Goal: Task Accomplishment & Management: Complete application form

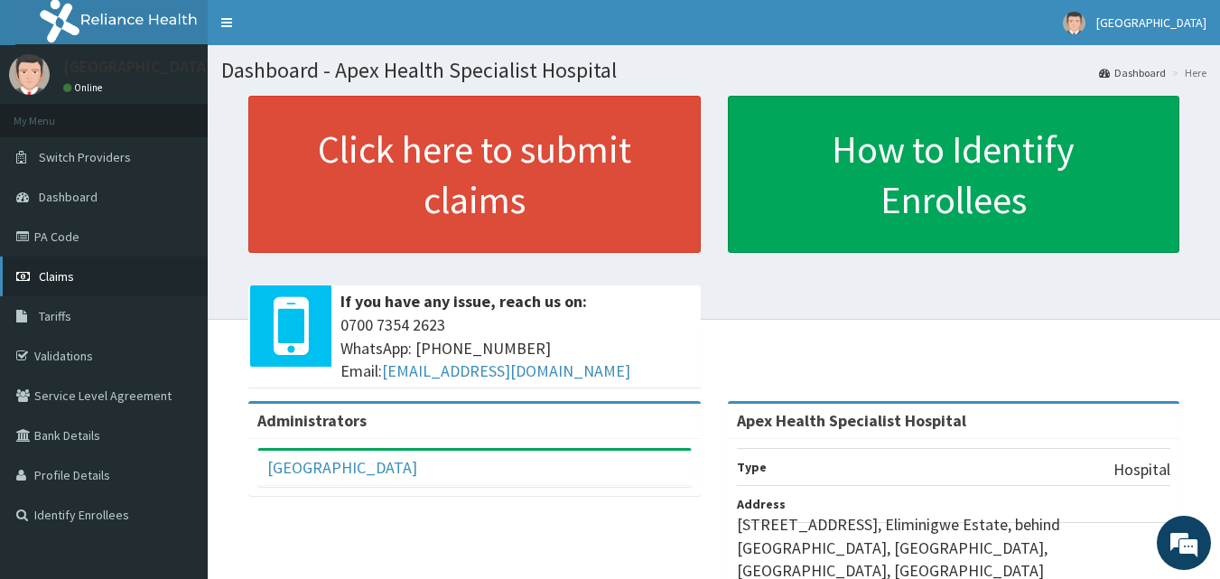
click at [70, 275] on span "Claims" at bounding box center [56, 276] width 35 height 16
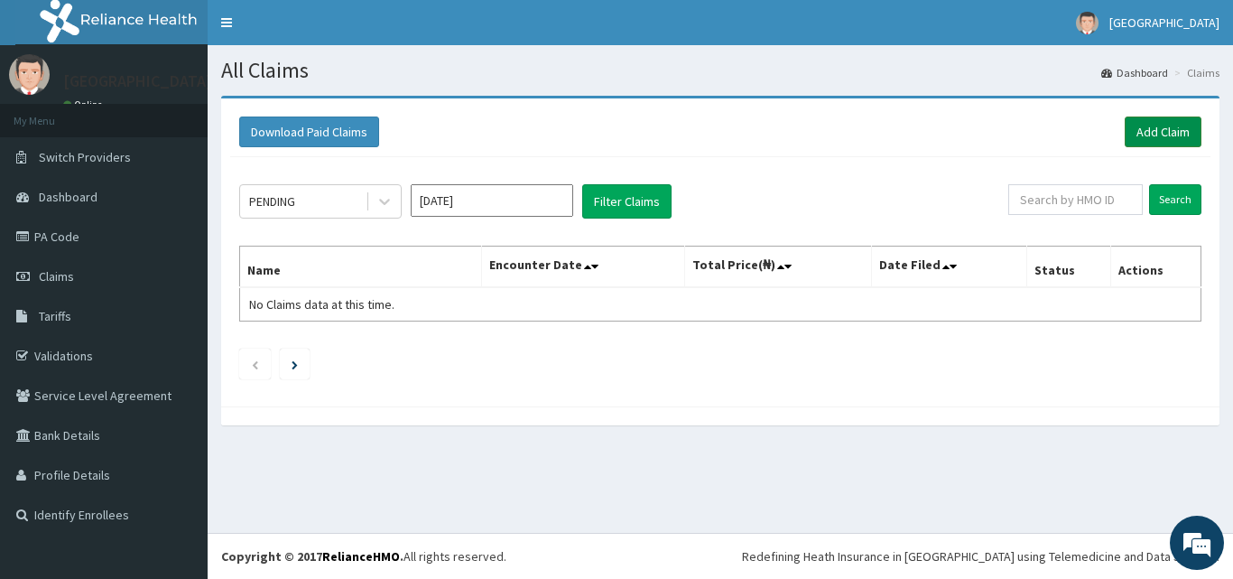
click at [1152, 126] on link "Add Claim" at bounding box center [1163, 131] width 77 height 31
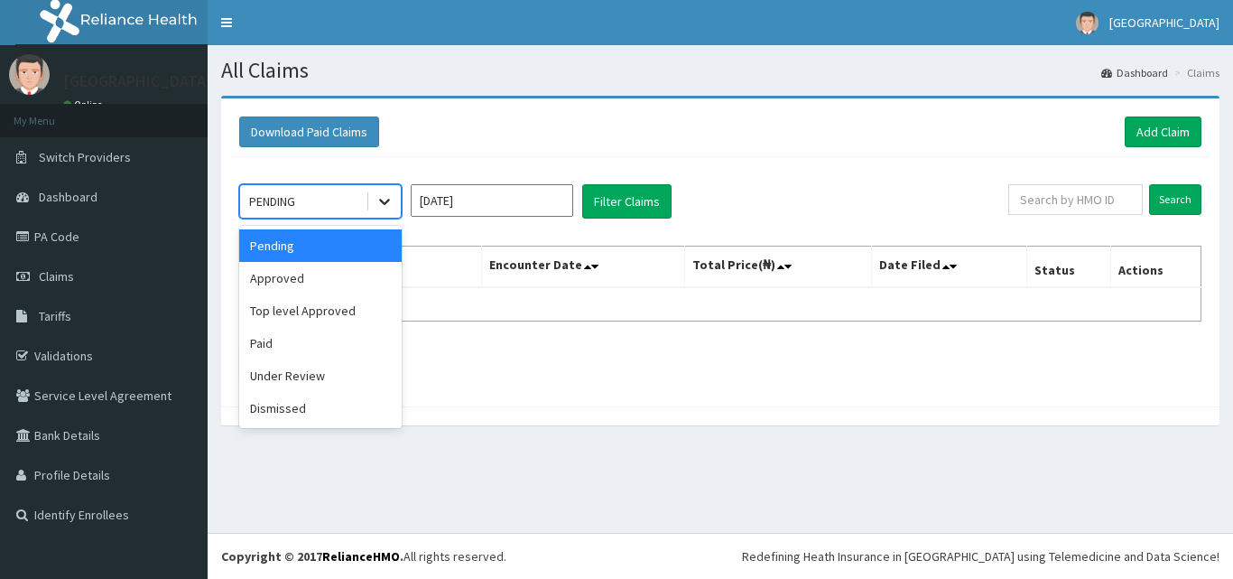
click at [385, 200] on icon at bounding box center [385, 201] width 18 height 18
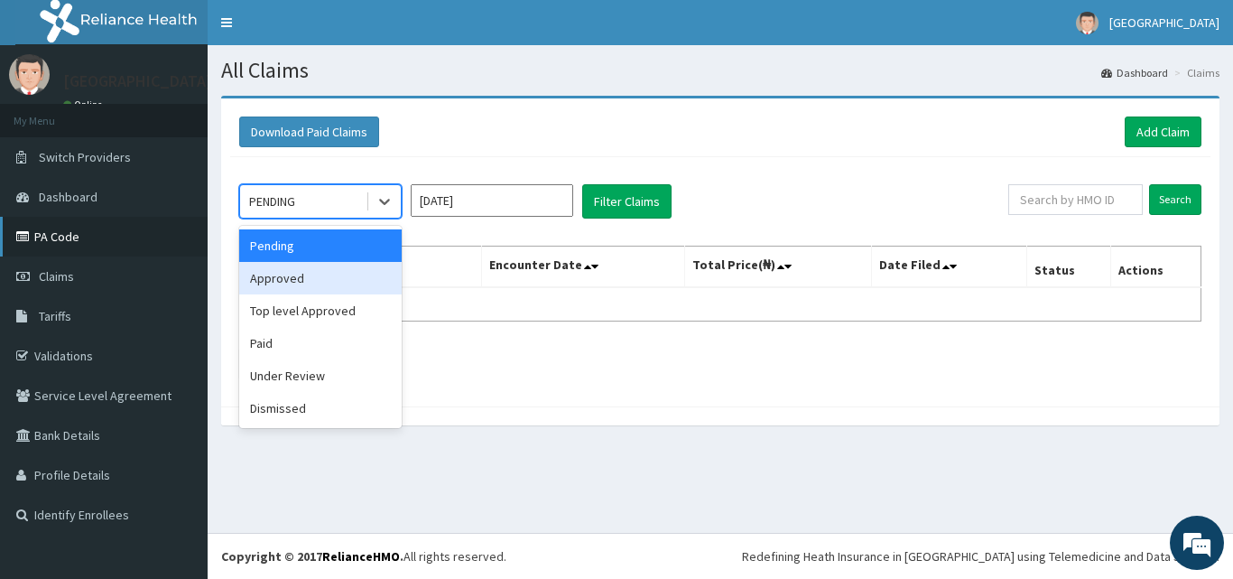
click at [51, 237] on link "PA Code" at bounding box center [104, 237] width 208 height 40
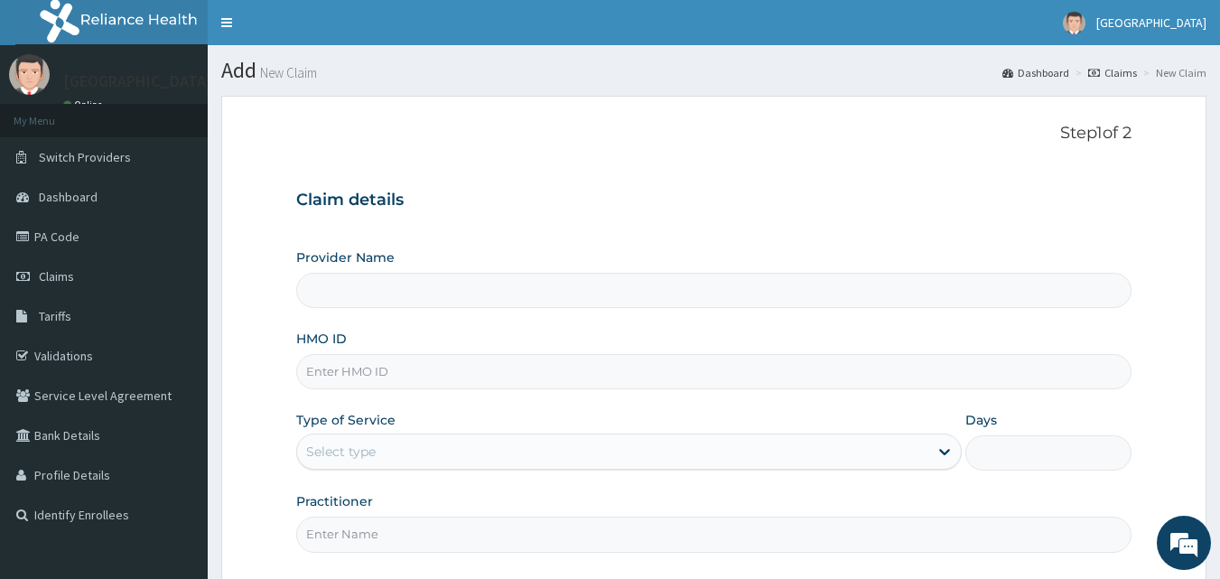
type input "Apex Health Specialist Hospital"
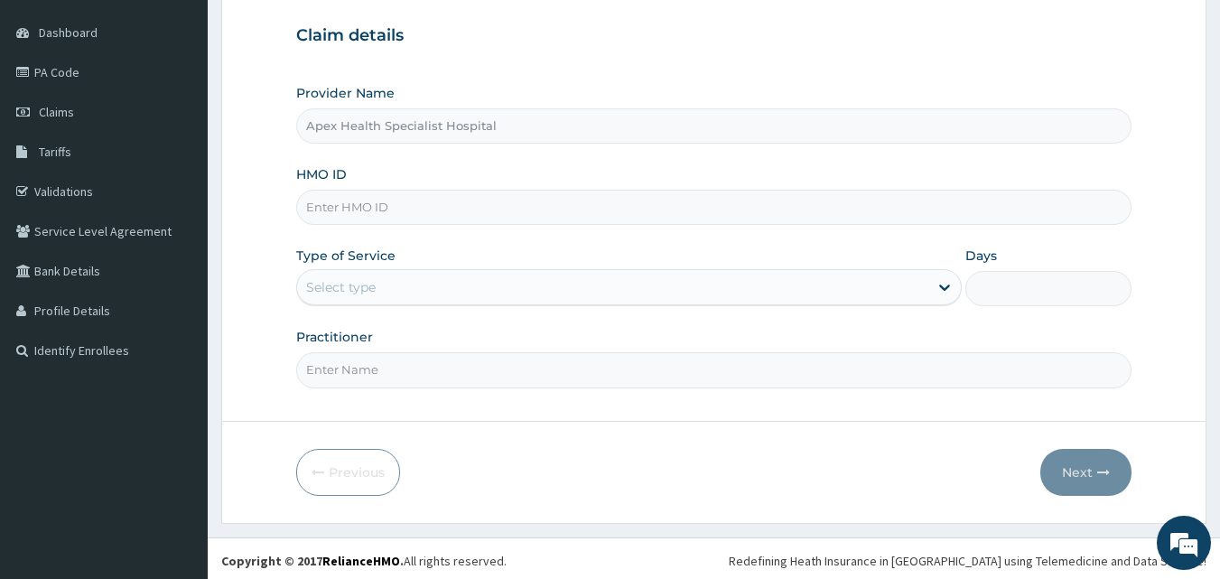
scroll to position [169, 0]
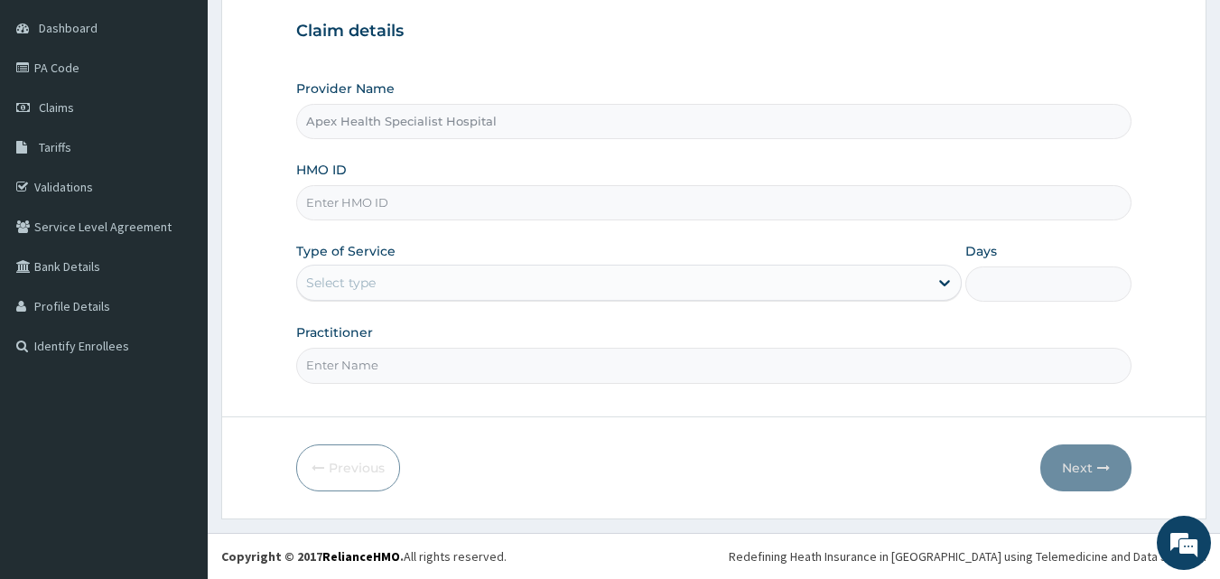
drag, startPoint x: 331, startPoint y: 207, endPoint x: 324, endPoint y: 213, distance: 9.6
click at [330, 209] on input "HMO ID" at bounding box center [714, 202] width 836 height 35
paste input "sfa/15276/a"
type input "sfa/15276/a"
click at [373, 290] on div "Select type" at bounding box center [341, 283] width 70 height 18
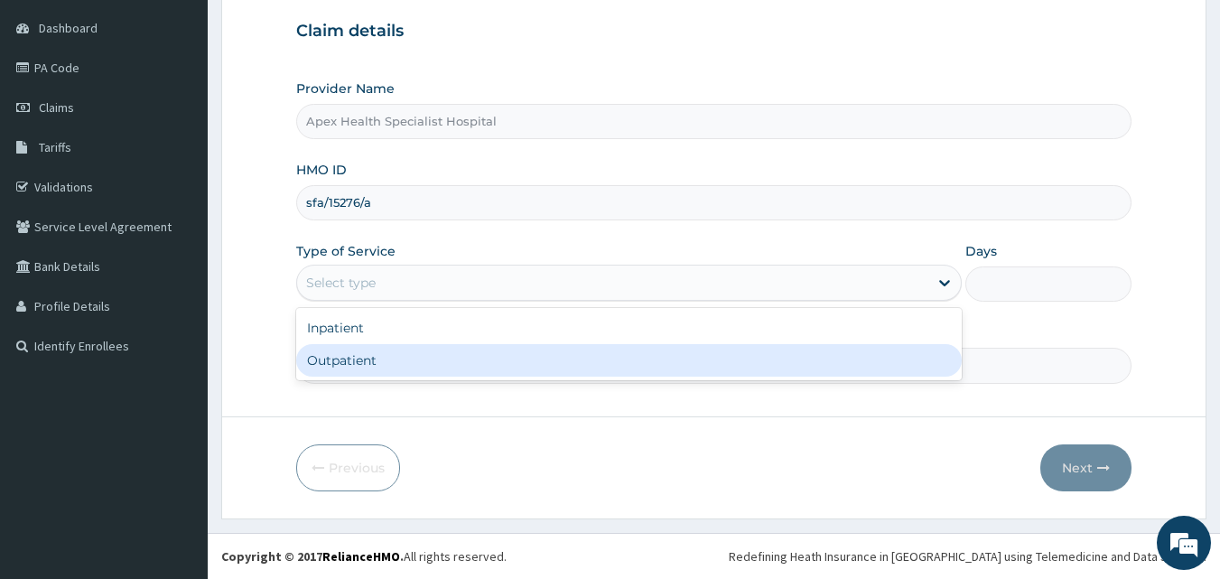
click at [383, 356] on div "Outpatient" at bounding box center [628, 360] width 665 height 33
type input "1"
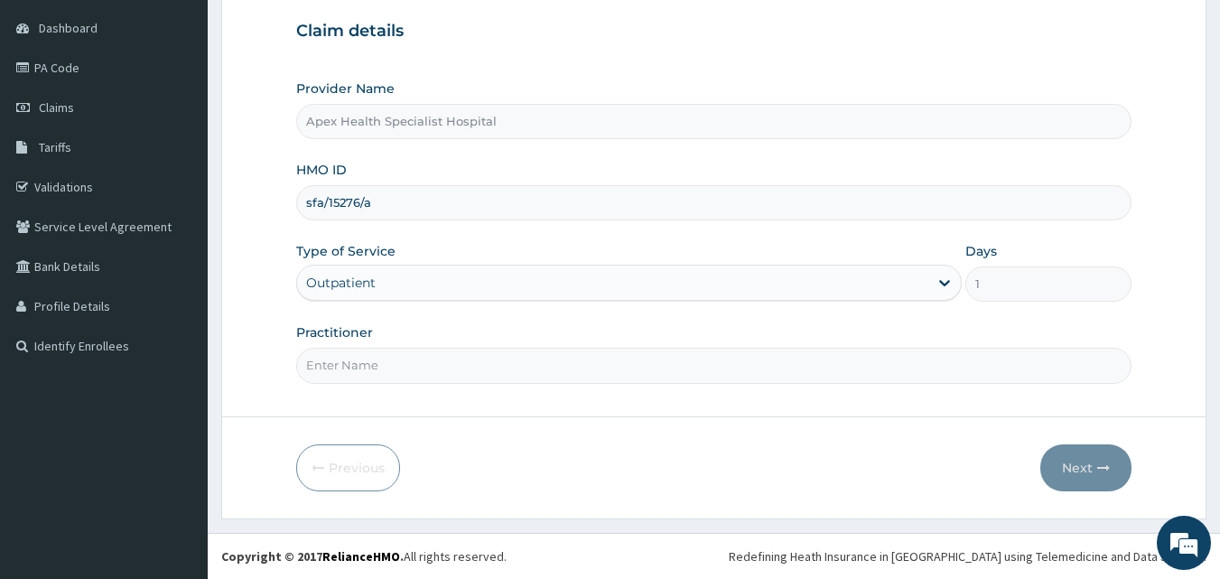
click at [376, 372] on input "Practitioner" at bounding box center [714, 365] width 836 height 35
type input "DR [PERSON_NAME]"
click at [1075, 471] on button "Next" at bounding box center [1085, 467] width 91 height 47
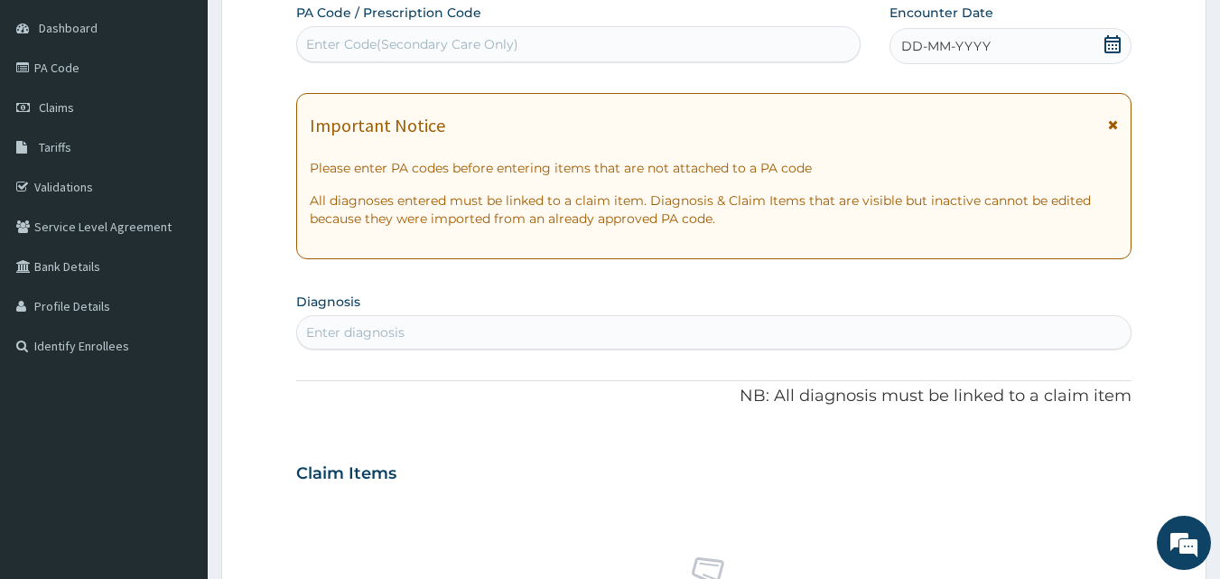
click at [499, 340] on div "Enter diagnosis" at bounding box center [714, 332] width 834 height 29
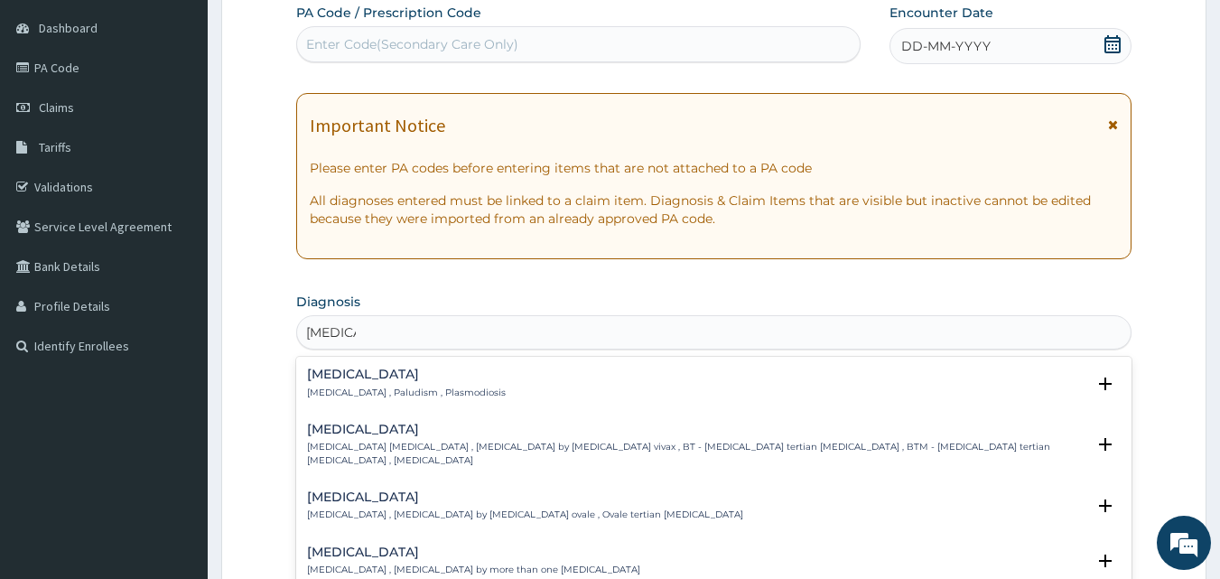
type input "malaria"
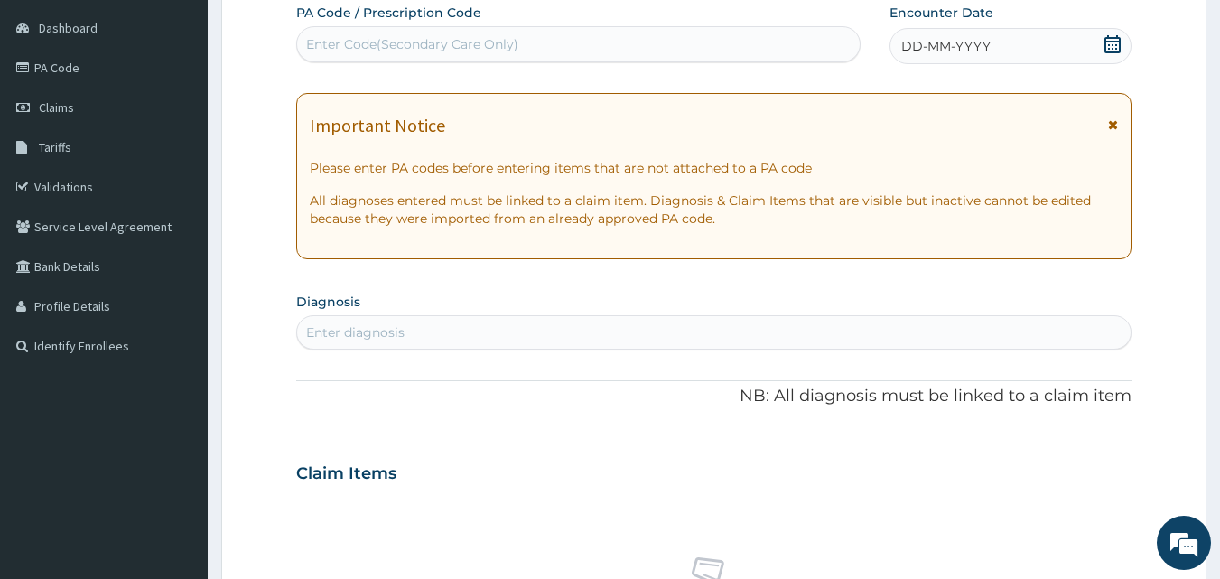
click at [355, 334] on div "Enter diagnosis" at bounding box center [355, 332] width 98 height 18
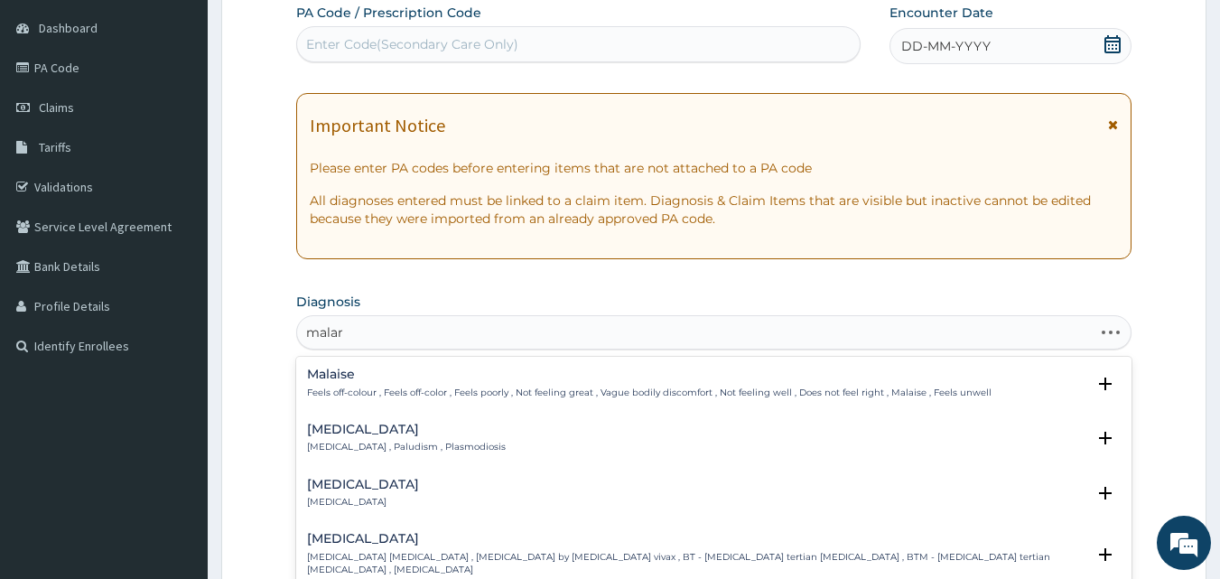
type input "malari"
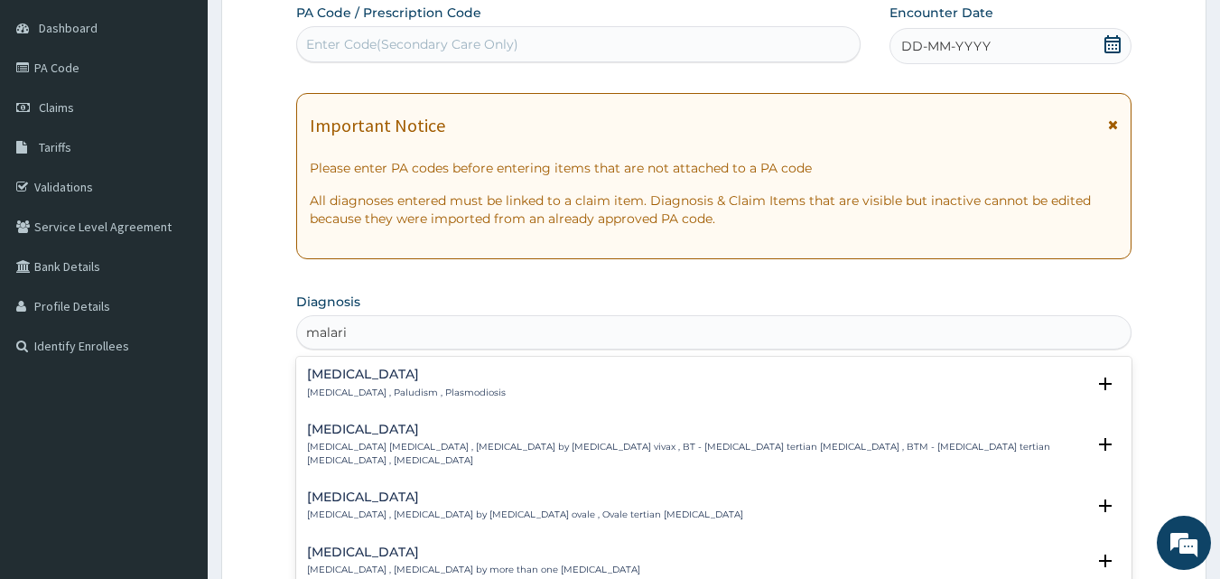
click at [324, 378] on h4 "Malaria" at bounding box center [406, 375] width 199 height 14
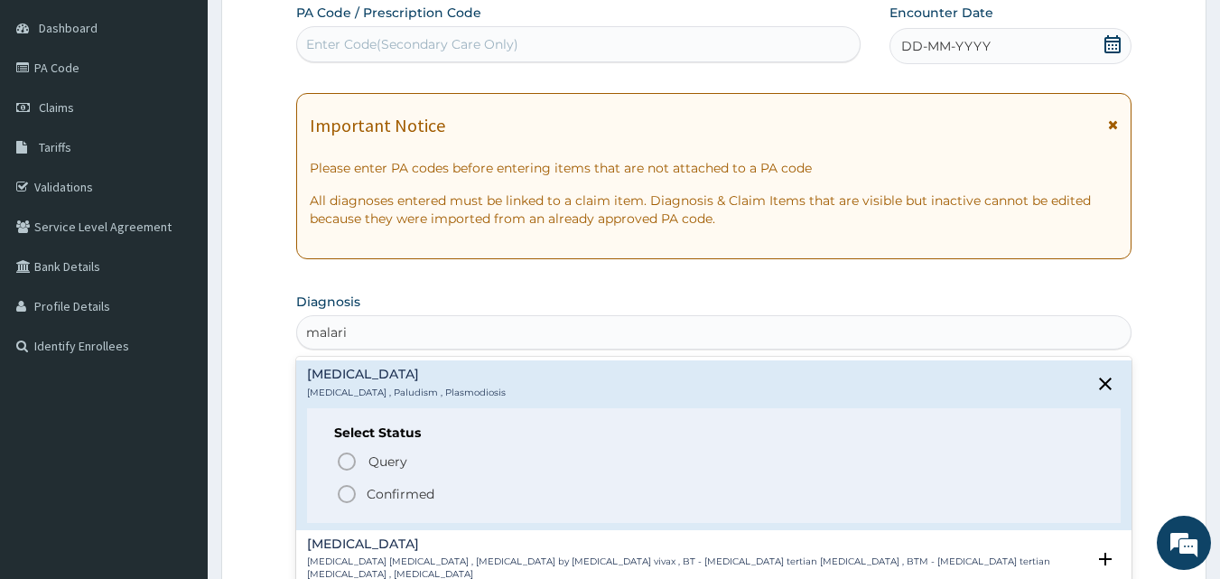
click at [344, 497] on icon "status option filled" at bounding box center [347, 494] width 22 height 22
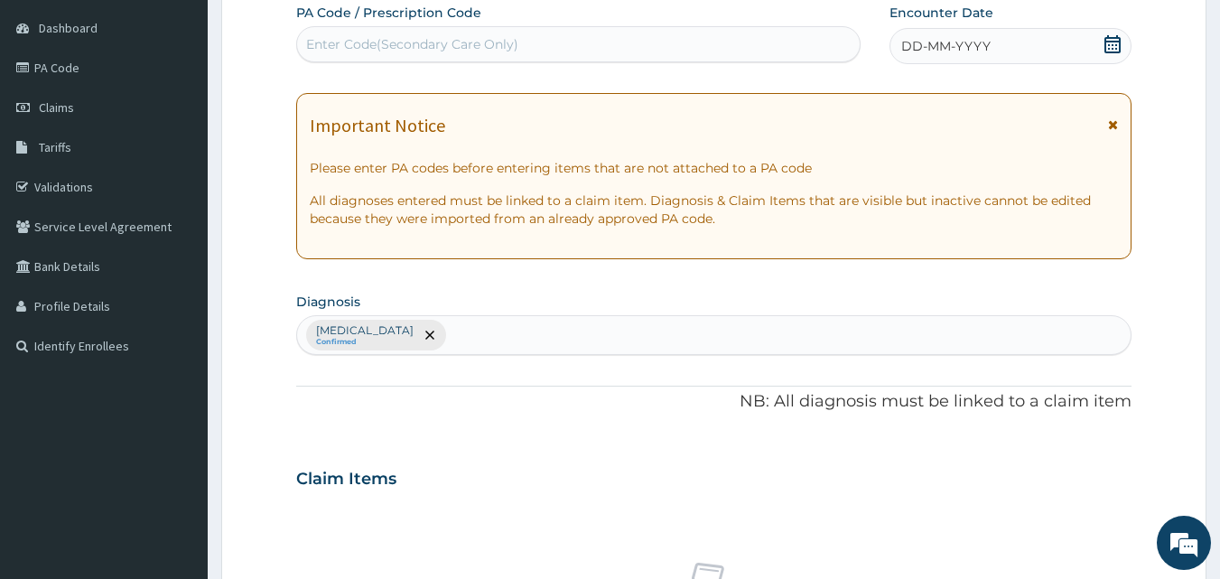
click at [412, 340] on div "Malaria Confirmed" at bounding box center [714, 335] width 834 height 38
type input "h"
click at [424, 332] on div "Malaria Confirmed" at bounding box center [714, 335] width 834 height 38
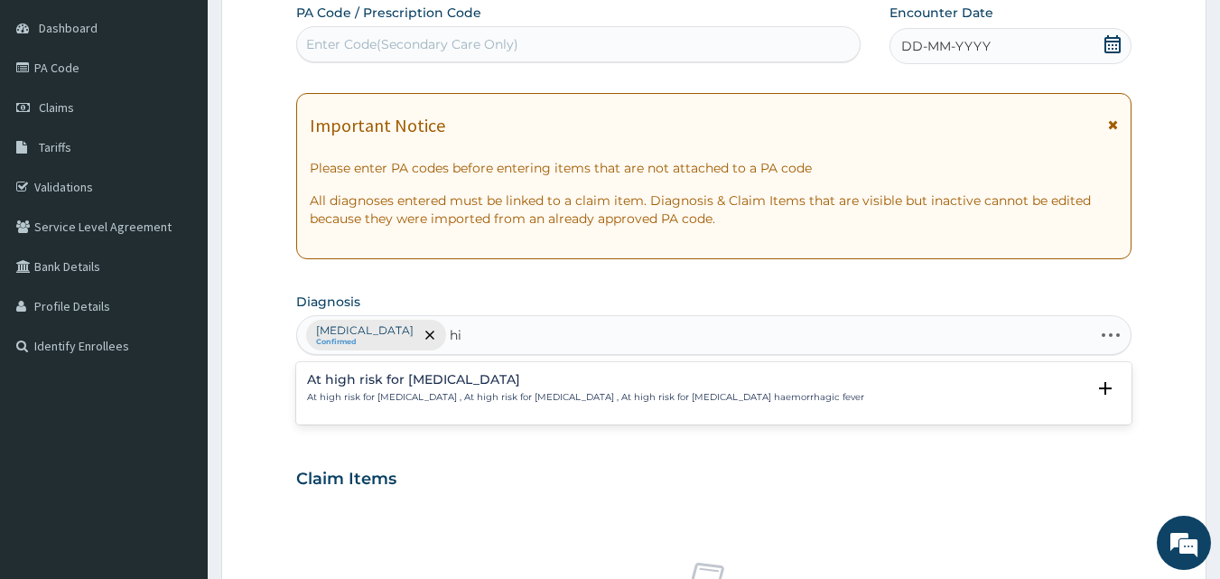
type input "h"
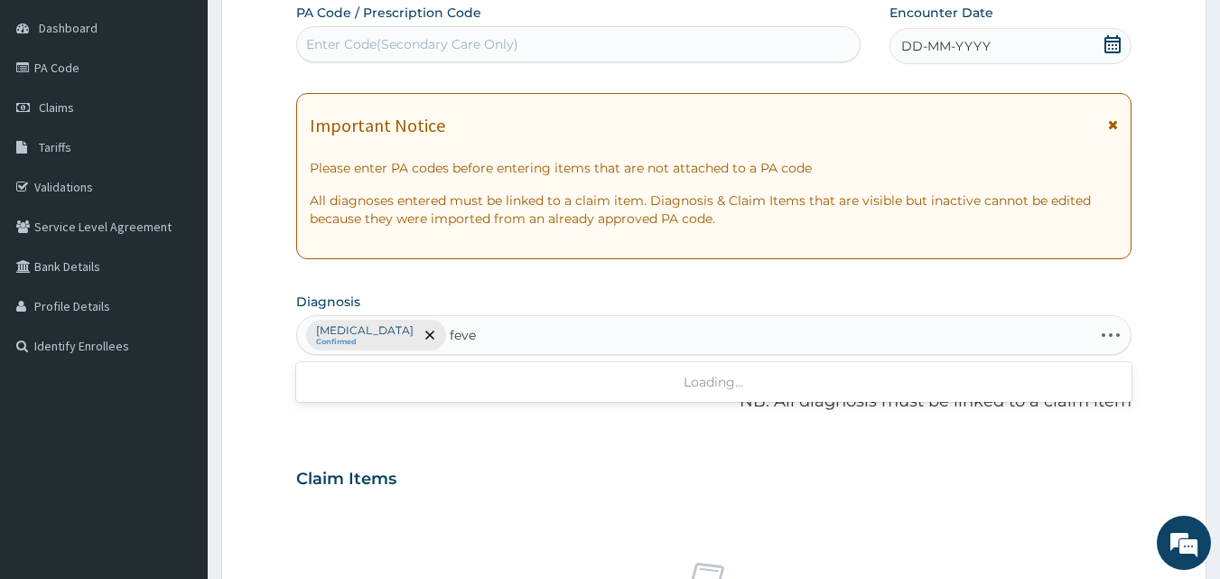
type input "fever"
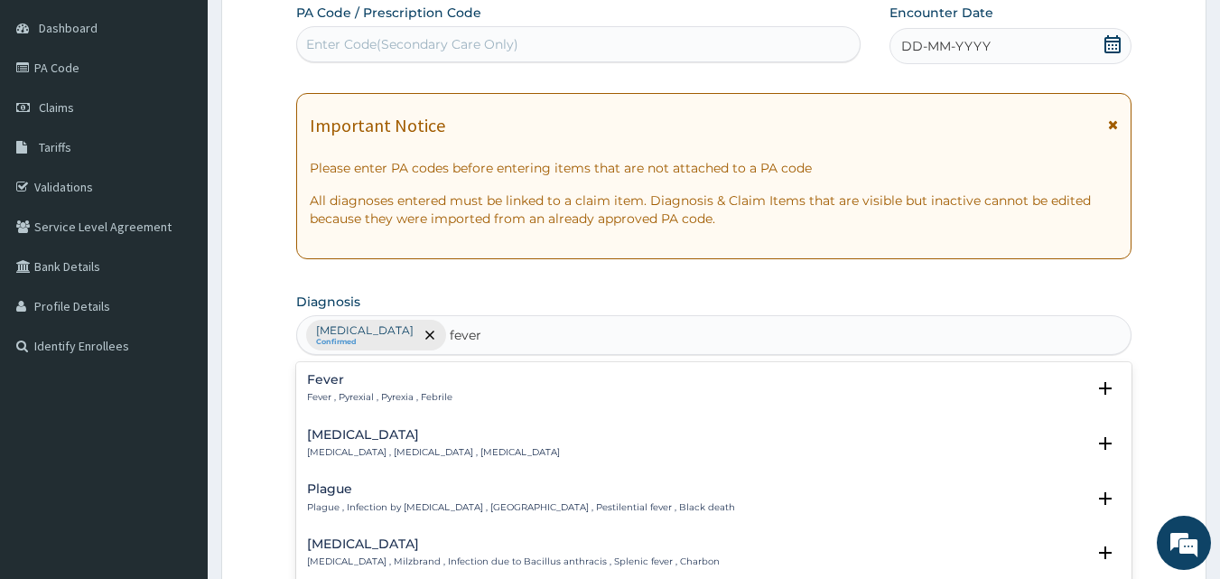
click at [323, 377] on h4 "Fever" at bounding box center [379, 380] width 145 height 14
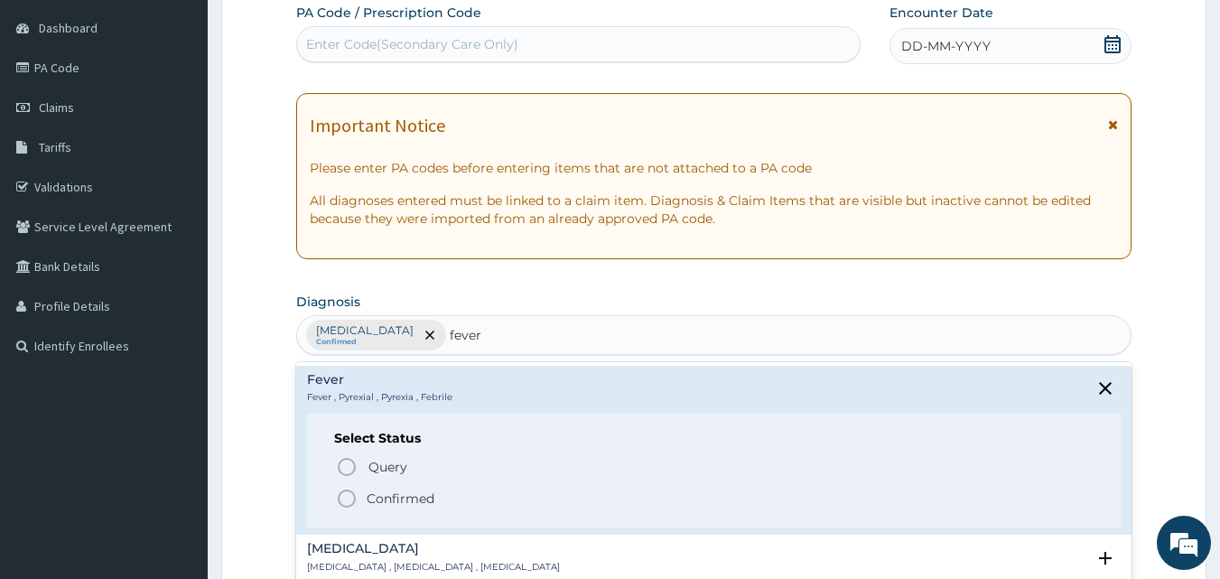
click at [345, 497] on icon "status option filled" at bounding box center [347, 499] width 22 height 22
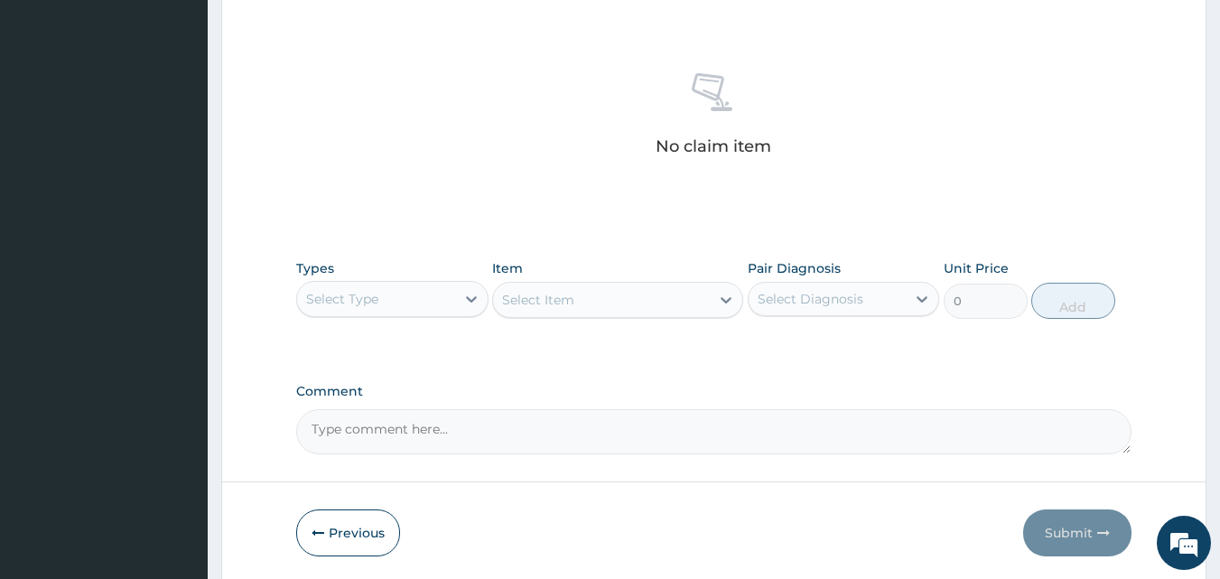
scroll to position [711, 0]
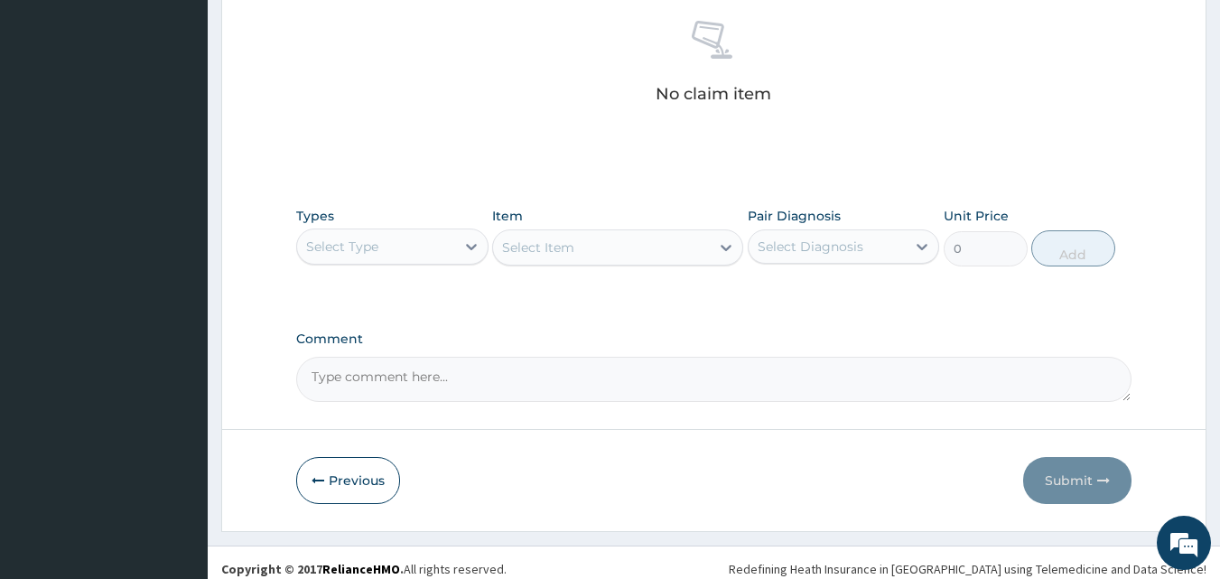
click at [376, 265] on div "Types Select Type" at bounding box center [392, 237] width 192 height 60
drag, startPoint x: 373, startPoint y: 256, endPoint x: 376, endPoint y: 268, distance: 12.9
click at [373, 257] on div "Select Type" at bounding box center [376, 246] width 158 height 29
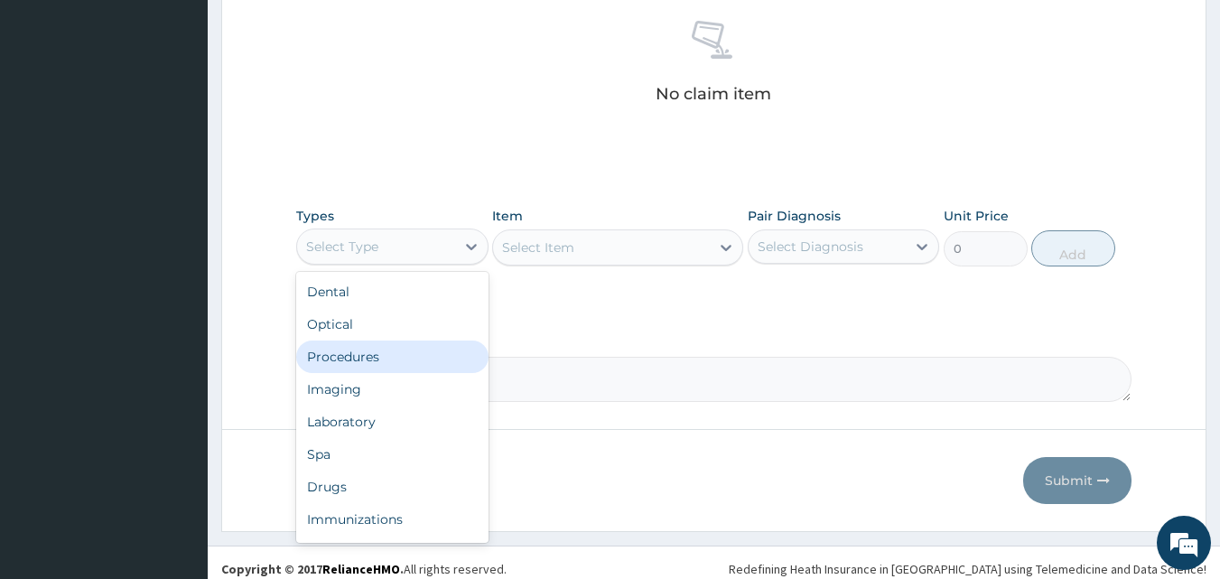
click at [378, 366] on div "Procedures" at bounding box center [392, 356] width 192 height 33
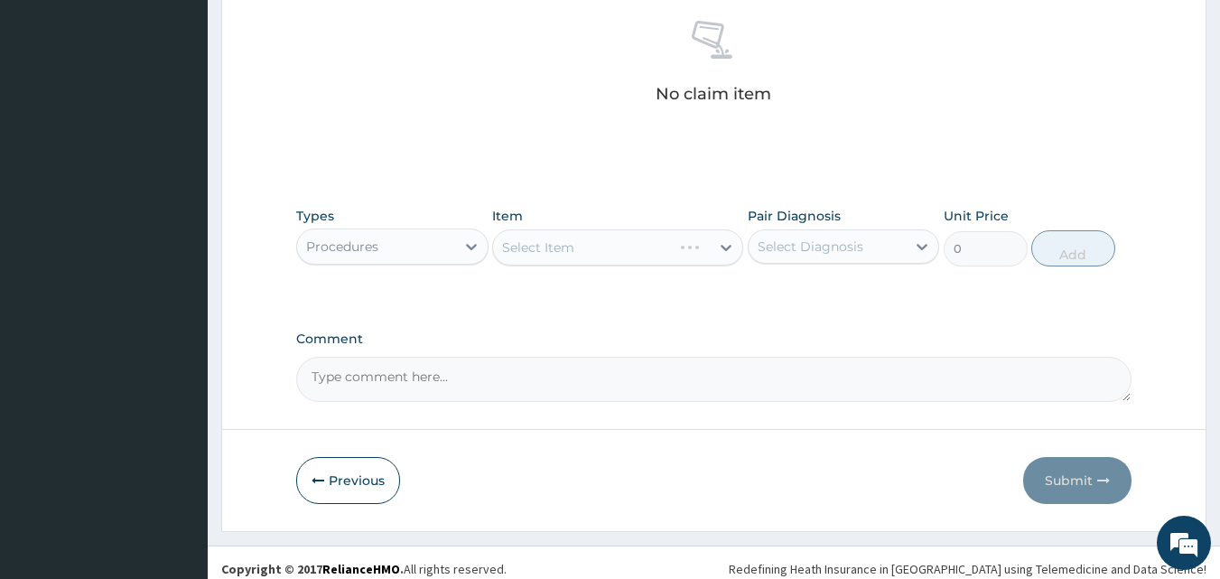
click at [524, 253] on div "Select Item" at bounding box center [617, 247] width 251 height 36
click at [524, 254] on div "Select Item" at bounding box center [617, 247] width 251 height 36
click at [522, 259] on div "Select Item" at bounding box center [617, 247] width 251 height 36
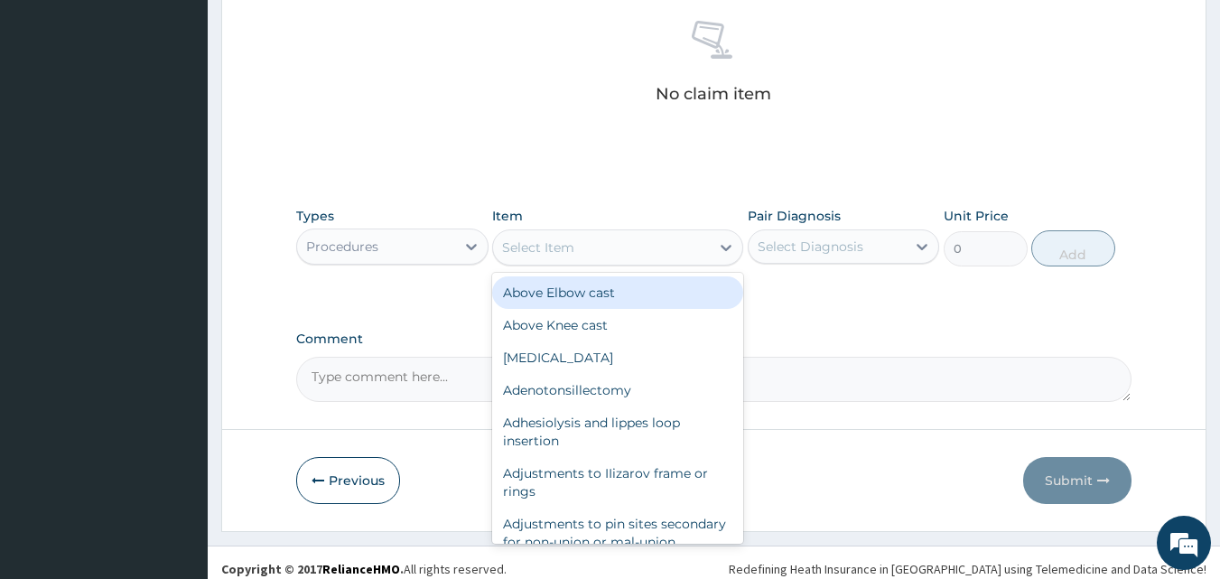
click at [522, 259] on div "Select Item" at bounding box center [601, 247] width 217 height 29
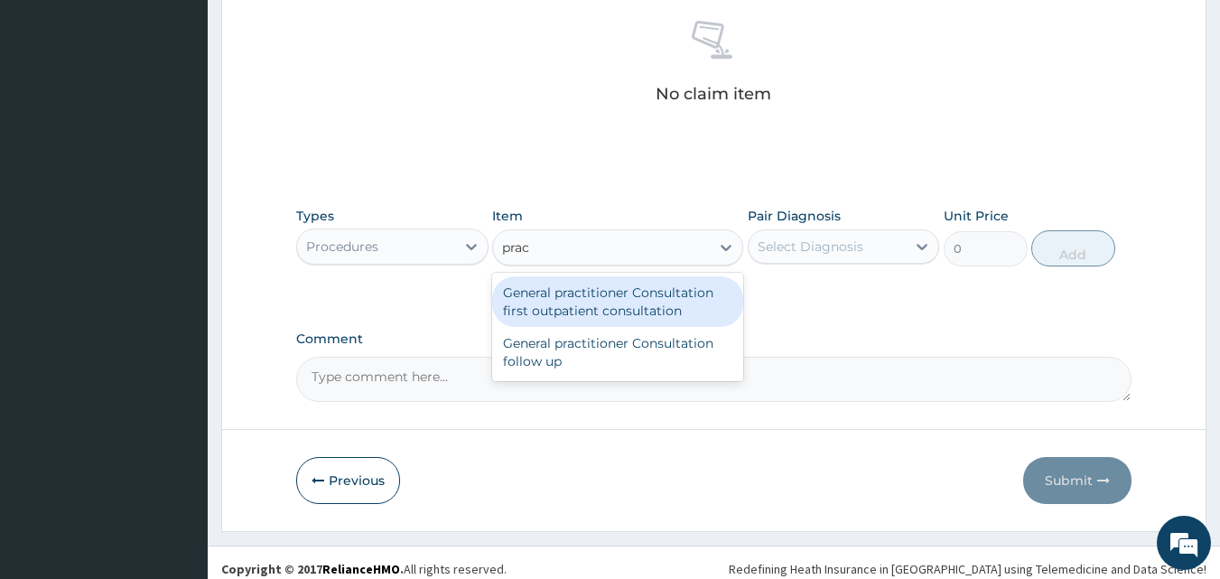
type input "pract"
click at [631, 311] on div "General practitioner Consultation first outpatient consultation" at bounding box center [617, 301] width 251 height 51
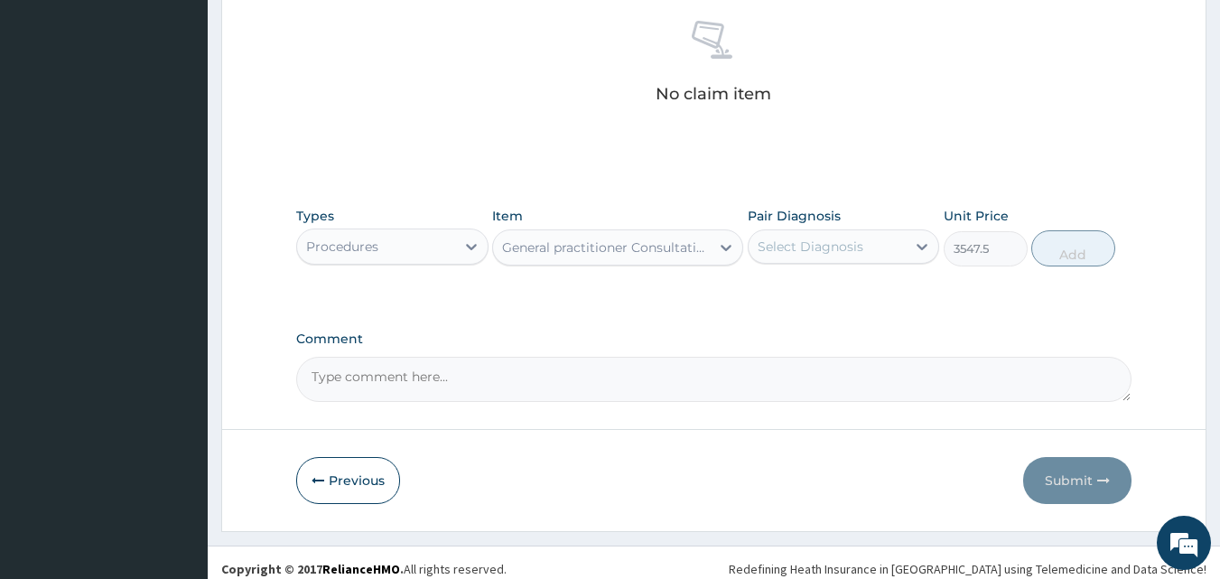
type input "3547.5"
click at [884, 262] on div "Select Diagnosis" at bounding box center [844, 246] width 192 height 34
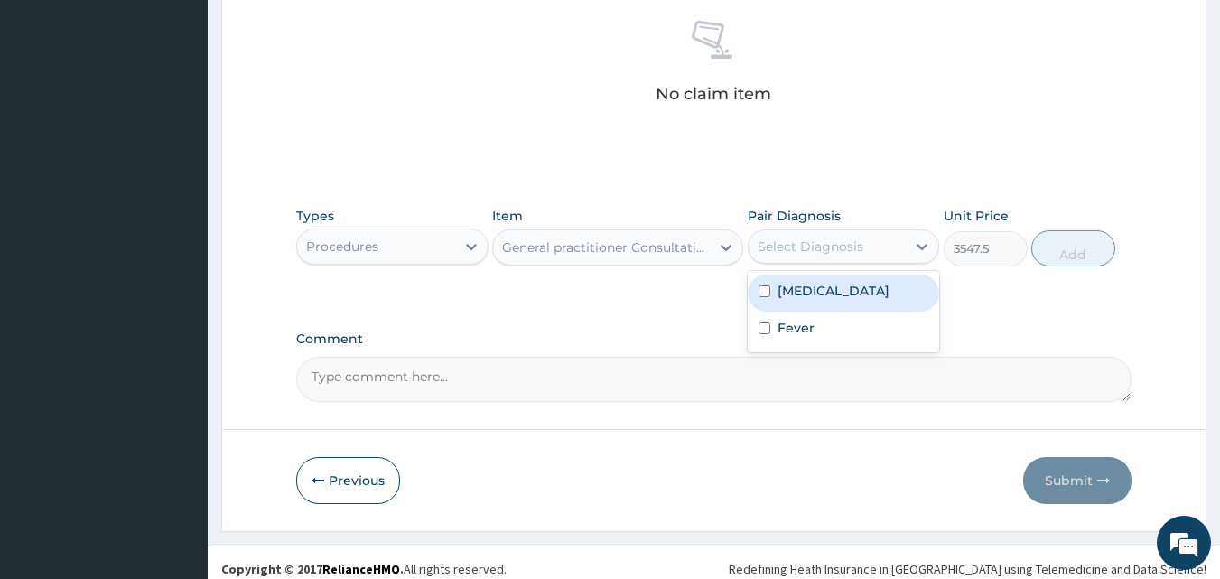
click at [852, 293] on div "[MEDICAL_DATA]" at bounding box center [844, 293] width 192 height 37
checkbox input "true"
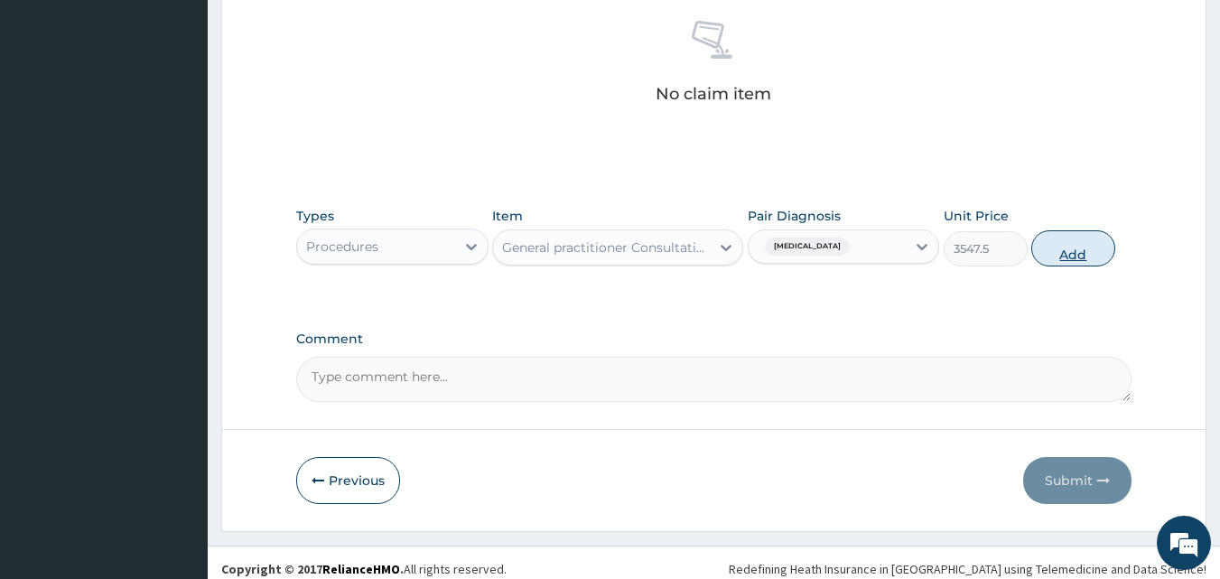
click at [1085, 252] on button "Add" at bounding box center [1073, 248] width 84 height 36
type input "0"
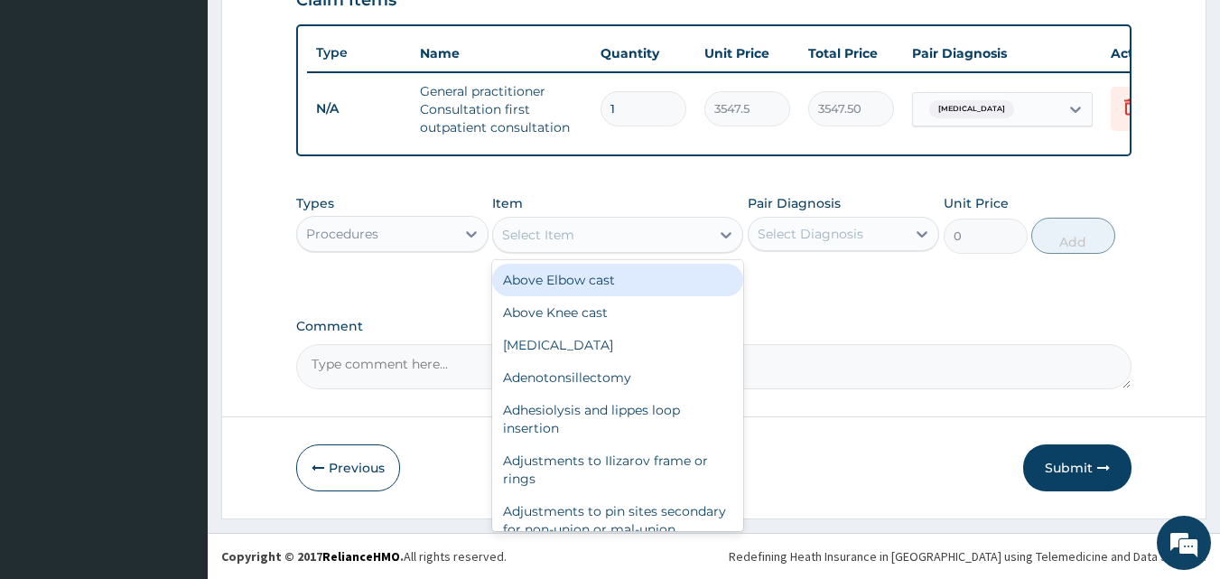
click at [591, 243] on div "Select Item" at bounding box center [601, 234] width 217 height 29
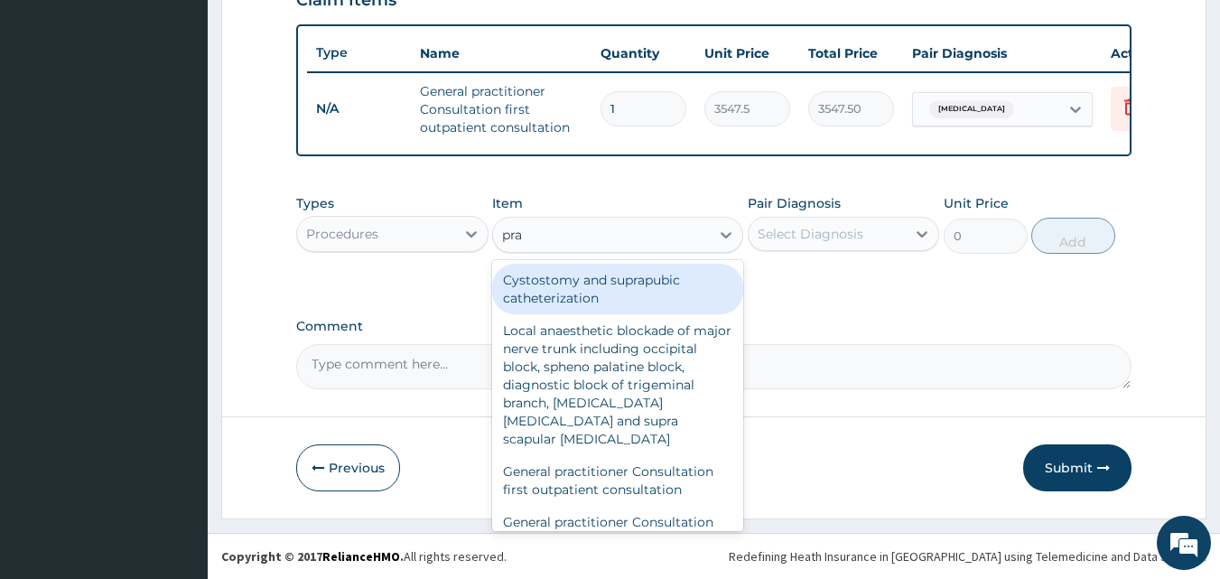
type input "prac"
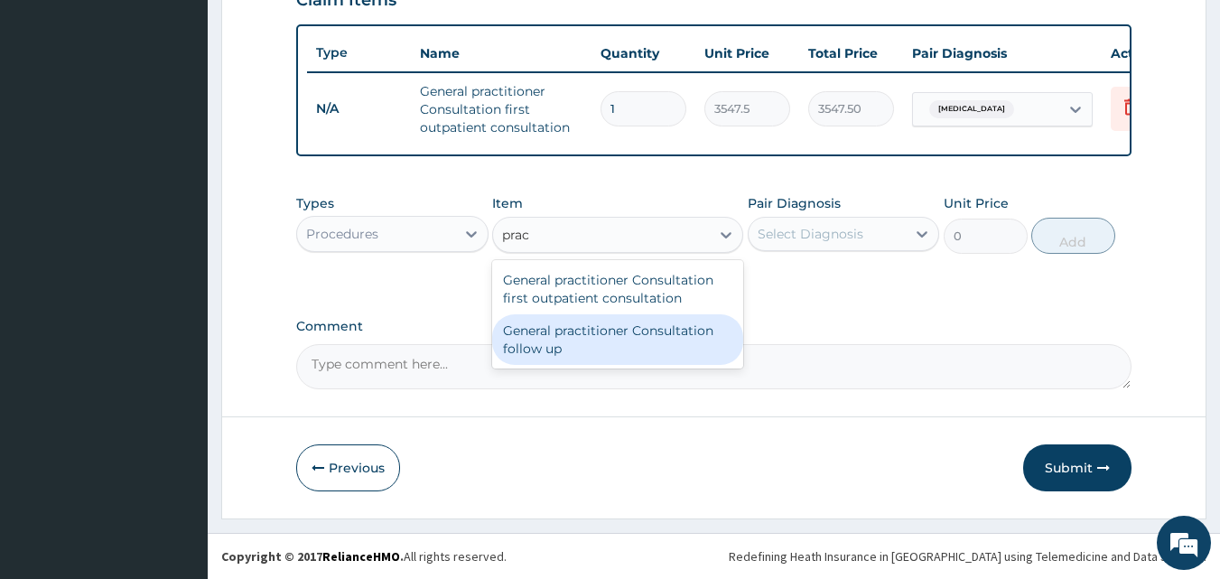
click at [581, 335] on div "General practitioner Consultation follow up" at bounding box center [617, 339] width 251 height 51
type input "2365"
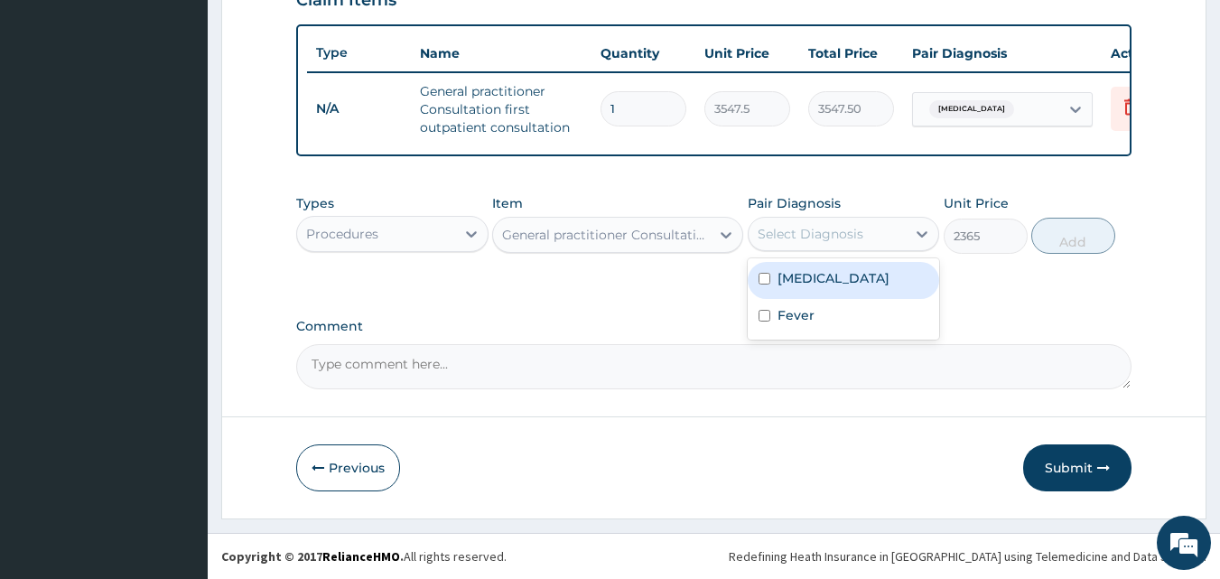
click at [884, 237] on div "Select Diagnosis" at bounding box center [828, 233] width 158 height 29
click at [848, 288] on div "[MEDICAL_DATA]" at bounding box center [844, 280] width 192 height 37
checkbox input "true"
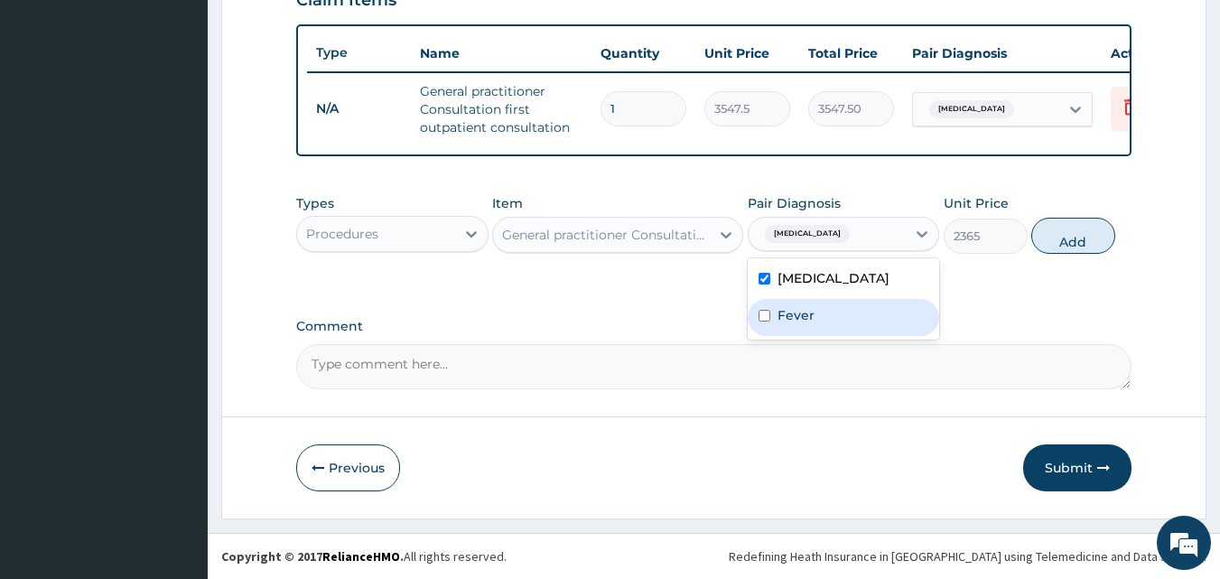
click at [834, 321] on div "Fever" at bounding box center [844, 317] width 192 height 37
checkbox input "true"
click at [1069, 237] on button "Add" at bounding box center [1073, 236] width 84 height 36
type input "0"
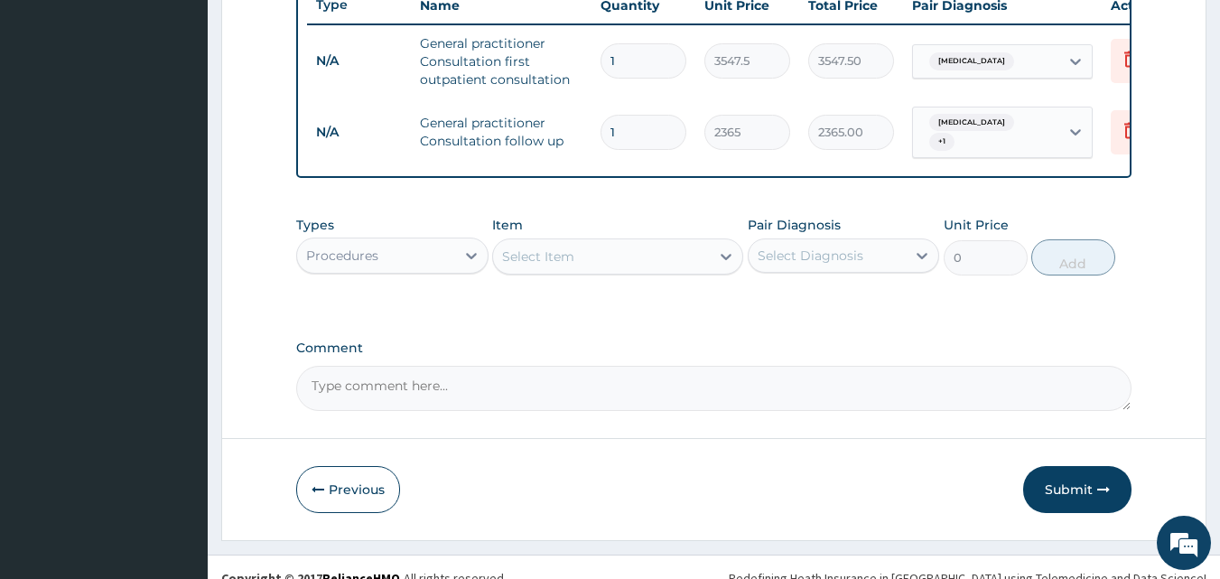
scroll to position [723, 0]
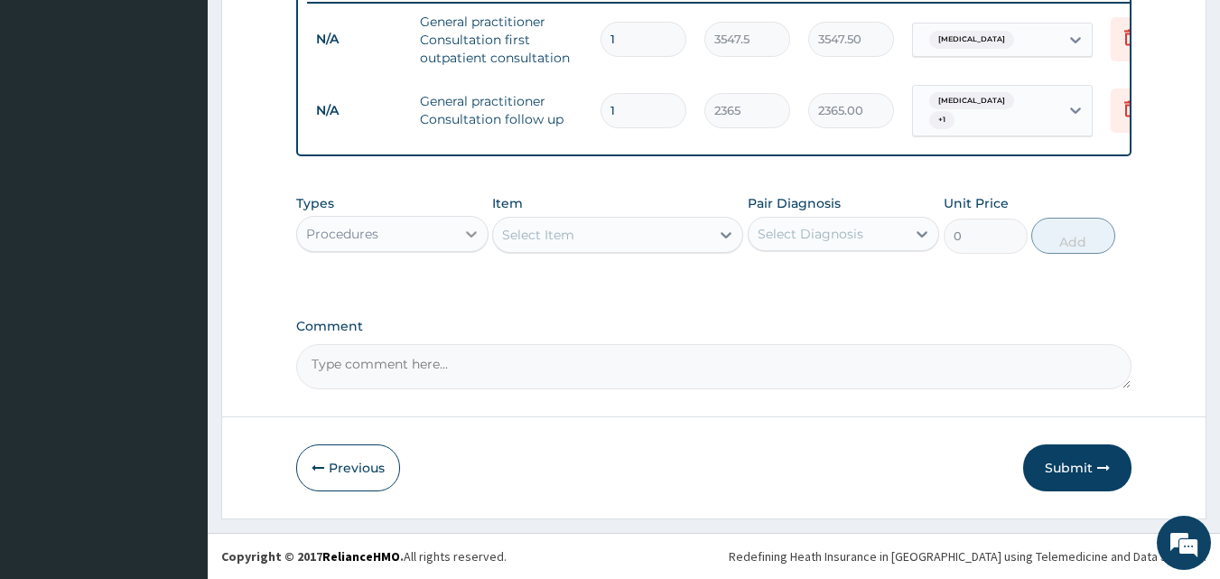
click at [459, 240] on div at bounding box center [471, 234] width 33 height 33
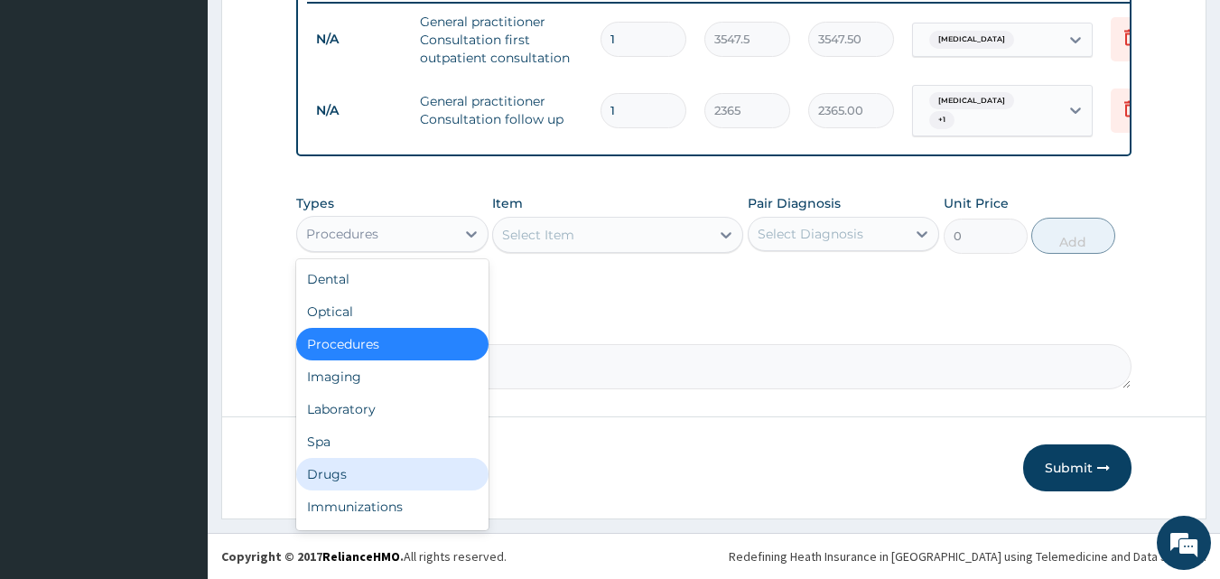
click at [352, 477] on div "Drugs" at bounding box center [392, 474] width 192 height 33
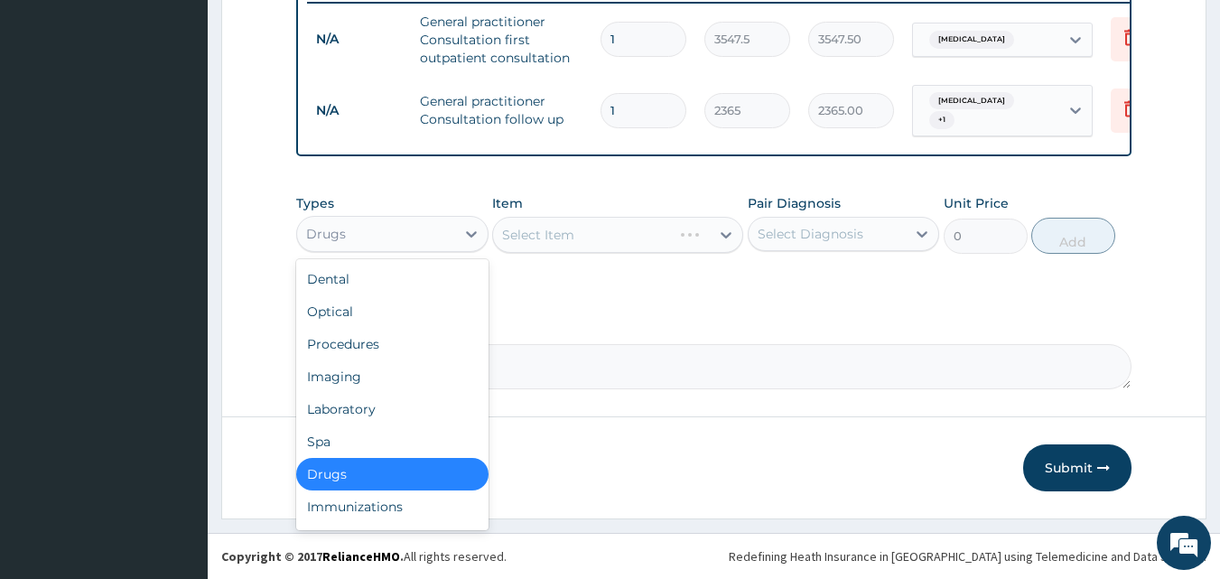
drag, startPoint x: 451, startPoint y: 237, endPoint x: 394, endPoint y: 338, distance: 116.5
click at [439, 242] on div "Drugs" at bounding box center [376, 233] width 158 height 29
click at [352, 412] on div "Laboratory" at bounding box center [392, 409] width 192 height 33
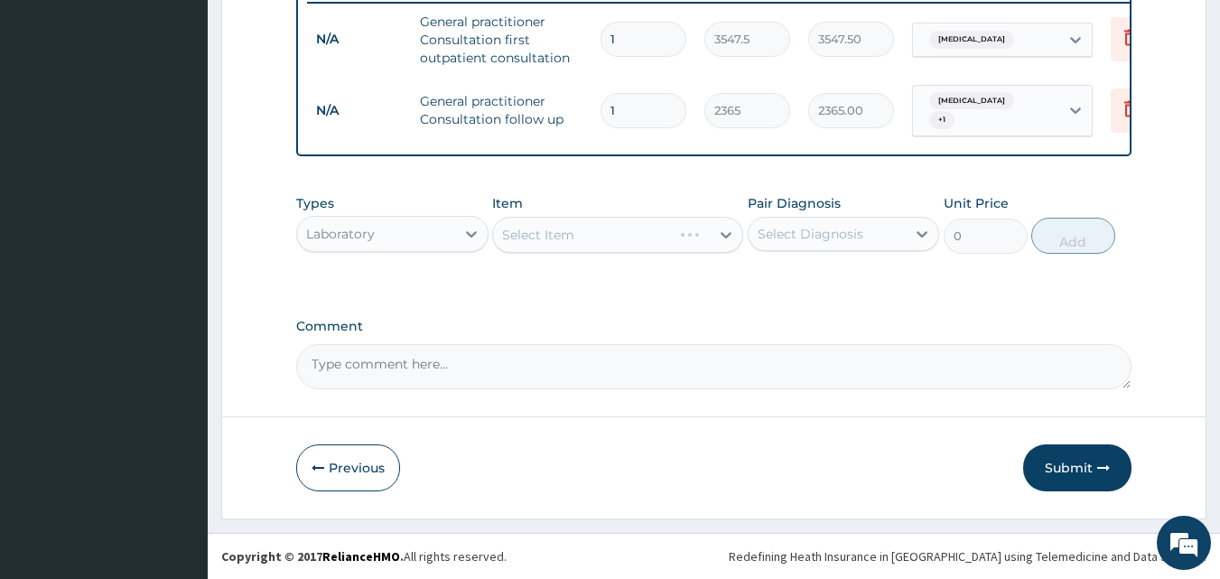
click at [521, 237] on div "Select Item" at bounding box center [617, 235] width 251 height 36
click at [519, 237] on div "Select Item" at bounding box center [617, 235] width 251 height 36
click at [518, 240] on div "Select Item" at bounding box center [617, 235] width 251 height 36
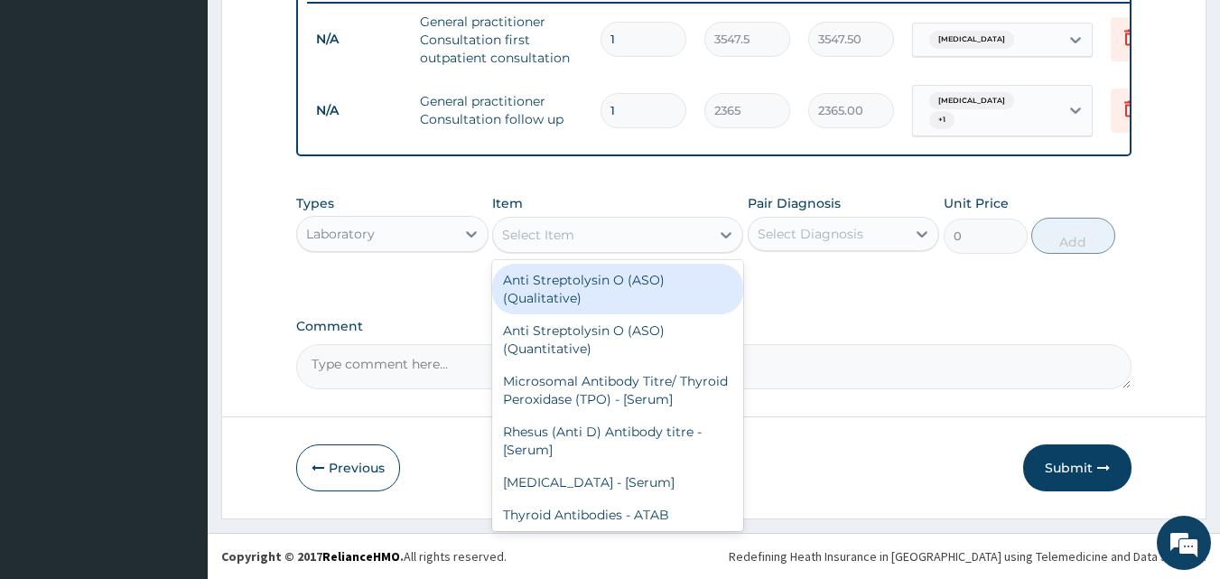
click at [515, 242] on div "Select Item" at bounding box center [538, 235] width 72 height 18
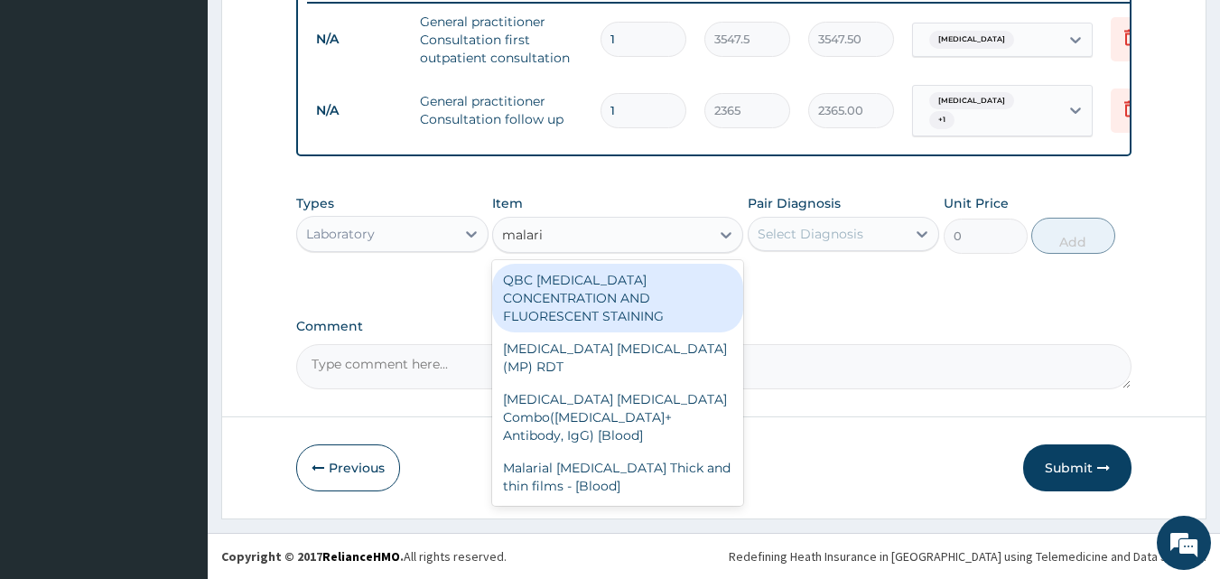
type input "[MEDICAL_DATA]"
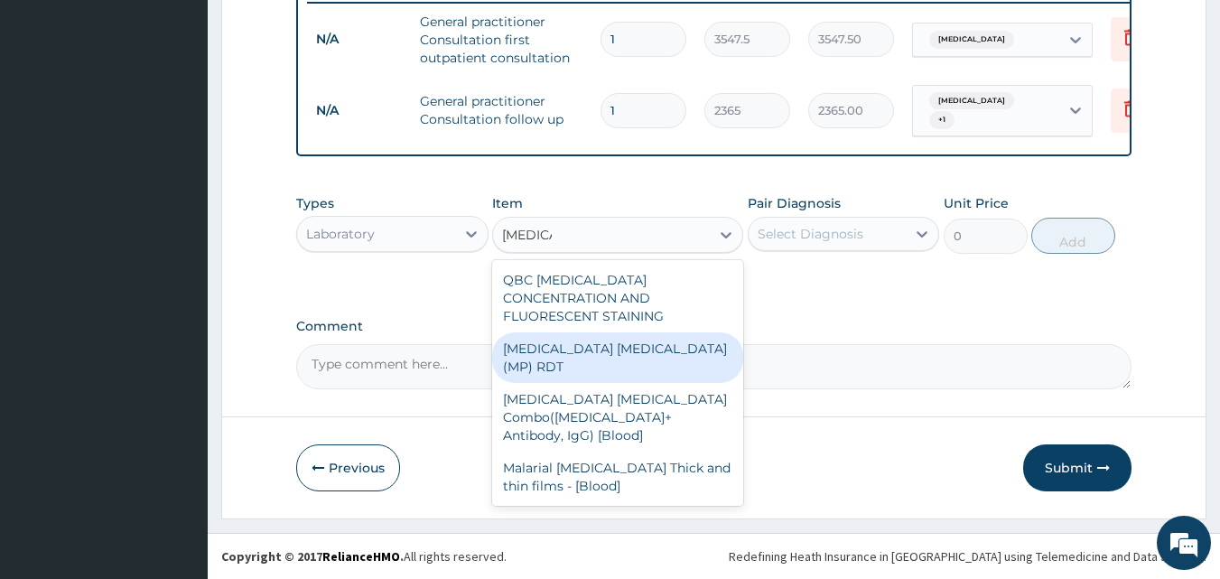
click at [601, 336] on div "[MEDICAL_DATA] [MEDICAL_DATA] (MP) RDT" at bounding box center [617, 357] width 251 height 51
type input "1612.5"
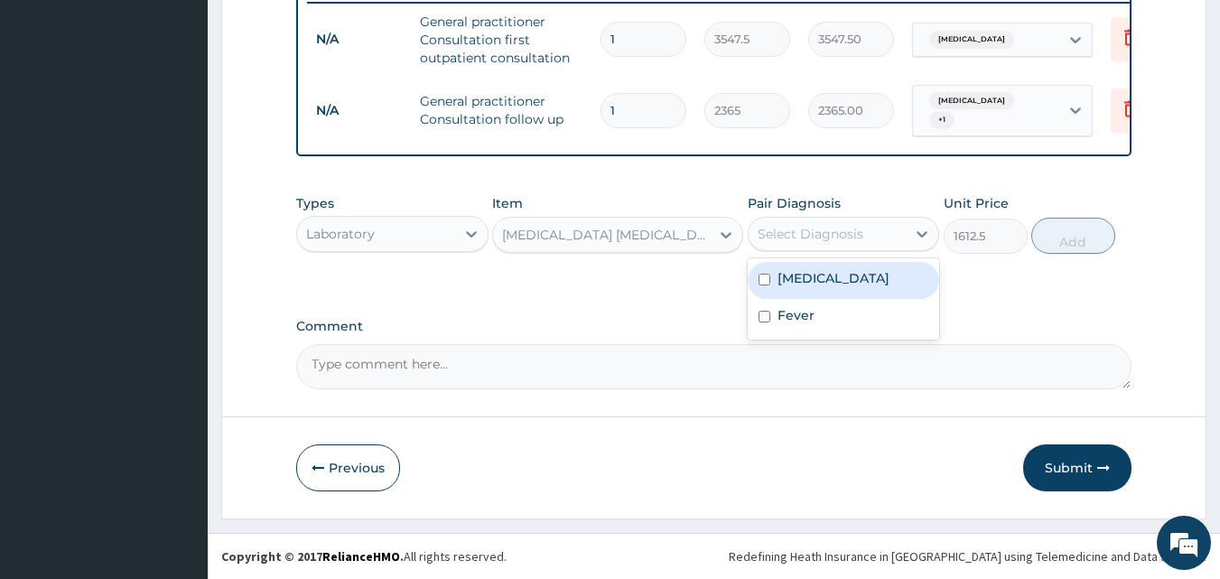
drag, startPoint x: 788, startPoint y: 245, endPoint x: 811, endPoint y: 261, distance: 27.8
click at [788, 246] on div "Select Diagnosis" at bounding box center [828, 233] width 158 height 29
drag, startPoint x: 813, startPoint y: 276, endPoint x: 869, endPoint y: 267, distance: 56.7
click at [819, 278] on label "[MEDICAL_DATA]" at bounding box center [833, 278] width 112 height 18
checkbox input "true"
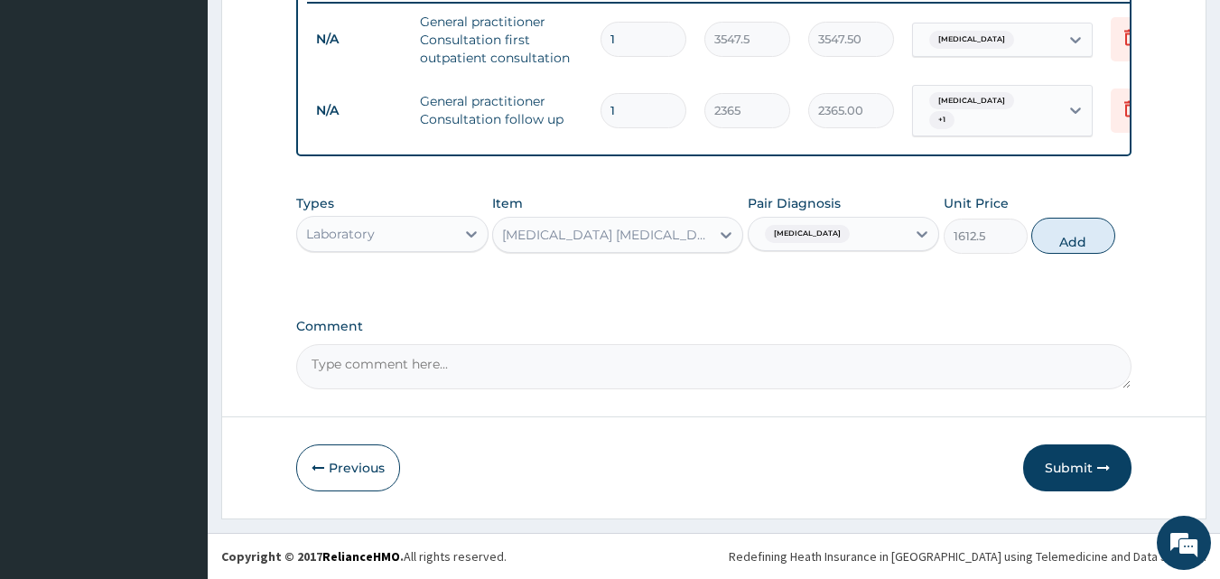
drag, startPoint x: 1073, startPoint y: 237, endPoint x: 894, endPoint y: 241, distance: 178.8
click at [1070, 237] on button "Add" at bounding box center [1073, 236] width 84 height 36
type input "0"
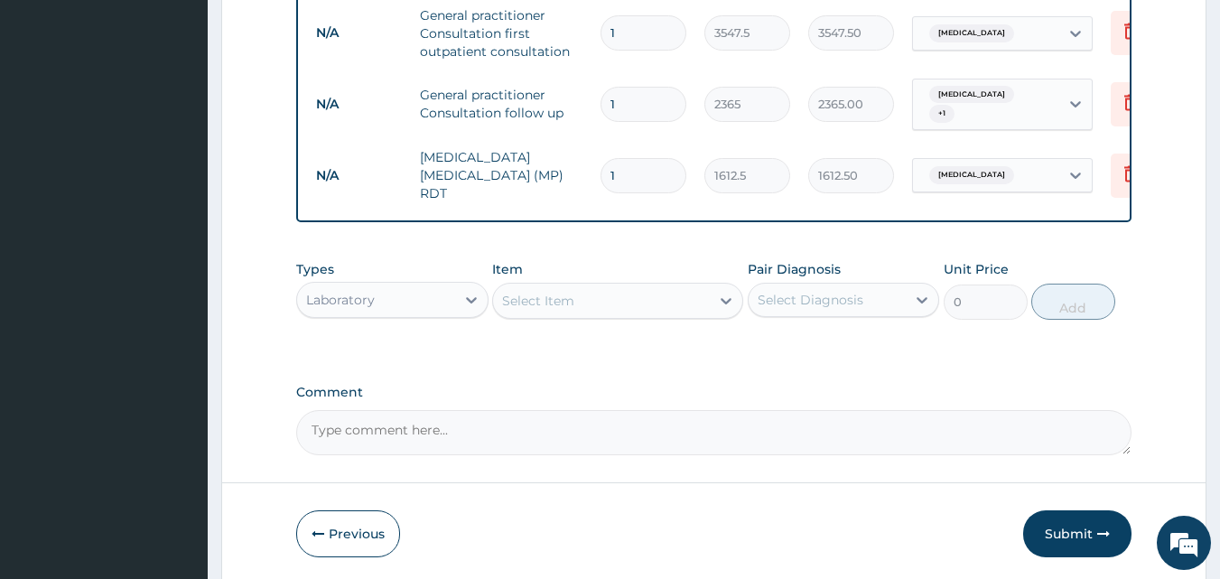
click at [545, 304] on div "Select Item" at bounding box center [538, 301] width 72 height 18
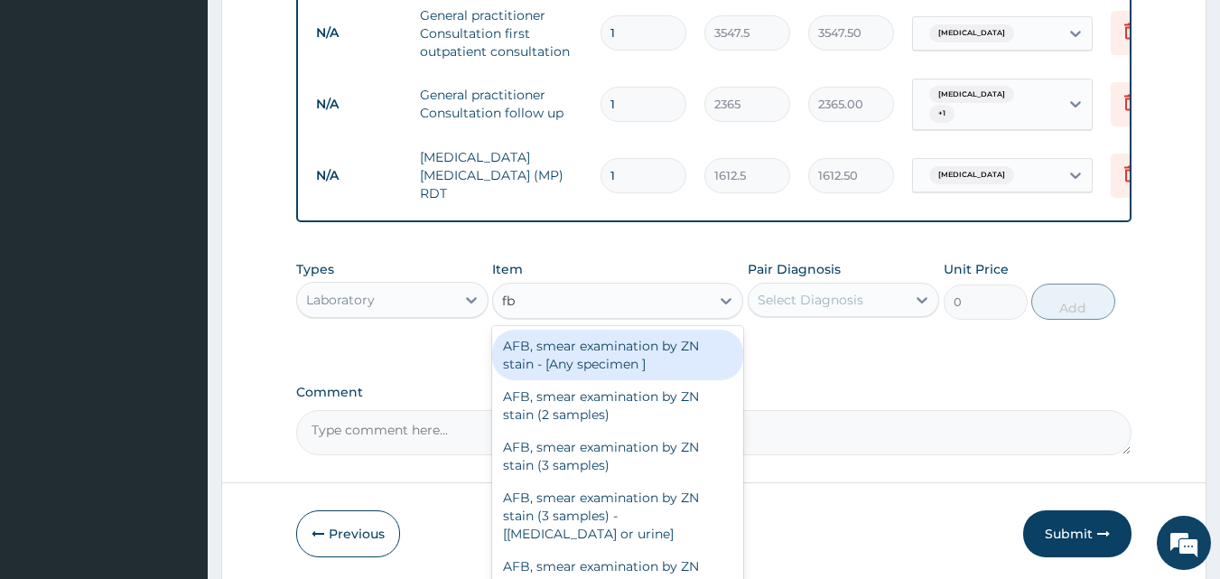
type input "fbc"
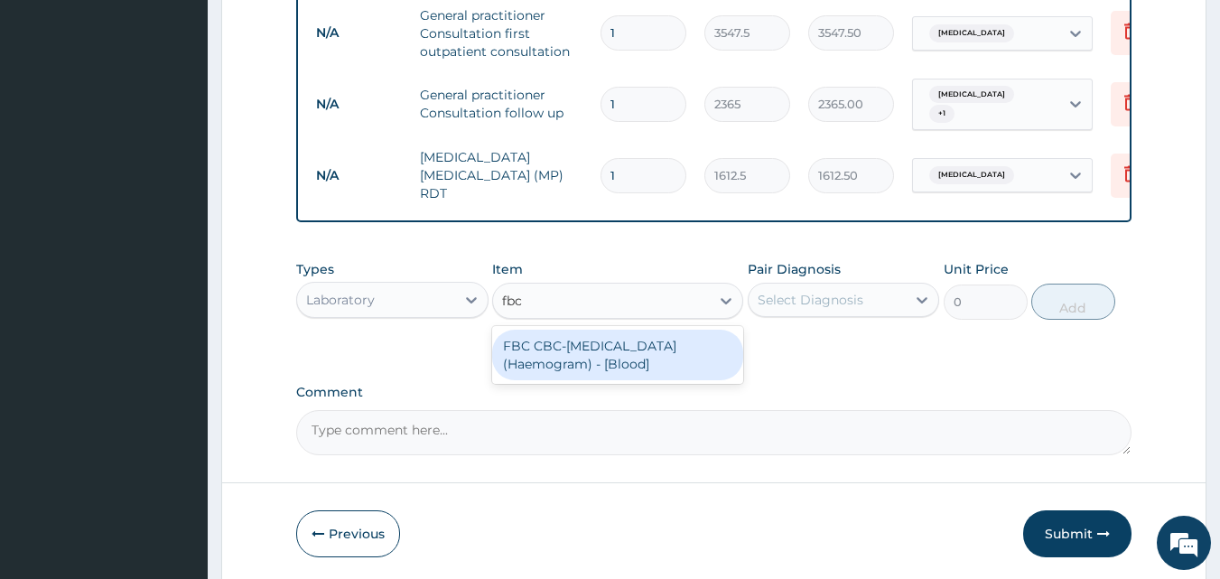
click at [574, 352] on div "FBC CBC-[MEDICAL_DATA] (Haemogram) - [Blood]" at bounding box center [617, 355] width 251 height 51
type input "4300"
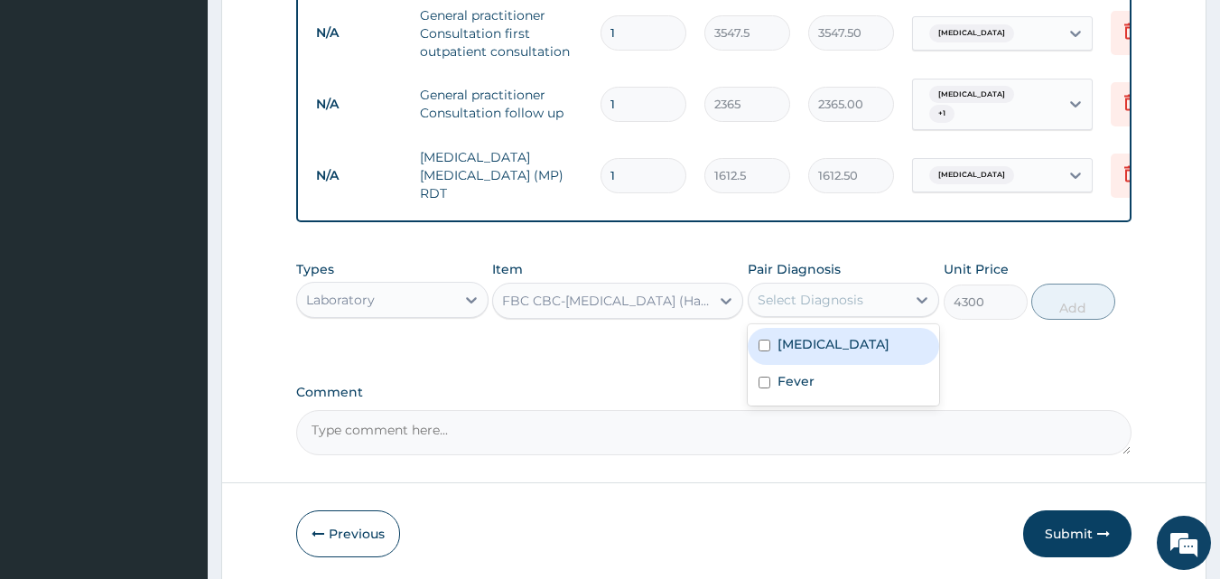
click at [818, 307] on div "Select Diagnosis" at bounding box center [828, 299] width 158 height 29
drag, startPoint x: 816, startPoint y: 331, endPoint x: 809, endPoint y: 379, distance: 48.4
click at [814, 374] on div "Malaria Fever" at bounding box center [844, 364] width 192 height 81
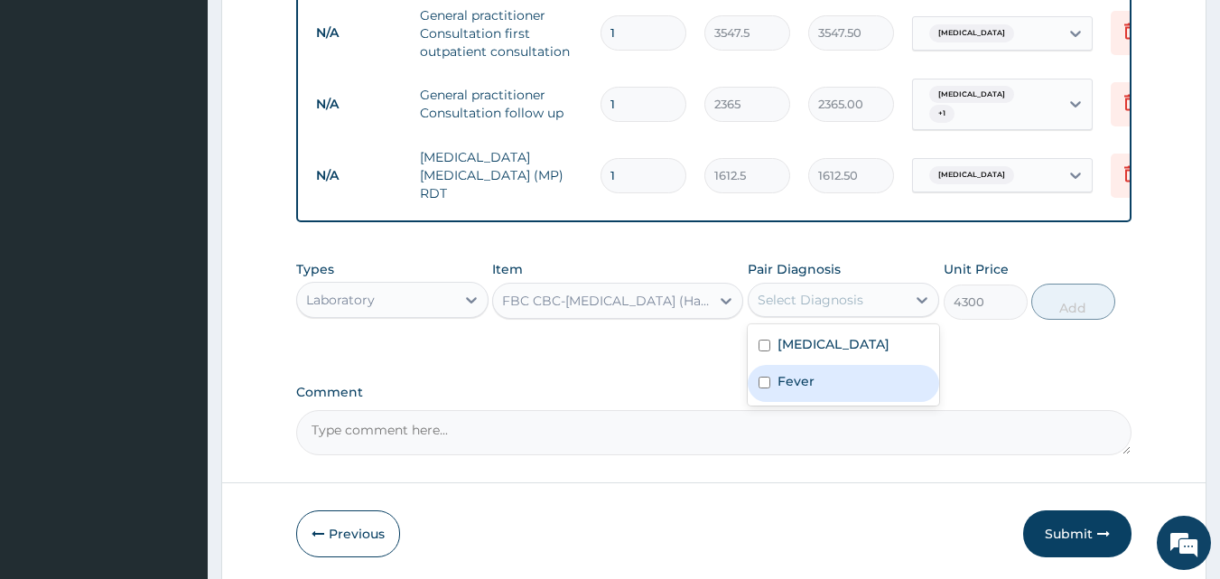
drag, startPoint x: 811, startPoint y: 377, endPoint x: 868, endPoint y: 366, distance: 58.1
click at [839, 372] on div "Fever" at bounding box center [844, 383] width 192 height 37
checkbox input "true"
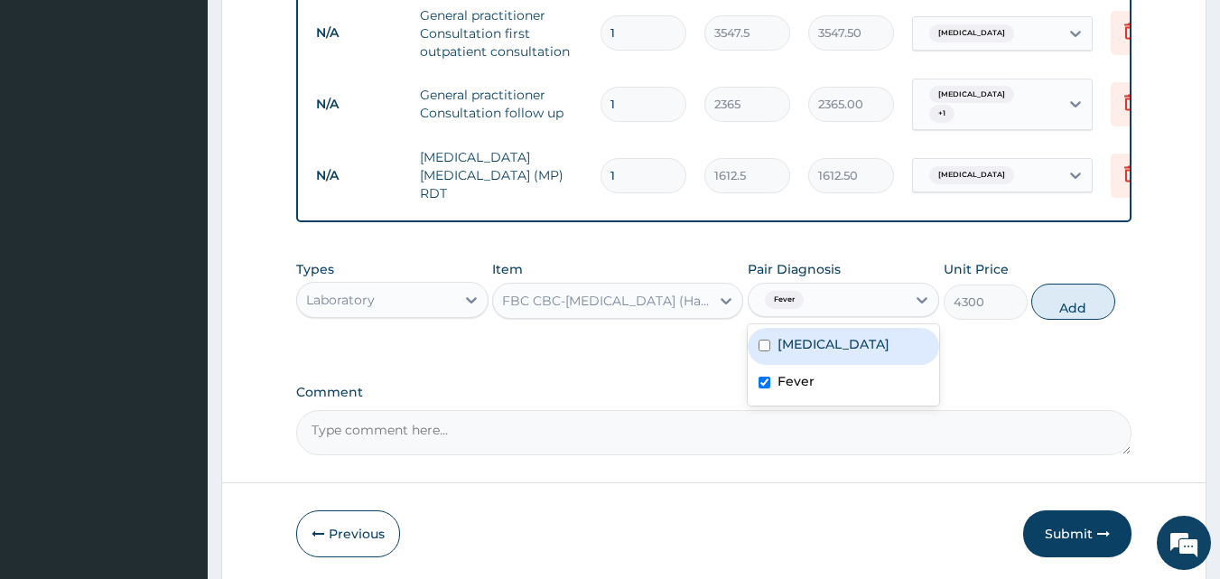
click at [929, 337] on div "[MEDICAL_DATA]" at bounding box center [844, 346] width 192 height 37
checkbox input "true"
click at [1065, 293] on button "Add" at bounding box center [1073, 302] width 84 height 36
type input "0"
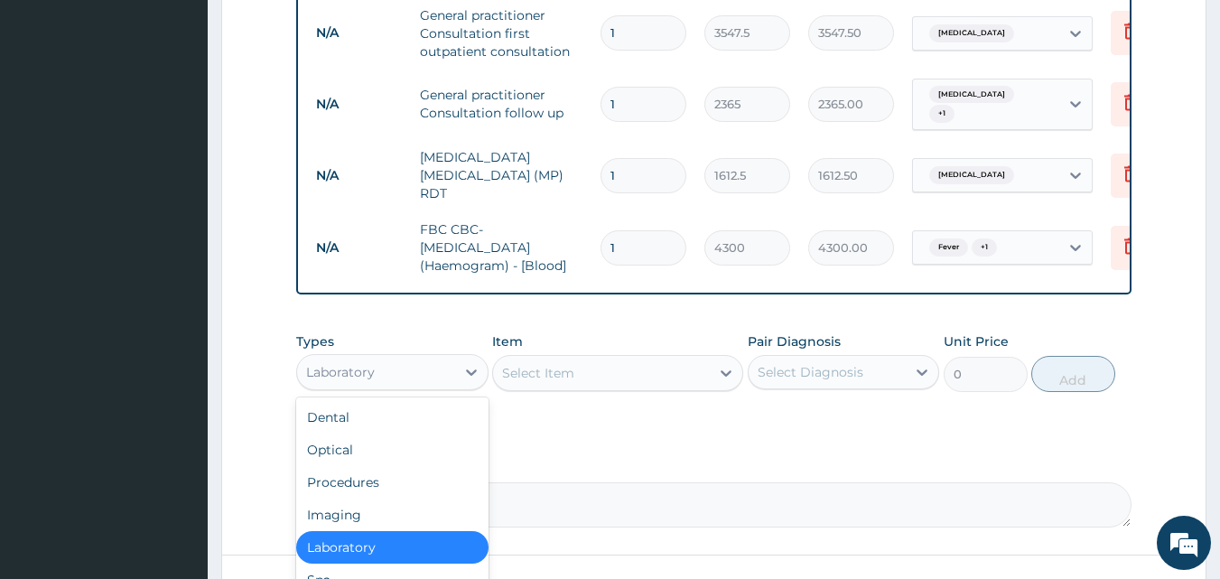
click at [439, 376] on div "Laboratory" at bounding box center [376, 372] width 158 height 29
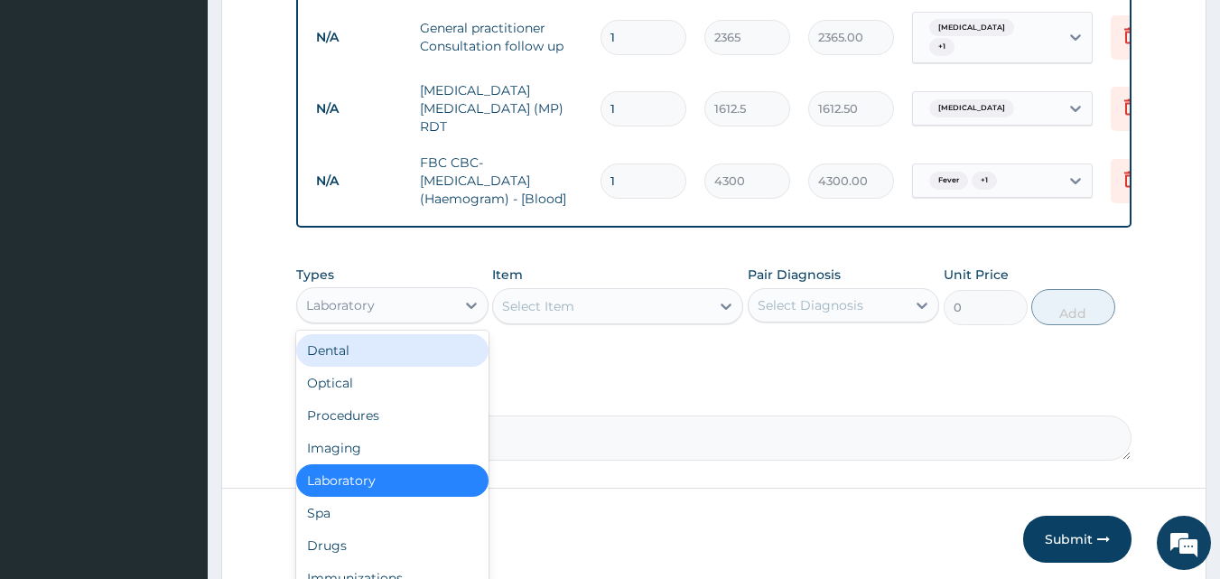
scroll to position [858, 0]
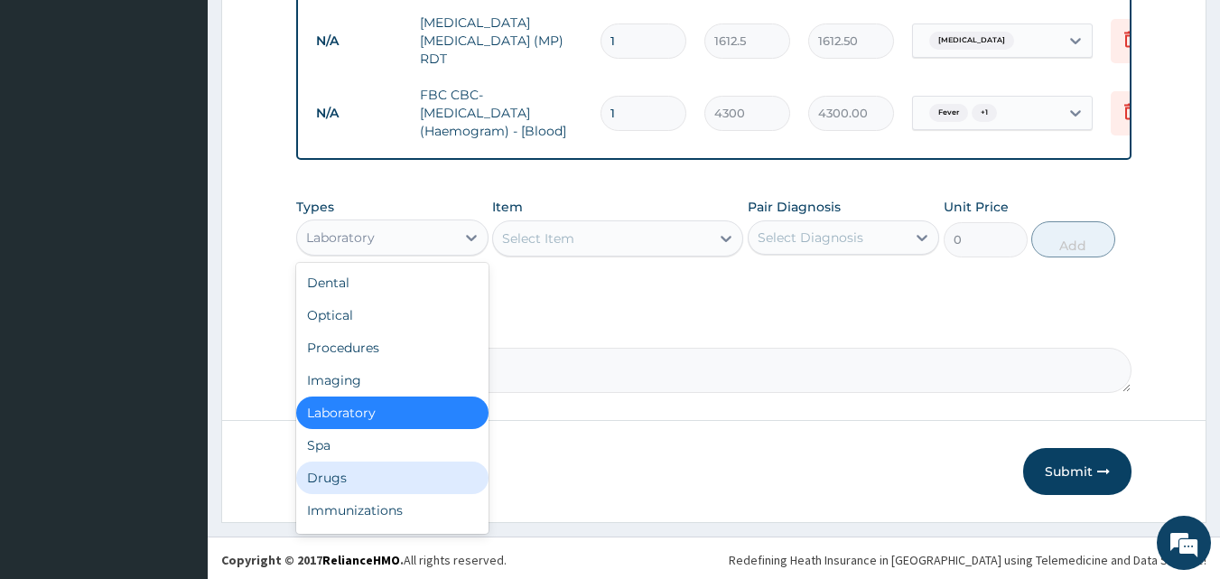
click at [337, 477] on div "Drugs" at bounding box center [392, 477] width 192 height 33
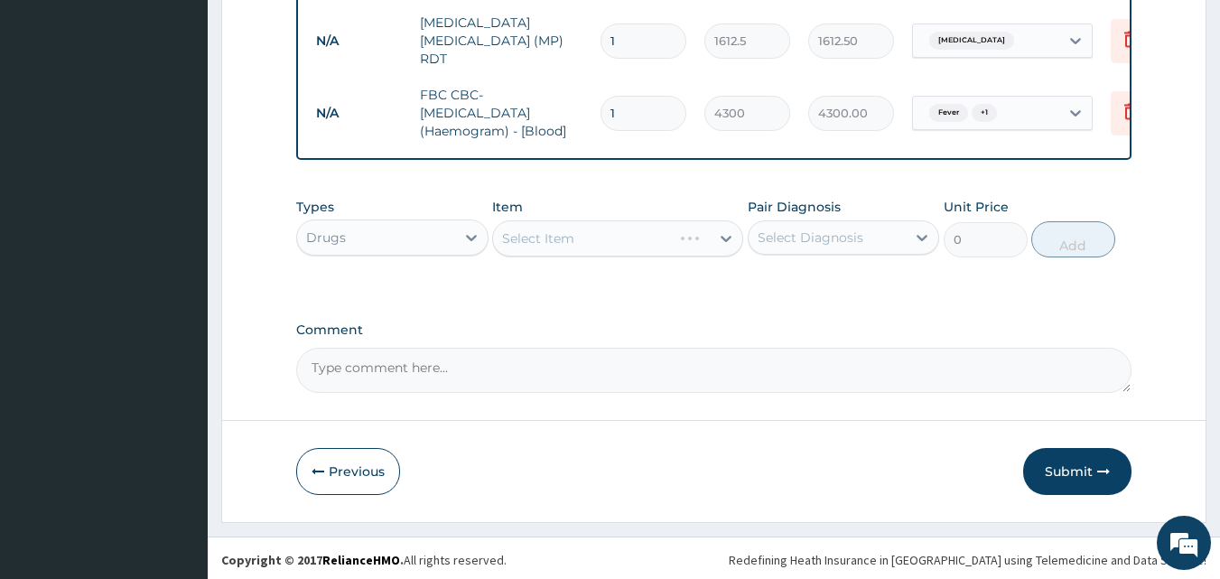
click at [526, 246] on div "Select Item" at bounding box center [617, 238] width 251 height 36
click at [525, 248] on div "Select Item" at bounding box center [617, 238] width 251 height 36
click at [514, 241] on div "Select Item" at bounding box center [538, 238] width 72 height 18
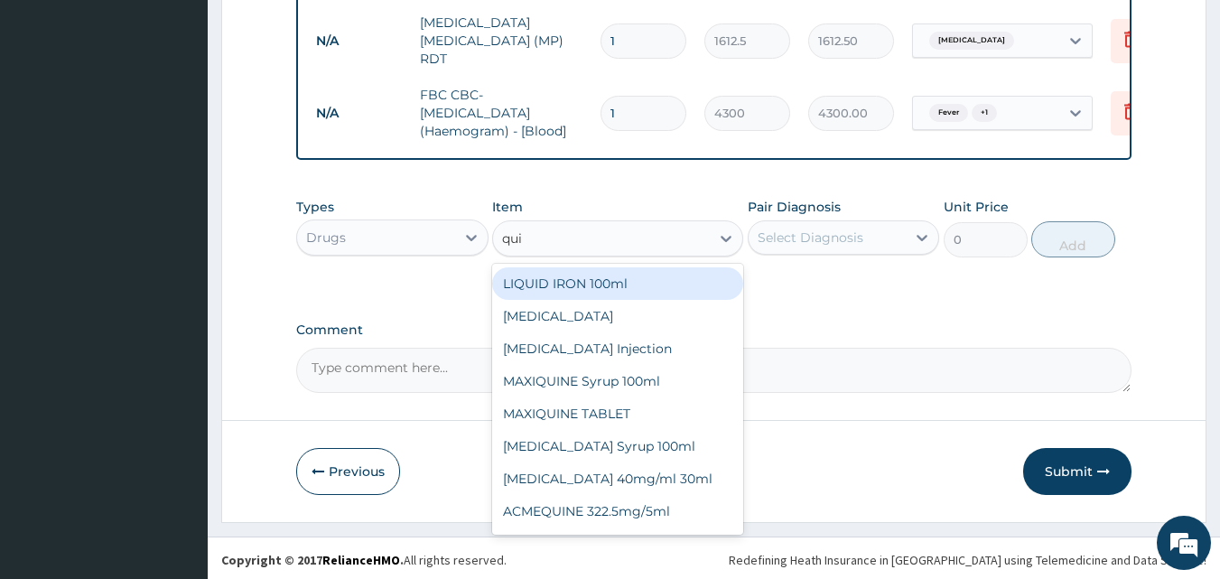
type input "quin"
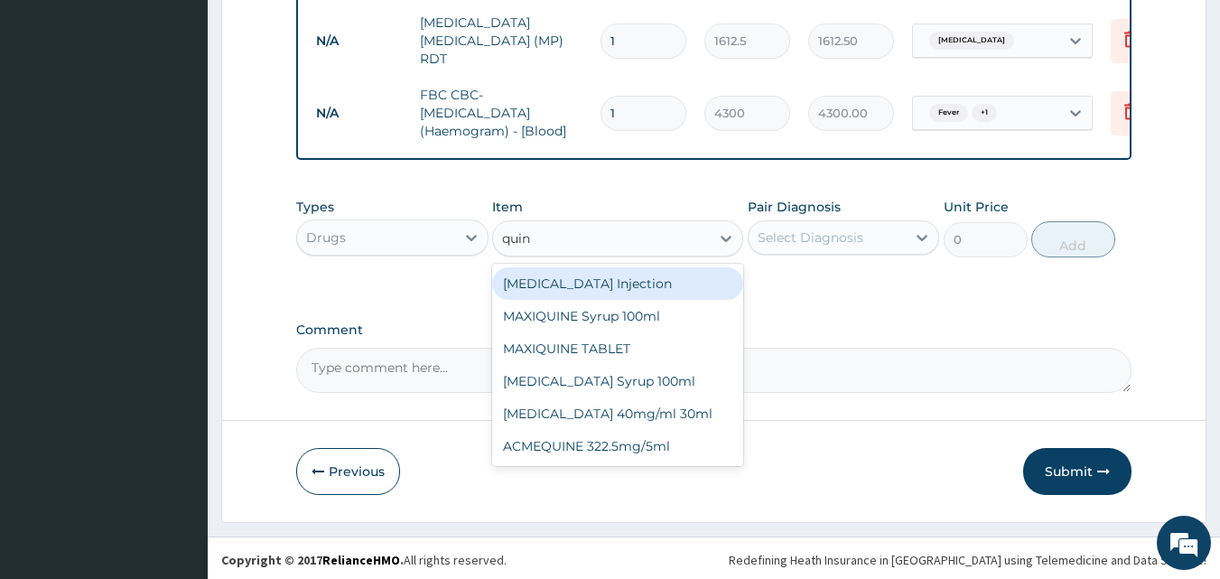
click at [575, 284] on div "[MEDICAL_DATA] Injection" at bounding box center [617, 283] width 251 height 33
type input "591.25"
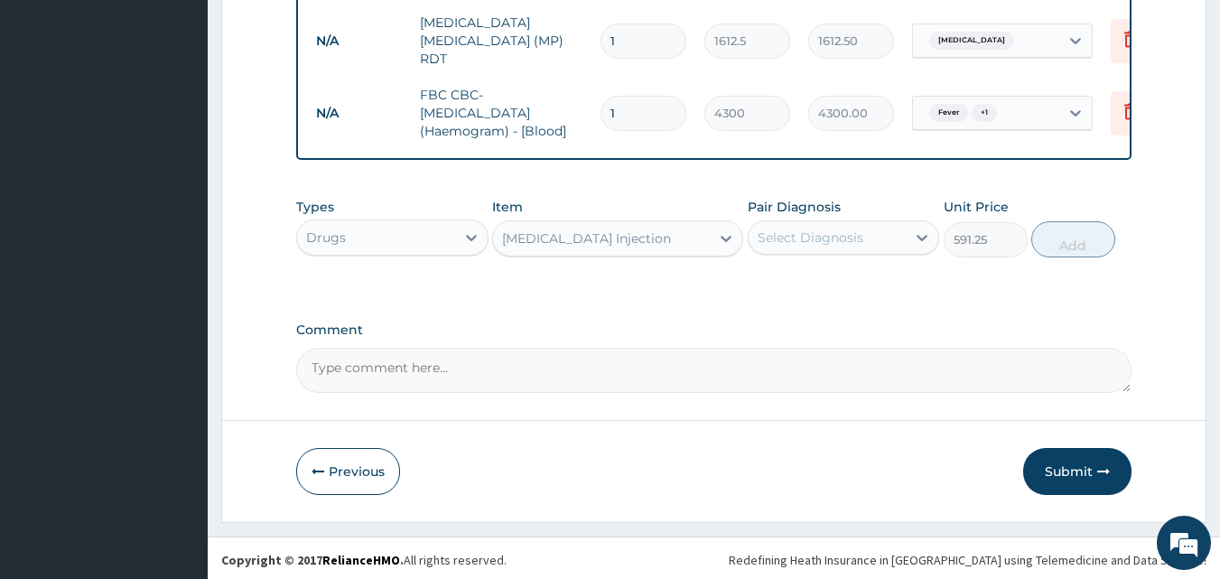
click at [829, 251] on div "Pair Diagnosis Select Diagnosis" at bounding box center [844, 228] width 192 height 60
click at [829, 234] on div "Select Diagnosis" at bounding box center [811, 237] width 106 height 18
click at [831, 287] on div "[MEDICAL_DATA]" at bounding box center [844, 283] width 192 height 37
checkbox input "true"
click at [1073, 247] on button "Add" at bounding box center [1073, 239] width 84 height 36
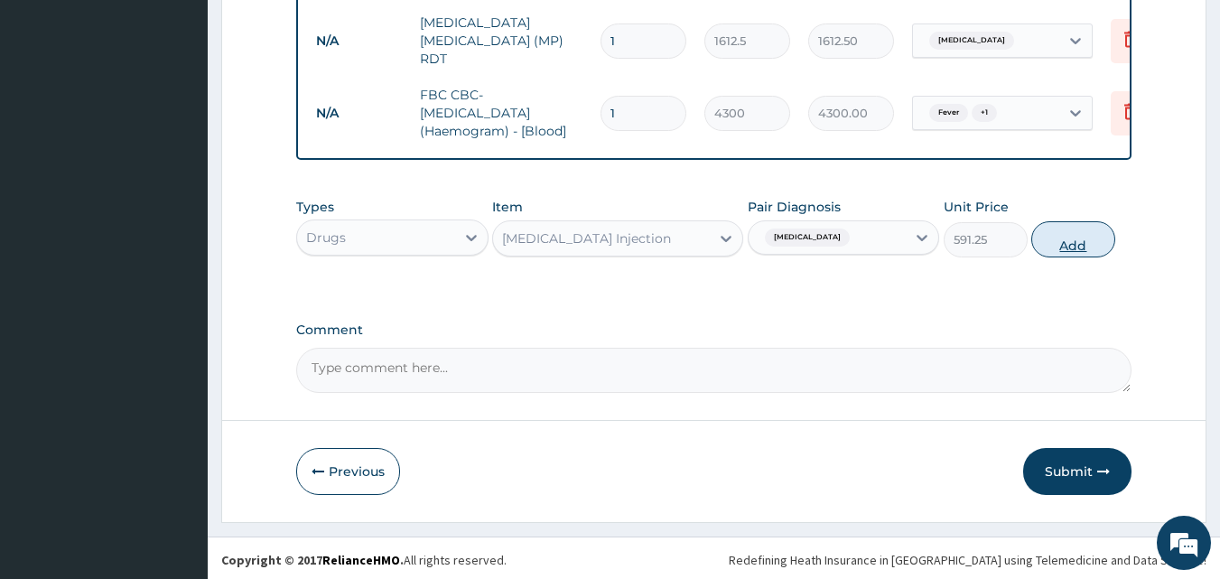
type input "0"
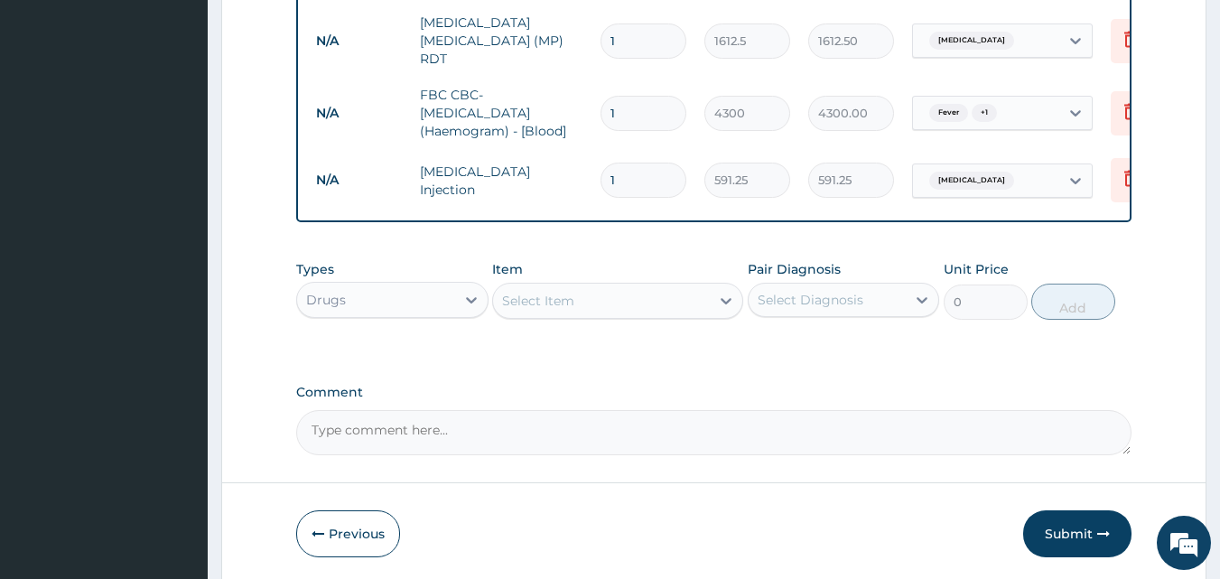
click at [630, 169] on input "1" at bounding box center [643, 180] width 86 height 35
type input "0.00"
type input "3"
type input "1773.75"
type input "3"
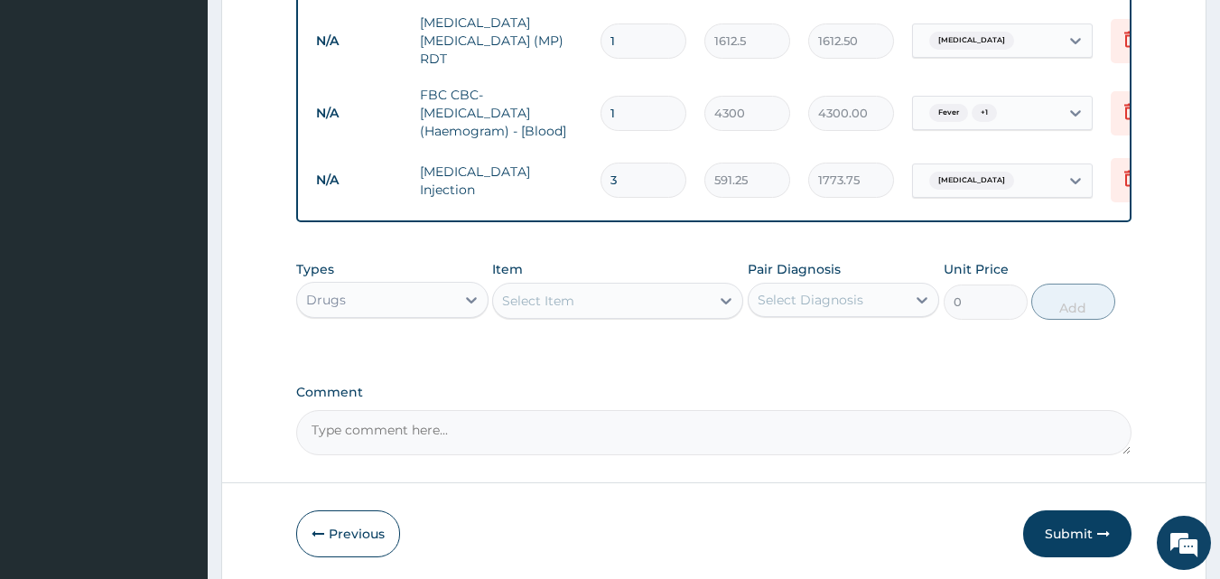
click at [576, 299] on div "Select Item" at bounding box center [601, 300] width 217 height 29
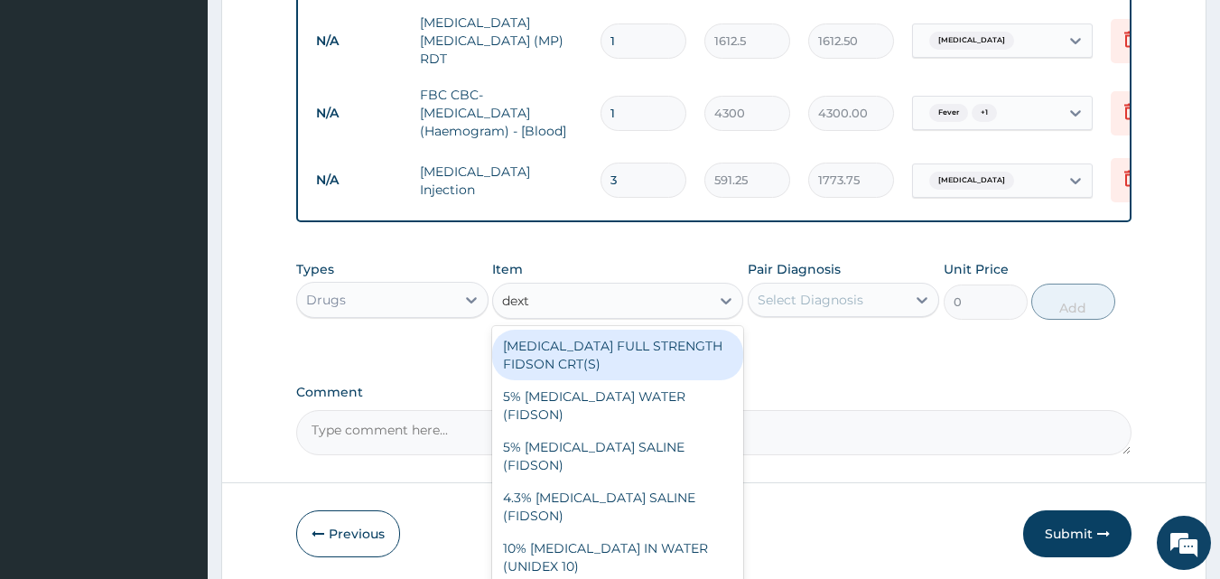
type input "dextr"
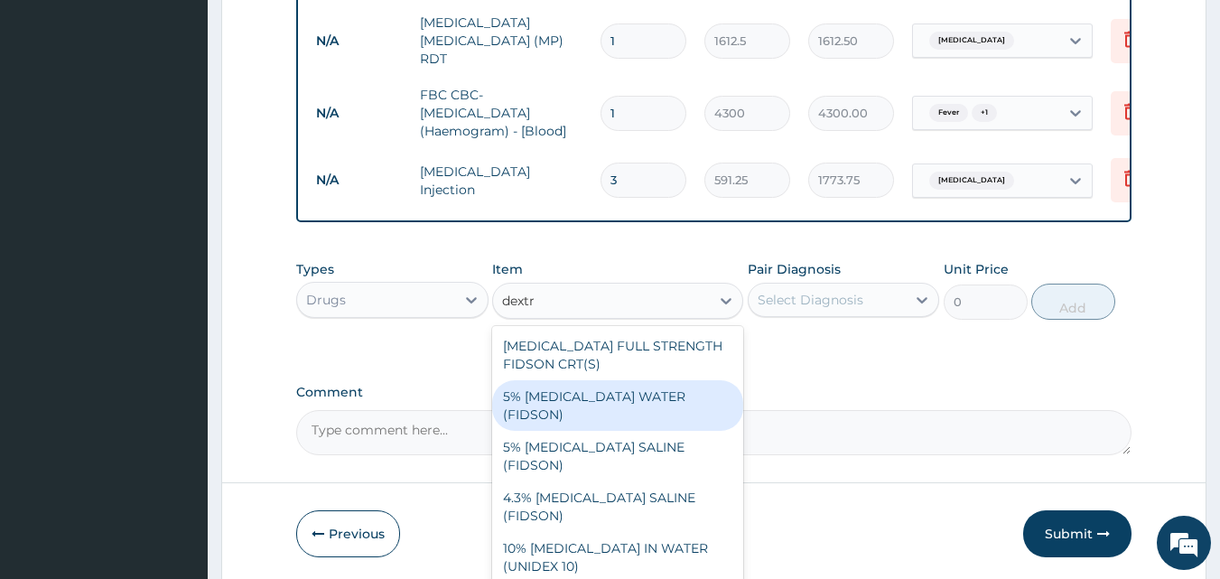
click at [599, 397] on div "5% [MEDICAL_DATA] WATER (FIDSON)" at bounding box center [617, 405] width 251 height 51
type input "1773.75"
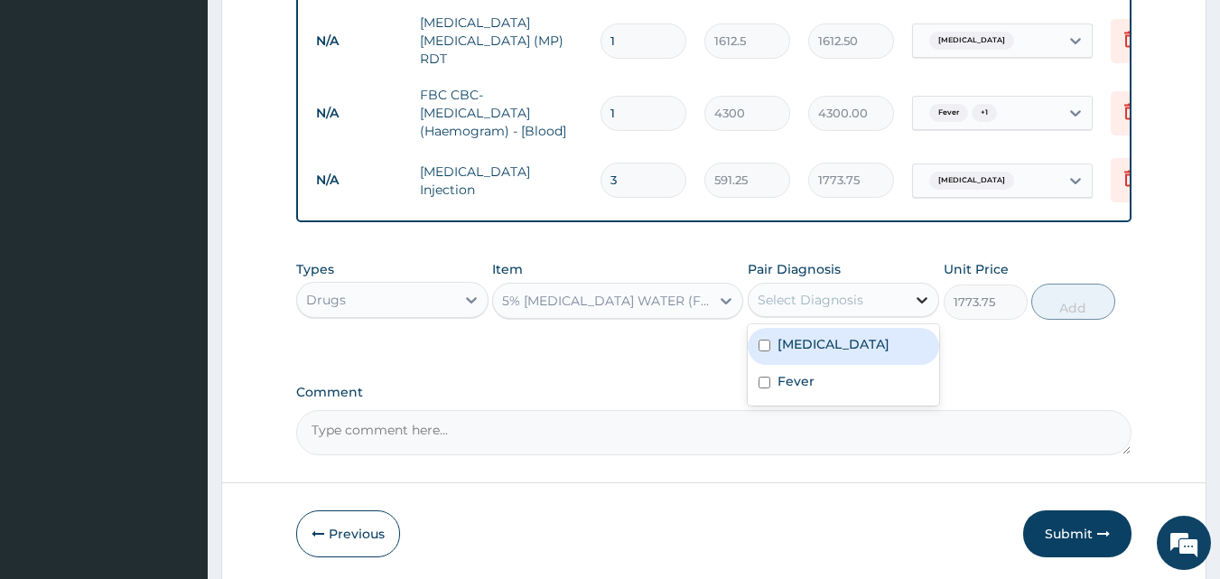
click at [907, 303] on div at bounding box center [922, 300] width 33 height 33
click at [882, 346] on div "[MEDICAL_DATA]" at bounding box center [844, 346] width 192 height 37
checkbox input "true"
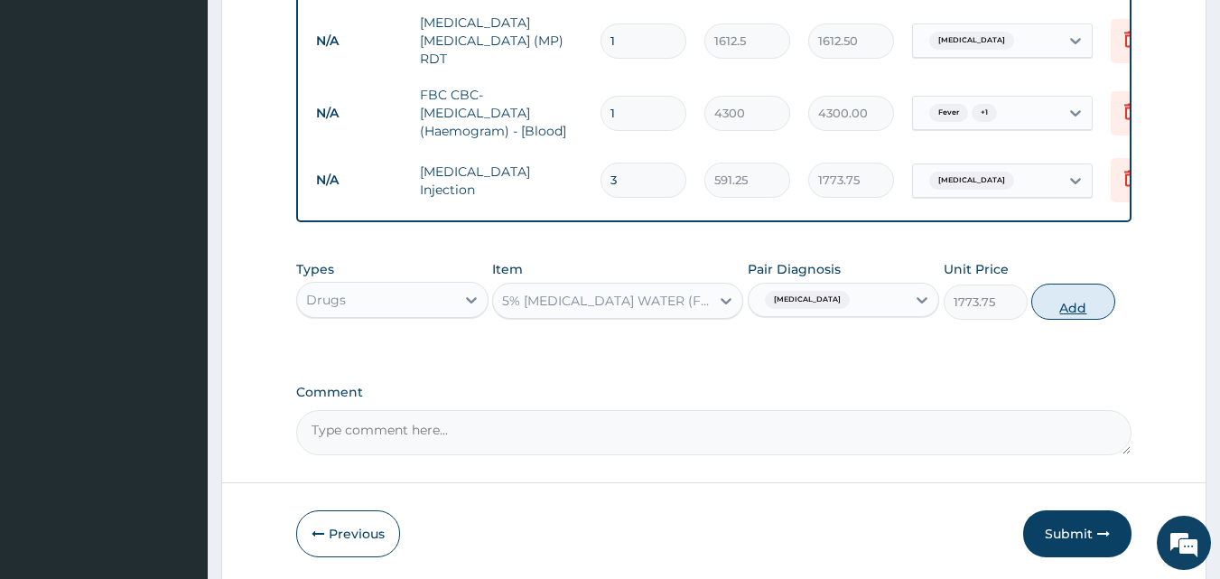
click at [1075, 302] on button "Add" at bounding box center [1073, 302] width 84 height 36
type input "0"
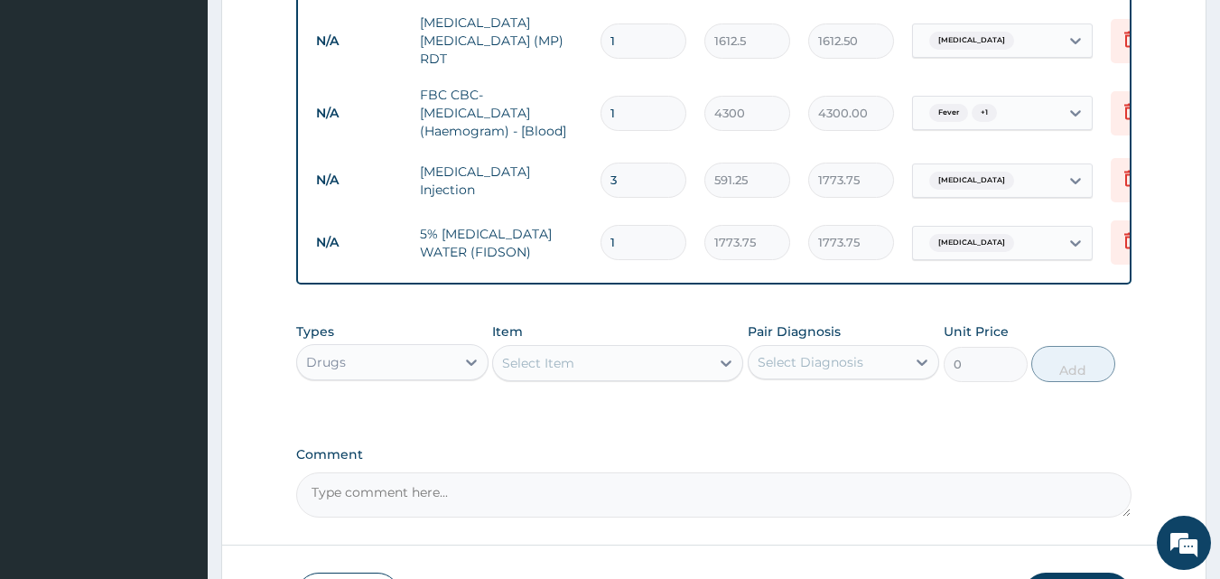
click at [641, 227] on input "1" at bounding box center [643, 242] width 86 height 35
type input "0.00"
type input "3"
type input "5321.25"
type input "3"
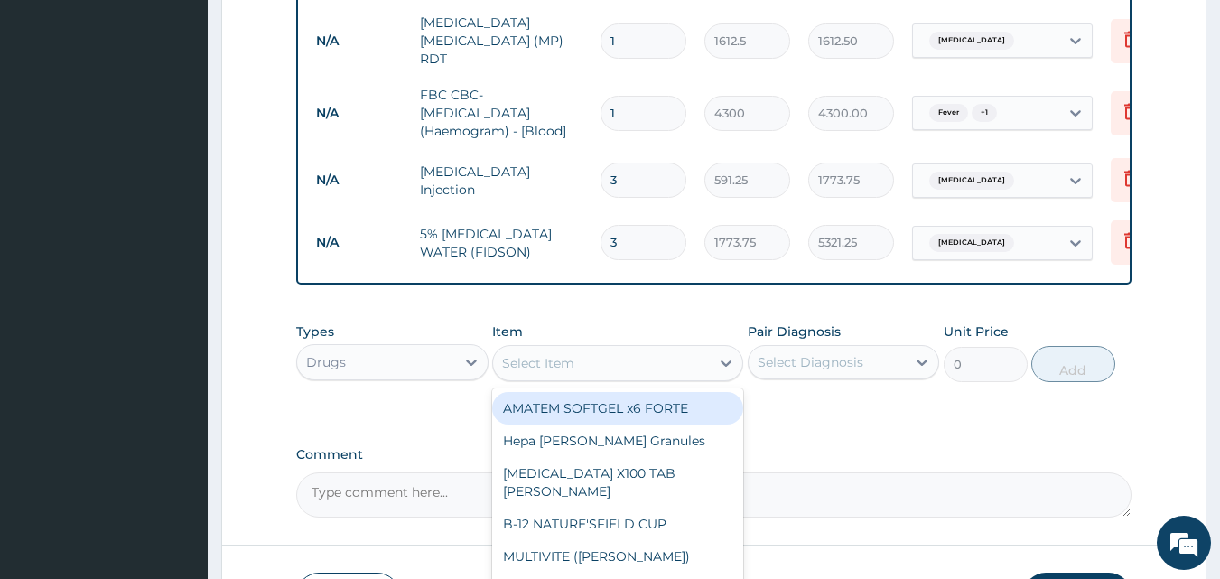
click at [547, 362] on div "Select Item" at bounding box center [538, 363] width 72 height 18
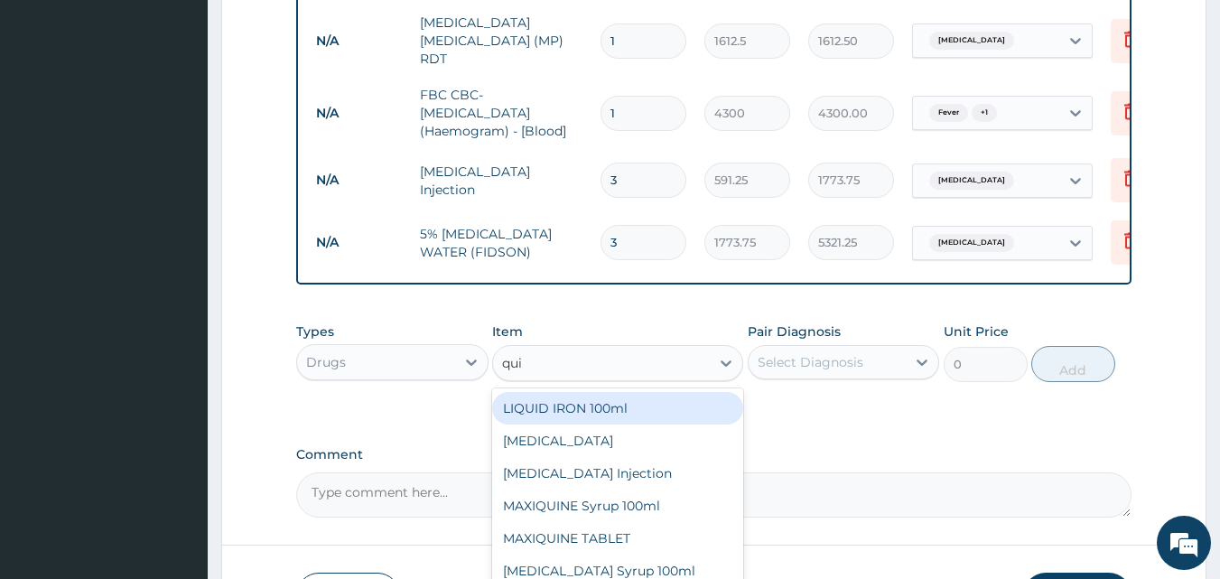
type input "quin"
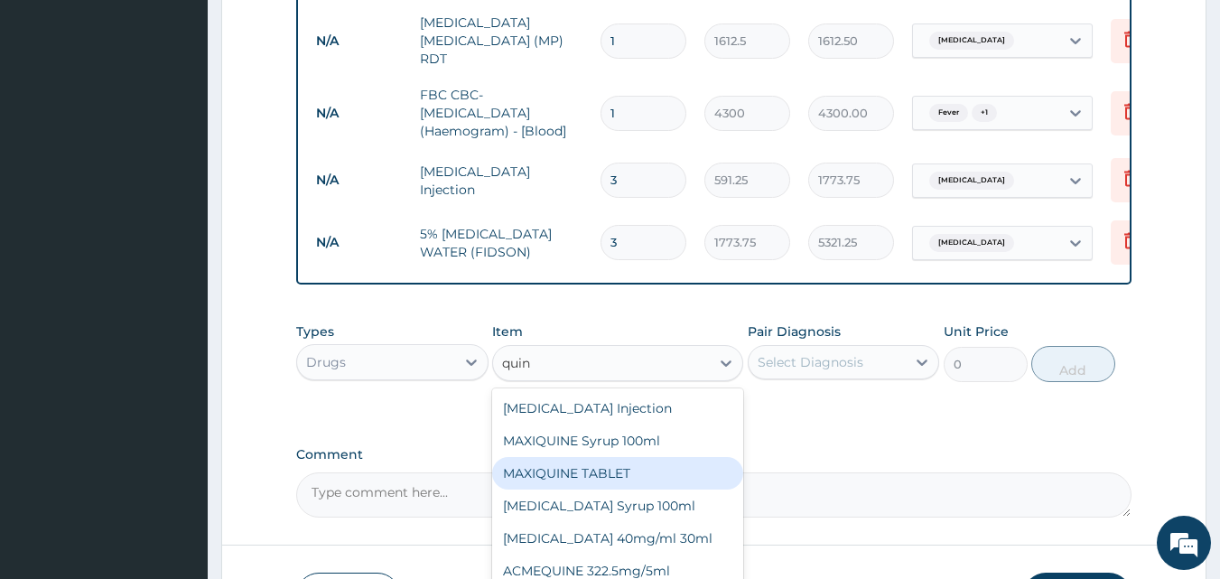
click at [610, 468] on div "MAXIQUINE TABLET" at bounding box center [617, 473] width 251 height 33
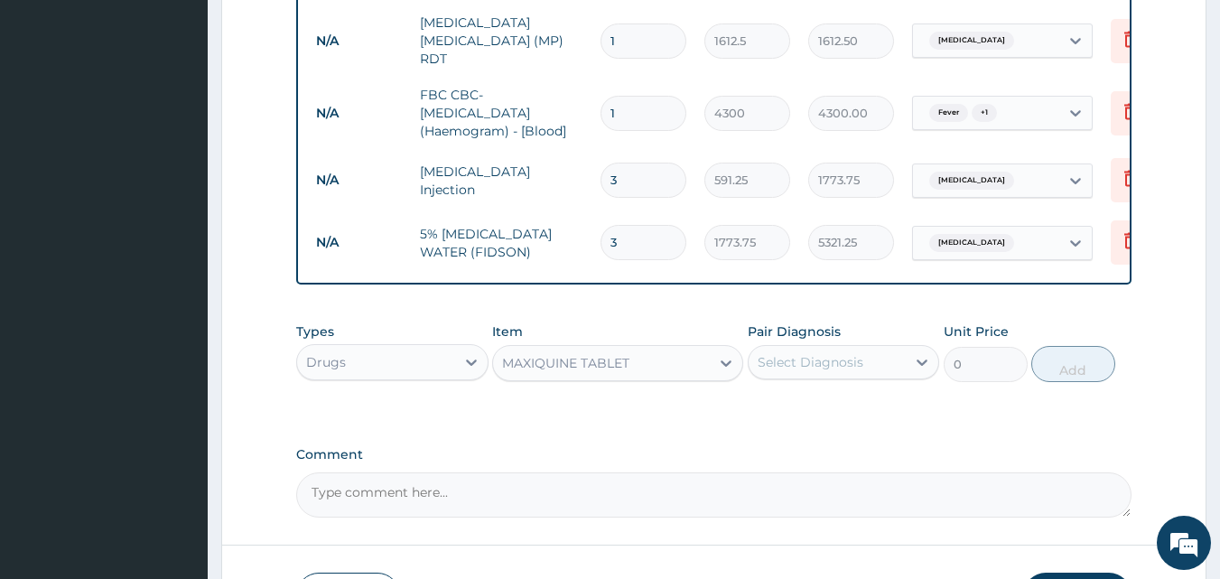
type input "94.6"
click at [660, 377] on div "MAXIQUINE TABLET" at bounding box center [617, 363] width 251 height 36
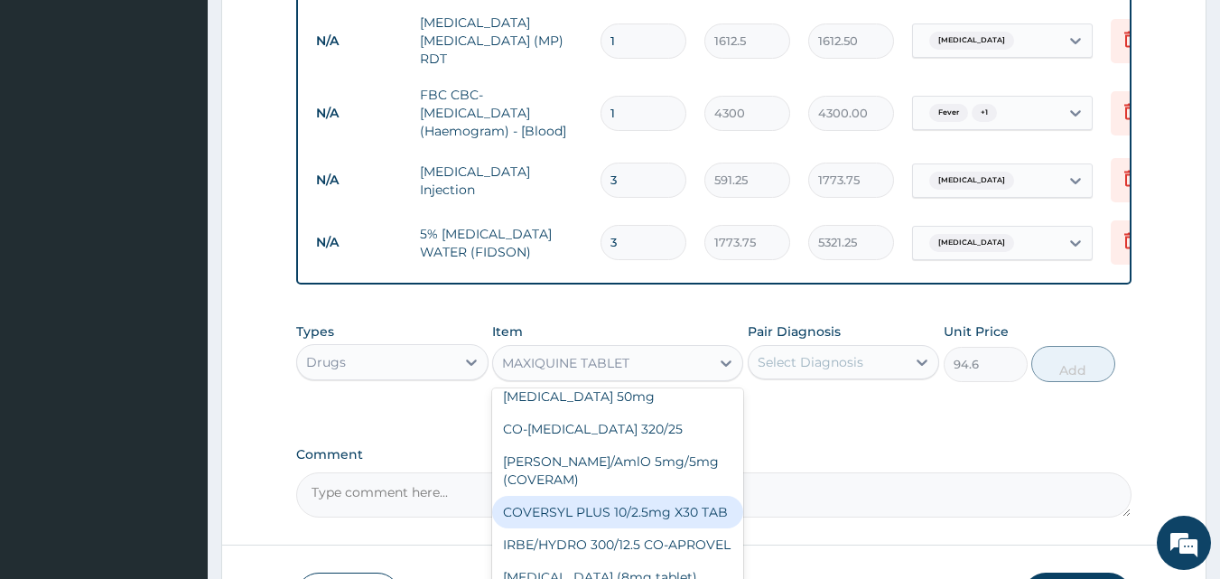
scroll to position [13592, 0]
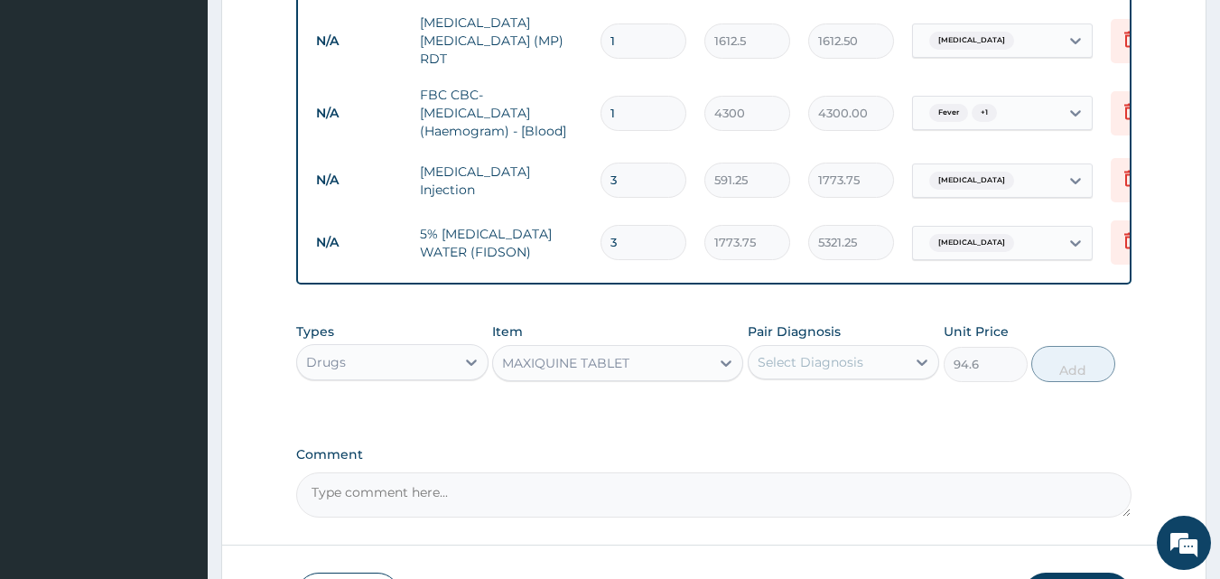
click at [530, 373] on div "MAXIQUINE TABLET" at bounding box center [617, 363] width 251 height 36
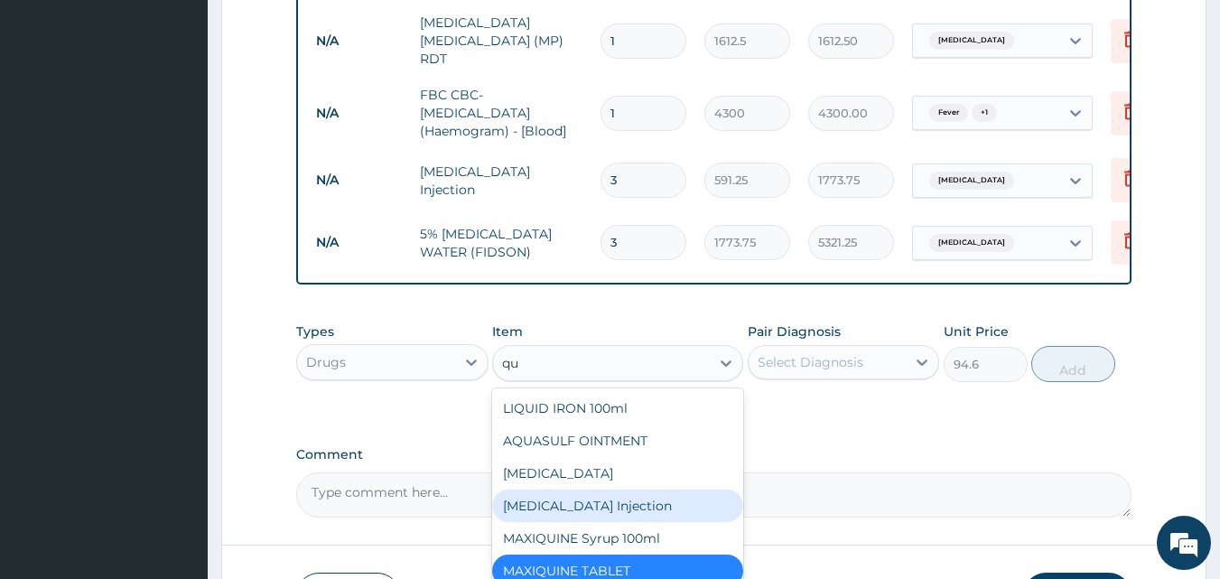
type input "q"
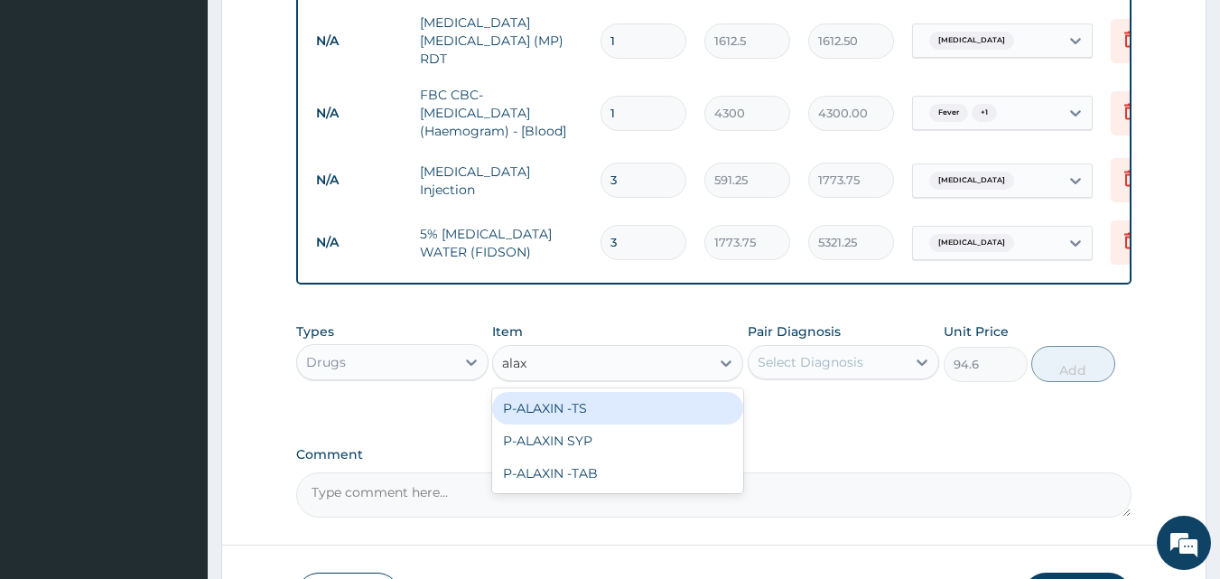
type input "alaxi"
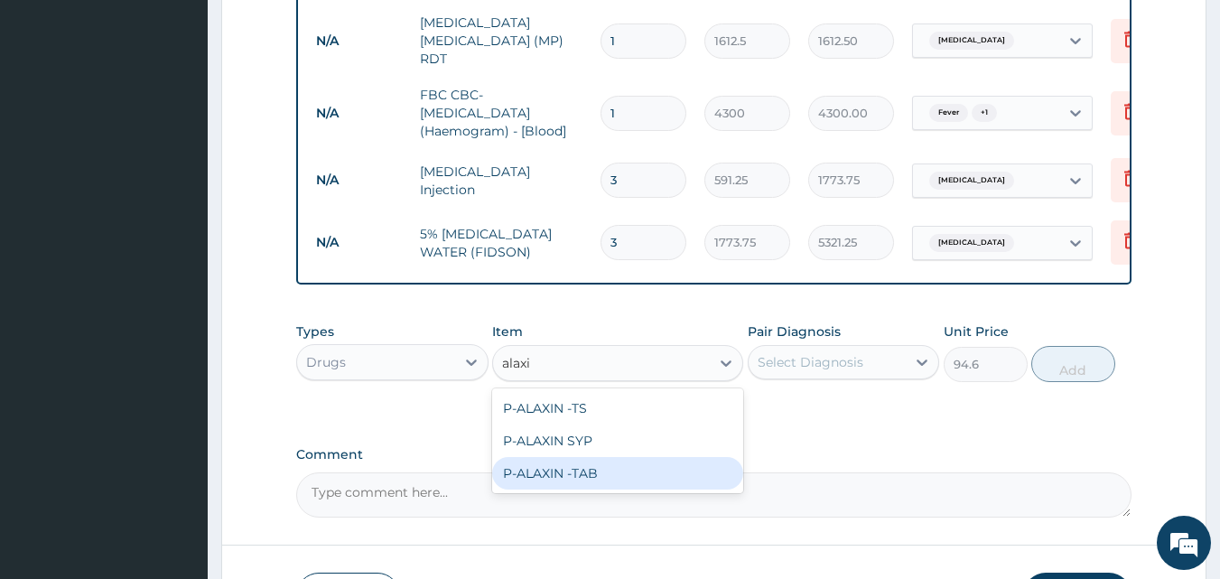
click at [587, 467] on div "P-ALAXIN -TAB" at bounding box center [617, 473] width 251 height 33
type input "106.425"
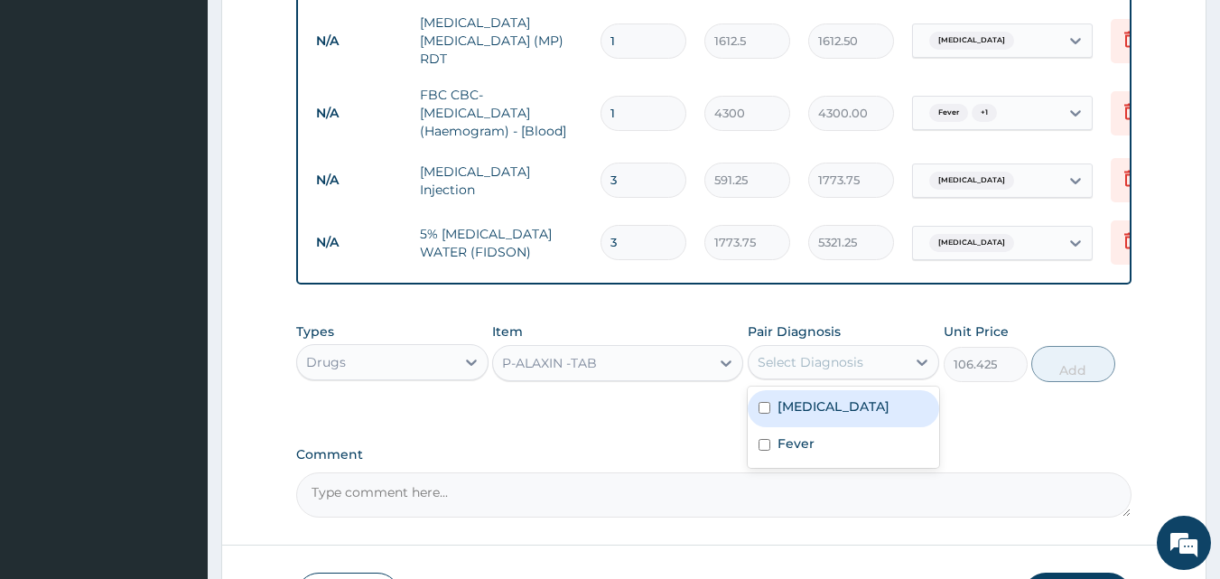
click at [868, 369] on div "Select Diagnosis" at bounding box center [844, 362] width 192 height 34
click at [830, 415] on div "Malaria" at bounding box center [844, 408] width 192 height 37
checkbox input "true"
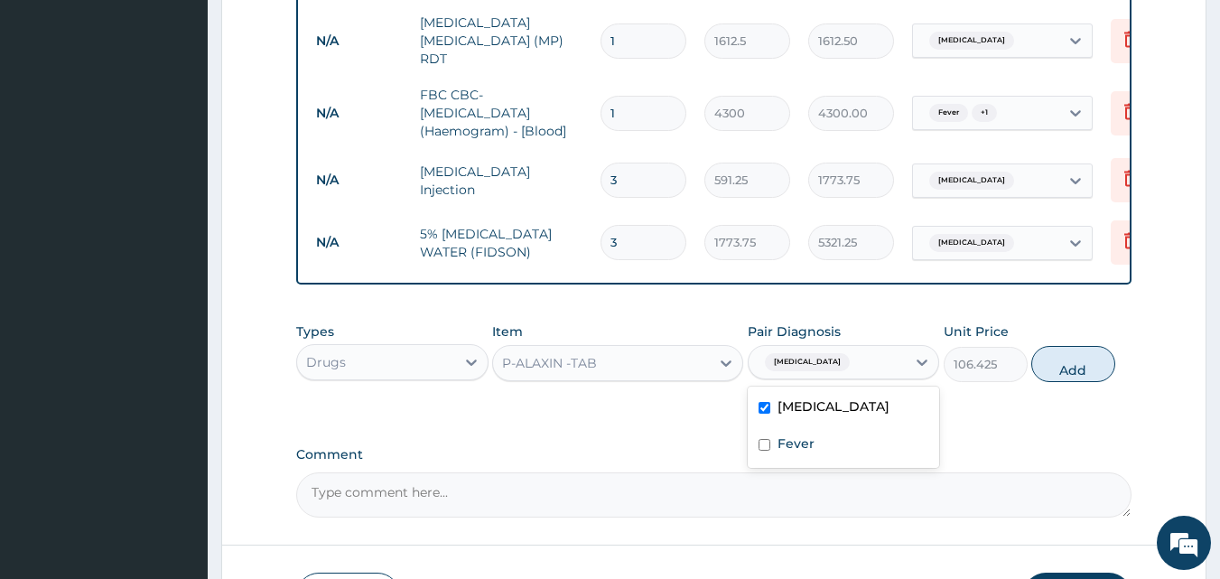
click at [1055, 368] on button "Add" at bounding box center [1073, 364] width 84 height 36
type input "0"
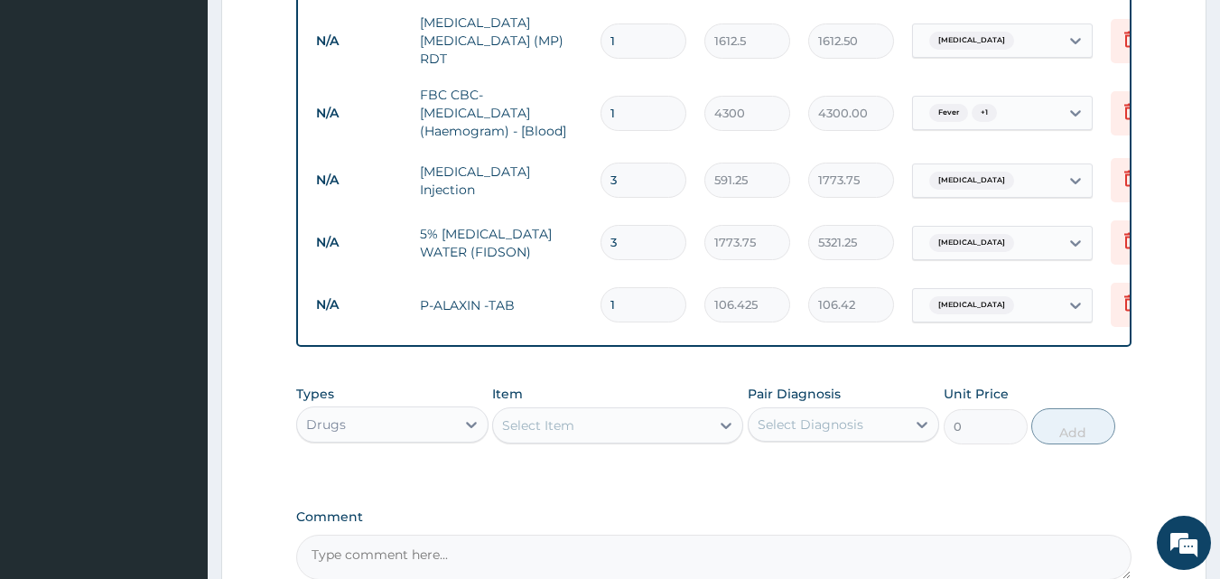
drag, startPoint x: 624, startPoint y: 289, endPoint x: 640, endPoint y: 307, distance: 24.3
click at [623, 289] on input "1" at bounding box center [643, 304] width 86 height 35
type input "0.00"
type input "6"
type input "638.55"
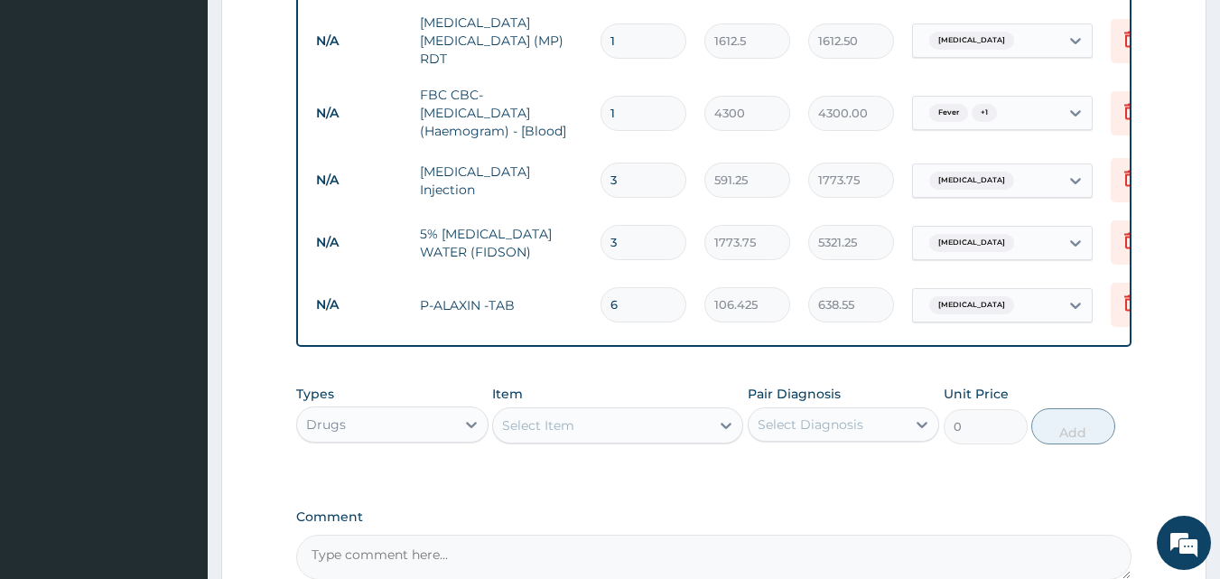
type input "6"
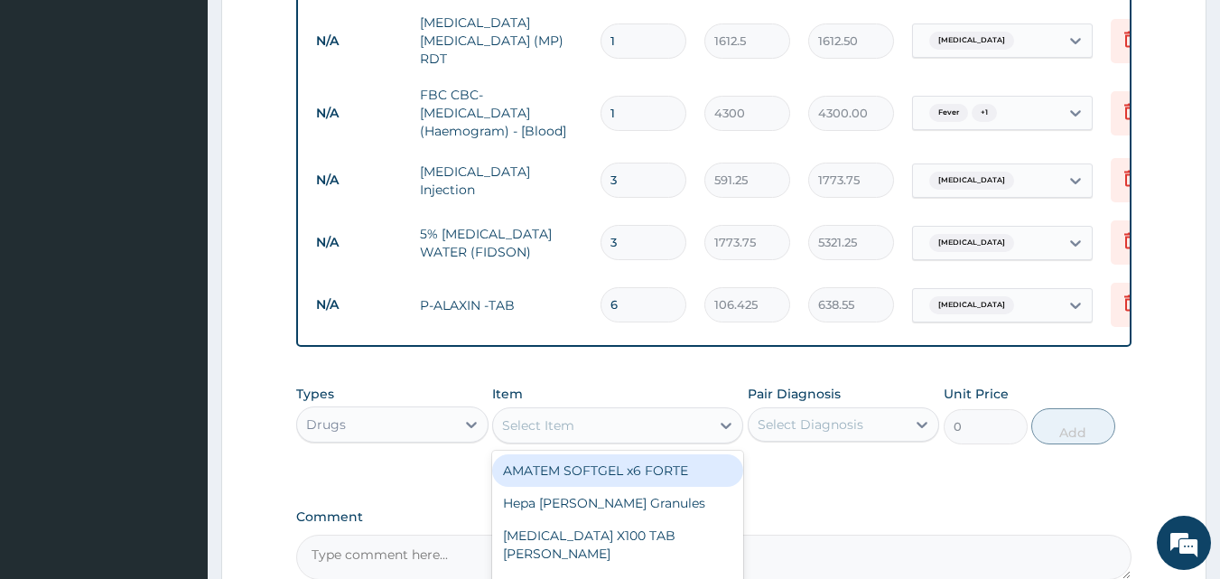
click at [572, 425] on div "Select Item" at bounding box center [538, 425] width 72 height 18
type input "parace"
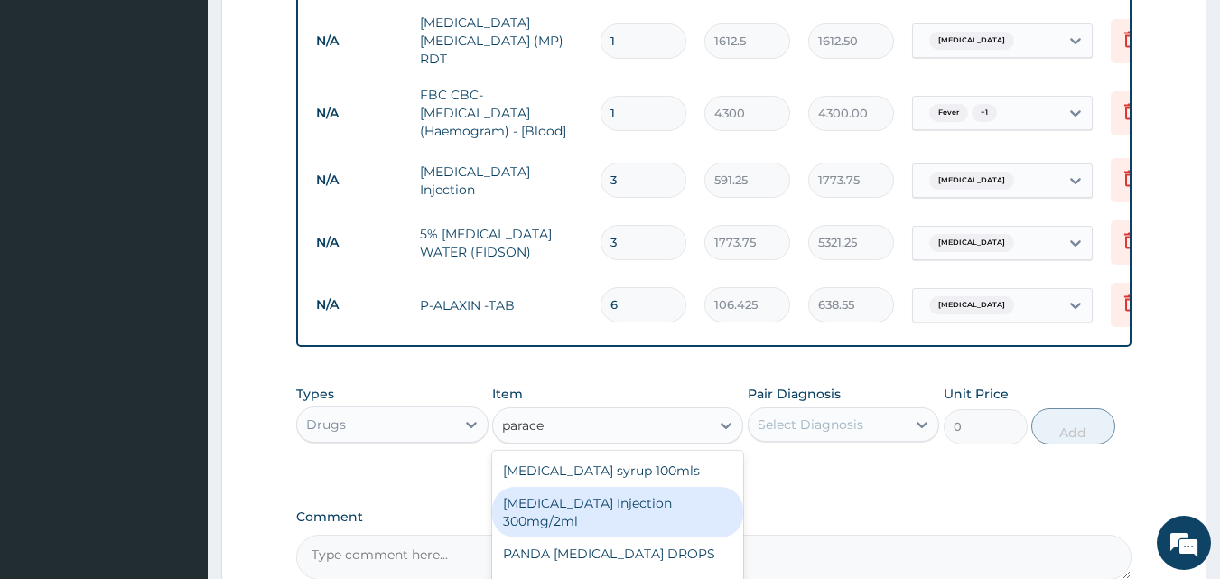
click at [567, 518] on div "PARACETAMOL Injection 300mg/2ml" at bounding box center [617, 512] width 251 height 51
type input "260.15"
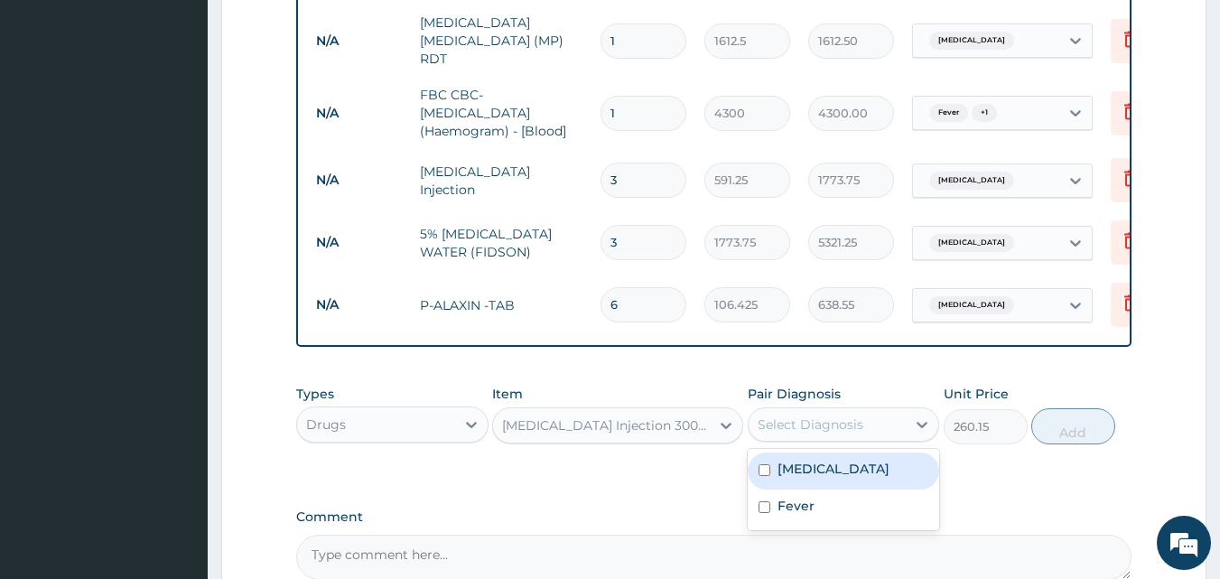
click at [815, 433] on div "Select Diagnosis" at bounding box center [828, 424] width 158 height 29
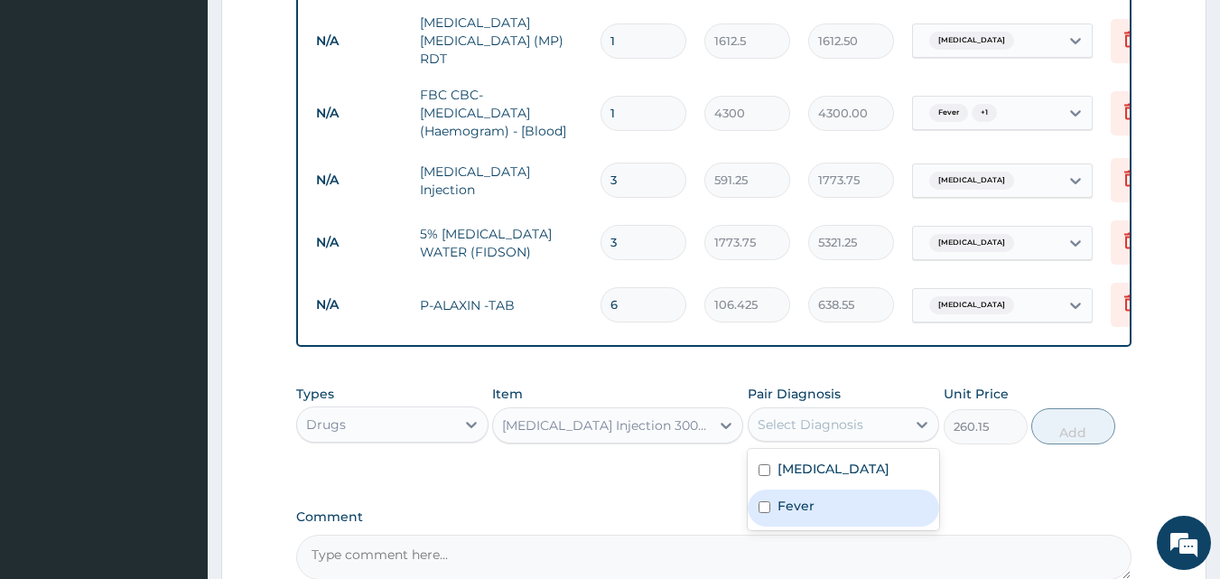
click at [809, 497] on label "Fever" at bounding box center [795, 506] width 37 height 18
checkbox input "true"
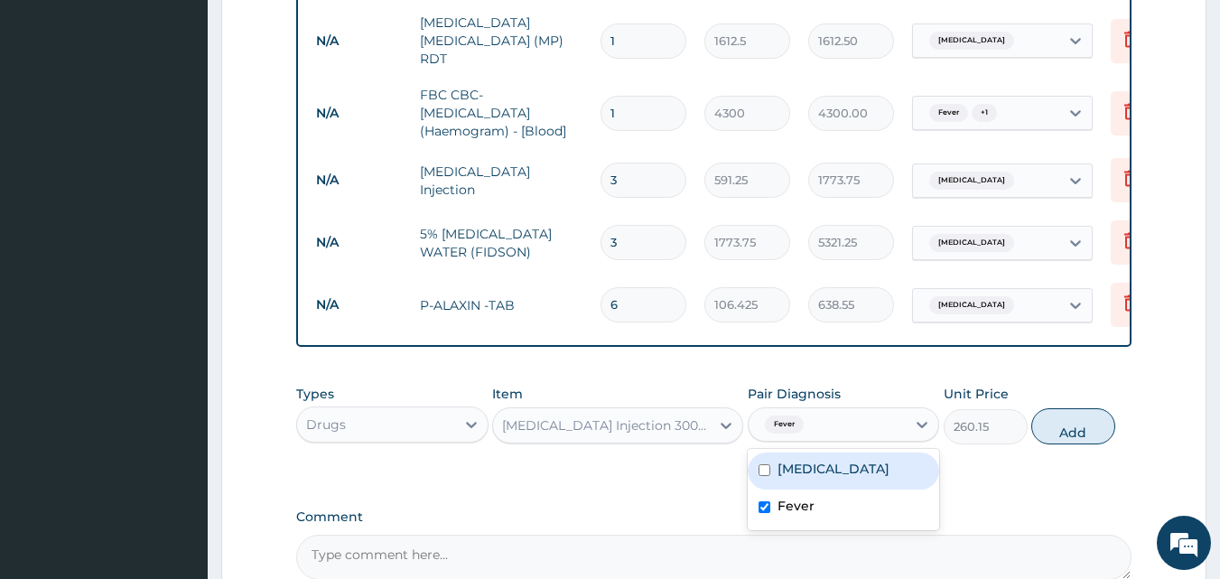
click at [842, 470] on div "Malaria" at bounding box center [844, 470] width 192 height 37
checkbox input "true"
drag, startPoint x: 1063, startPoint y: 428, endPoint x: 963, endPoint y: 431, distance: 100.3
click at [1061, 428] on button "Add" at bounding box center [1073, 426] width 84 height 36
type input "0"
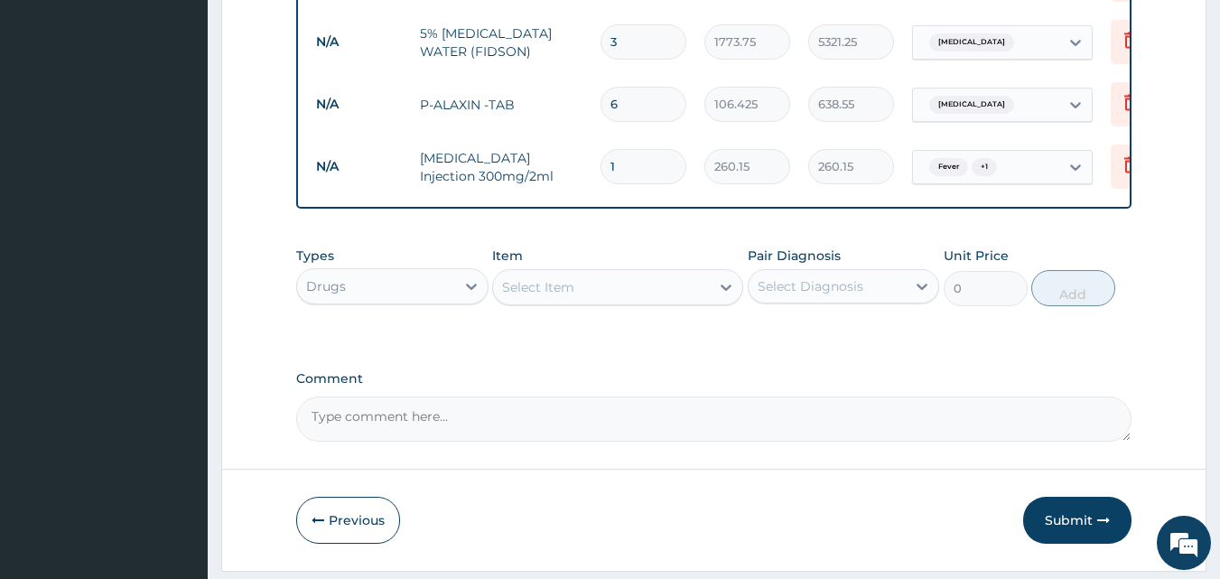
scroll to position [1107, 0]
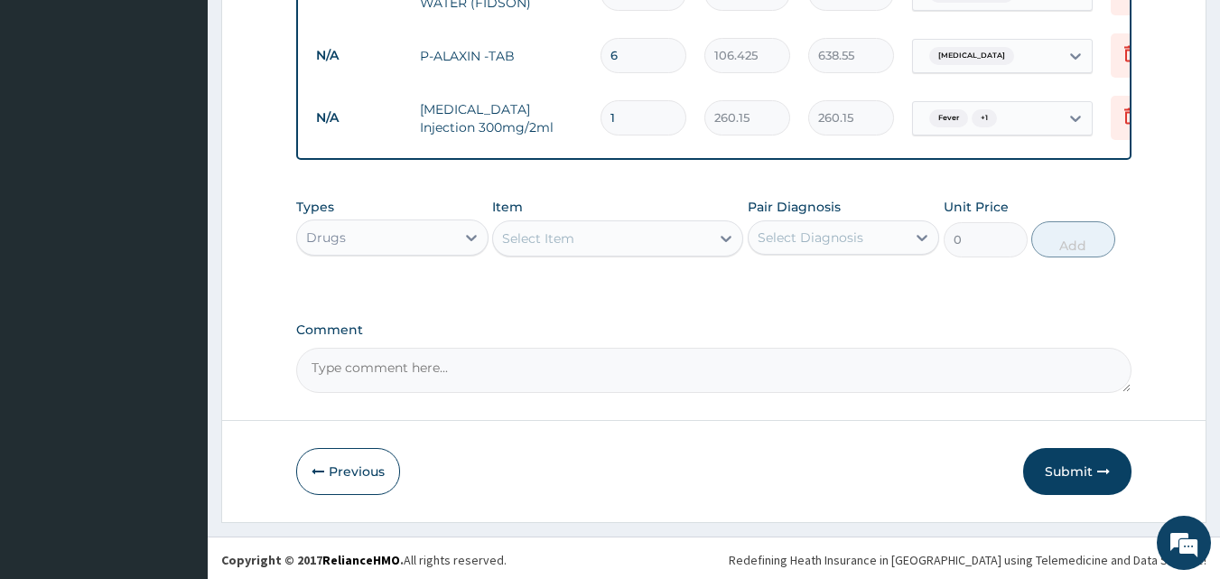
click at [517, 237] on div "Select Item" at bounding box center [538, 238] width 72 height 18
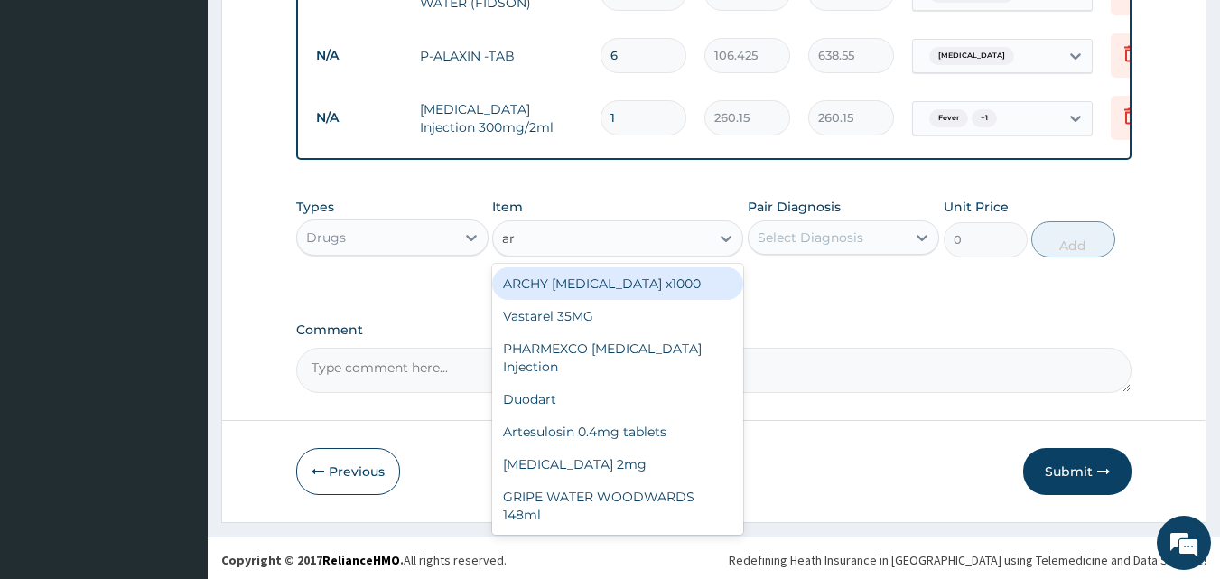
type input "a"
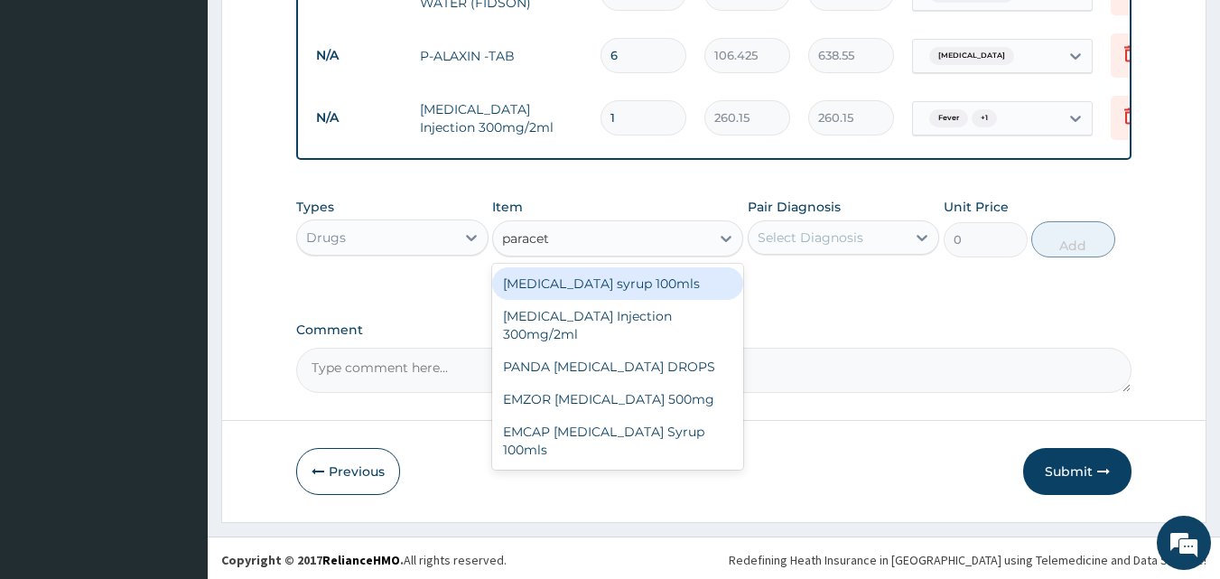
type input "paraceta"
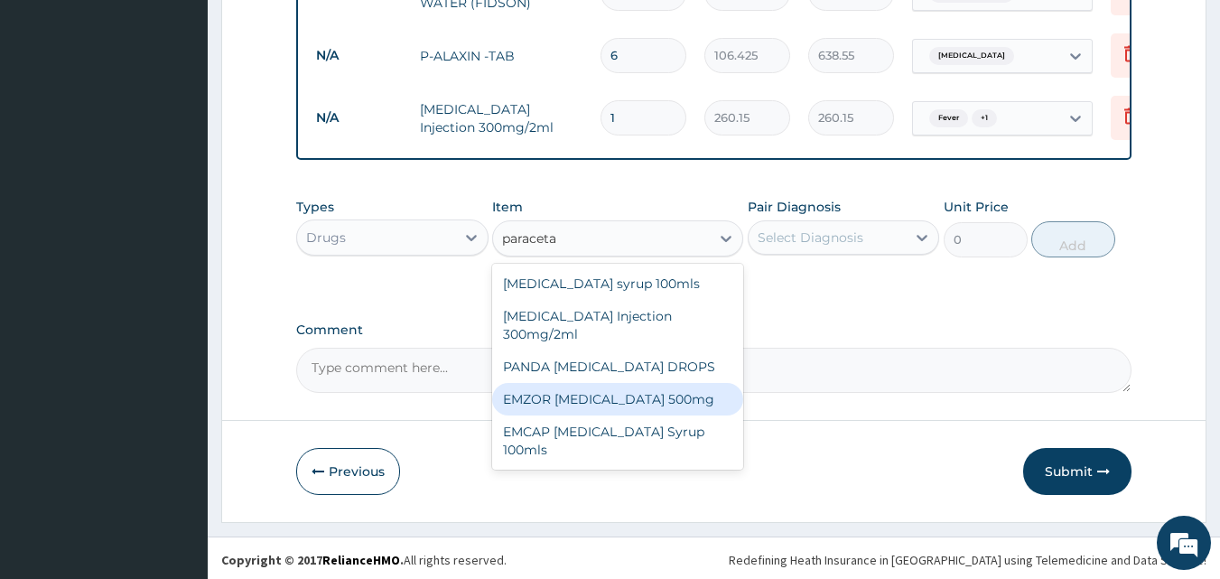
click at [657, 405] on div "EMZOR PARACETAMOL 500mg" at bounding box center [617, 399] width 251 height 33
type input "23.65"
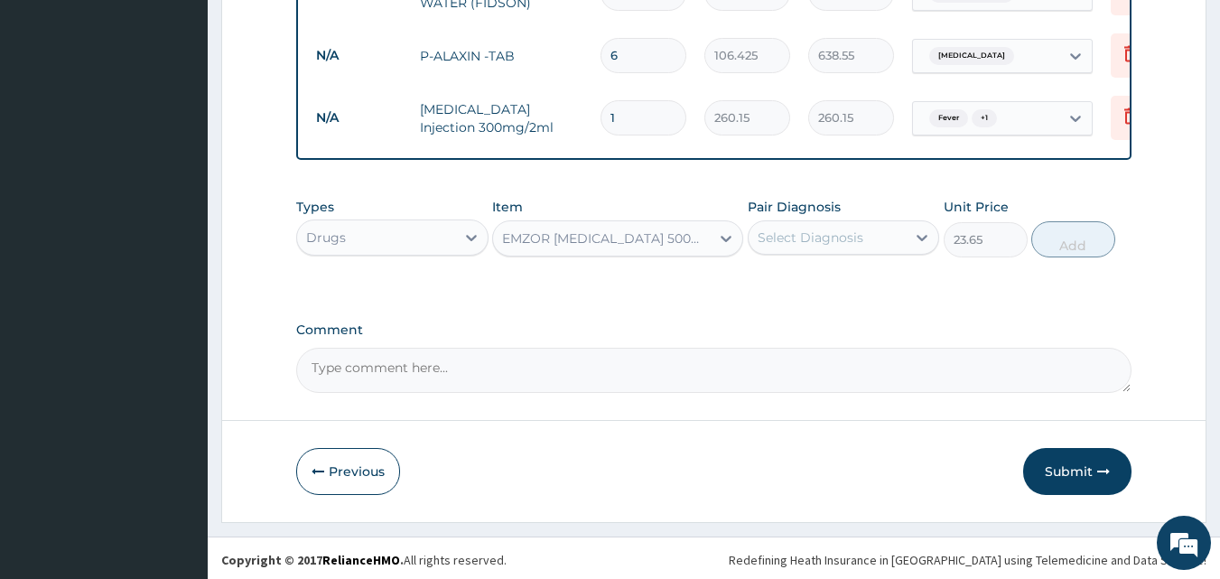
click at [863, 235] on div "Select Diagnosis" at bounding box center [828, 237] width 158 height 29
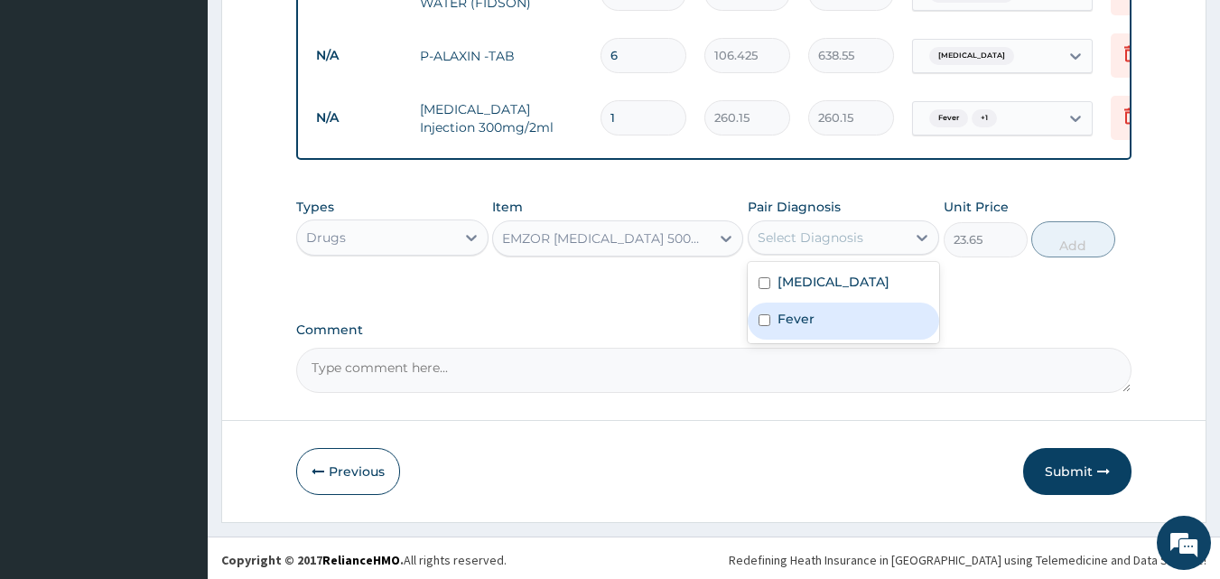
click at [830, 304] on div "Fever" at bounding box center [844, 320] width 192 height 37
checkbox input "true"
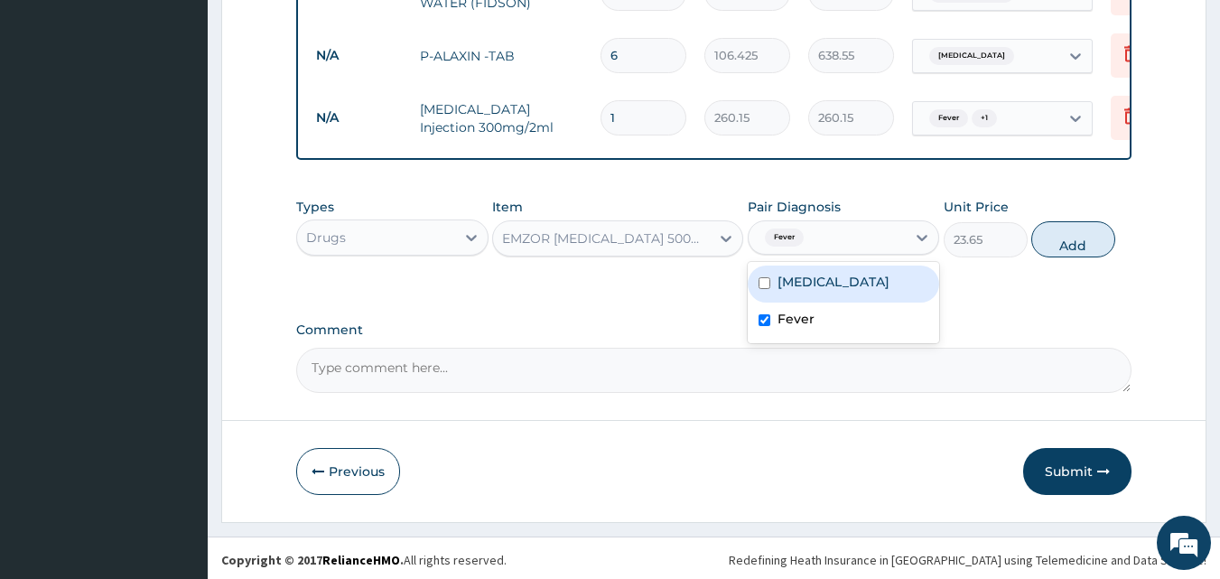
click at [829, 268] on div "Malaria" at bounding box center [844, 283] width 192 height 37
checkbox input "true"
click at [1054, 245] on button "Add" at bounding box center [1073, 239] width 84 height 36
type input "0"
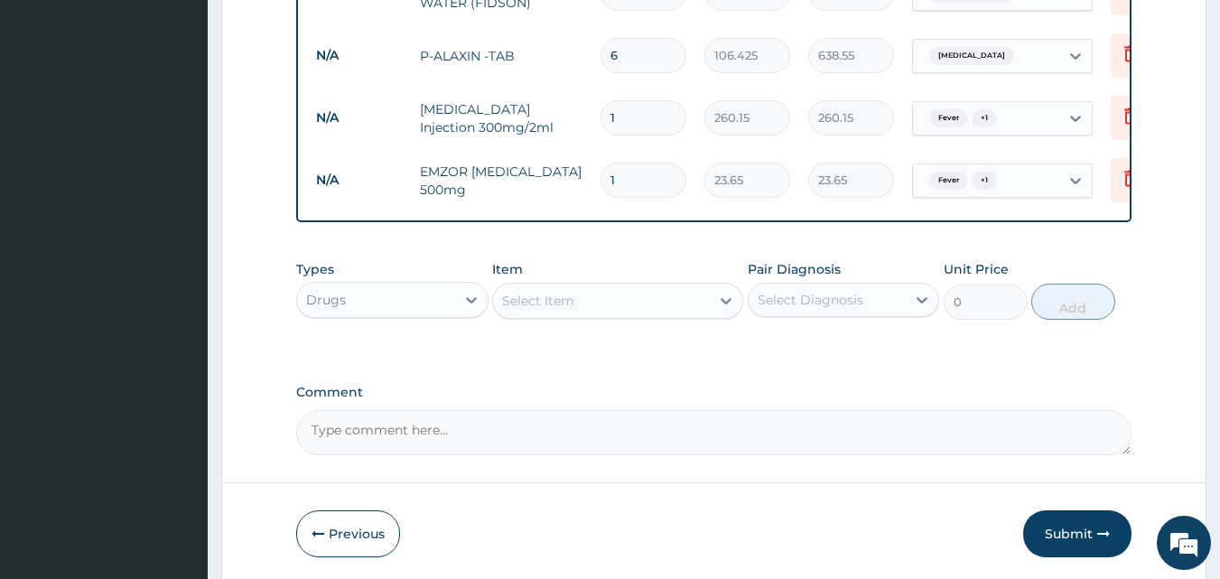
click at [632, 163] on input "1" at bounding box center [643, 180] width 86 height 35
type input "18"
type input "425.70"
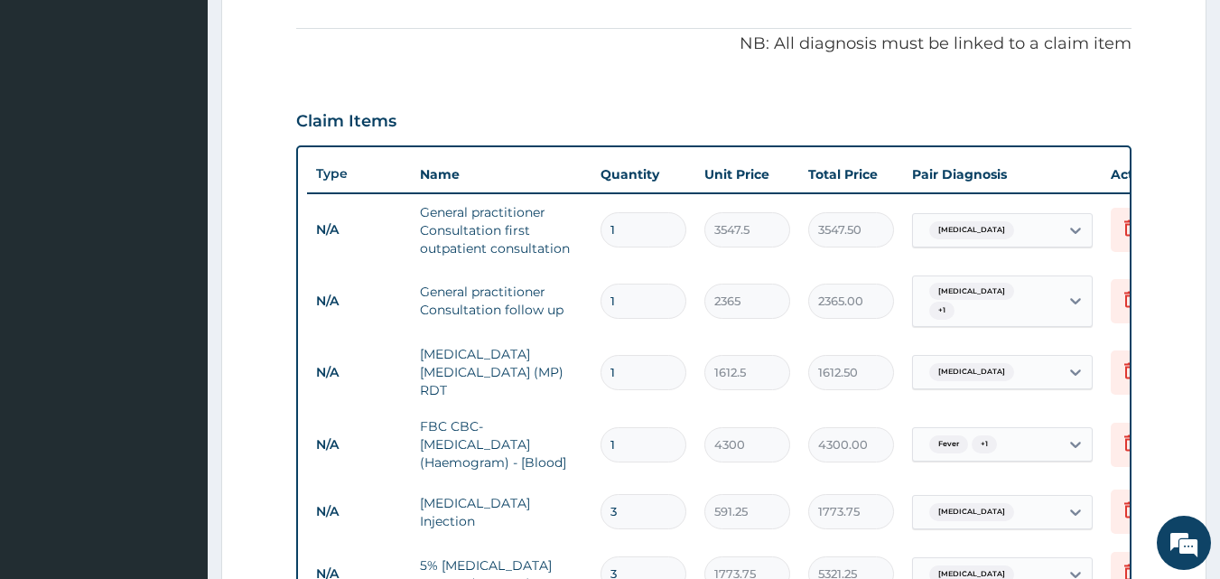
scroll to position [475, 0]
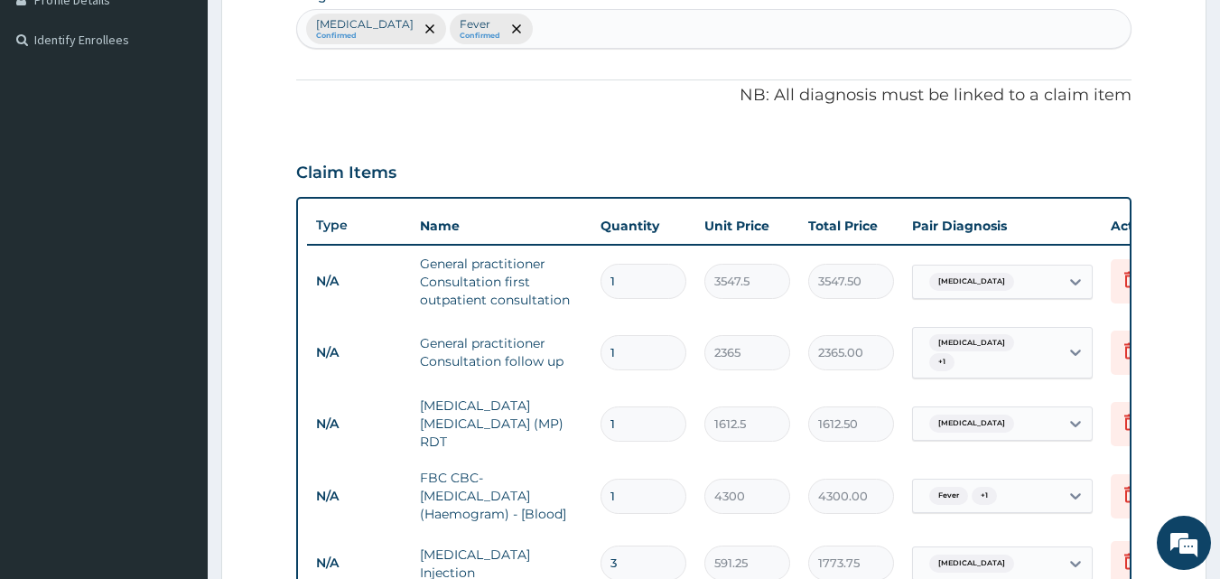
type input "18"
click at [524, 33] on div "Malaria Confirmed Fever Confirmed" at bounding box center [714, 29] width 834 height 38
type input "helmin"
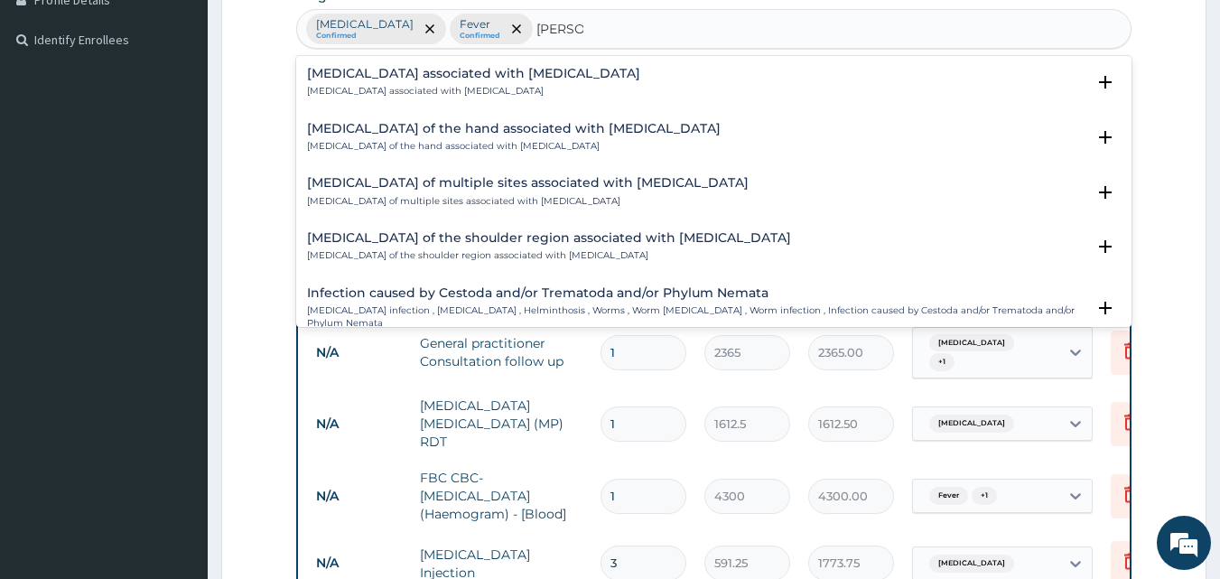
click at [461, 74] on h4 "Arthropathy associated with helminthiasis" at bounding box center [473, 74] width 333 height 14
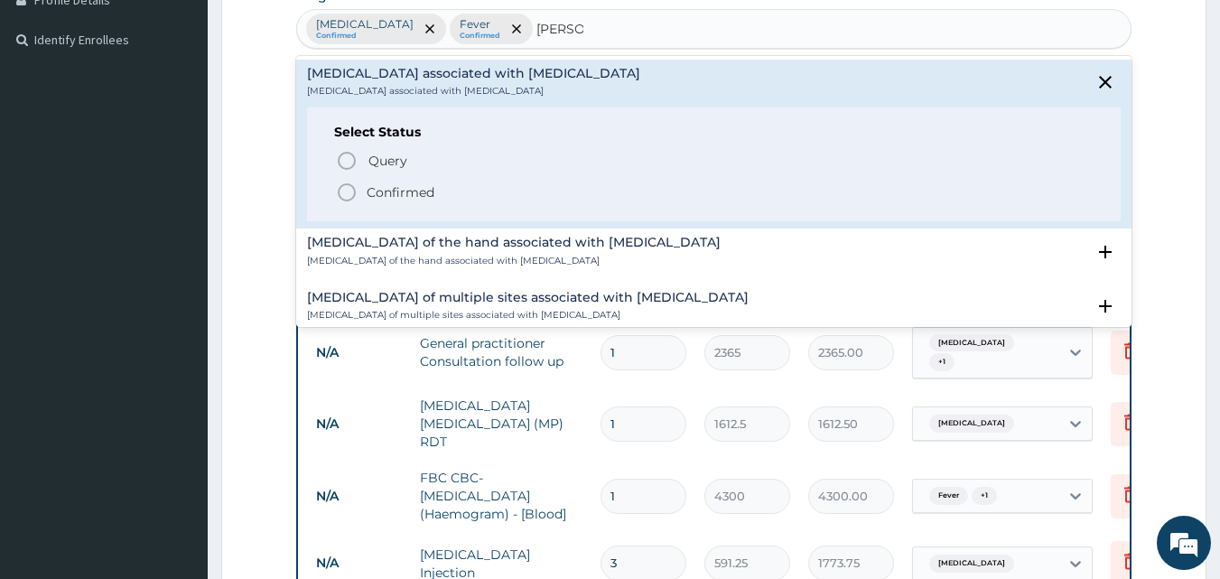
click at [354, 195] on circle "status option filled" at bounding box center [347, 192] width 16 height 16
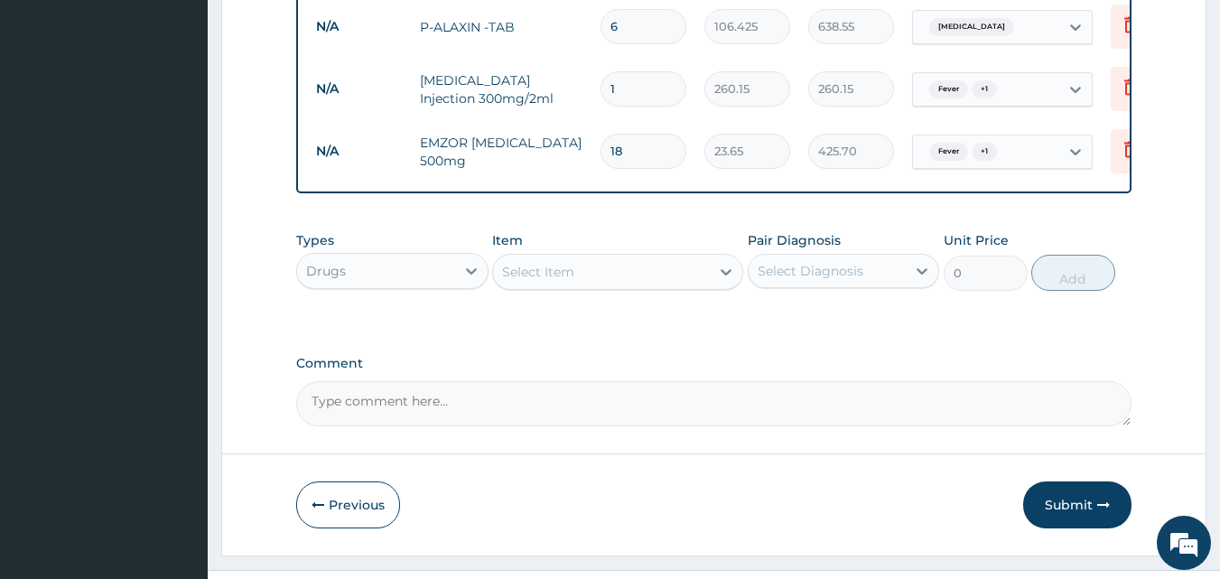
scroll to position [1169, 0]
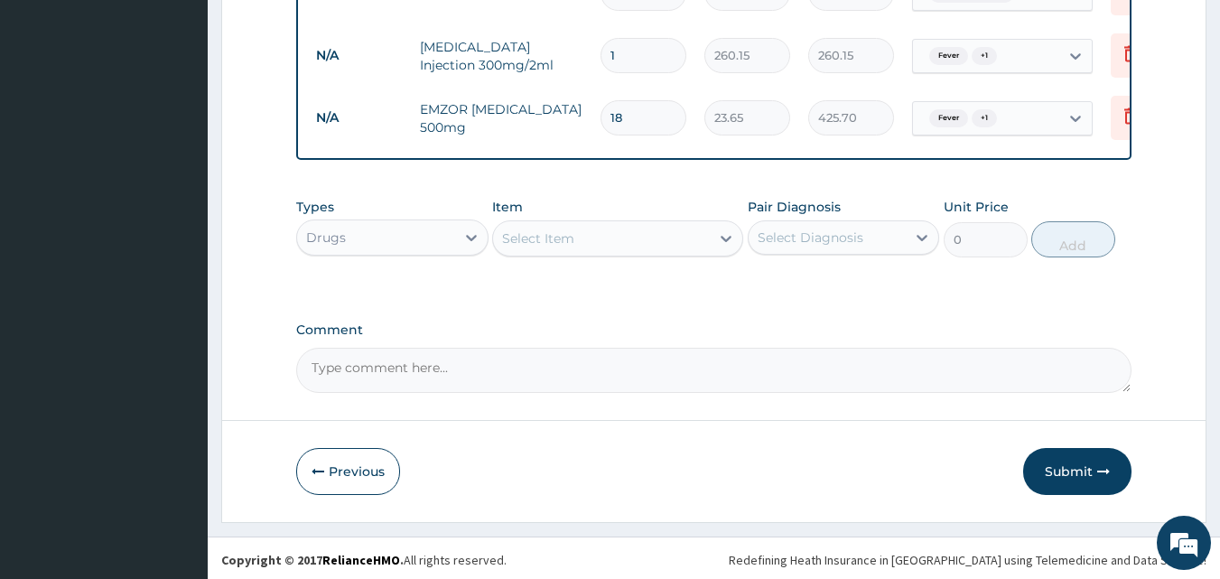
click at [527, 246] on div "Select Item" at bounding box center [601, 238] width 217 height 29
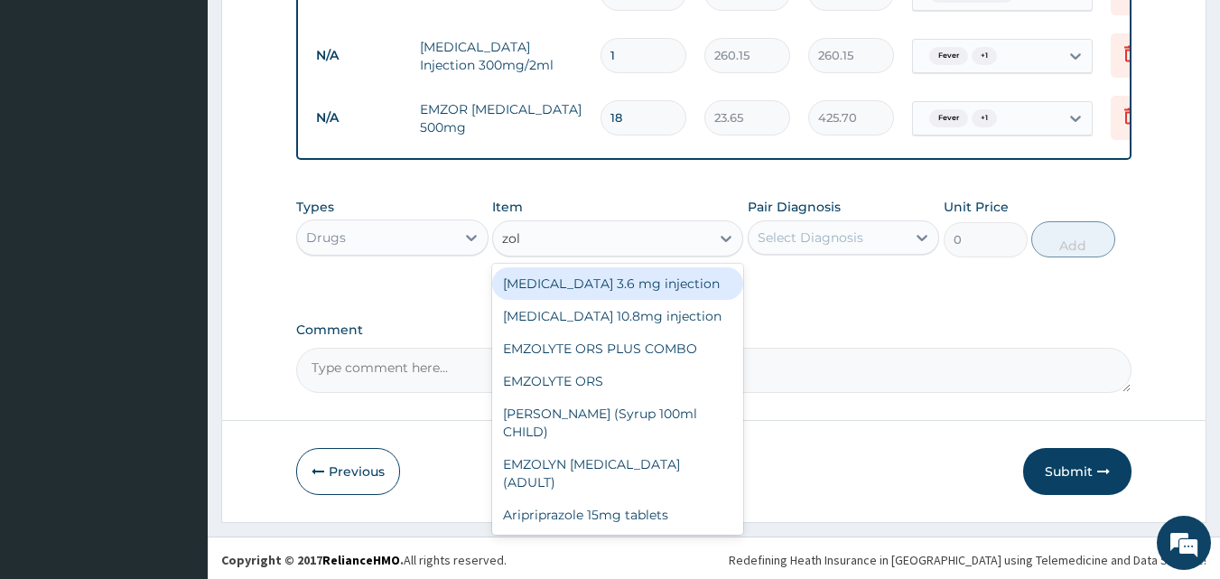
type input "zola"
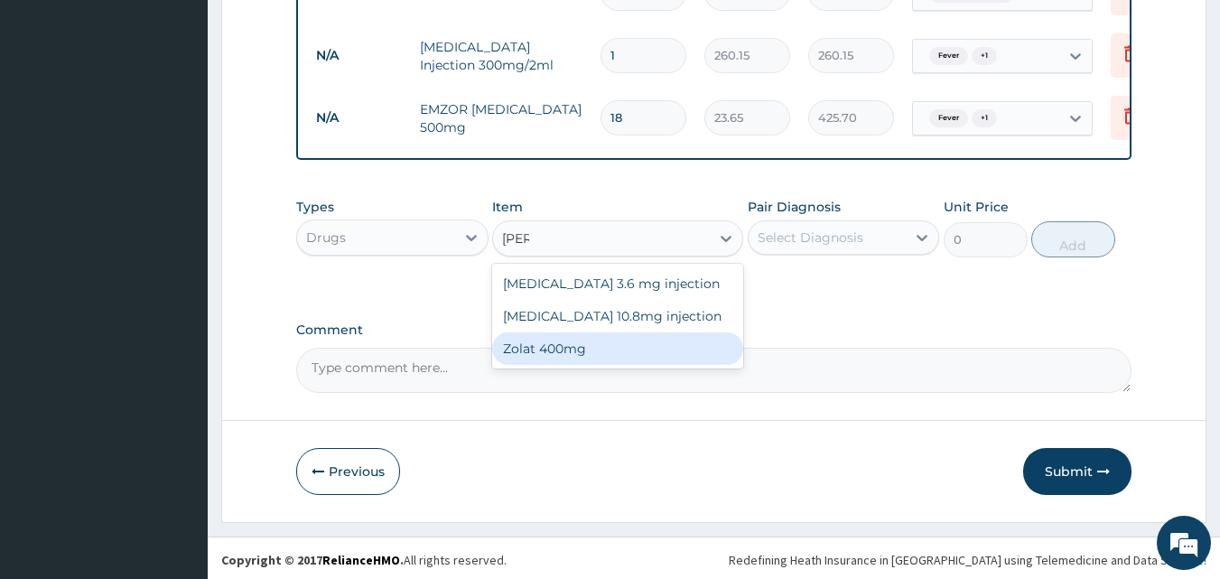
click at [530, 349] on div "Zolat 400mg" at bounding box center [617, 348] width 251 height 33
type input "413.875"
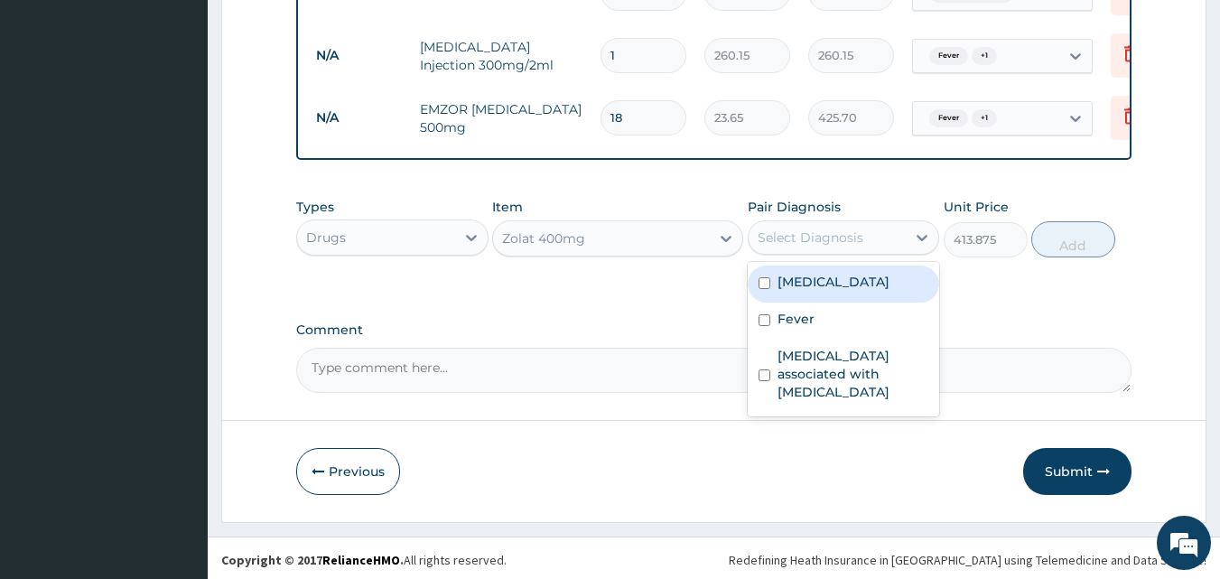
drag, startPoint x: 833, startPoint y: 228, endPoint x: 838, endPoint y: 263, distance: 34.6
click at [833, 233] on div "Select Diagnosis" at bounding box center [811, 237] width 106 height 18
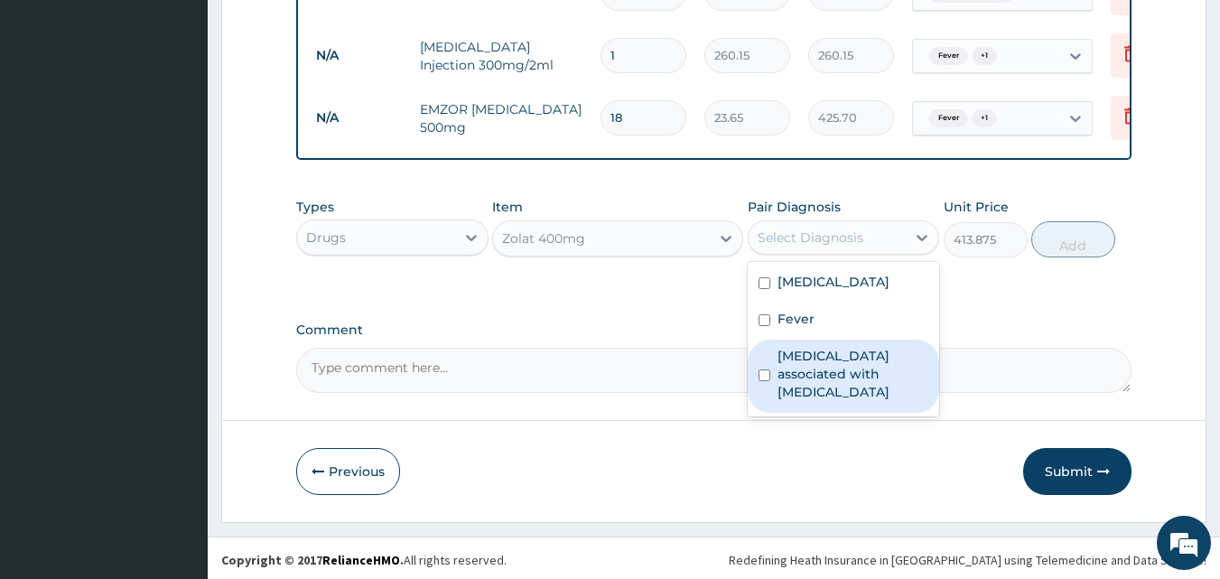
drag, startPoint x: 826, startPoint y: 354, endPoint x: 838, endPoint y: 350, distance: 12.3
click at [828, 354] on label "Arthropathy associated with helminthiasis" at bounding box center [853, 374] width 152 height 54
checkbox input "true"
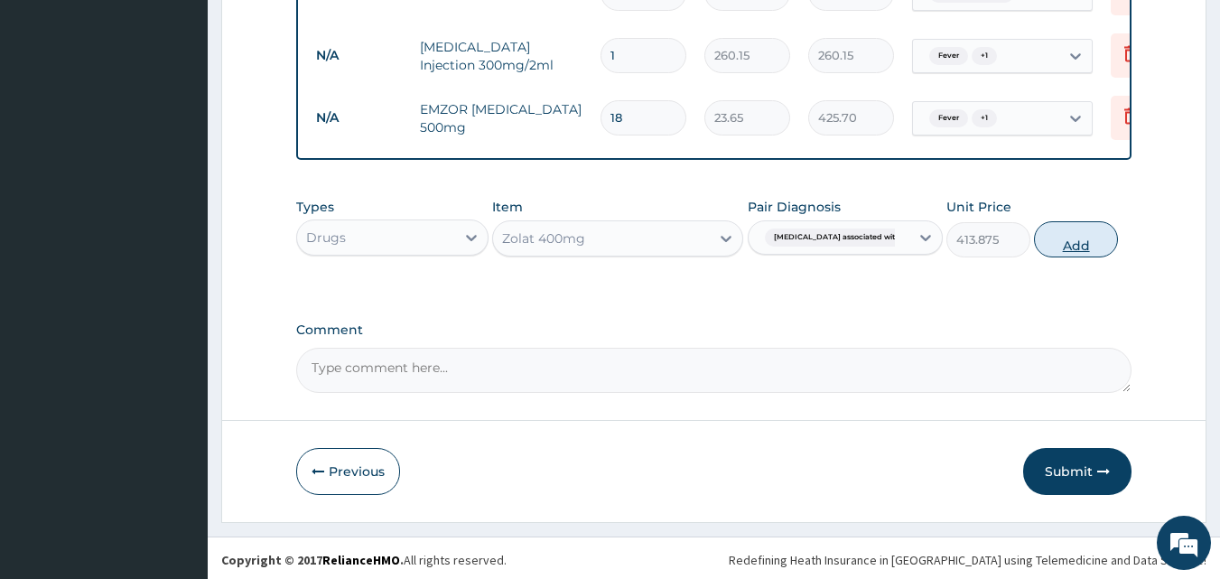
click at [1072, 229] on button "Add" at bounding box center [1076, 239] width 84 height 36
type input "0"
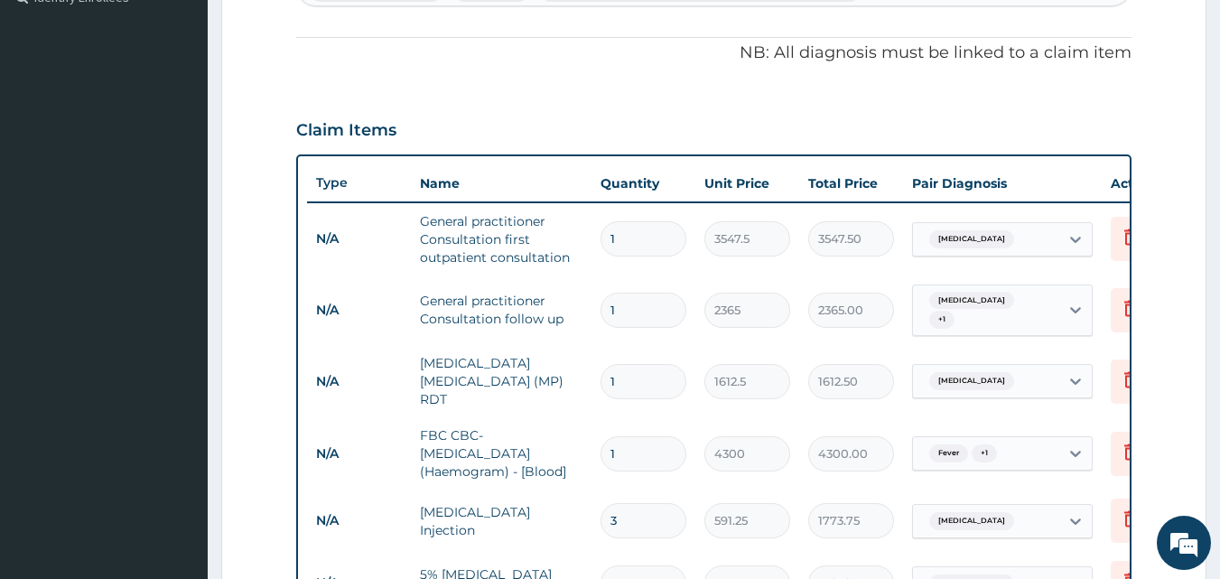
scroll to position [447, 0]
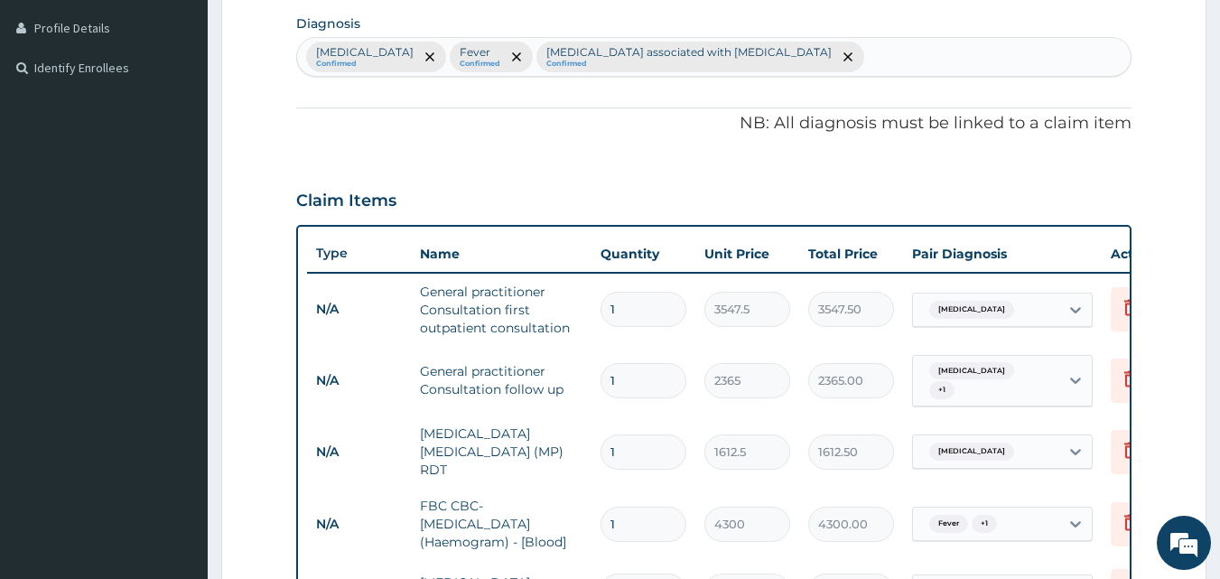
click at [807, 70] on div "Malaria Confirmed Fever Confirmed Arthropathy associated with helminthiasis Con…" at bounding box center [714, 57] width 834 height 38
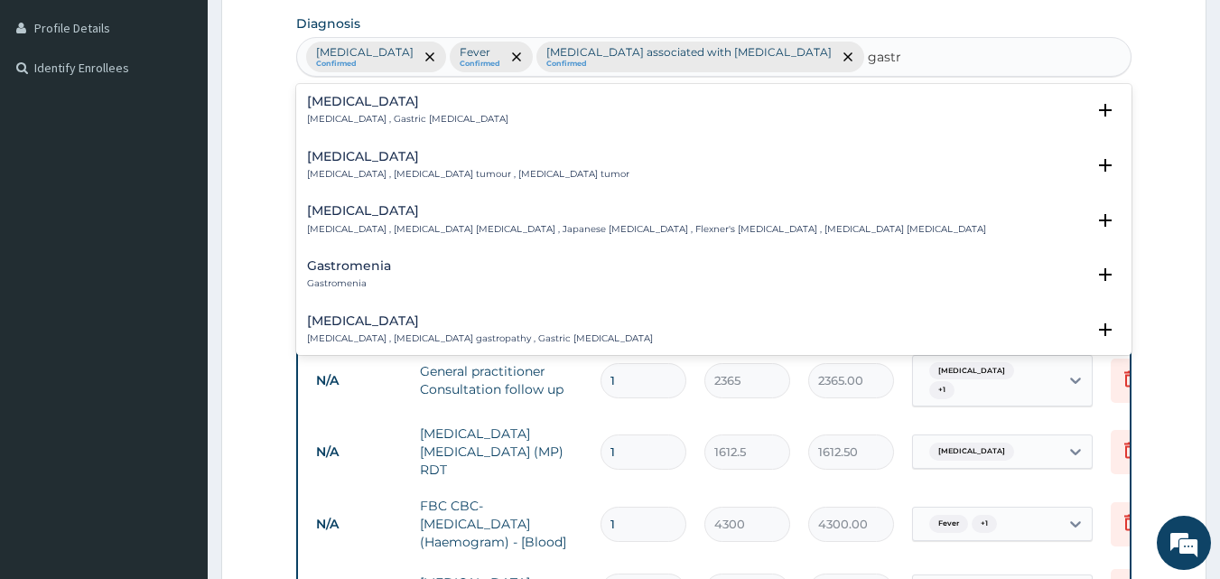
type input "gastri"
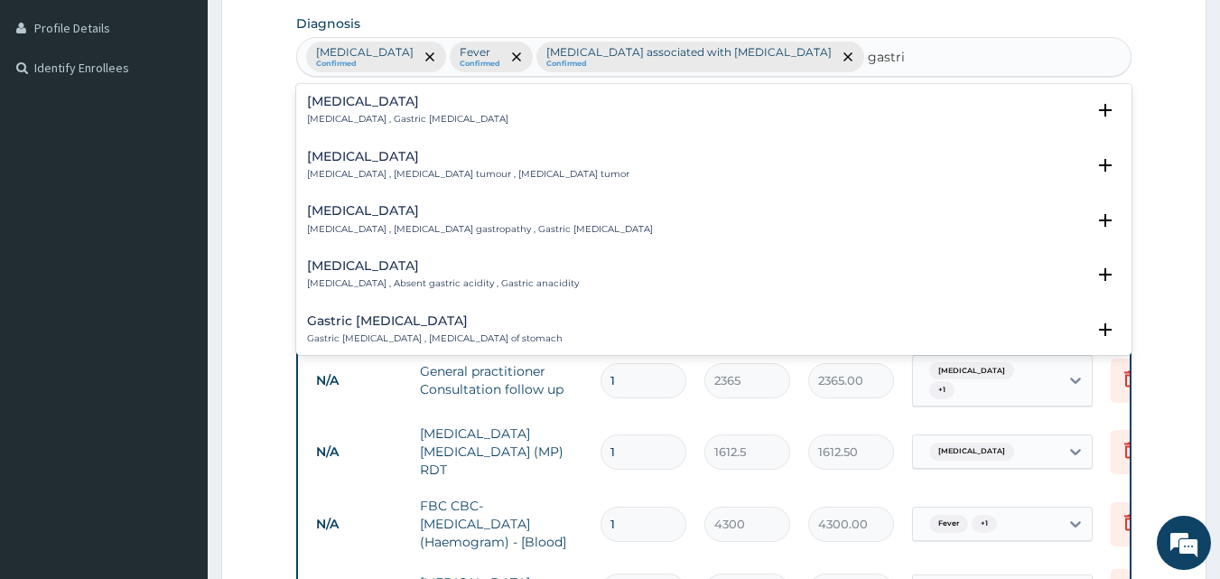
click at [343, 109] on div "Gastritis Gastritis , Gastric catarrh" at bounding box center [407, 111] width 201 height 32
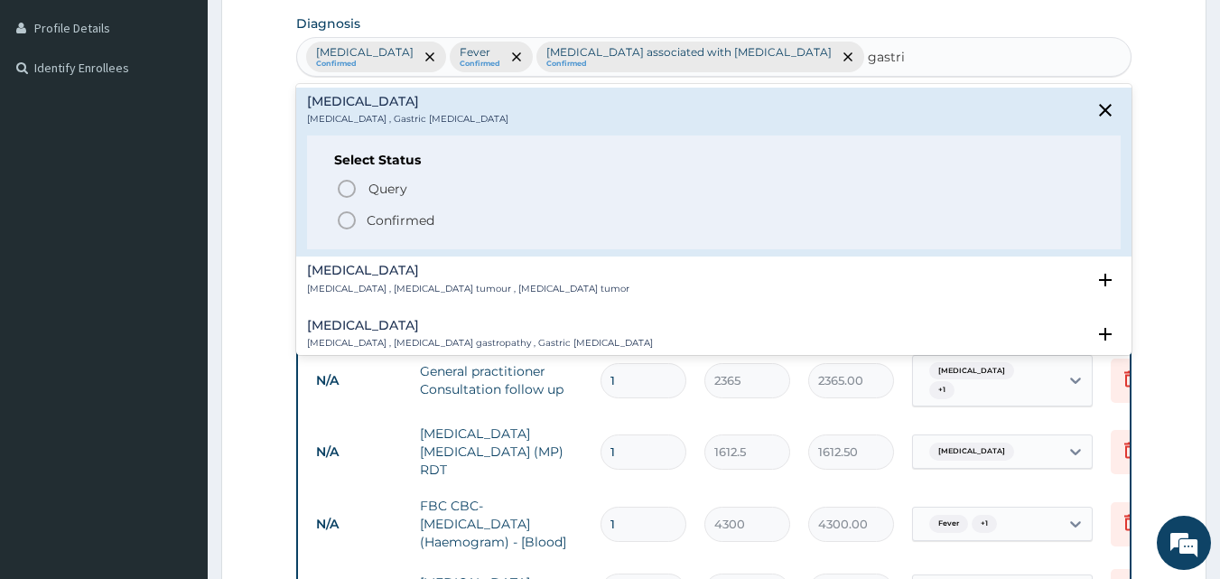
click at [344, 220] on icon "status option filled" at bounding box center [347, 220] width 22 height 22
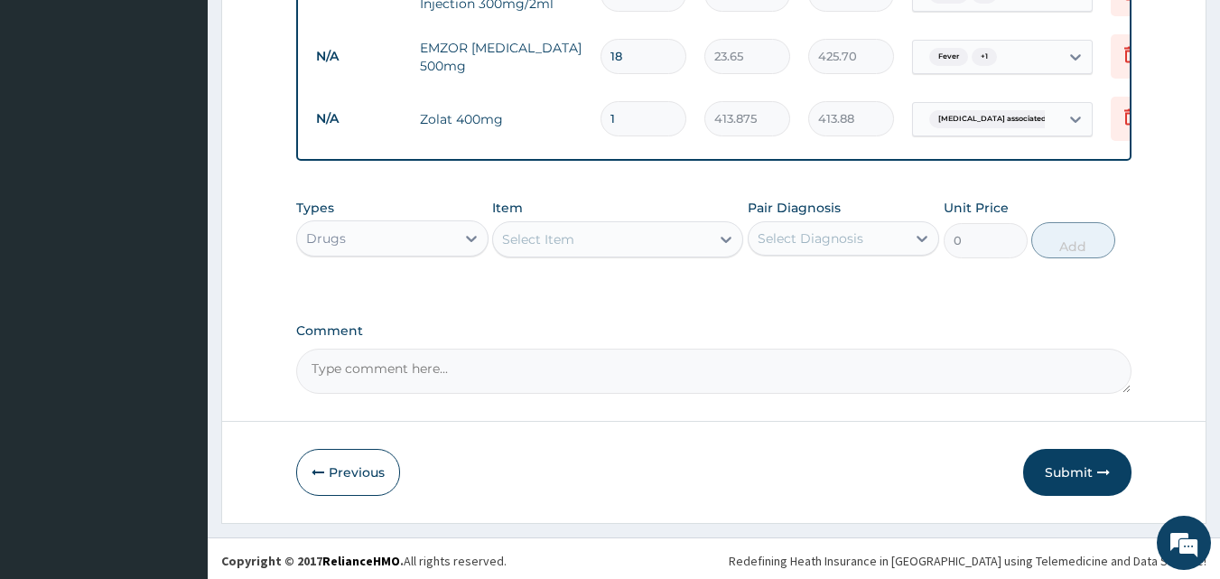
scroll to position [1232, 0]
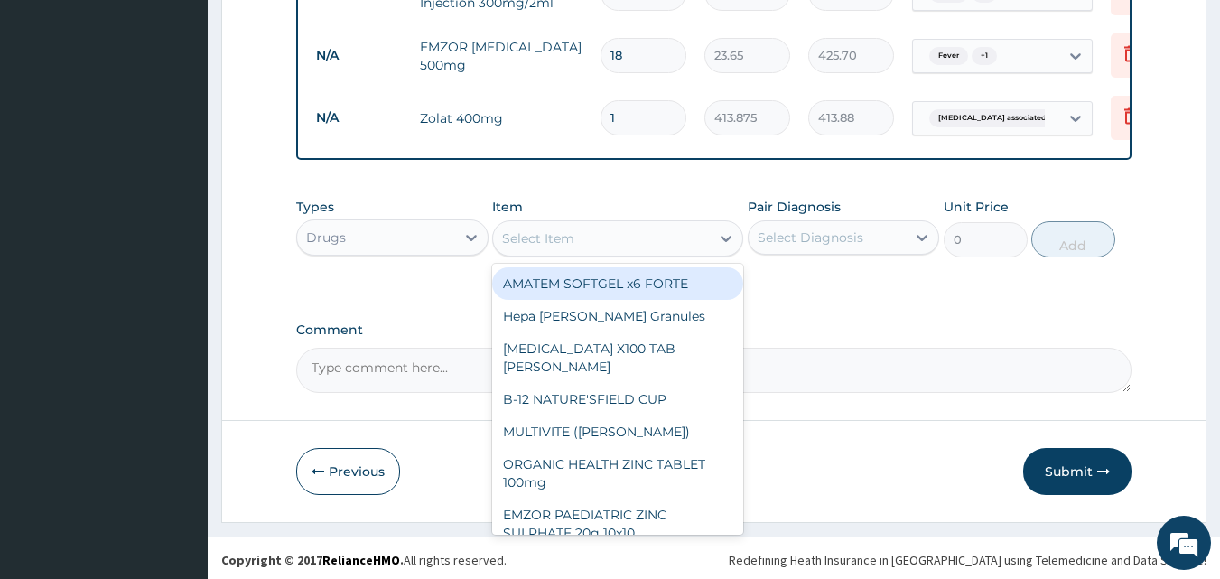
click at [514, 229] on div "Select Item" at bounding box center [538, 238] width 72 height 18
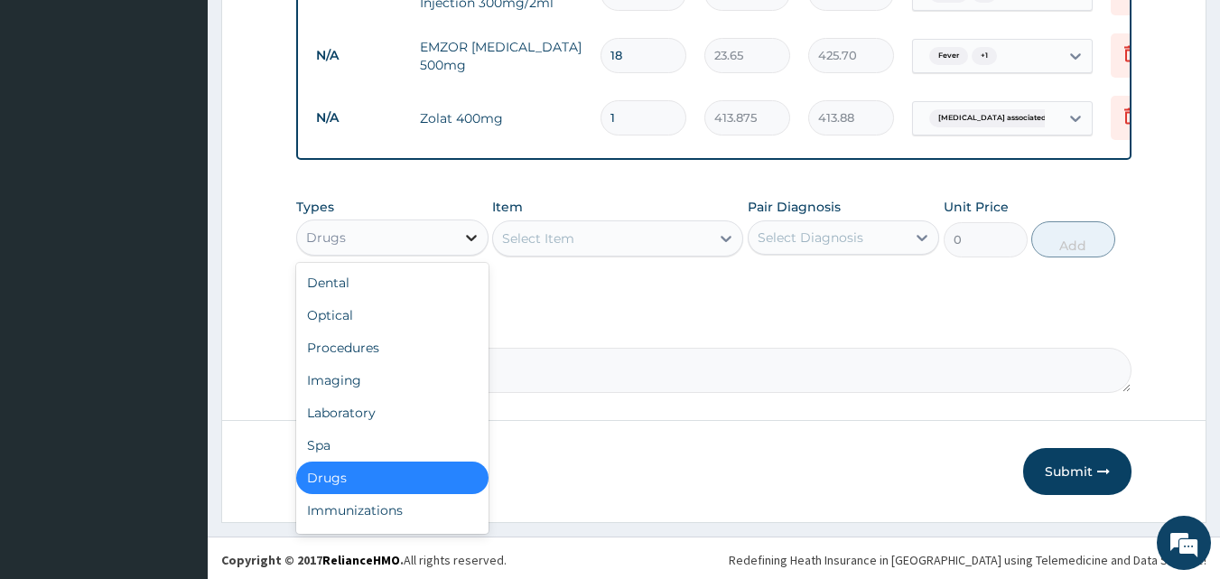
click at [470, 231] on icon at bounding box center [471, 237] width 18 height 18
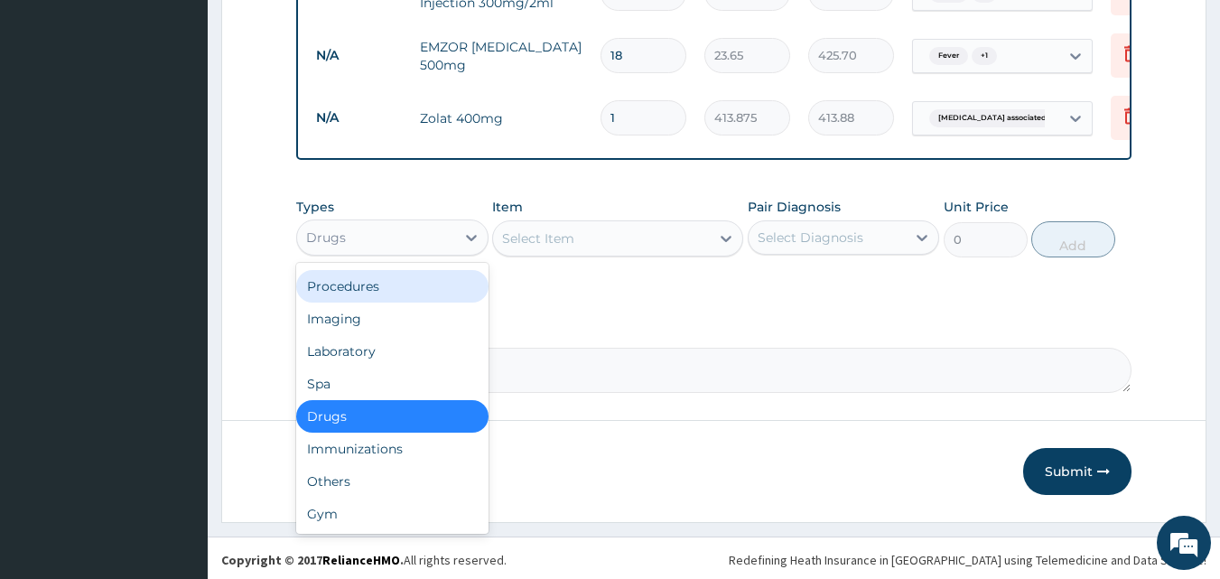
click at [374, 286] on div "Procedures" at bounding box center [392, 286] width 192 height 33
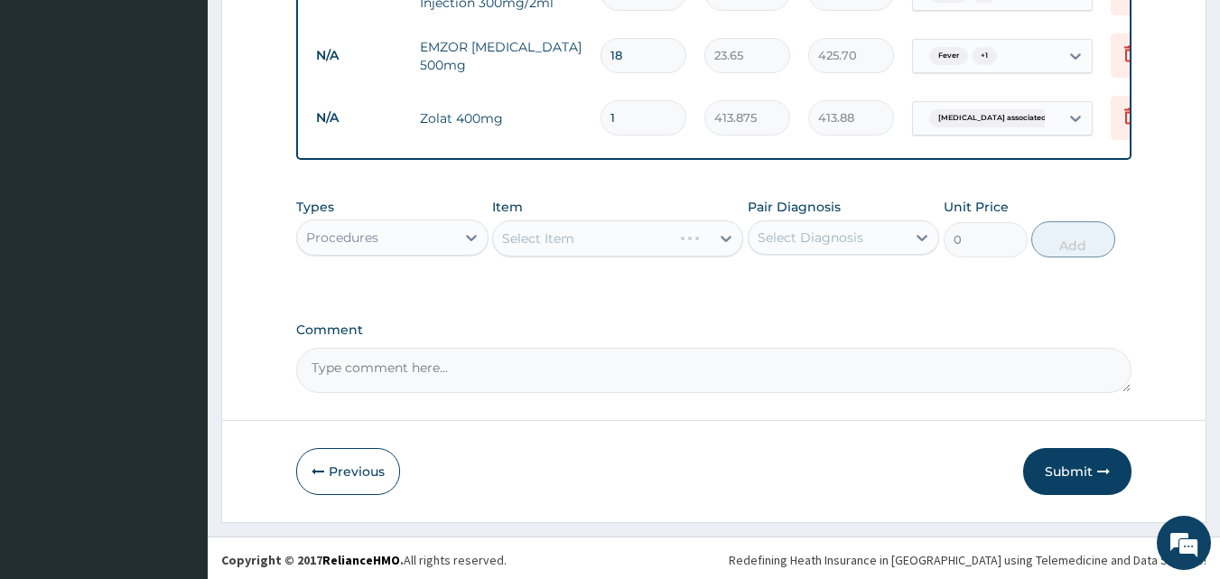
click at [505, 247] on div "Select Item" at bounding box center [617, 238] width 251 height 36
click at [517, 240] on div "Select Item" at bounding box center [617, 238] width 251 height 36
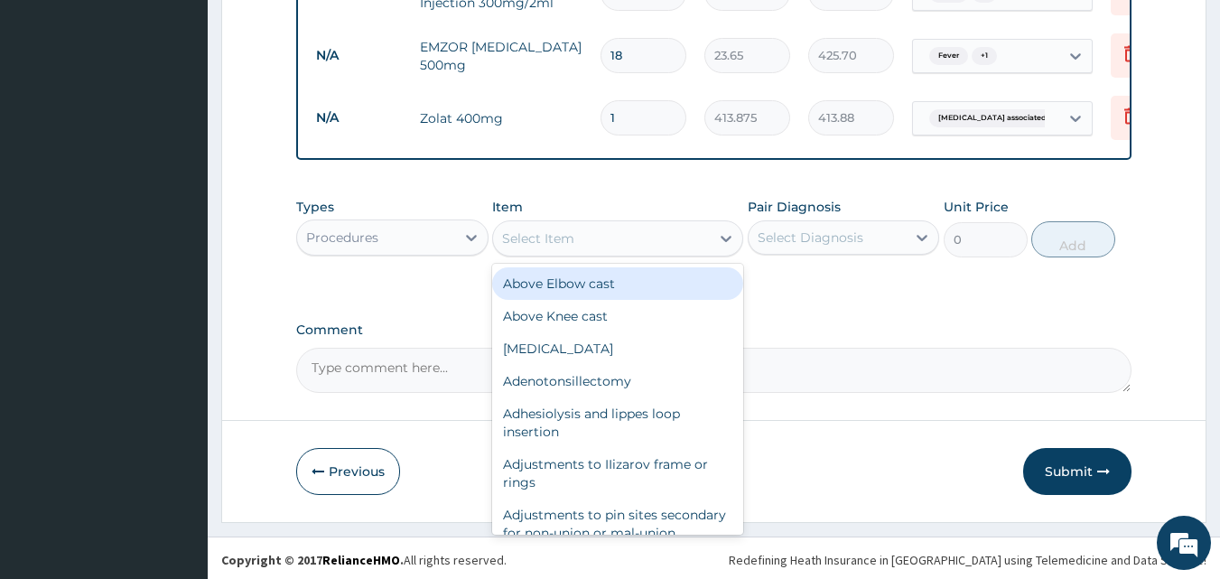
click at [517, 240] on div "Select Item" at bounding box center [538, 238] width 72 height 18
type input "4 b"
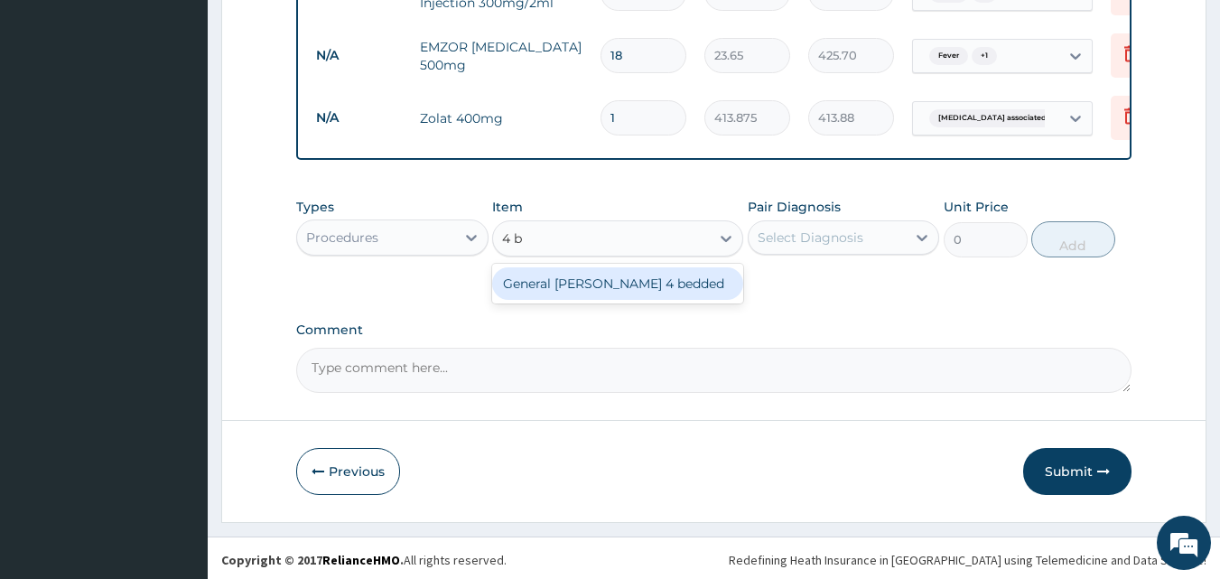
click at [606, 284] on div "General ward 4 bedded" at bounding box center [617, 283] width 251 height 33
type input "6987.5"
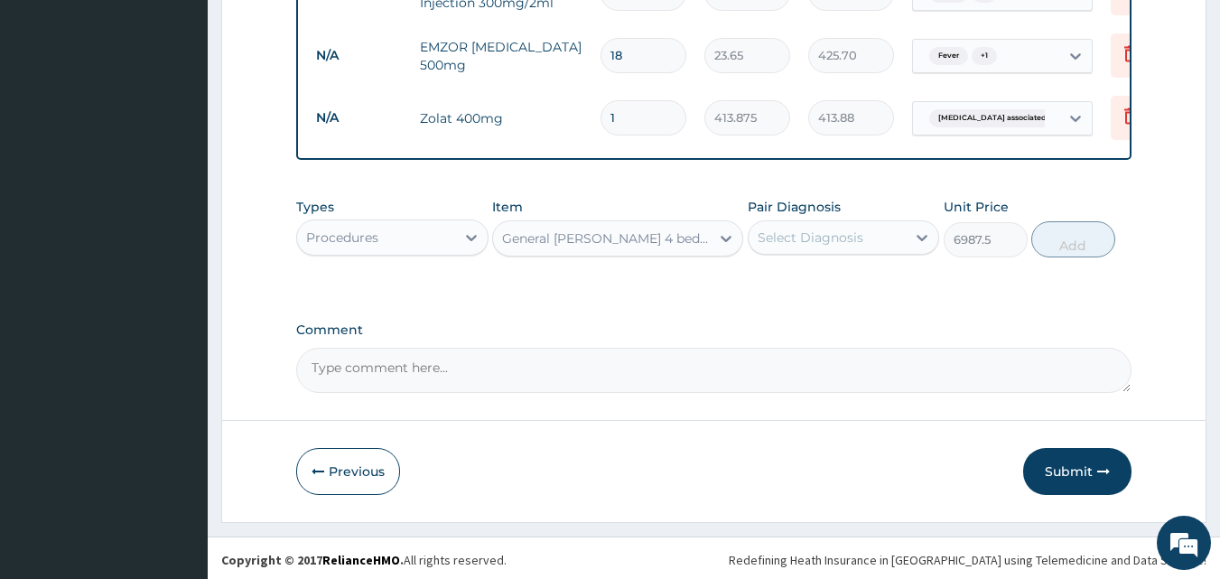
click at [849, 242] on div "Select Diagnosis" at bounding box center [828, 237] width 158 height 29
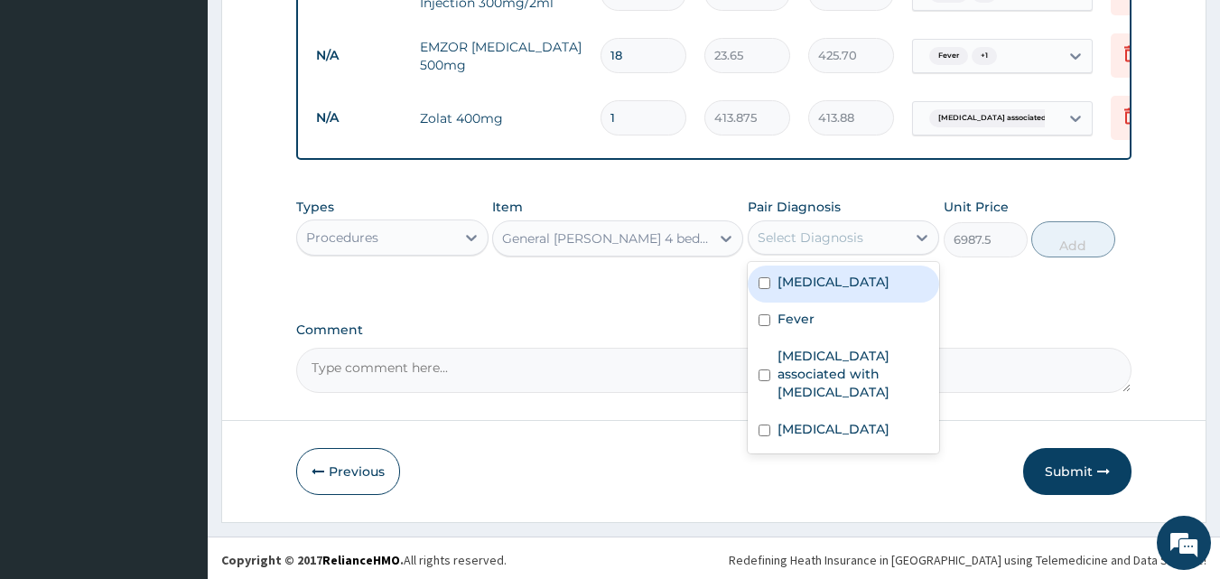
click at [846, 287] on div "Malaria" at bounding box center [844, 283] width 192 height 37
checkbox input "true"
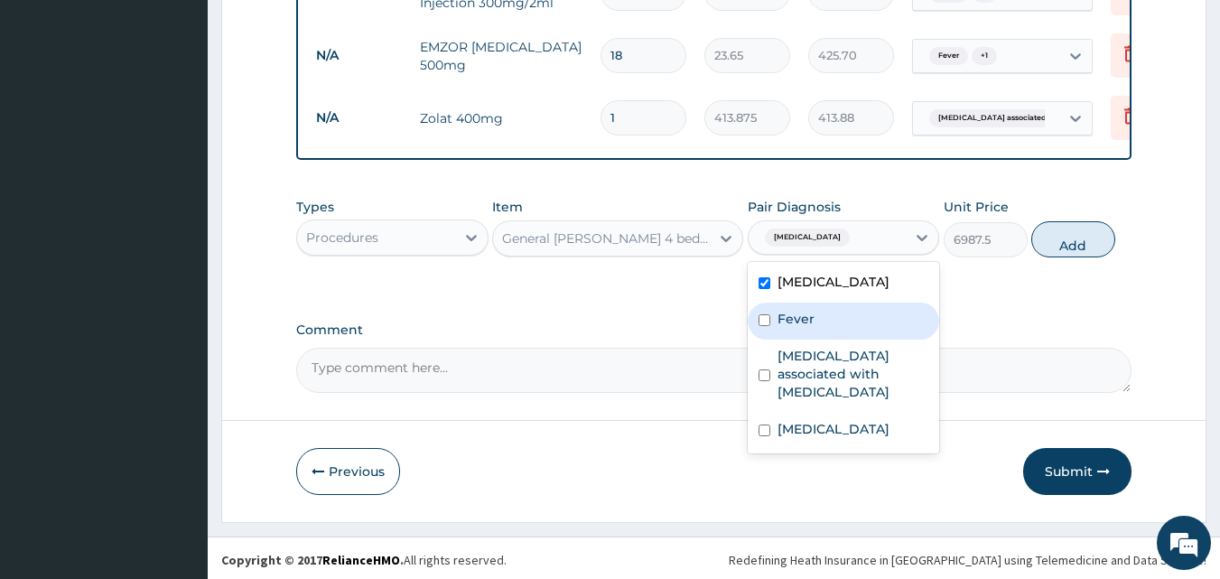
click at [863, 319] on div "Fever" at bounding box center [844, 320] width 192 height 37
checkbox input "true"
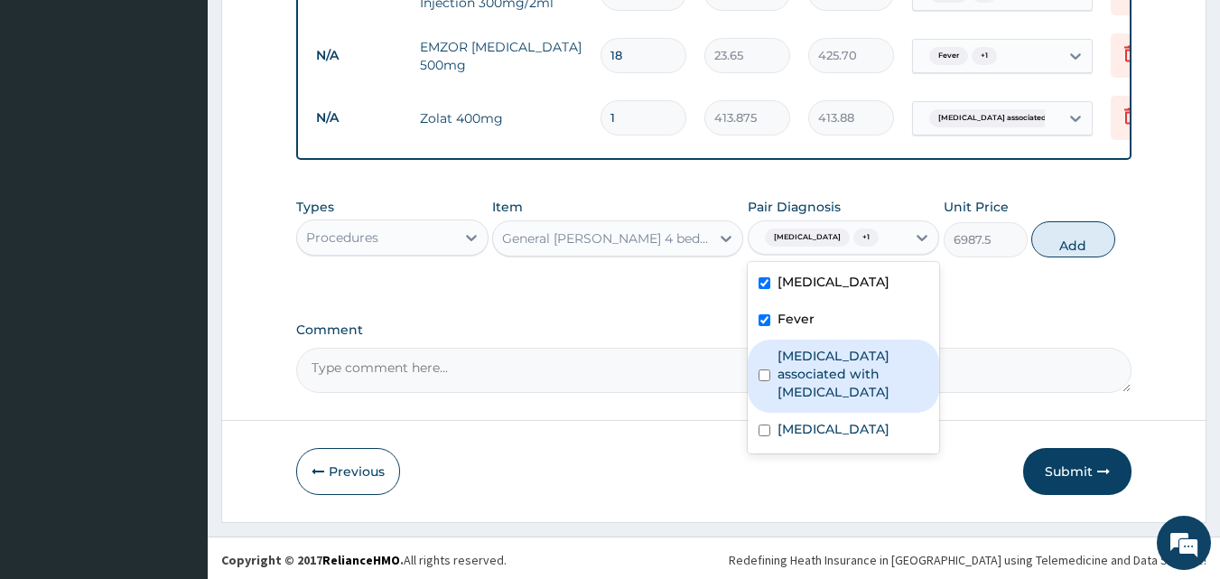
click at [877, 358] on label "Arthropathy associated with helminthiasis" at bounding box center [853, 374] width 152 height 54
checkbox input "true"
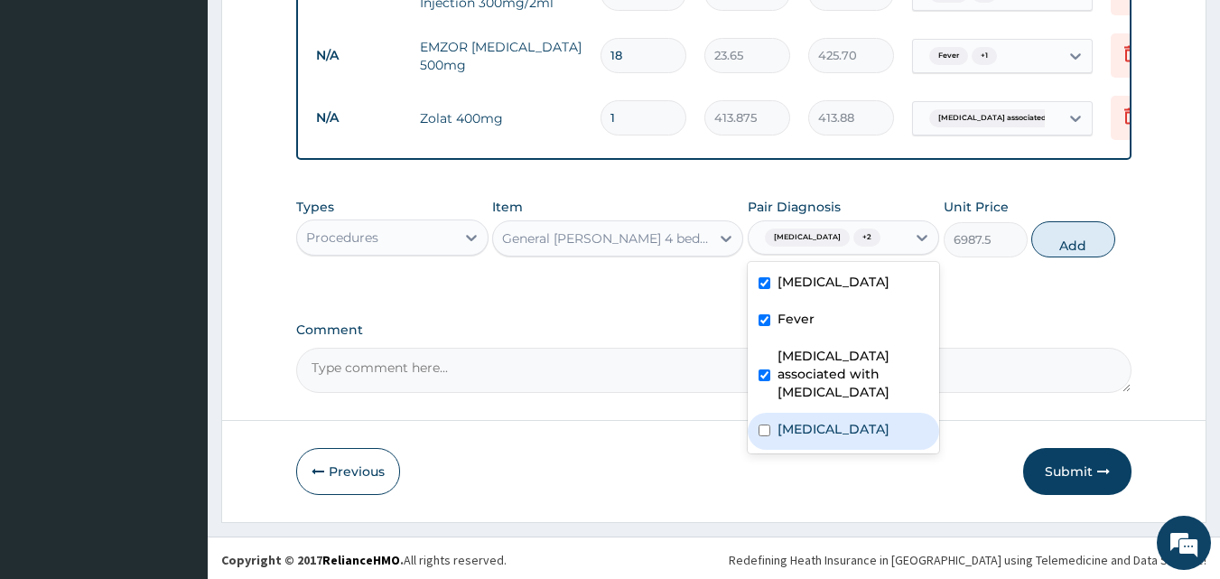
click at [837, 413] on div "Gastritis" at bounding box center [844, 431] width 192 height 37
checkbox input "true"
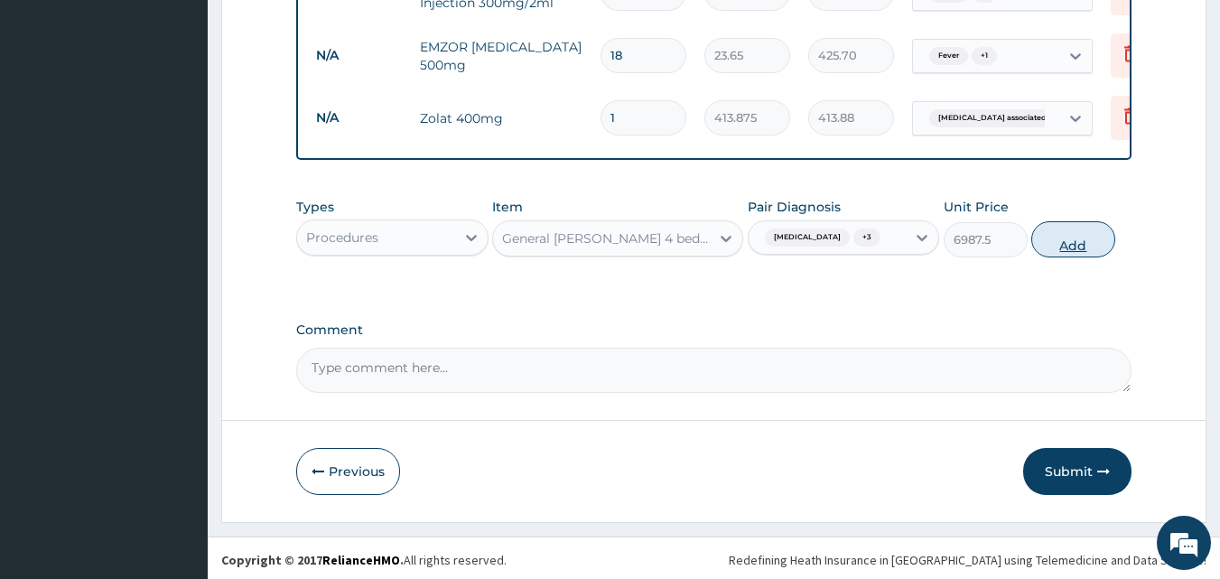
click at [1065, 240] on button "Add" at bounding box center [1073, 239] width 84 height 36
type input "0"
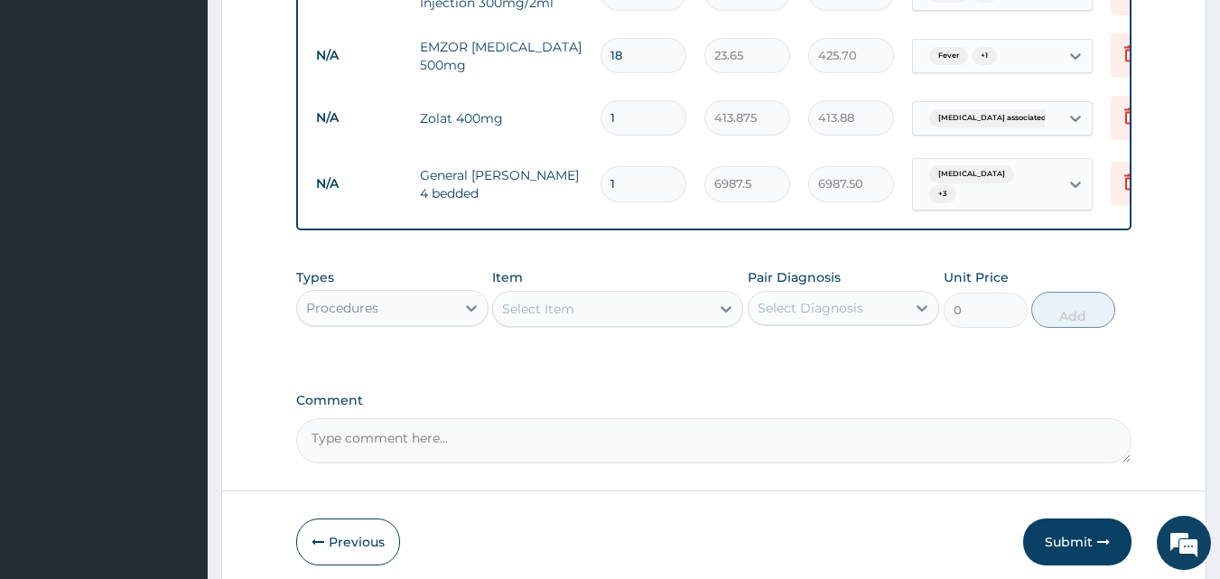
type input "0.00"
type input "2"
type input "13975.00"
type input "2"
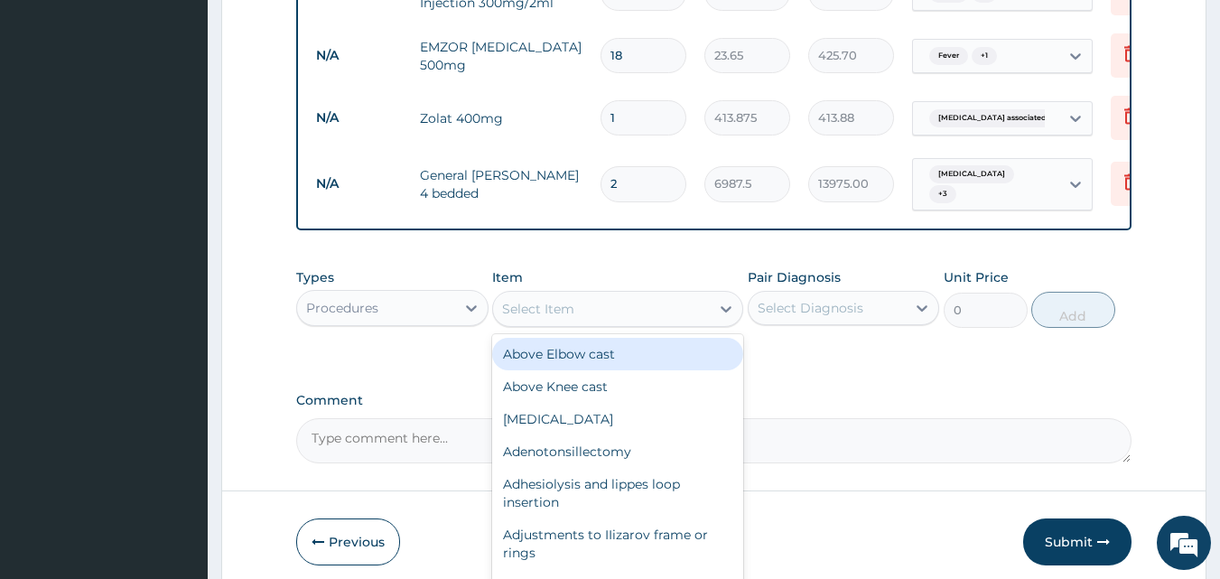
click at [600, 296] on div "Select Item" at bounding box center [601, 308] width 217 height 29
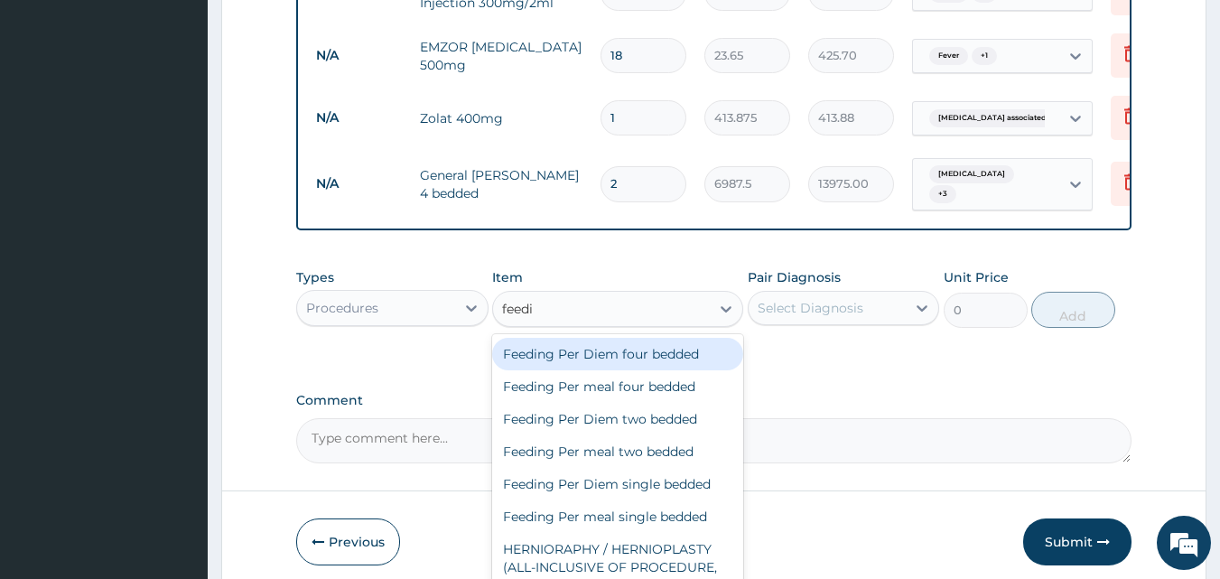
type input "feedin"
click at [635, 347] on div "Feeding Per Diem four bedded" at bounding box center [617, 354] width 251 height 33
type input "8062.5"
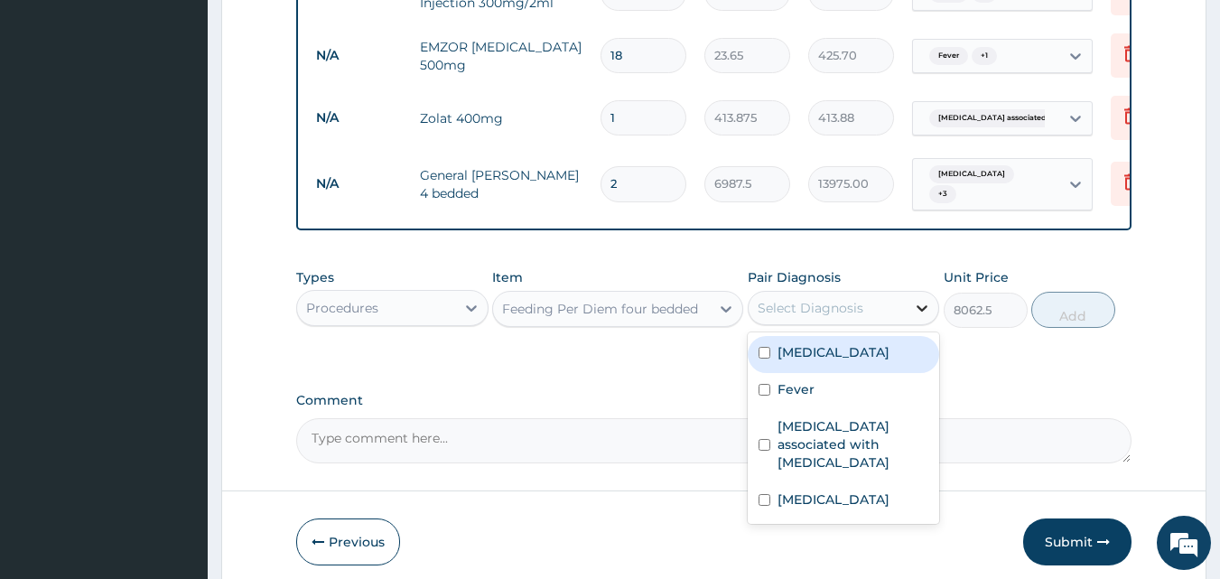
click at [917, 299] on icon at bounding box center [922, 308] width 18 height 18
click at [869, 342] on div "Malaria" at bounding box center [844, 354] width 192 height 37
checkbox input "true"
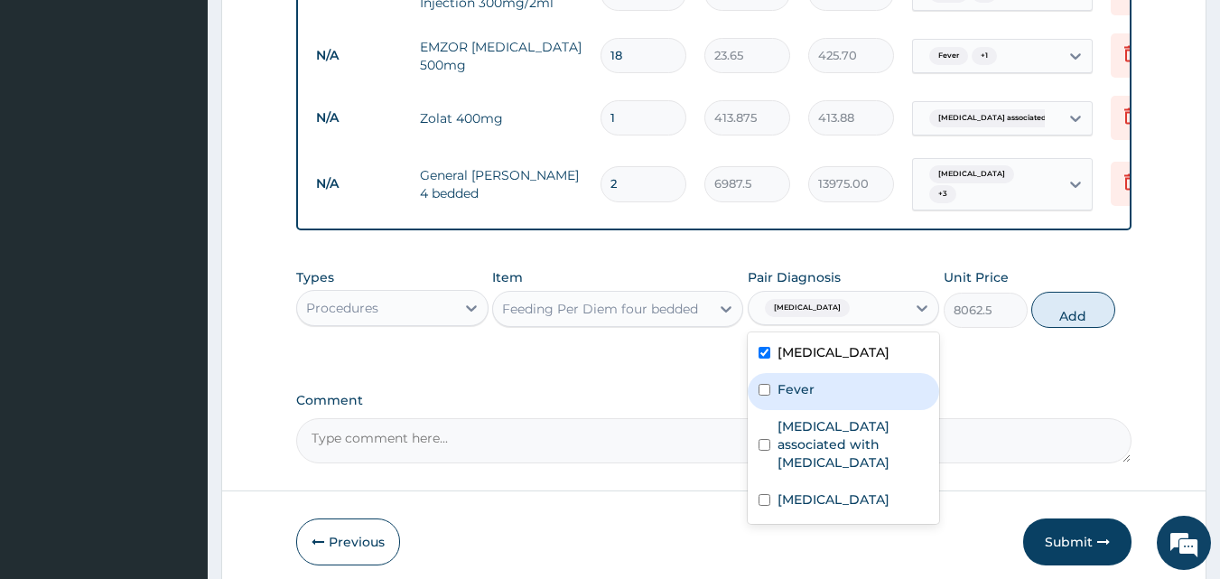
drag, startPoint x: 867, startPoint y: 373, endPoint x: 864, endPoint y: 409, distance: 36.2
click at [867, 374] on div "Fever" at bounding box center [844, 391] width 192 height 37
checkbox input "true"
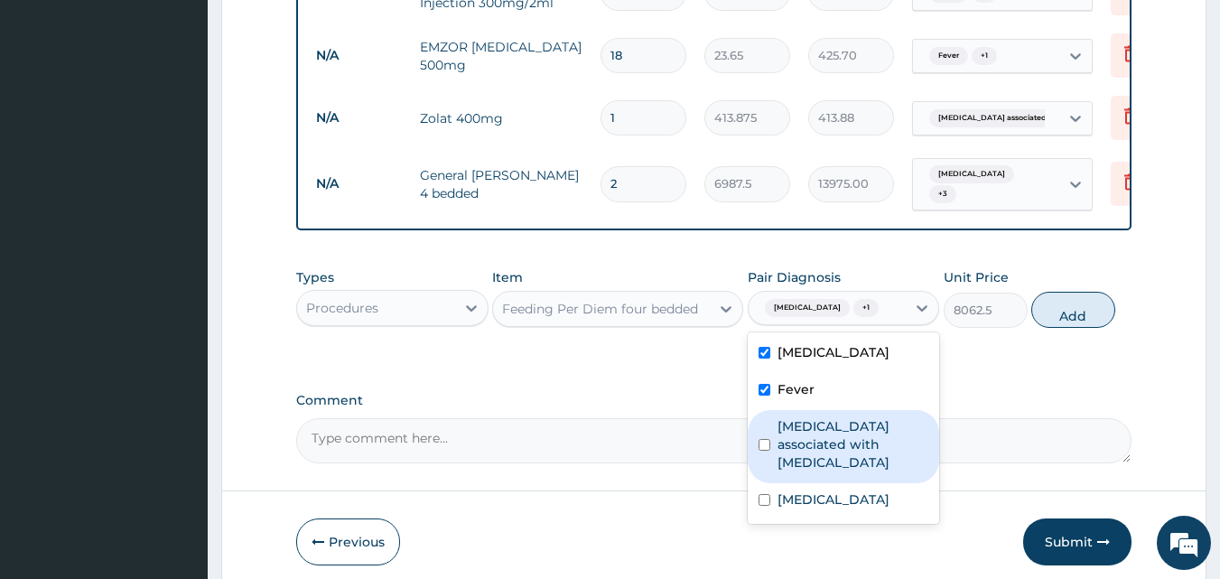
click at [864, 420] on label "Arthropathy associated with helminthiasis" at bounding box center [853, 444] width 152 height 54
checkbox input "true"
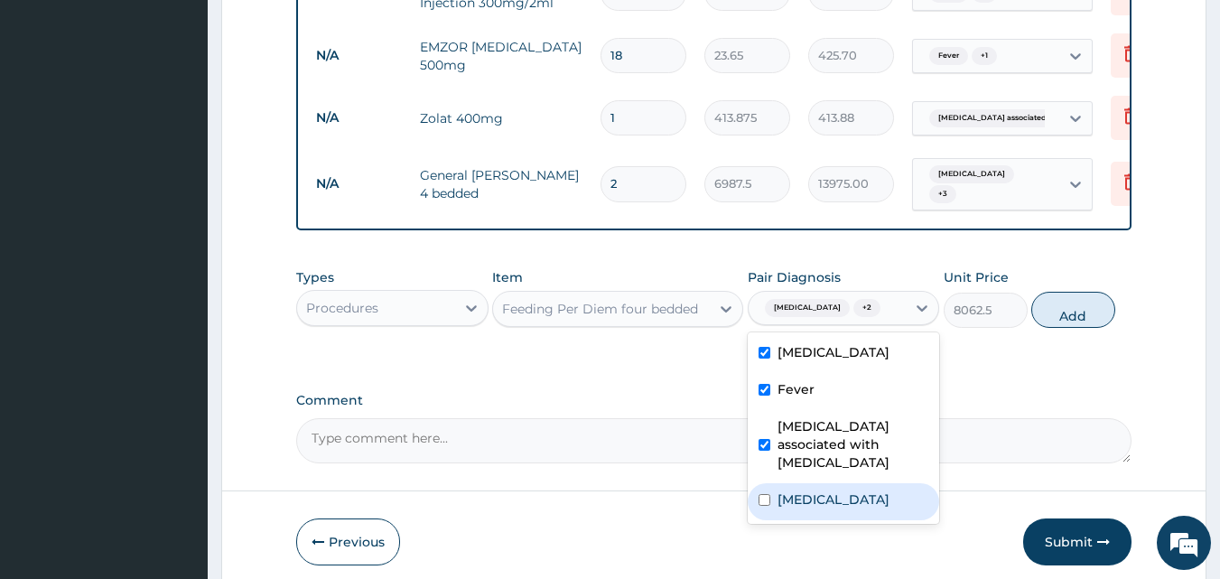
click at [849, 483] on div "Gastritis" at bounding box center [844, 501] width 192 height 37
checkbox input "true"
click at [1061, 306] on button "Add" at bounding box center [1073, 310] width 84 height 36
type input "0"
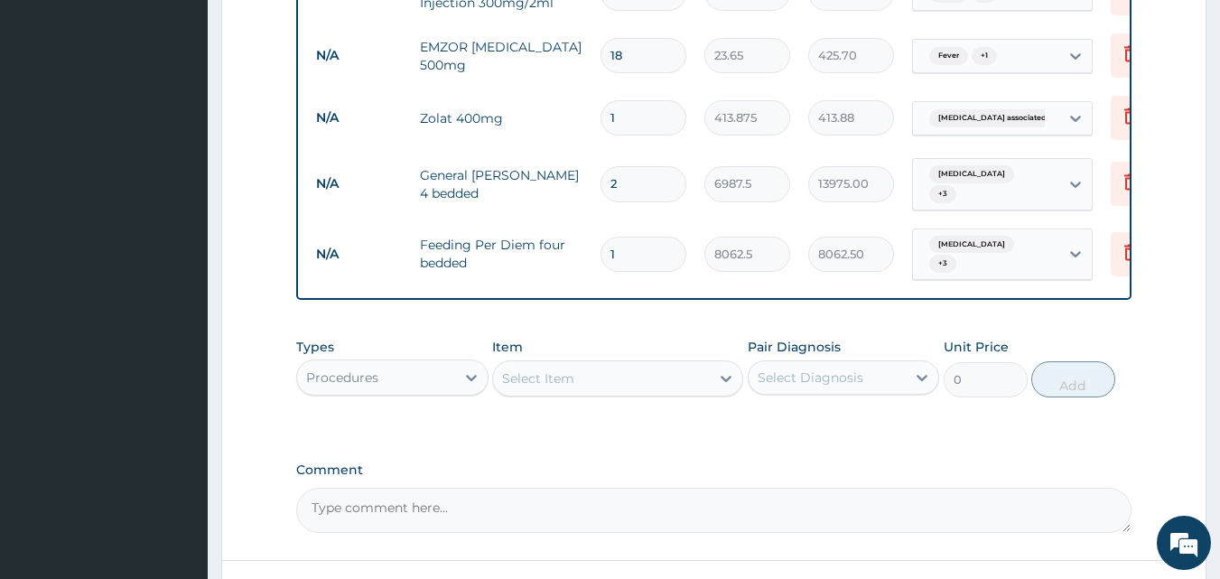
click at [642, 237] on input "1" at bounding box center [643, 254] width 86 height 35
type input "0.00"
type input "2"
type input "16125.00"
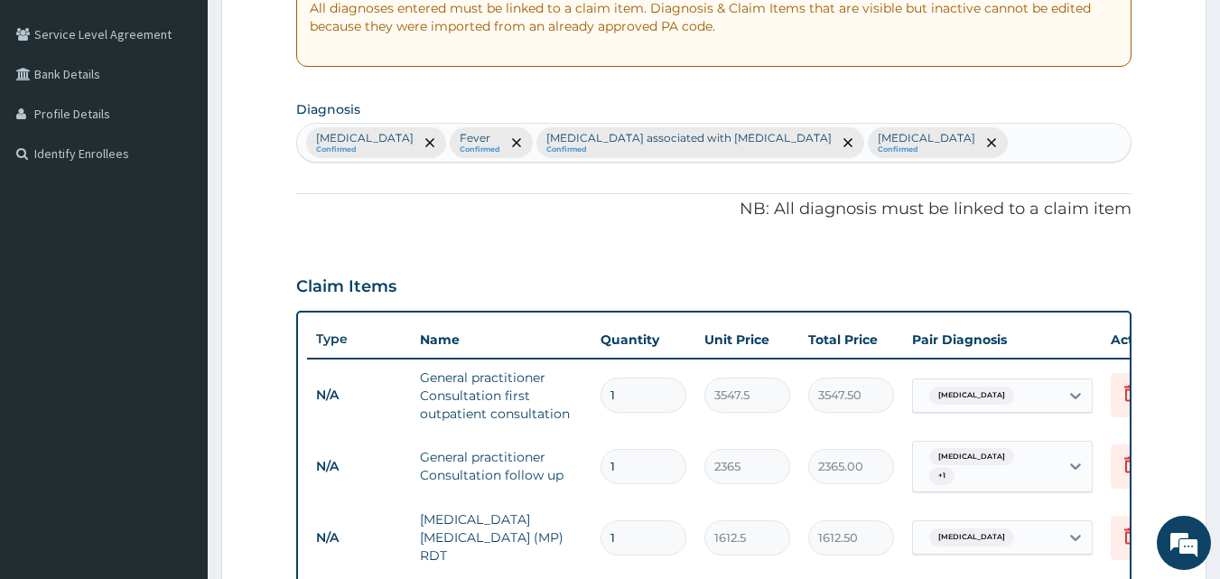
scroll to position [92, 0]
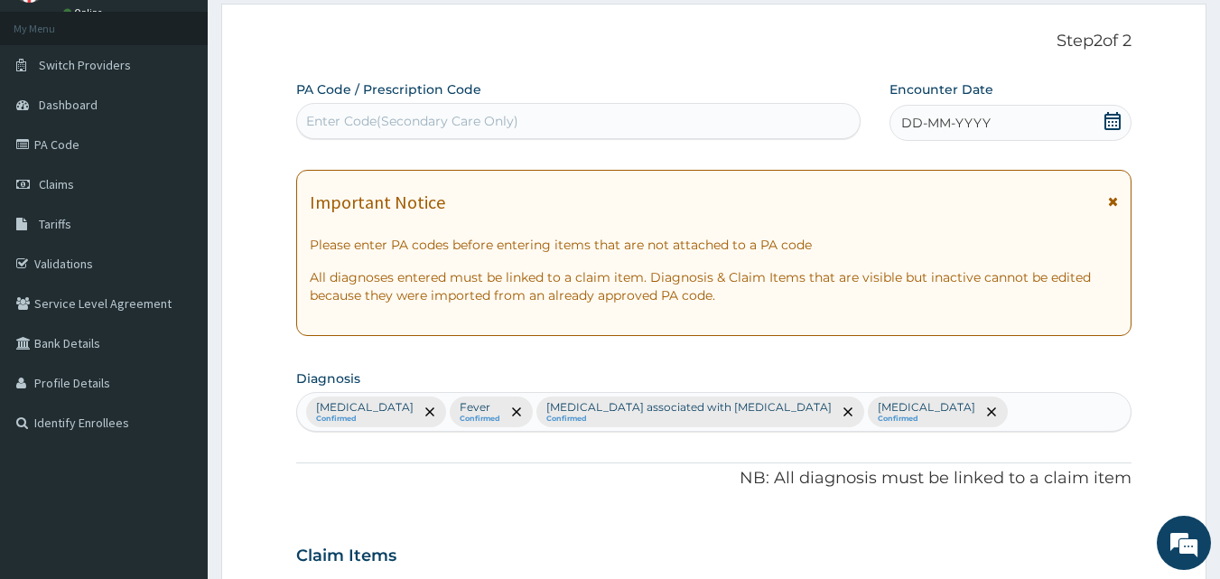
type input "2"
click at [1115, 125] on icon at bounding box center [1112, 121] width 18 height 18
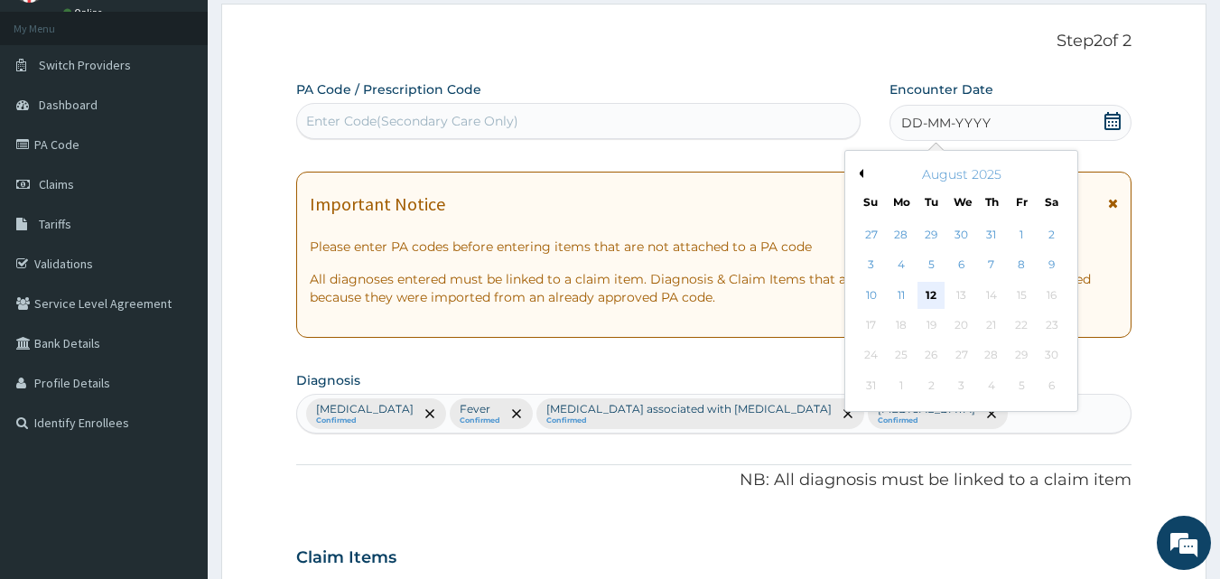
click at [931, 290] on div "12" at bounding box center [931, 295] width 27 height 27
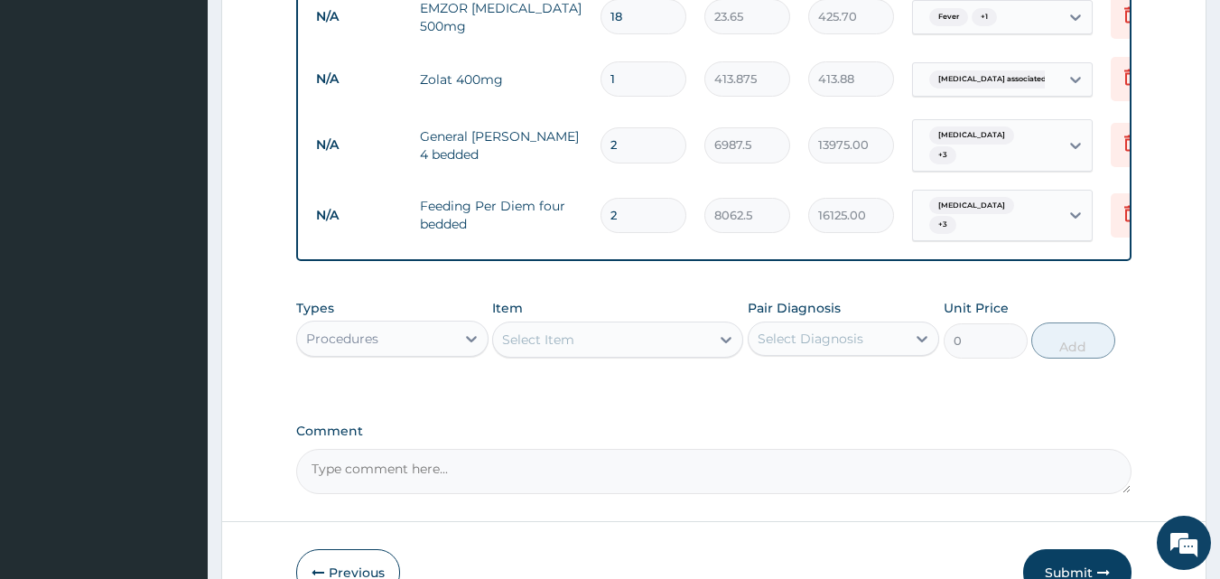
scroll to position [1356, 0]
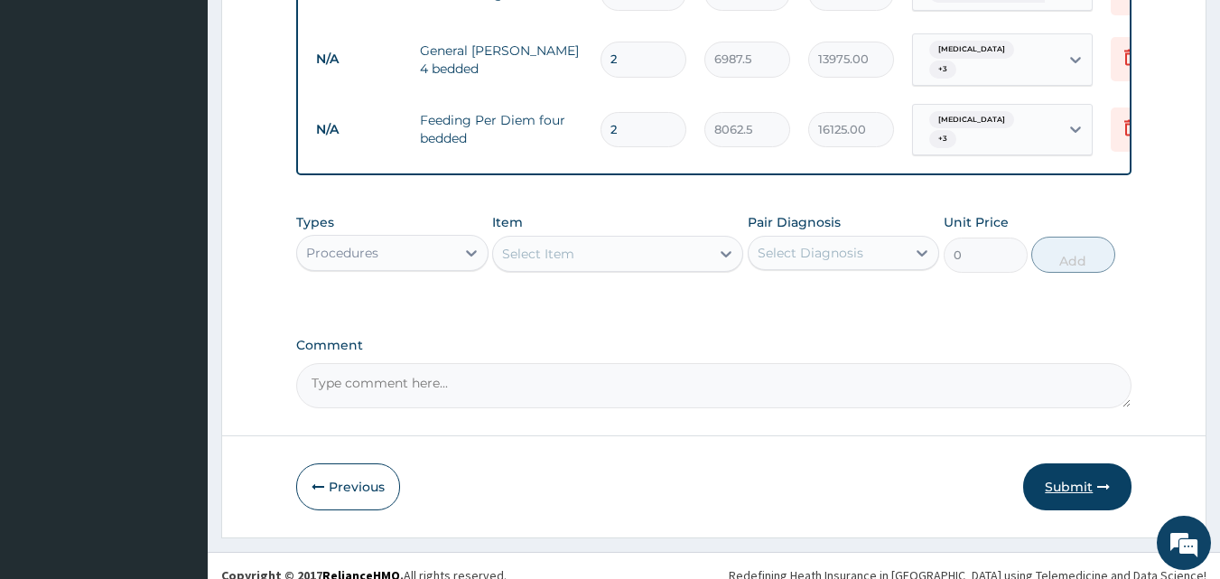
click at [1069, 468] on button "Submit" at bounding box center [1077, 486] width 108 height 47
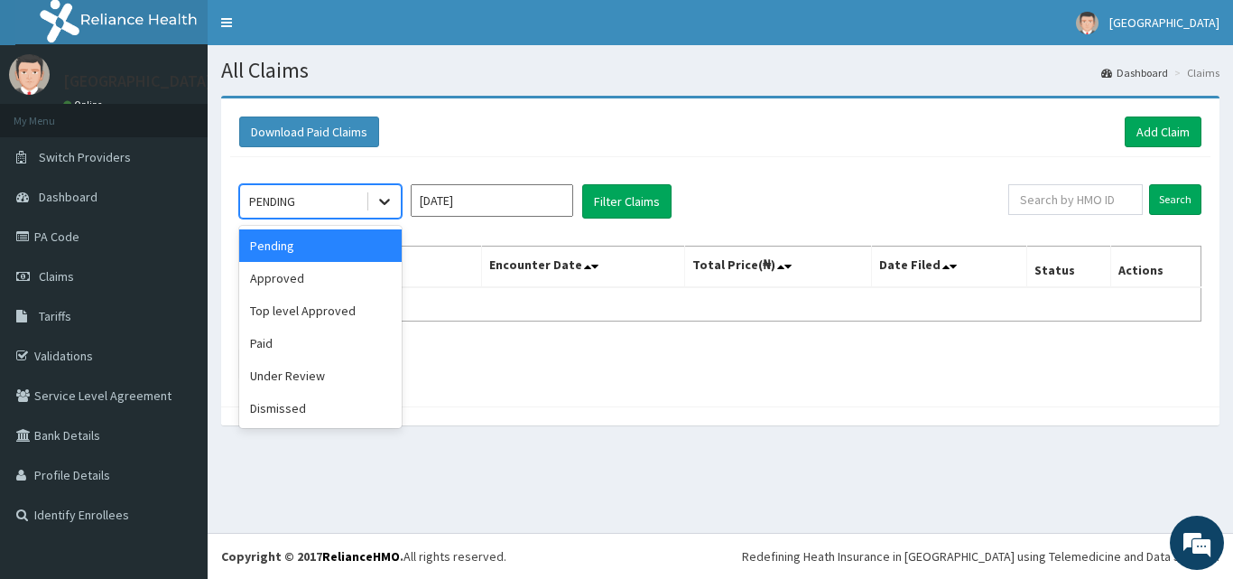
click at [382, 207] on icon at bounding box center [385, 201] width 18 height 18
click at [341, 373] on div "Under Review" at bounding box center [320, 375] width 163 height 33
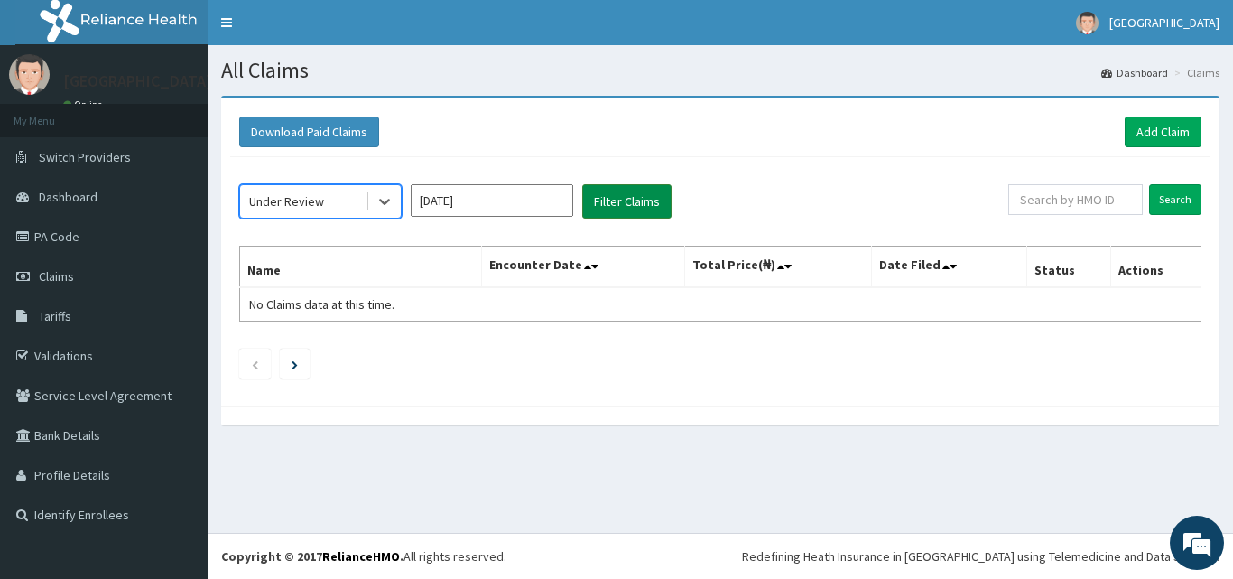
click at [617, 211] on button "Filter Claims" at bounding box center [626, 201] width 89 height 34
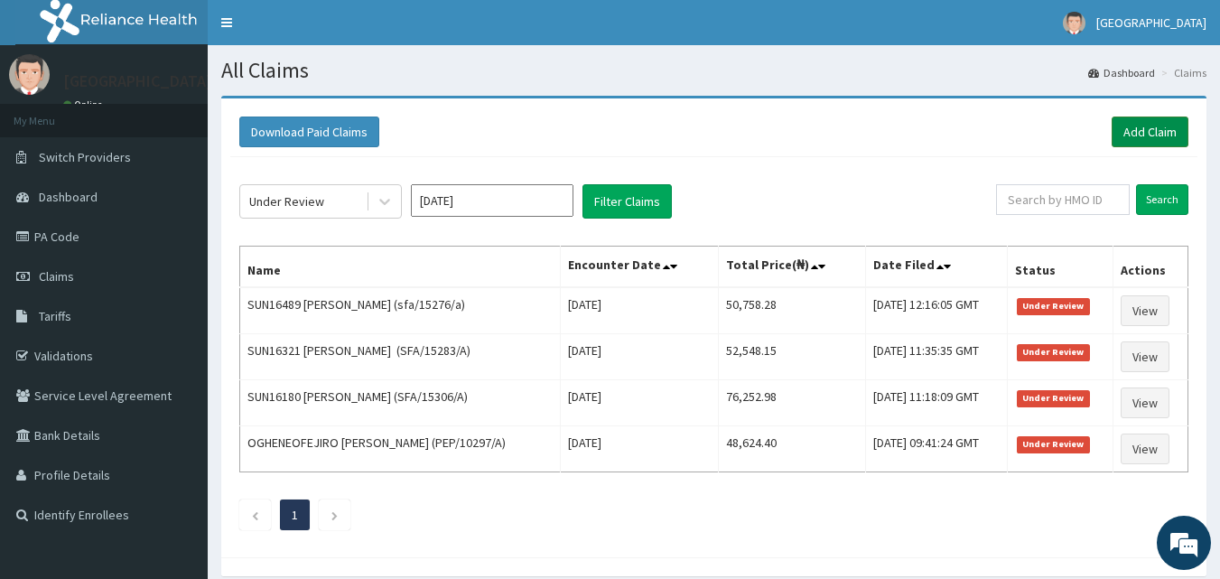
click at [1142, 135] on link "Add Claim" at bounding box center [1150, 131] width 77 height 31
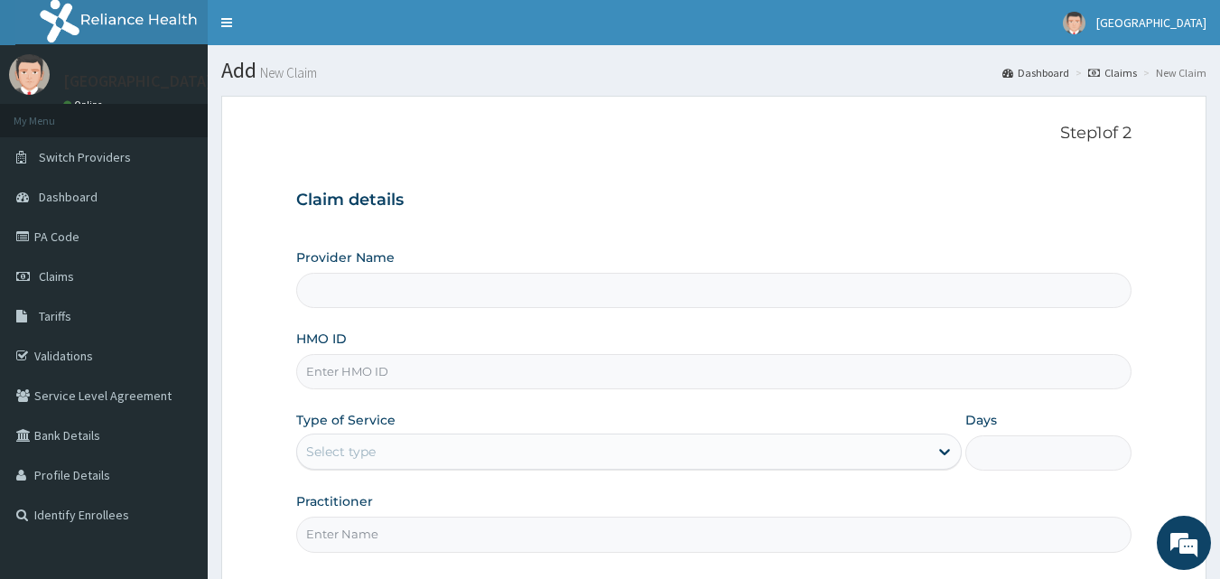
type input "Apex Health Specialist Hospital"
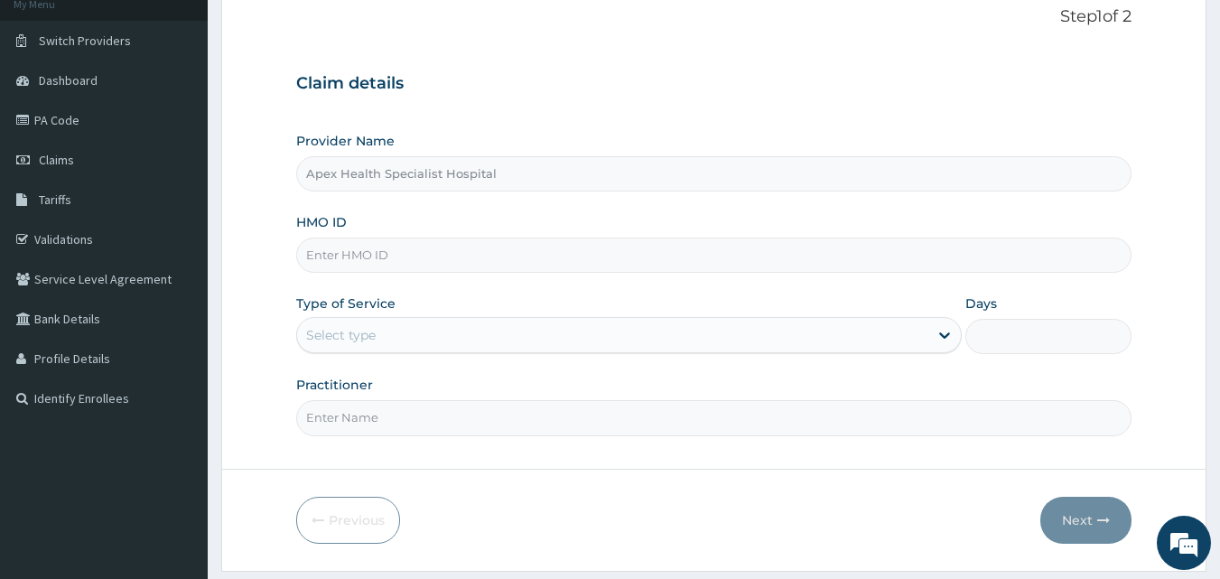
scroll to position [169, 0]
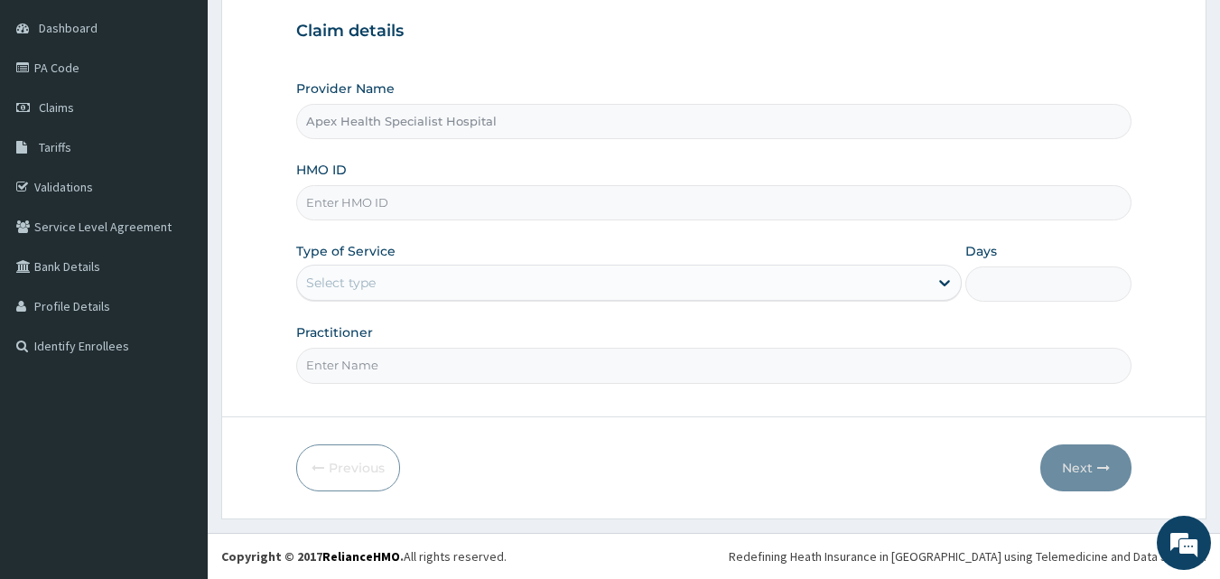
click at [377, 202] on input "HMO ID" at bounding box center [714, 202] width 836 height 35
type input "bti/10052/e"
click at [371, 290] on div "Select type" at bounding box center [341, 283] width 70 height 18
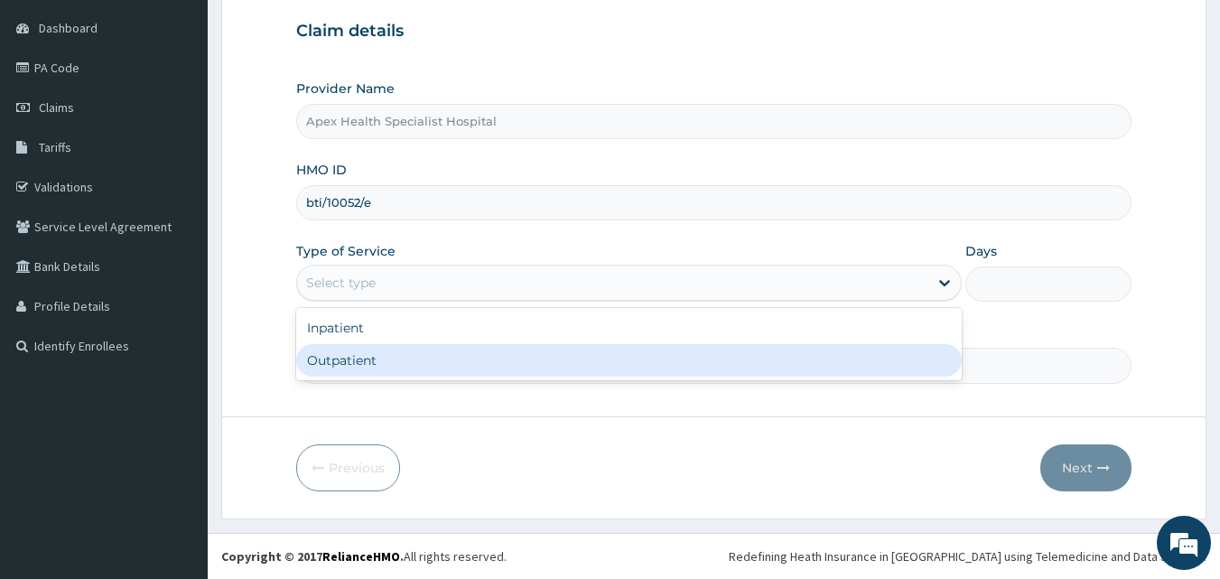
click at [366, 367] on div "Outpatient" at bounding box center [628, 360] width 665 height 33
type input "1"
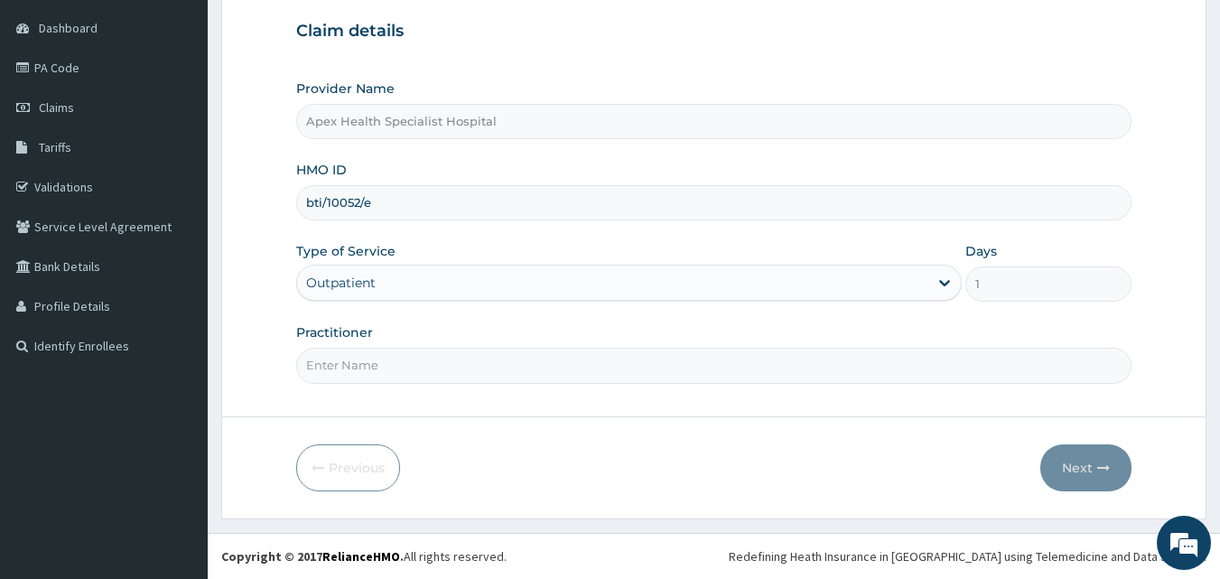
click at [352, 366] on input "Practitioner" at bounding box center [714, 365] width 836 height 35
type input "DR CHIBUNNA"
click at [1083, 468] on button "Next" at bounding box center [1085, 467] width 91 height 47
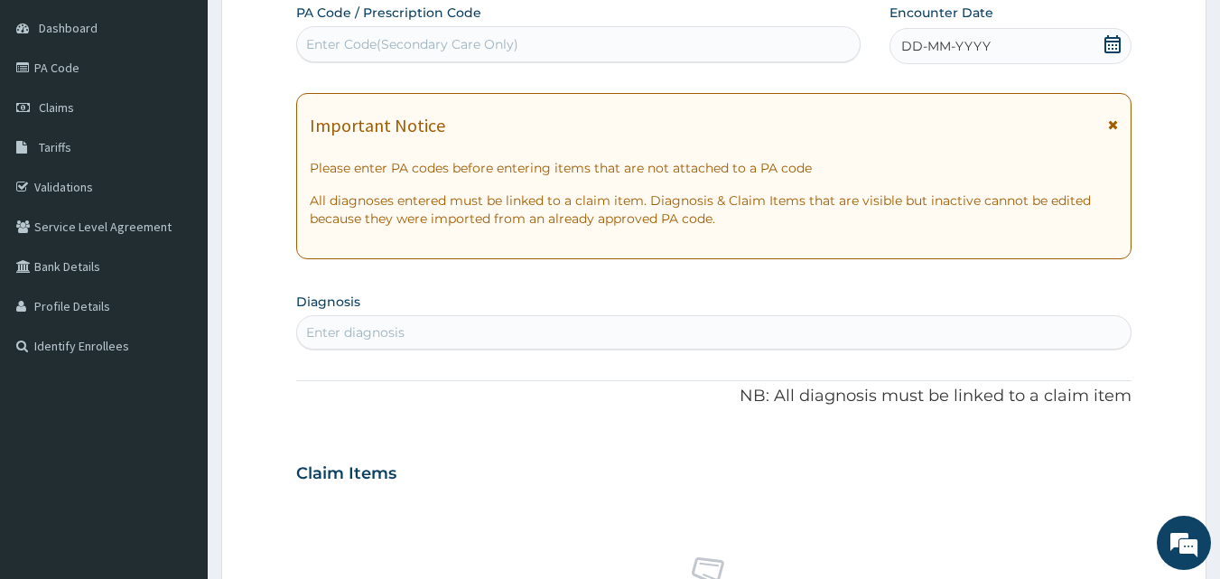
click at [388, 333] on div "Enter diagnosis" at bounding box center [355, 332] width 98 height 18
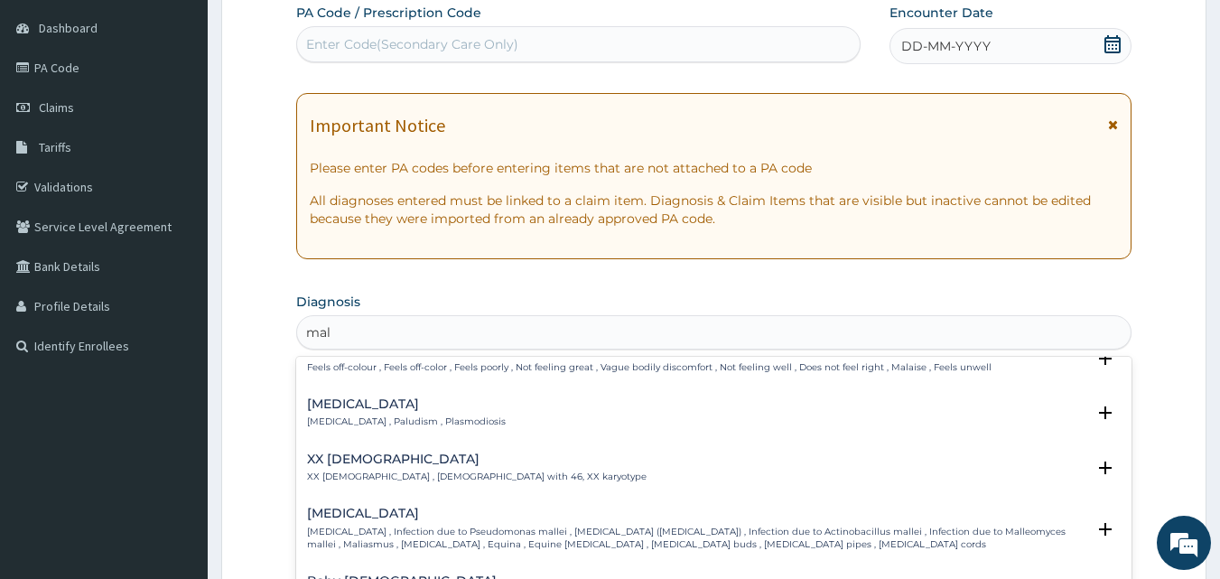
scroll to position [271, 0]
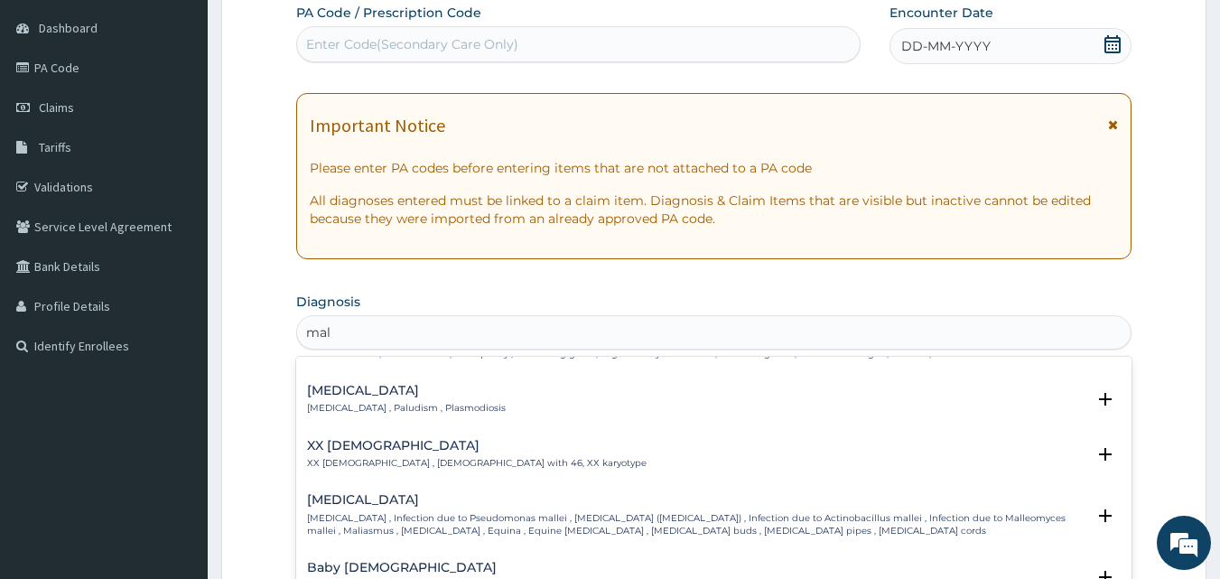
type input "mala"
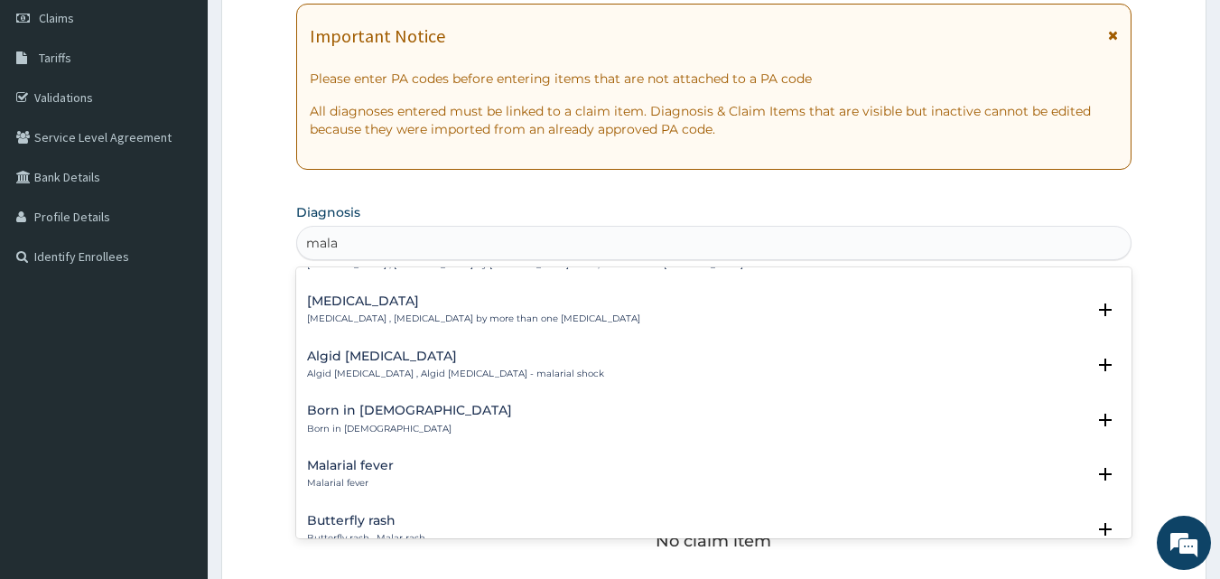
scroll to position [259, 0]
click at [370, 458] on h4 "Malarial fever" at bounding box center [350, 465] width 87 height 14
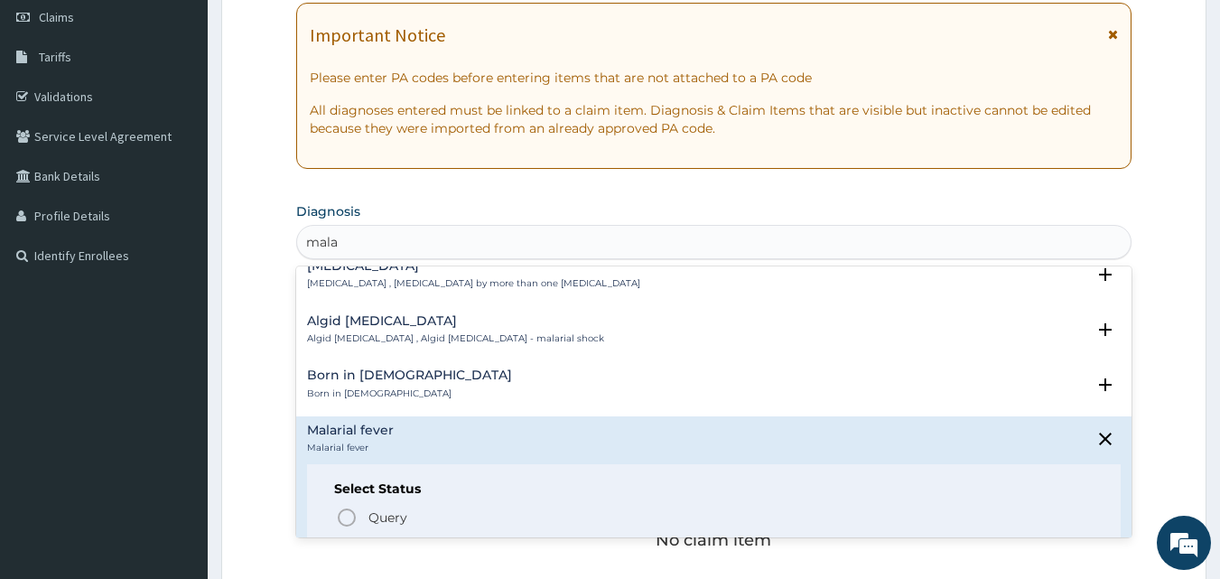
scroll to position [361, 0]
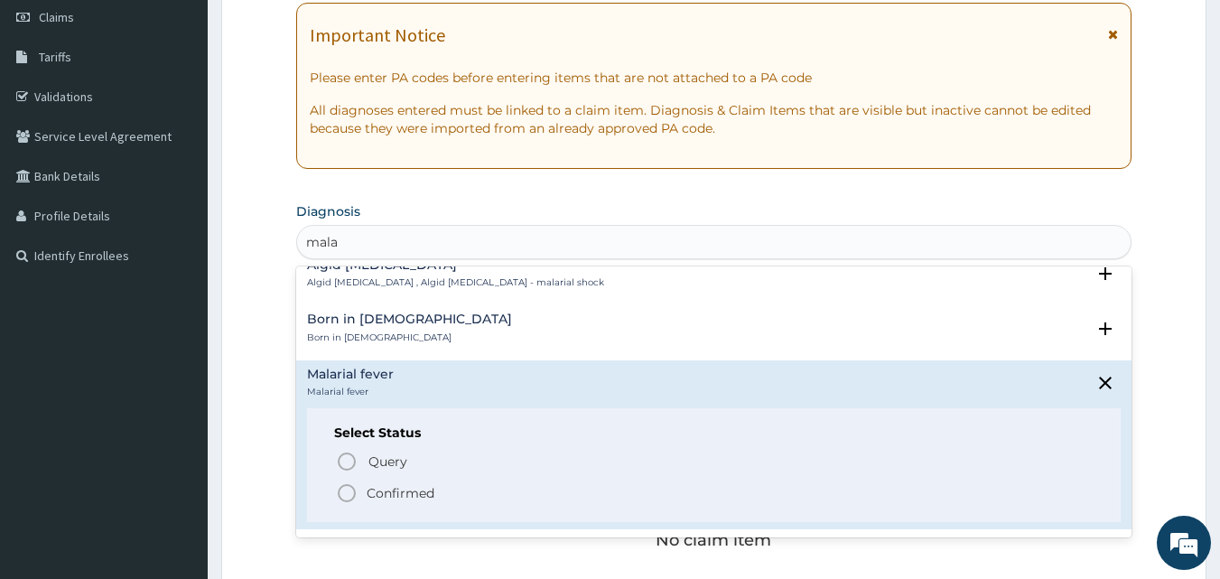
click at [341, 482] on icon "status option filled" at bounding box center [347, 493] width 22 height 22
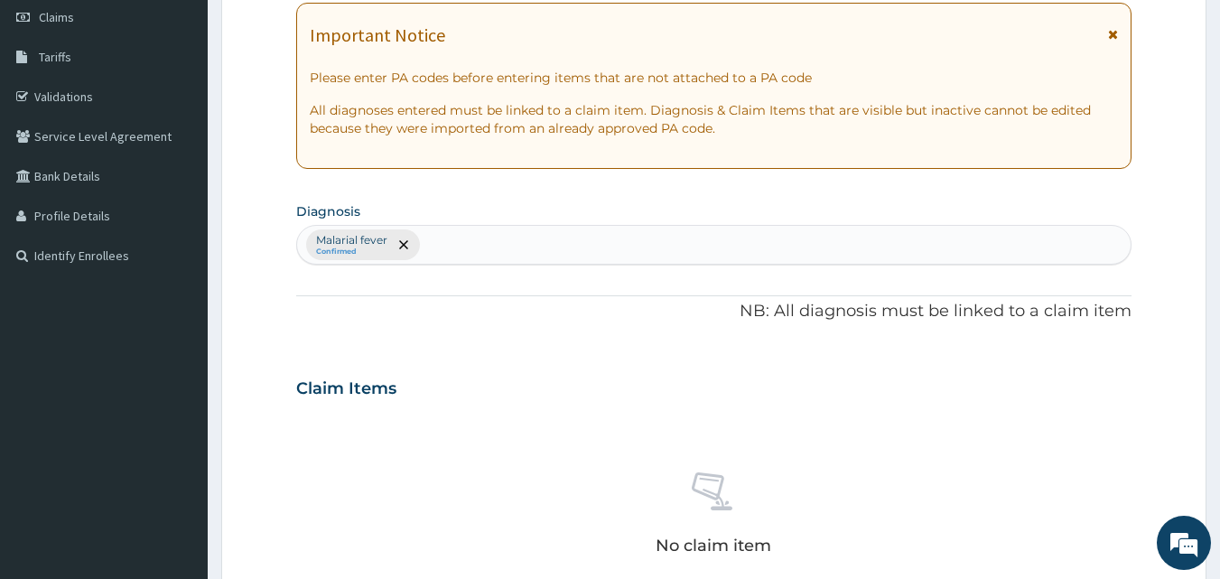
click at [437, 248] on div "Malarial fever Confirmed" at bounding box center [714, 245] width 834 height 38
click at [480, 254] on div "Malarial fever Confirmed" at bounding box center [714, 245] width 834 height 38
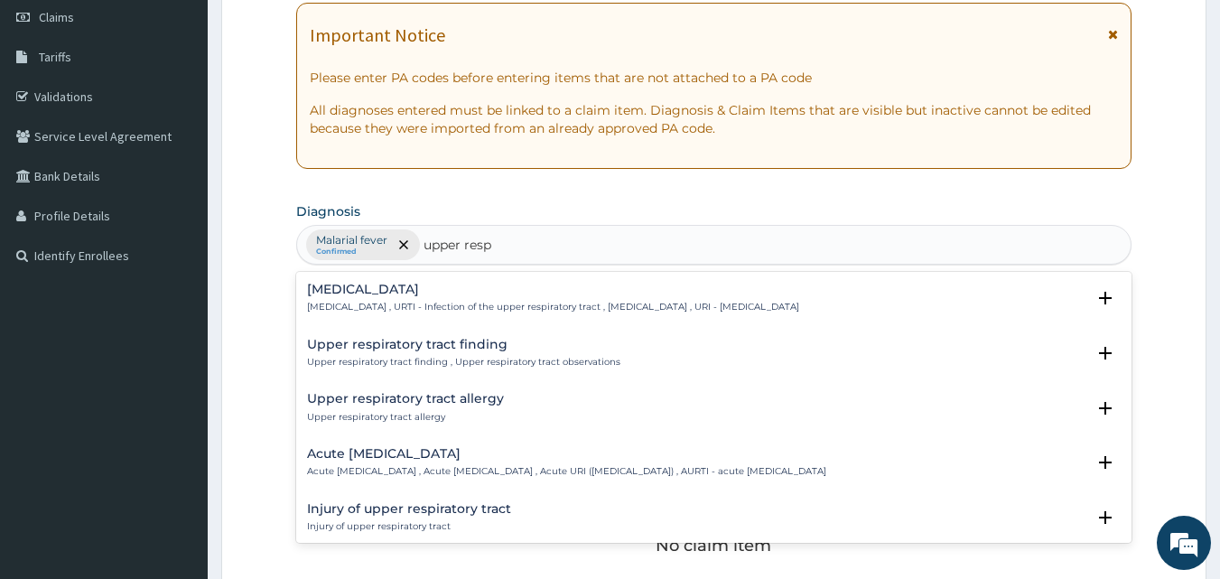
type input "upper respi"
click at [404, 292] on h4 "Upper respiratory infection" at bounding box center [553, 290] width 492 height 14
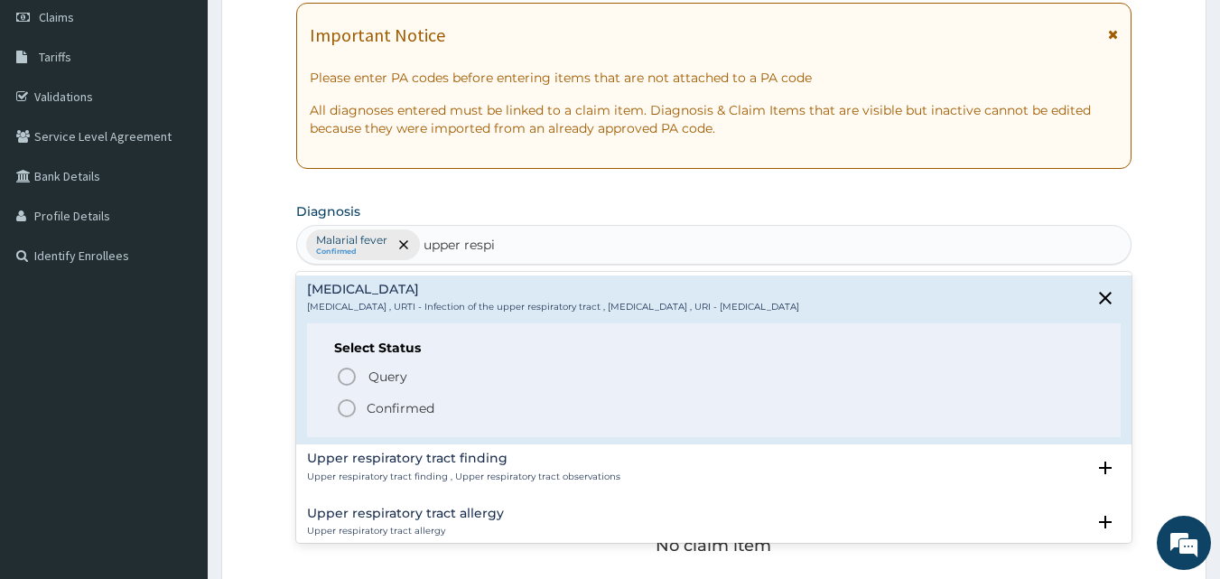
click at [347, 407] on icon "status option filled" at bounding box center [347, 408] width 22 height 22
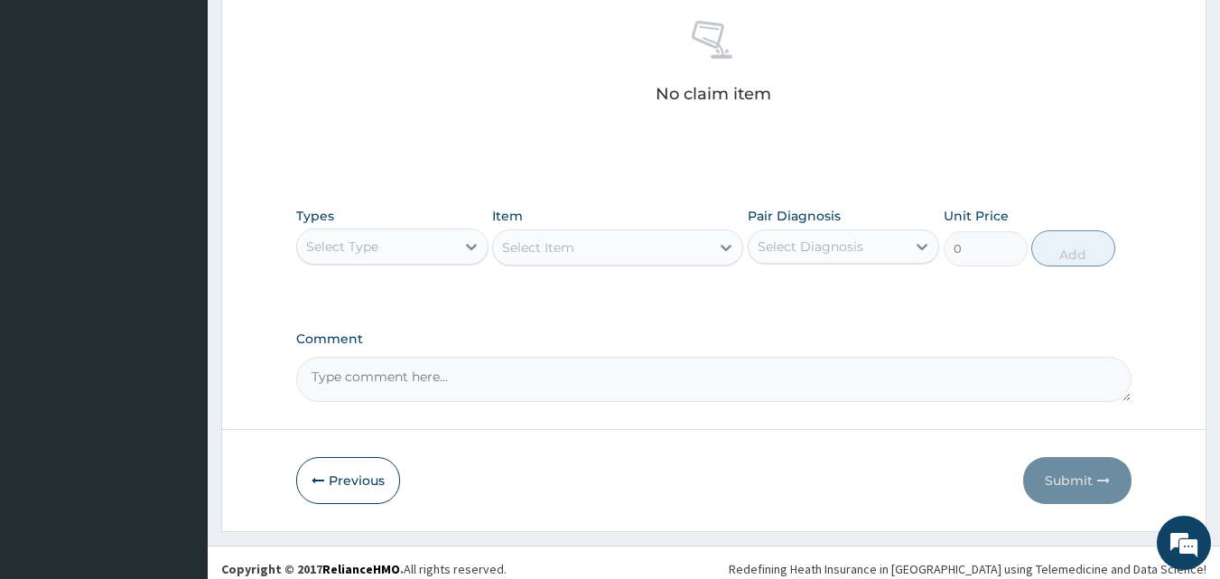
scroll to position [723, 0]
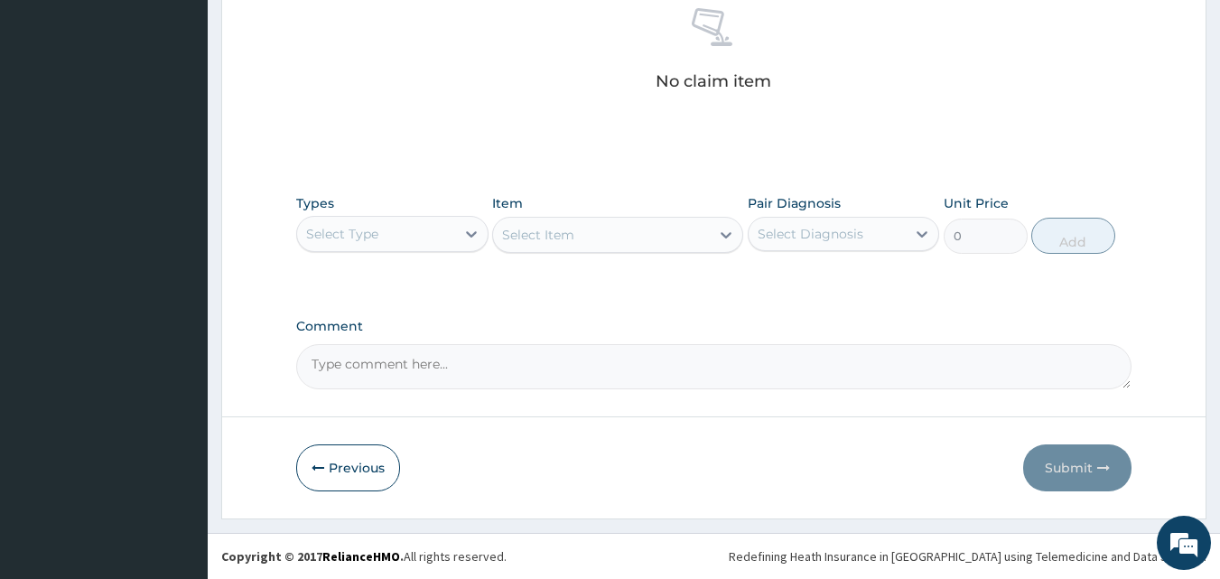
drag, startPoint x: 405, startPoint y: 238, endPoint x: 411, endPoint y: 256, distance: 18.9
click at [406, 243] on div "Select Type" at bounding box center [376, 233] width 158 height 29
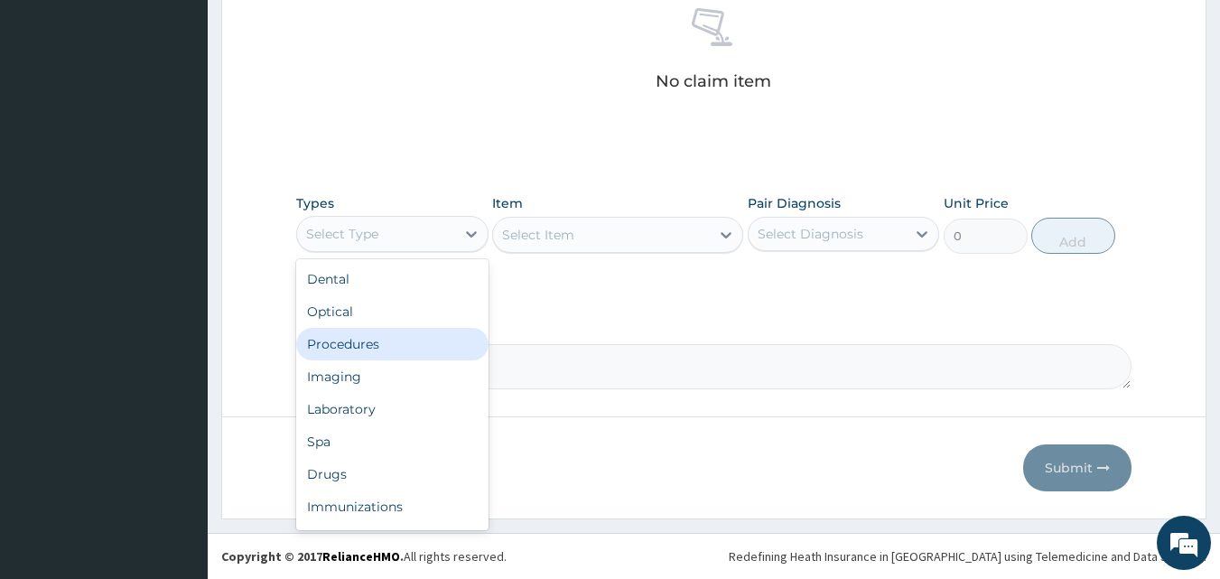
click at [407, 343] on div "Procedures" at bounding box center [392, 344] width 192 height 33
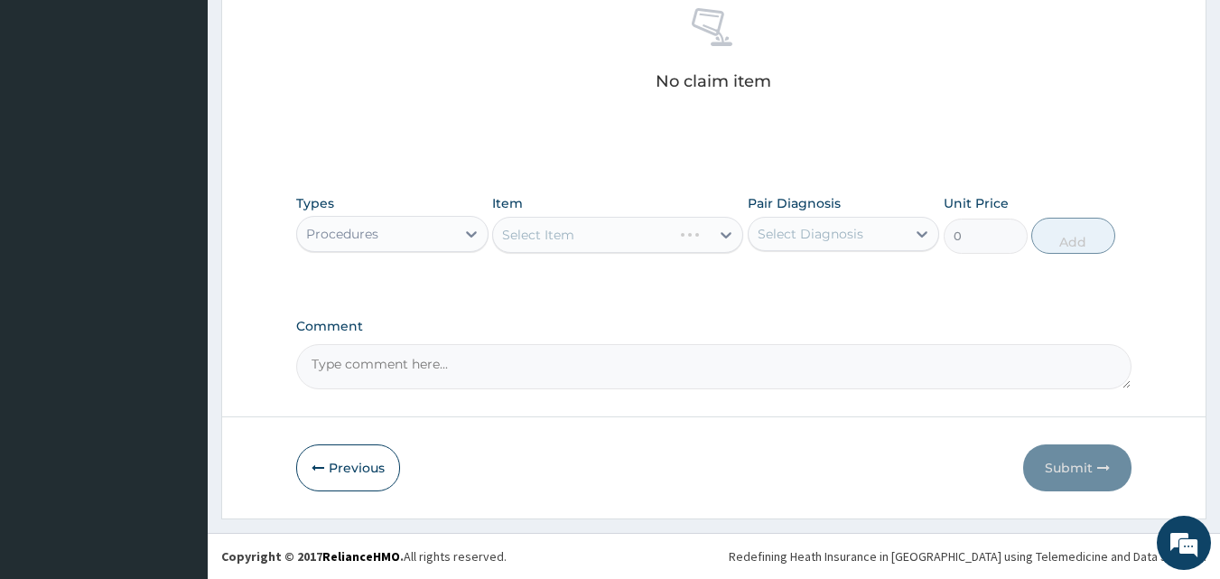
click at [553, 234] on div "Select Item" at bounding box center [617, 235] width 251 height 36
click at [532, 237] on div "Select Item" at bounding box center [538, 235] width 72 height 18
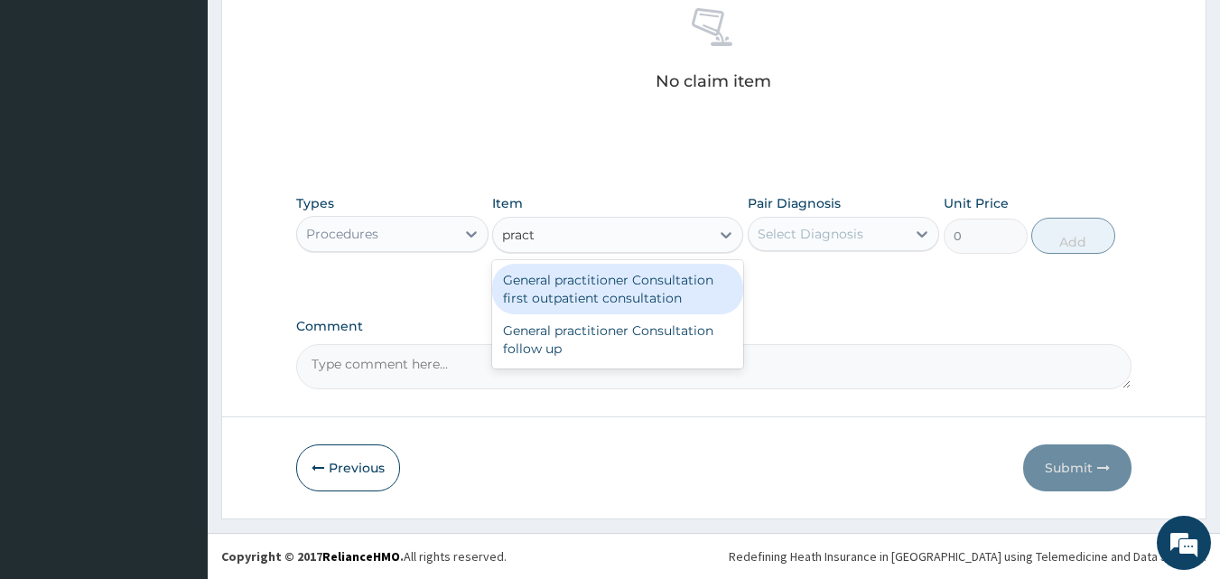
type input "practi"
click at [660, 293] on div "General practitioner Consultation first outpatient consultation" at bounding box center [617, 289] width 251 height 51
type input "3547.5"
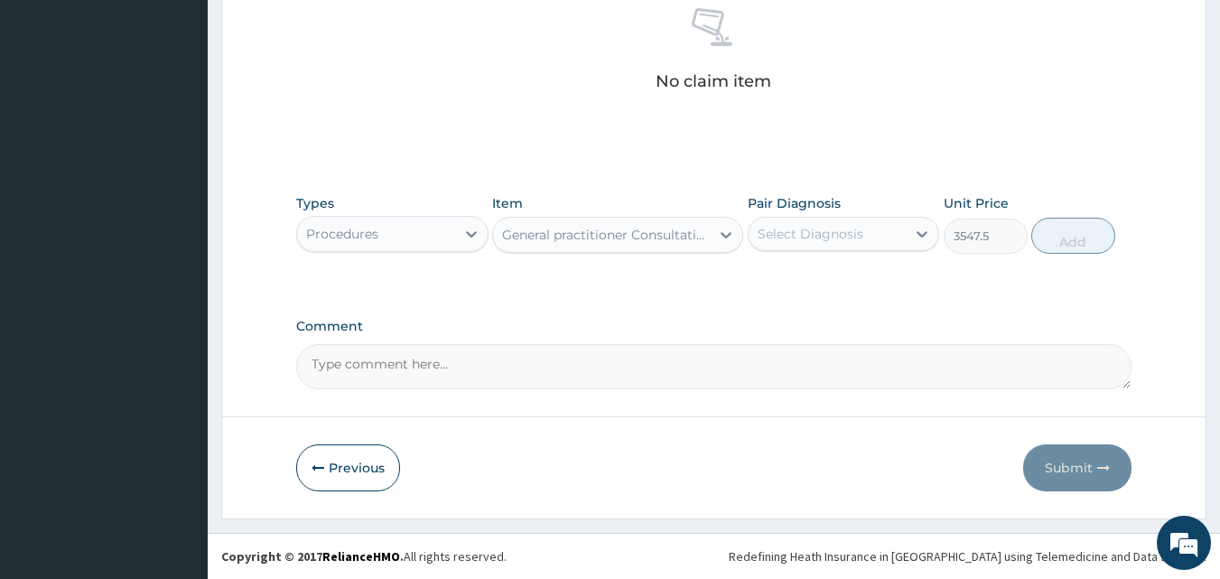
drag, startPoint x: 858, startPoint y: 242, endPoint x: 846, endPoint y: 255, distance: 17.3
click at [855, 243] on div "Select Diagnosis" at bounding box center [828, 233] width 158 height 29
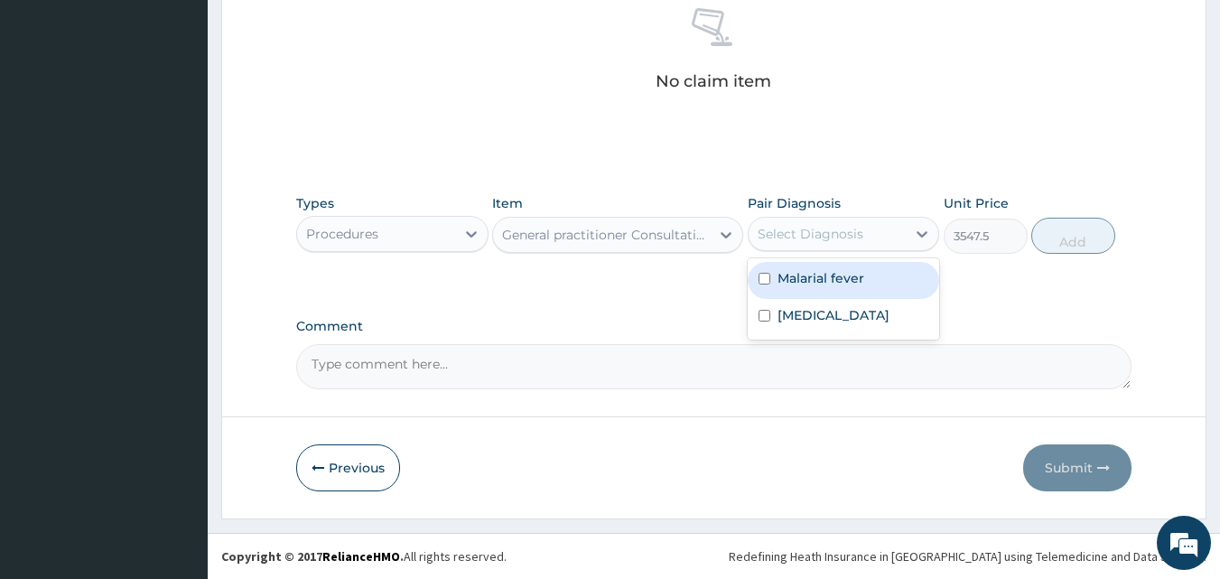
drag, startPoint x: 830, startPoint y: 291, endPoint x: 819, endPoint y: 320, distance: 30.9
click at [824, 297] on div "Malarial fever" at bounding box center [844, 280] width 192 height 37
checkbox input "true"
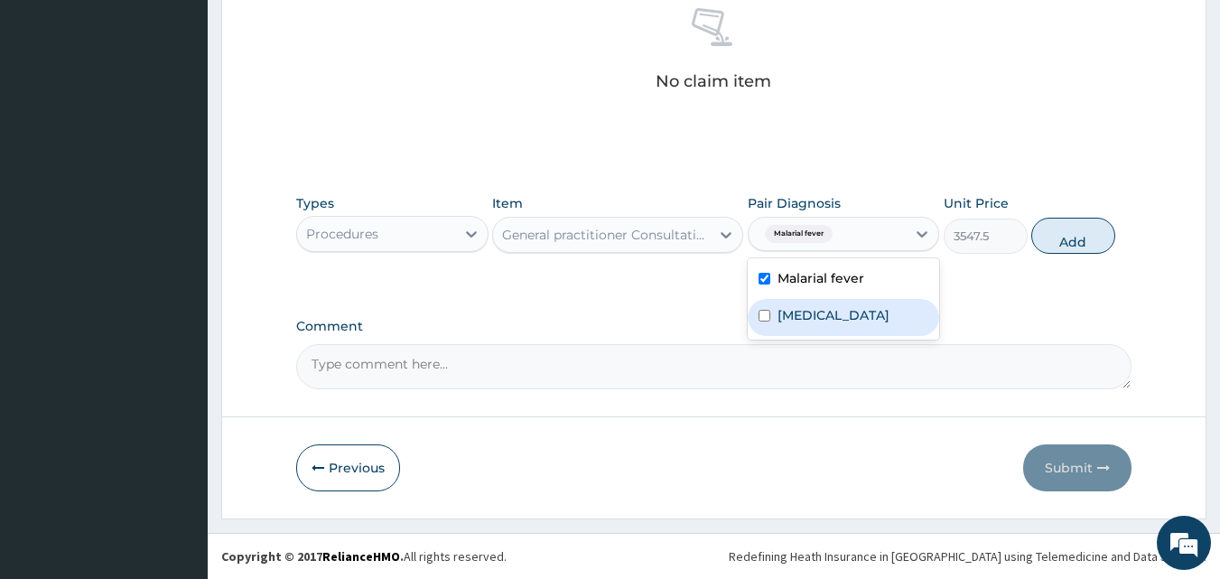
click at [833, 324] on label "Upper respiratory infection" at bounding box center [833, 315] width 112 height 18
checkbox input "true"
click at [1058, 247] on button "Add" at bounding box center [1073, 236] width 84 height 36
type input "0"
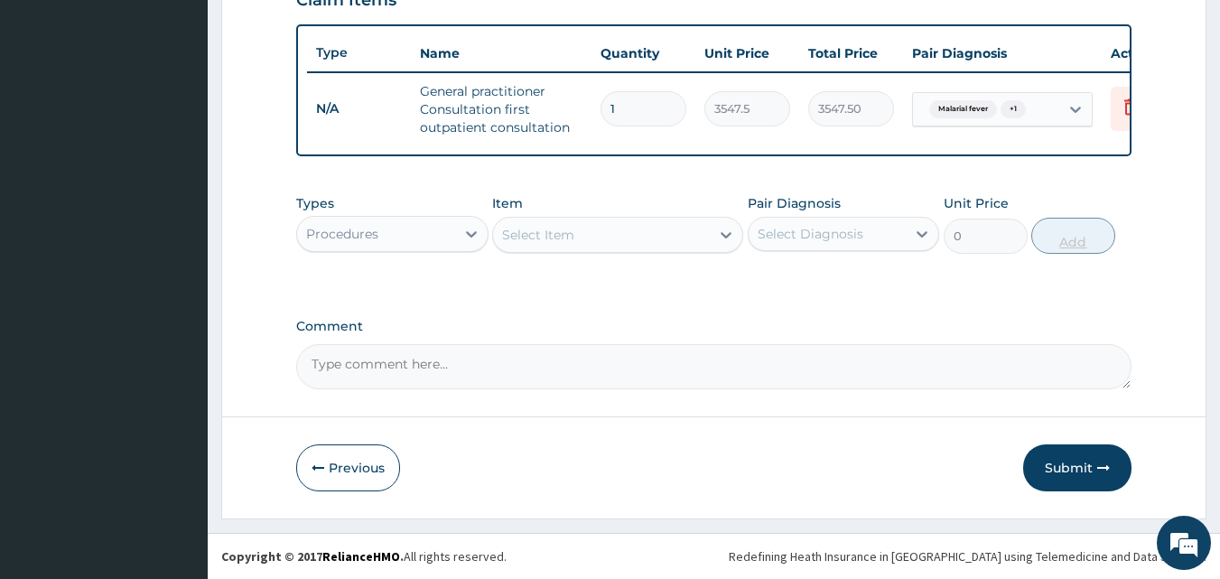
scroll to position [661, 0]
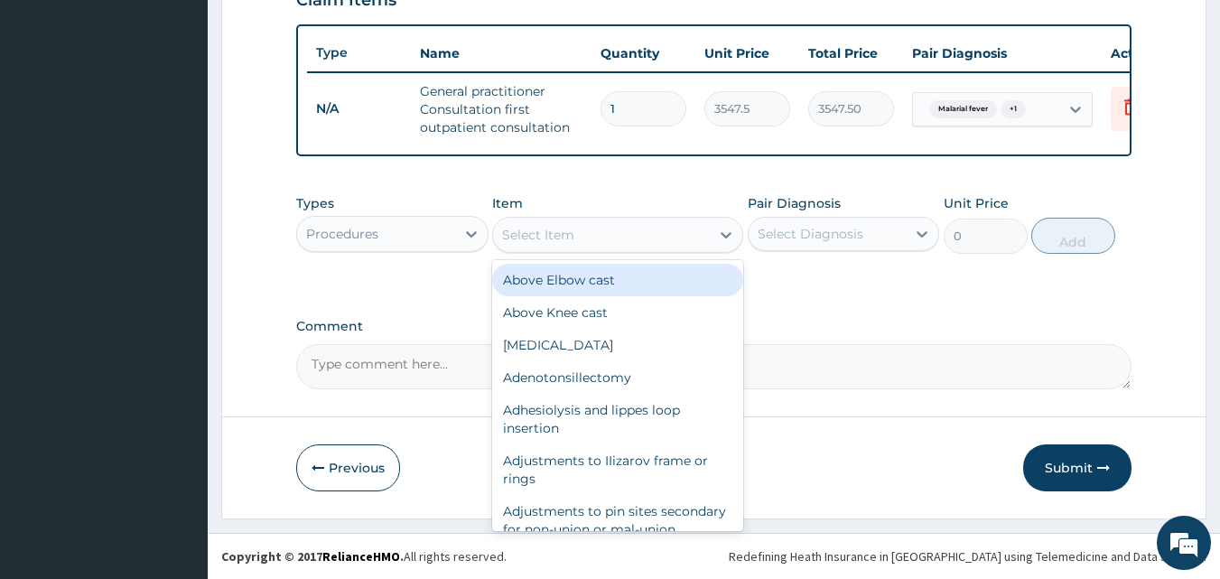
click at [626, 238] on div "Select Item" at bounding box center [601, 234] width 217 height 29
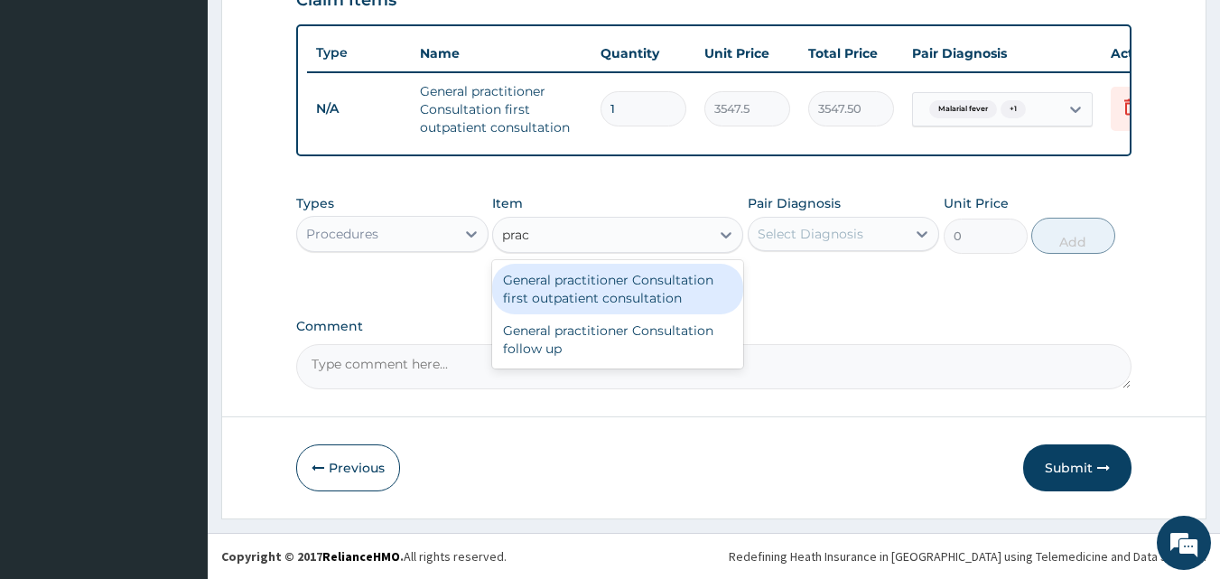
type input "pract"
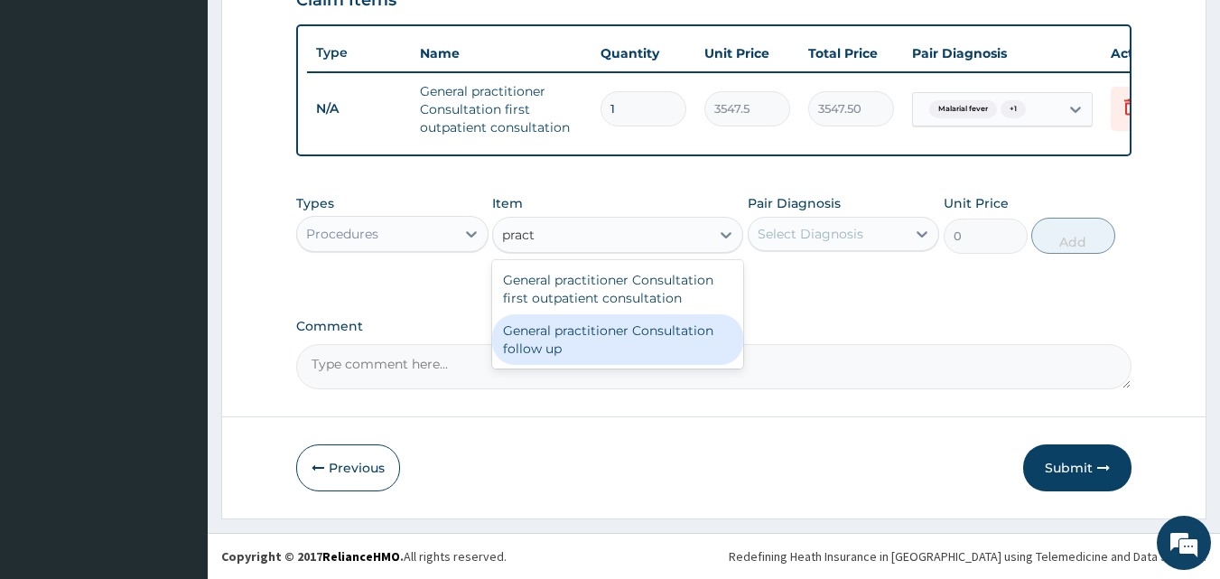
click at [627, 342] on div "General practitioner Consultation follow up" at bounding box center [617, 339] width 251 height 51
type input "2365"
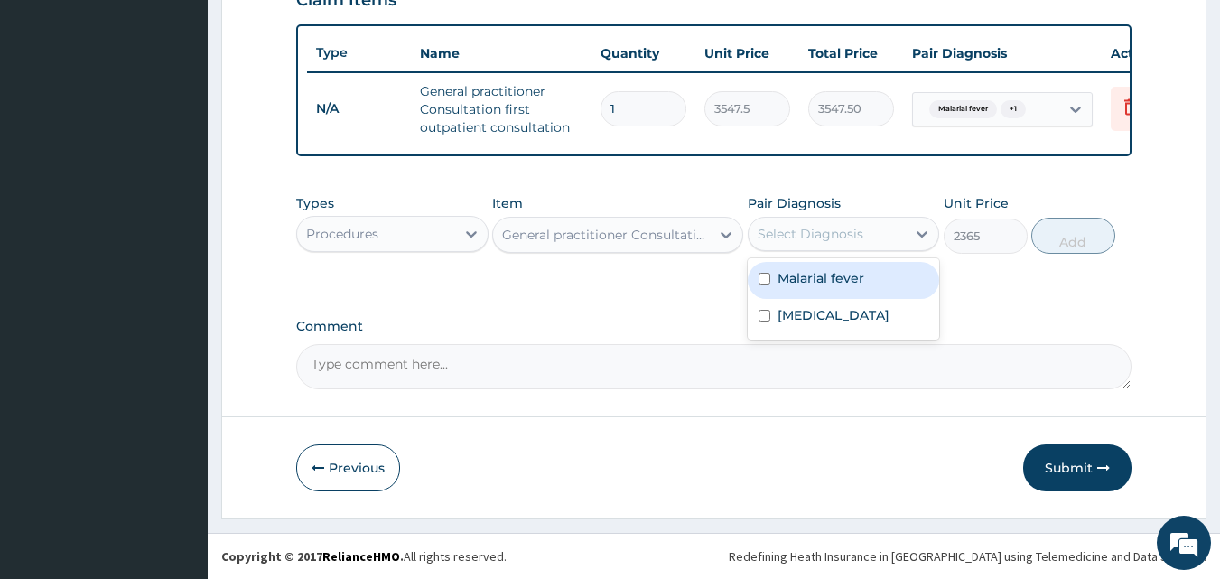
drag, startPoint x: 893, startPoint y: 228, endPoint x: 898, endPoint y: 249, distance: 21.3
click at [897, 231] on div "Select Diagnosis" at bounding box center [828, 233] width 158 height 29
click at [866, 287] on div "Malarial fever" at bounding box center [844, 280] width 192 height 37
checkbox input "true"
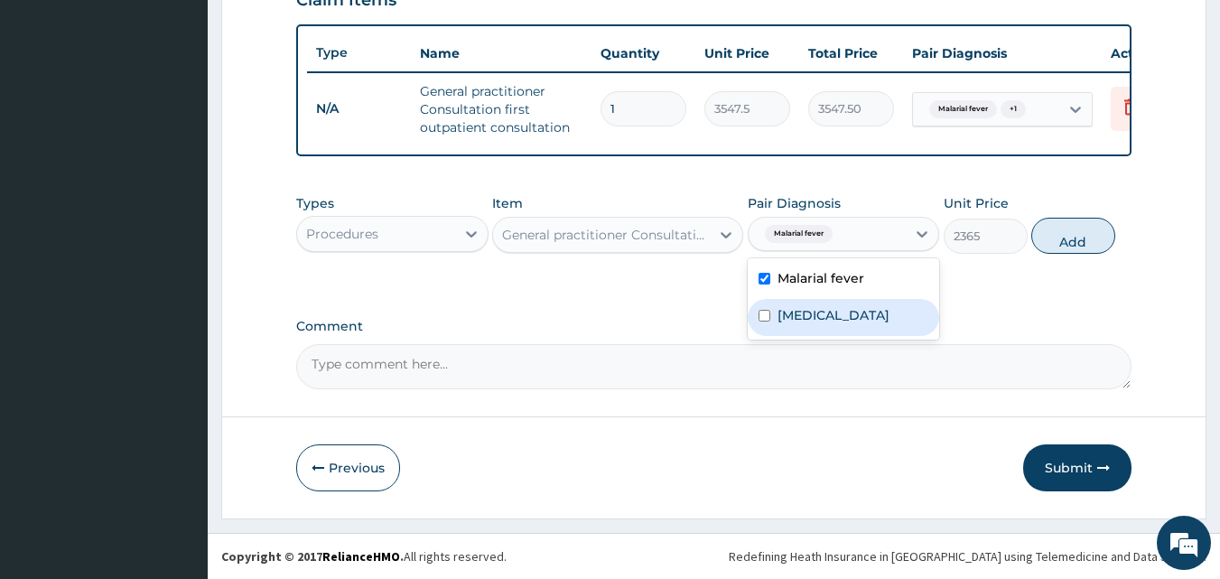
click at [854, 315] on label "Upper respiratory infection" at bounding box center [833, 315] width 112 height 18
checkbox input "true"
click at [1062, 246] on button "Add" at bounding box center [1073, 236] width 84 height 36
type input "0"
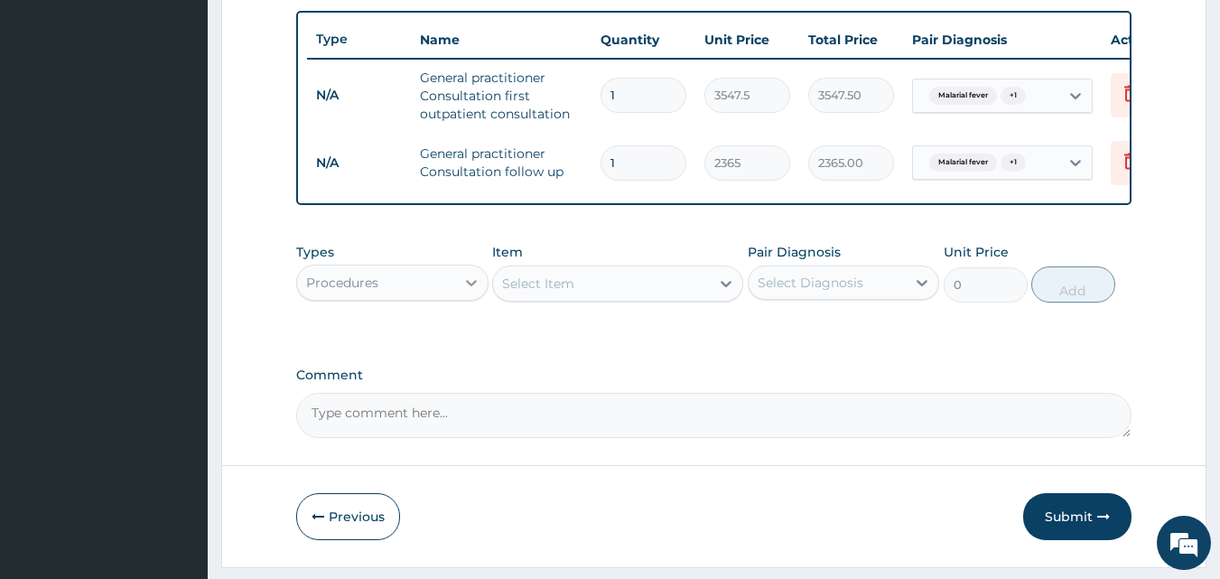
click at [469, 286] on icon at bounding box center [471, 283] width 11 height 6
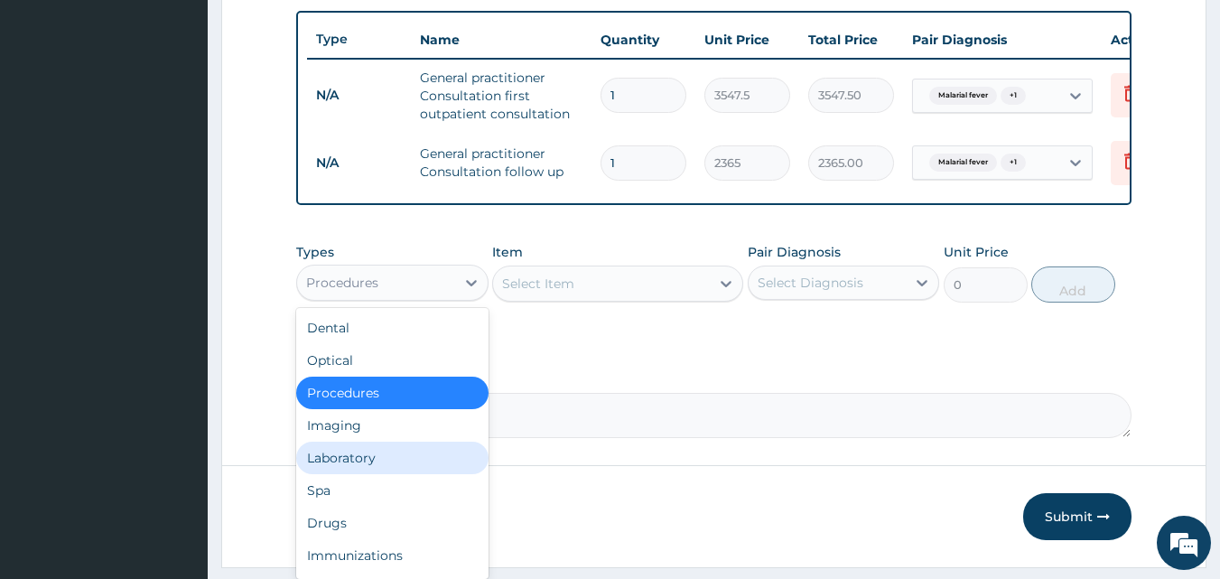
click at [376, 474] on div "Laboratory" at bounding box center [392, 458] width 192 height 33
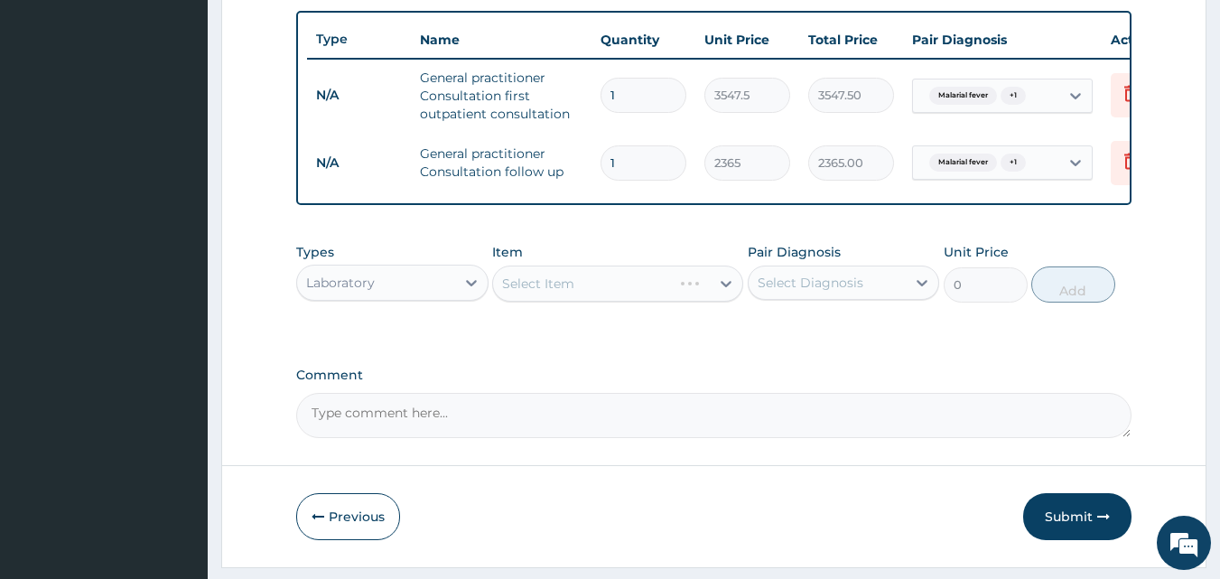
click at [507, 302] on div "Select Item" at bounding box center [617, 283] width 251 height 36
click at [506, 298] on div "Select Item" at bounding box center [601, 283] width 217 height 29
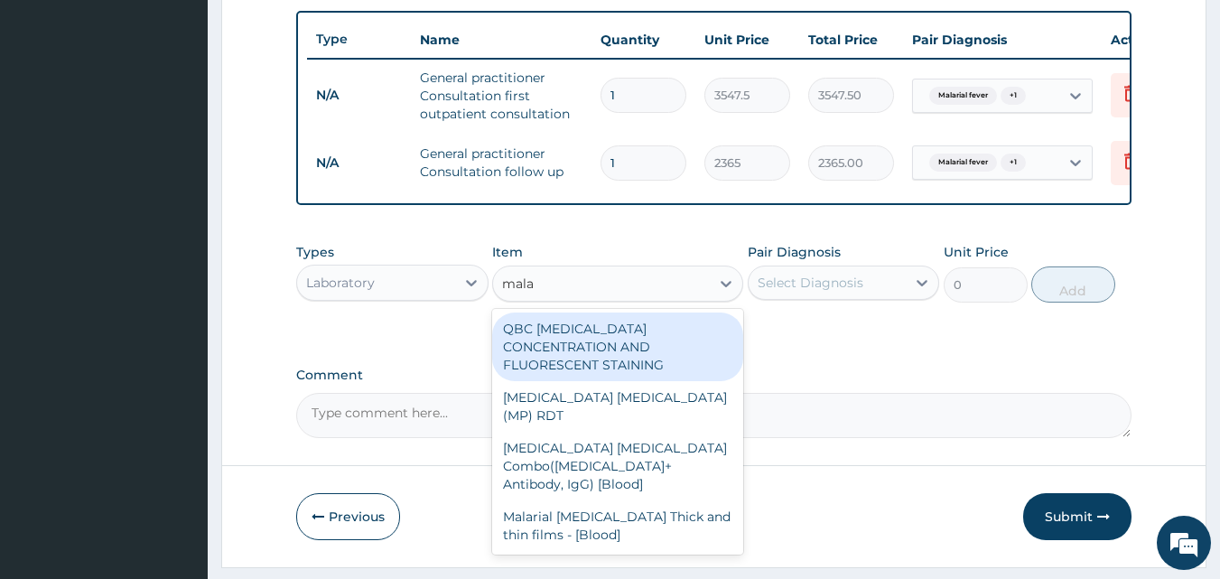
type input "malar"
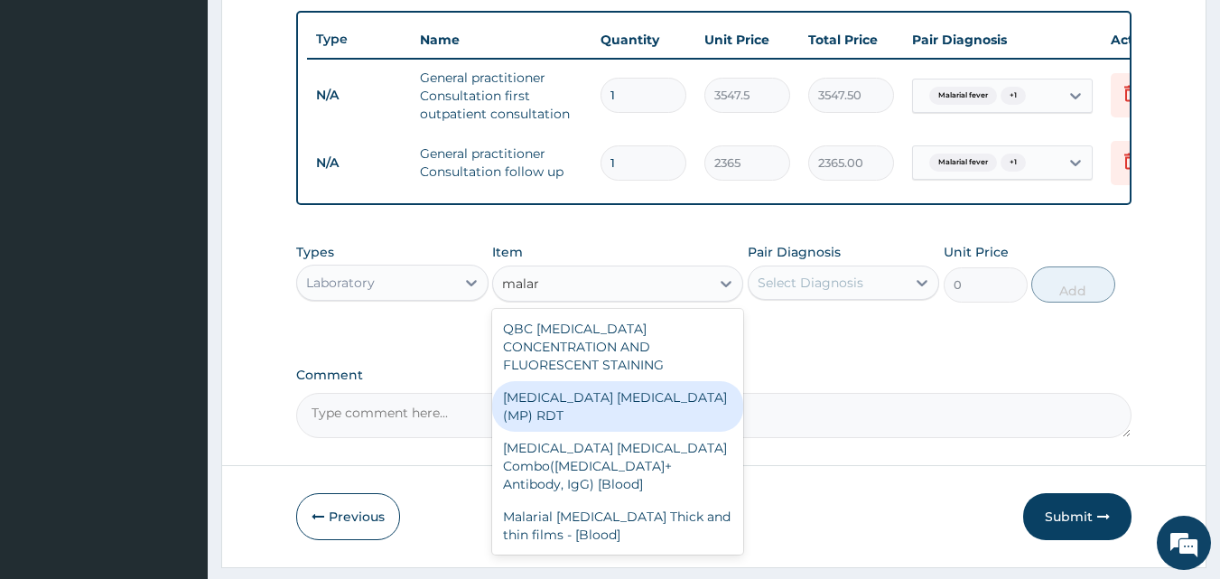
click at [592, 392] on div "[MEDICAL_DATA] [MEDICAL_DATA] (MP) RDT" at bounding box center [617, 406] width 251 height 51
type input "1612.5"
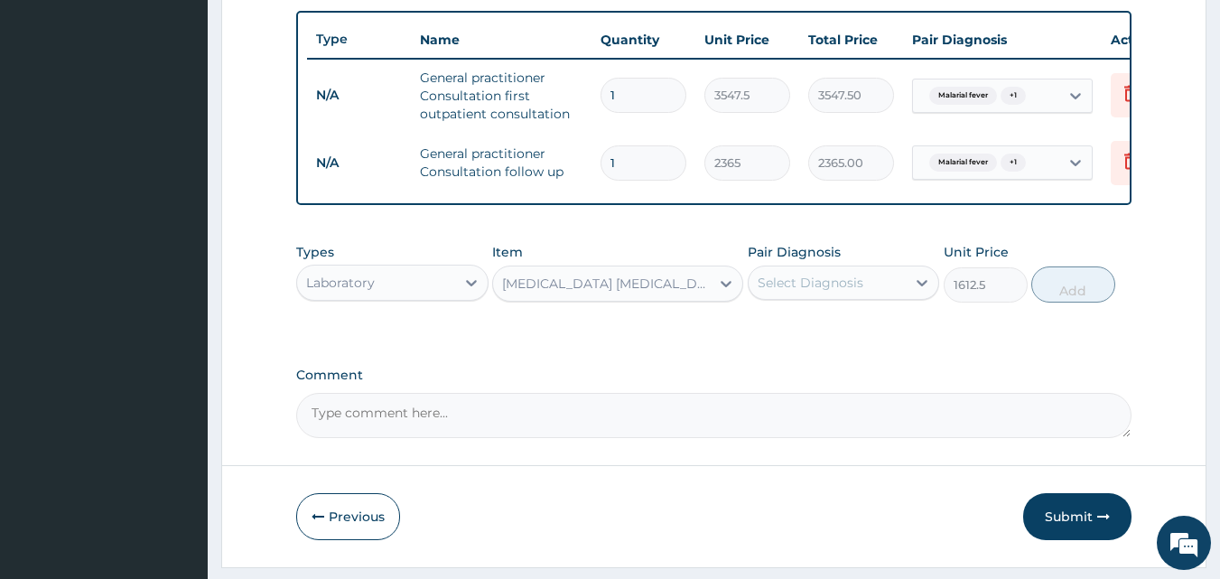
click at [831, 292] on div "Select Diagnosis" at bounding box center [811, 283] width 106 height 18
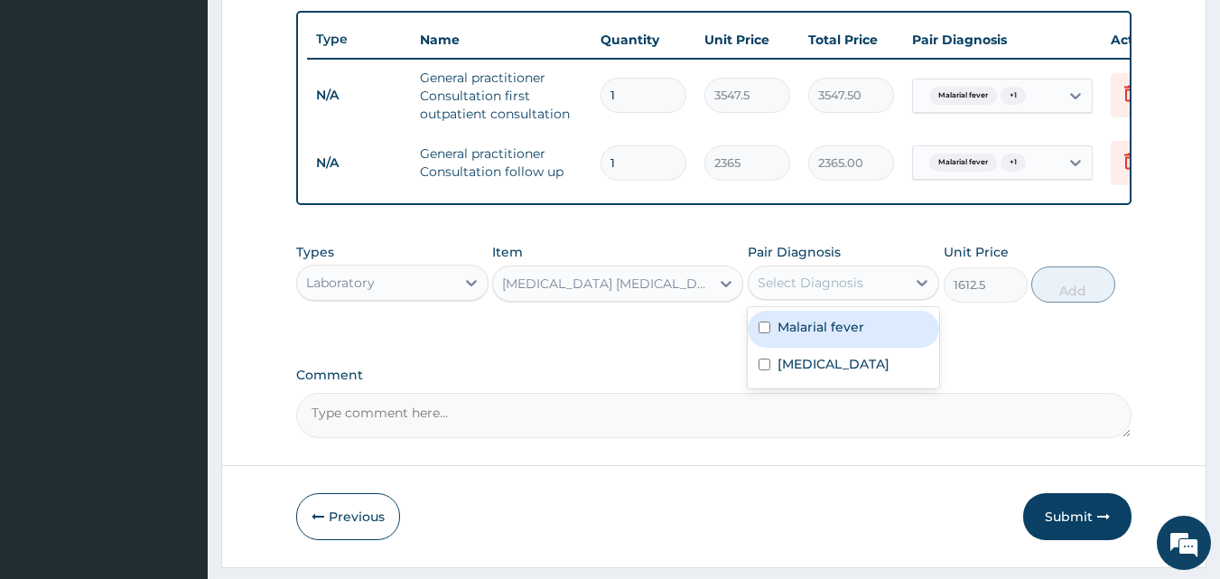
click at [813, 336] on label "Malarial fever" at bounding box center [820, 327] width 87 height 18
checkbox input "true"
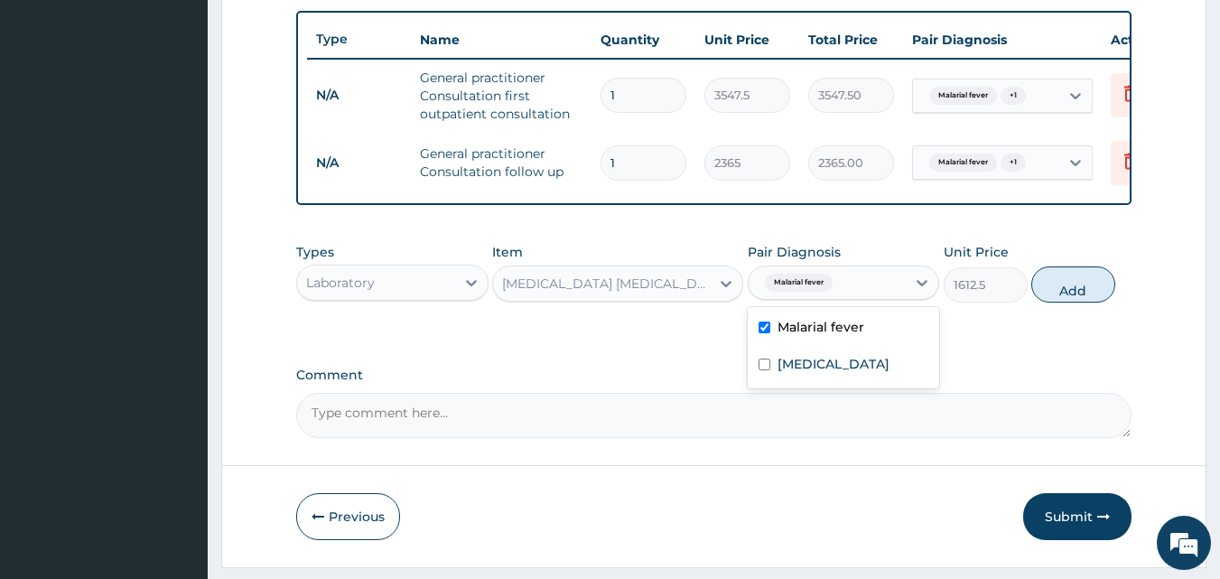
drag, startPoint x: 1068, startPoint y: 303, endPoint x: 1054, endPoint y: 303, distance: 14.4
click at [1066, 302] on button "Add" at bounding box center [1073, 284] width 84 height 36
type input "0"
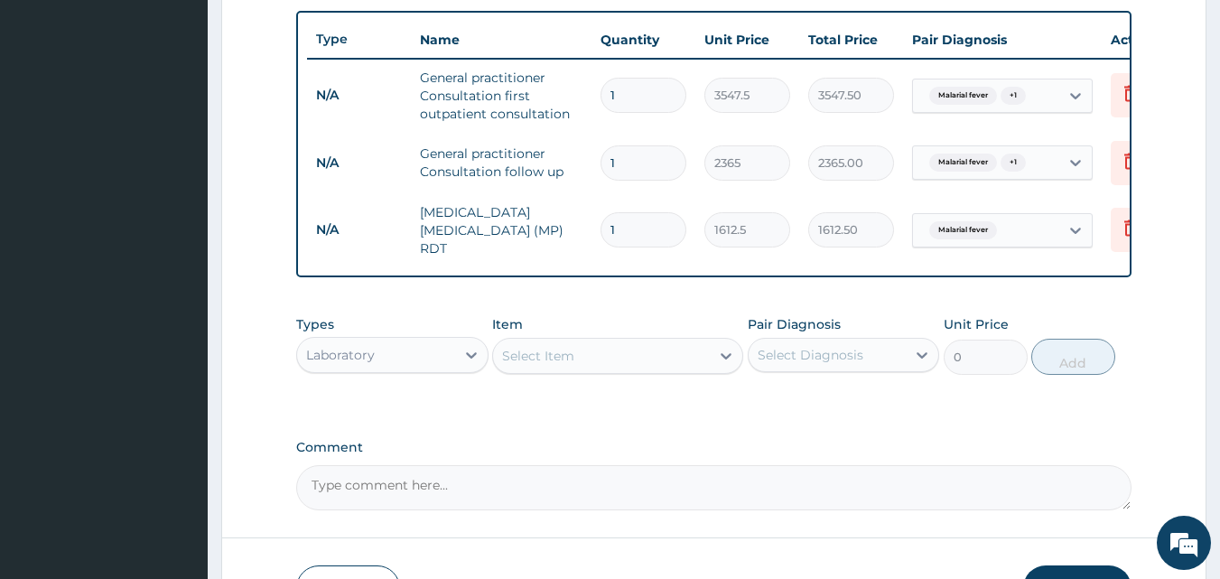
click at [578, 361] on div "Select Item" at bounding box center [601, 355] width 217 height 29
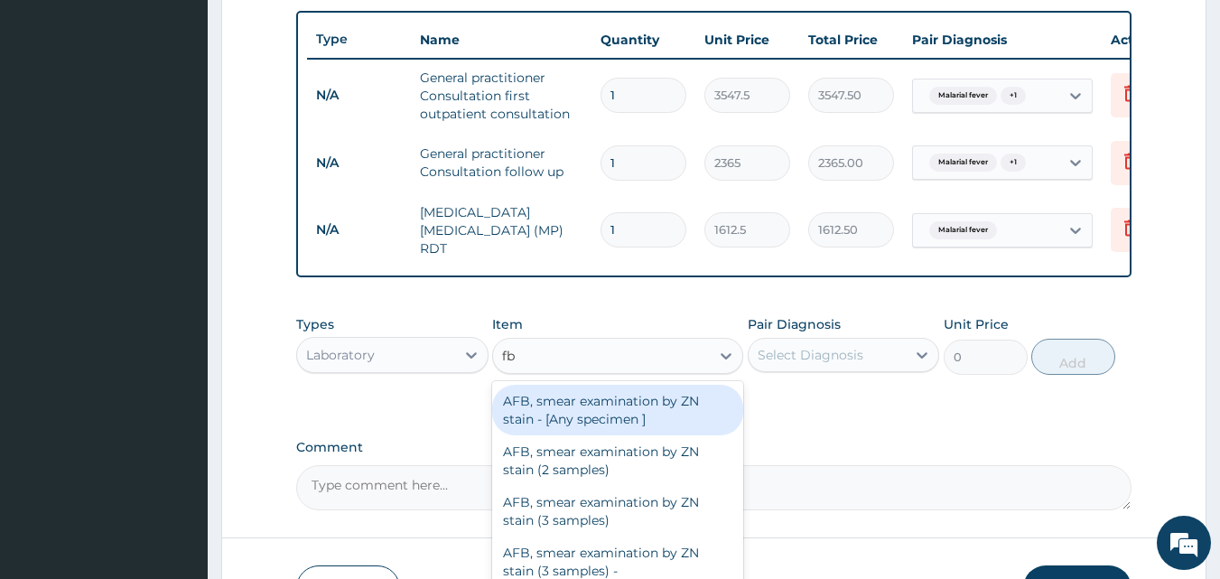
type input "fbc"
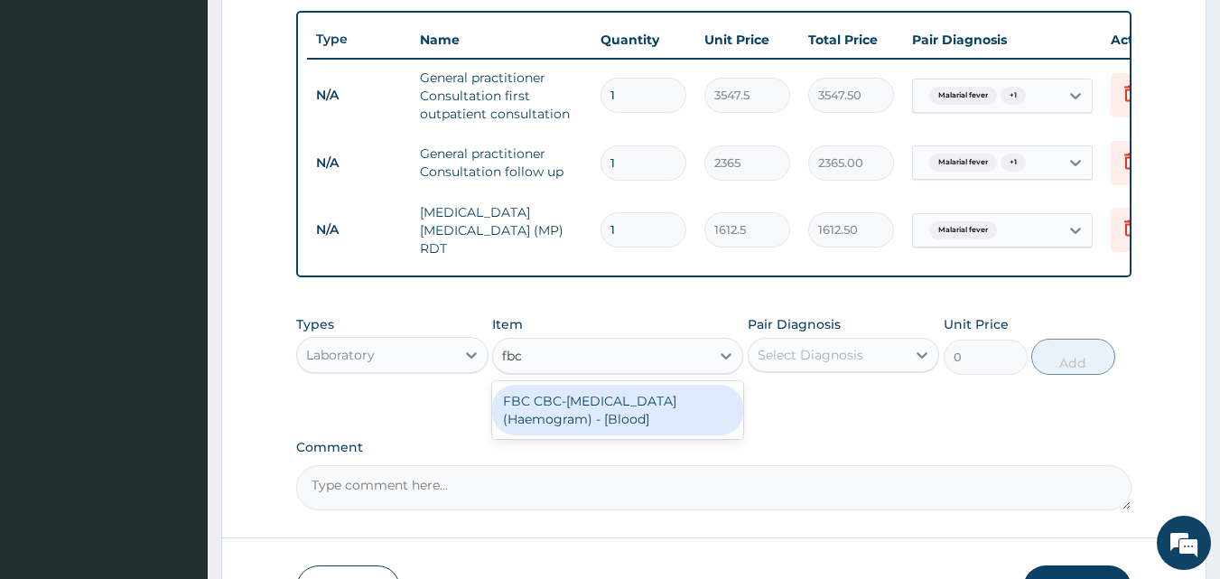
click at [600, 420] on div "FBC CBC-[MEDICAL_DATA] (Haemogram) - [Blood]" at bounding box center [617, 410] width 251 height 51
type input "4300"
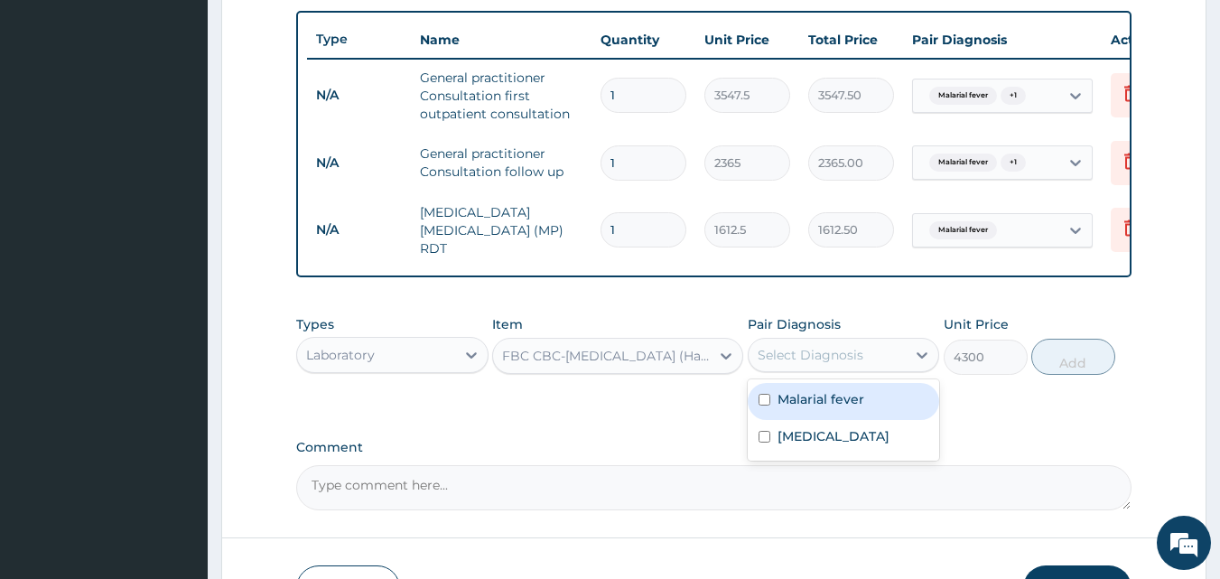
click at [838, 349] on div "Select Diagnosis" at bounding box center [811, 355] width 106 height 18
click at [843, 407] on label "Malarial fever" at bounding box center [820, 399] width 87 height 18
checkbox input "true"
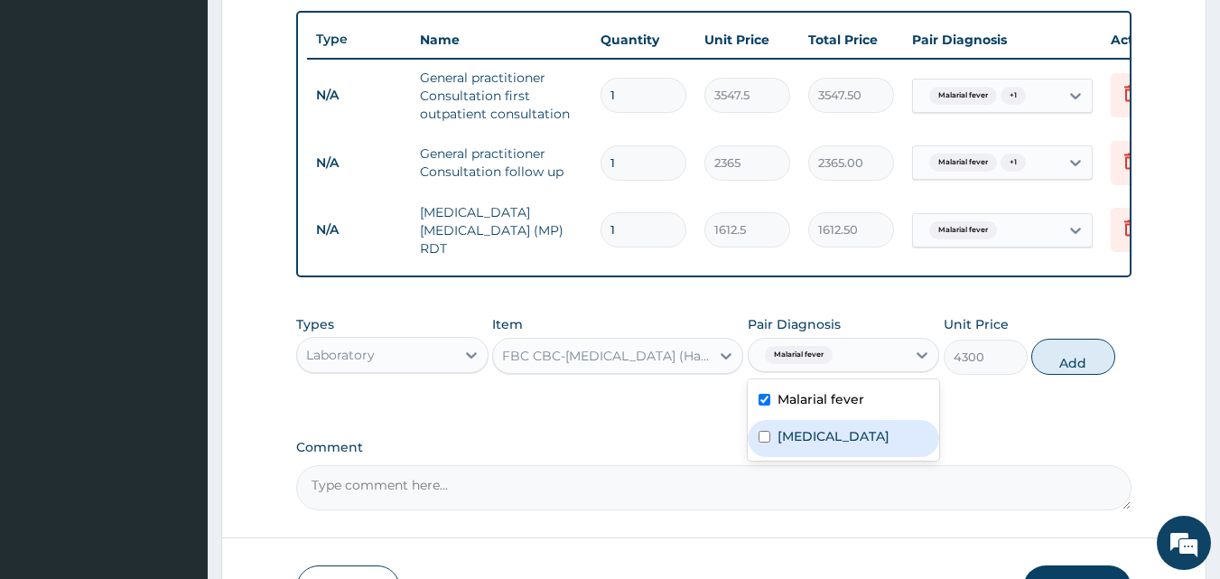
click at [845, 445] on label "Upper respiratory infection" at bounding box center [833, 436] width 112 height 18
checkbox input "true"
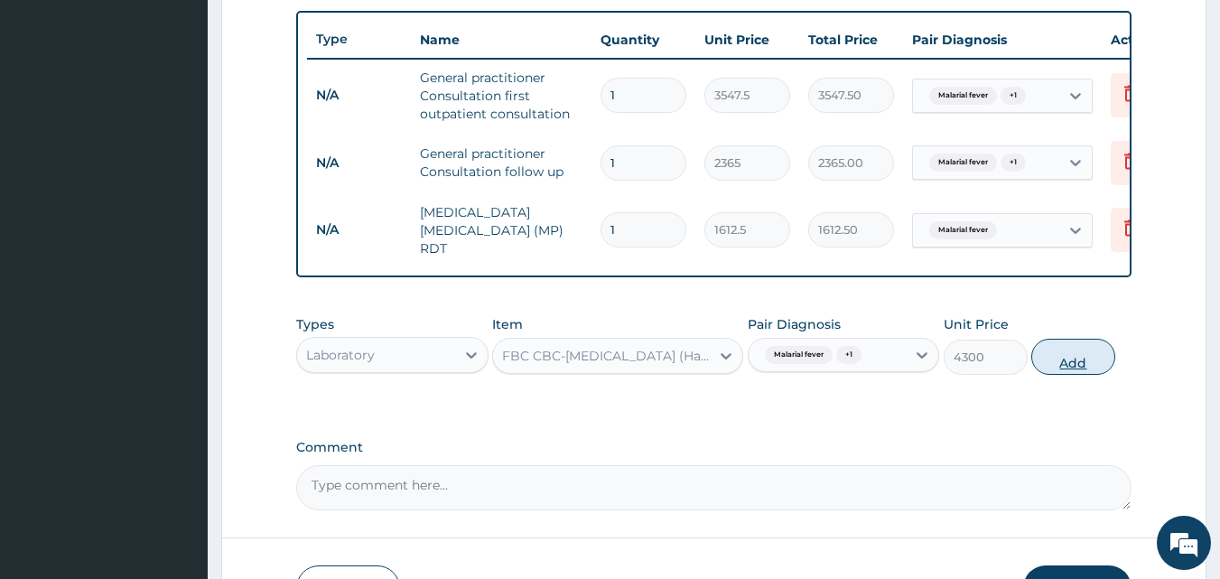
click at [1064, 364] on button "Add" at bounding box center [1073, 357] width 84 height 36
type input "0"
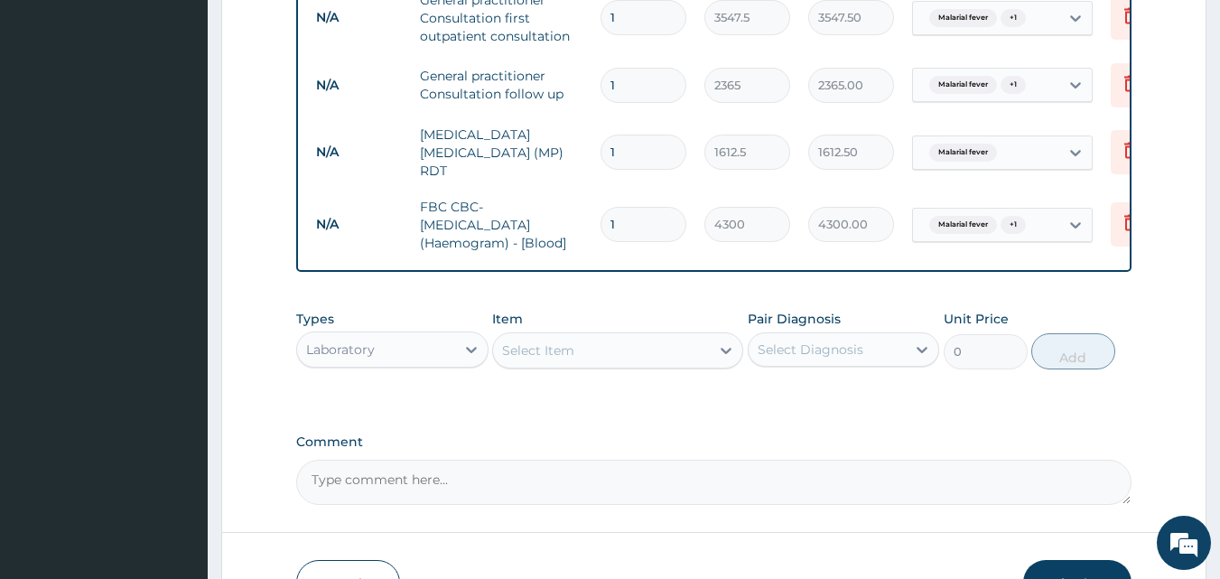
scroll to position [858, 0]
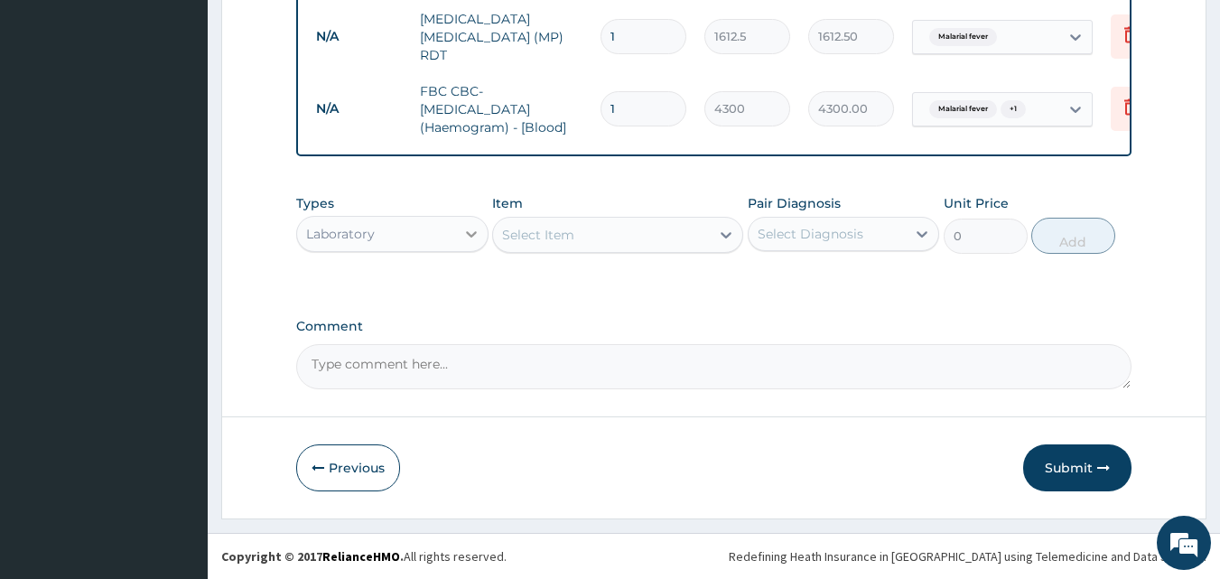
click at [472, 236] on icon at bounding box center [471, 234] width 11 height 6
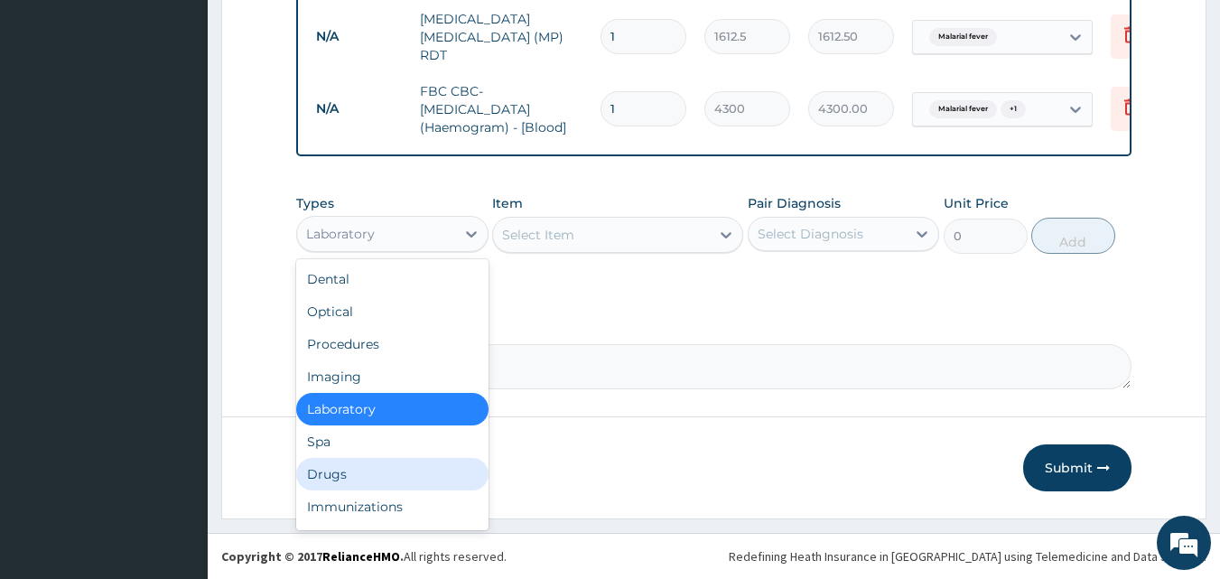
click at [369, 485] on div "Drugs" at bounding box center [392, 474] width 192 height 33
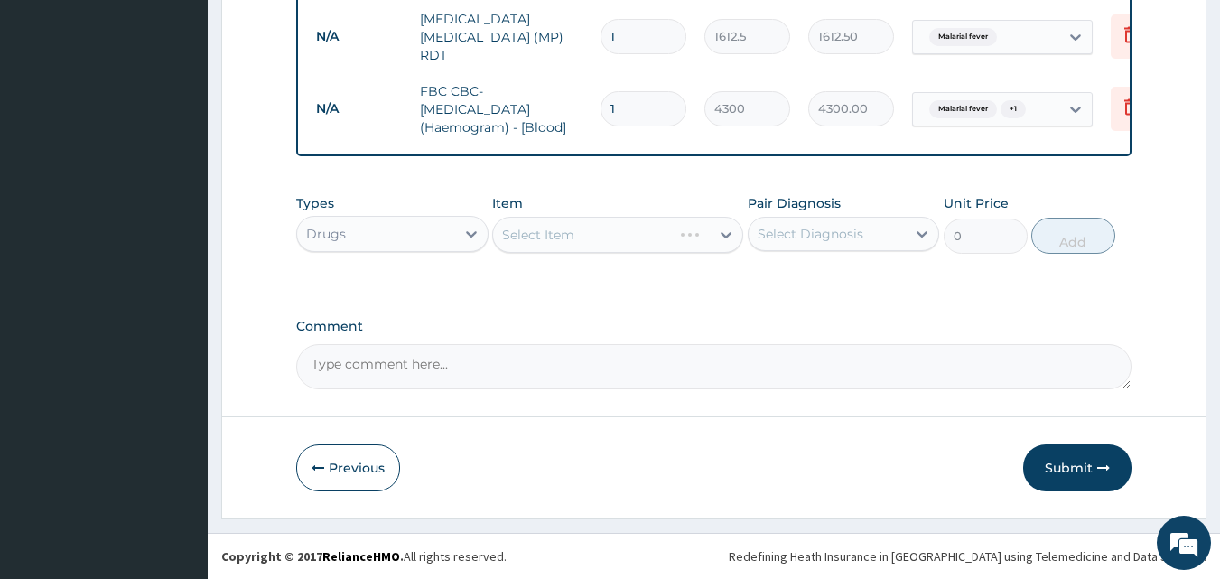
click at [523, 242] on div "Select Item" at bounding box center [617, 235] width 251 height 36
click at [512, 242] on div "Select Item" at bounding box center [538, 235] width 72 height 18
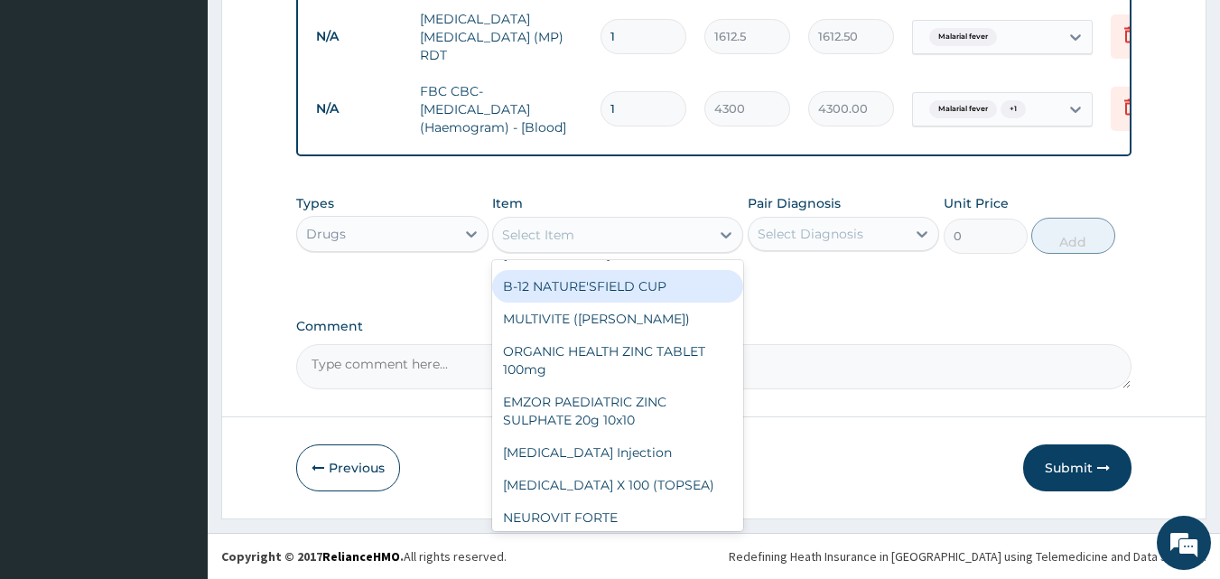
scroll to position [0, 0]
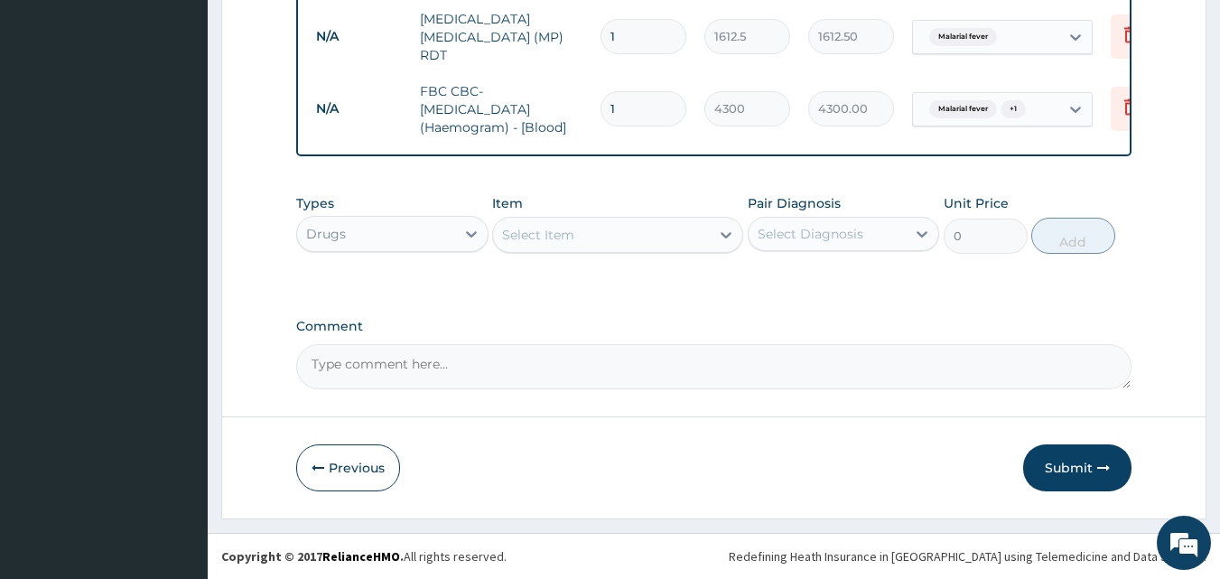
click at [583, 245] on div "Select Item" at bounding box center [601, 234] width 217 height 29
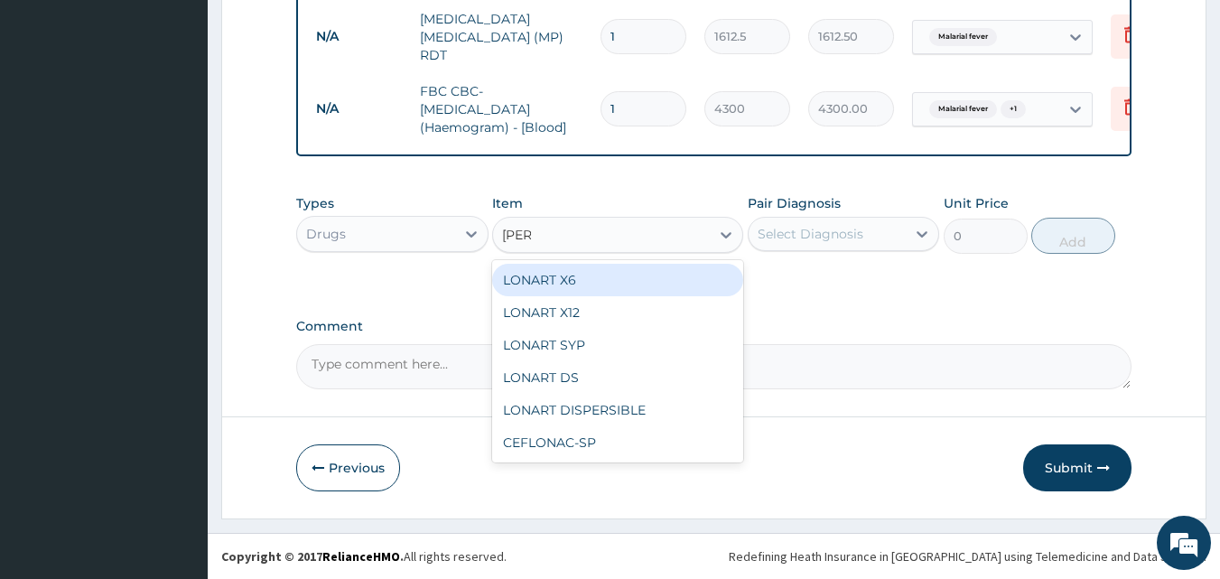
type input "lonar"
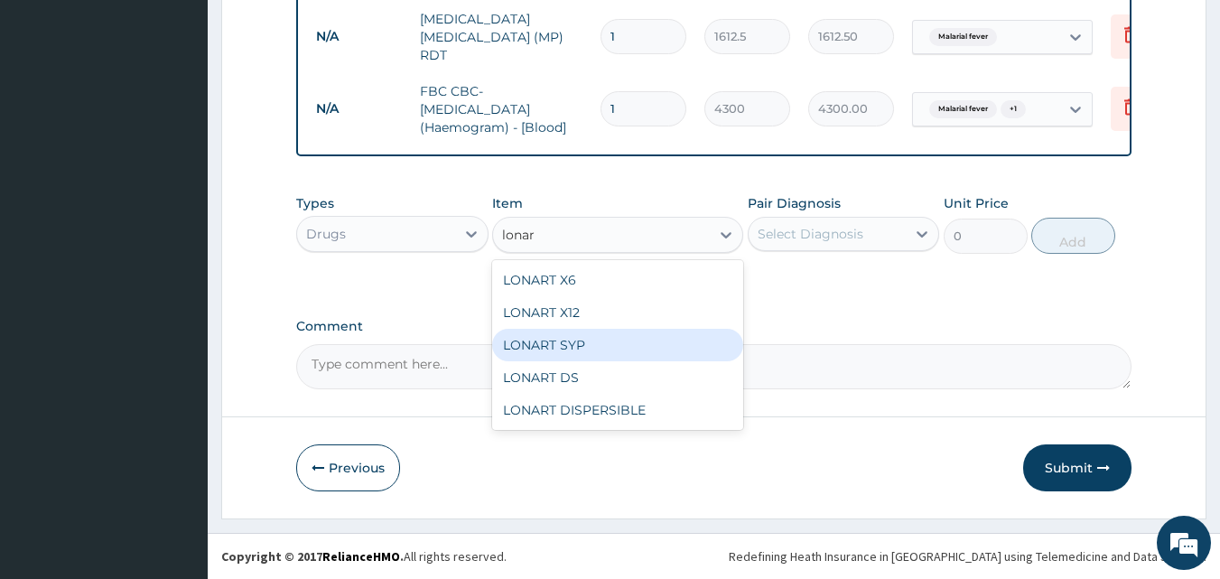
click at [578, 347] on div "LONART SYP" at bounding box center [617, 345] width 251 height 33
type input "2719.75"
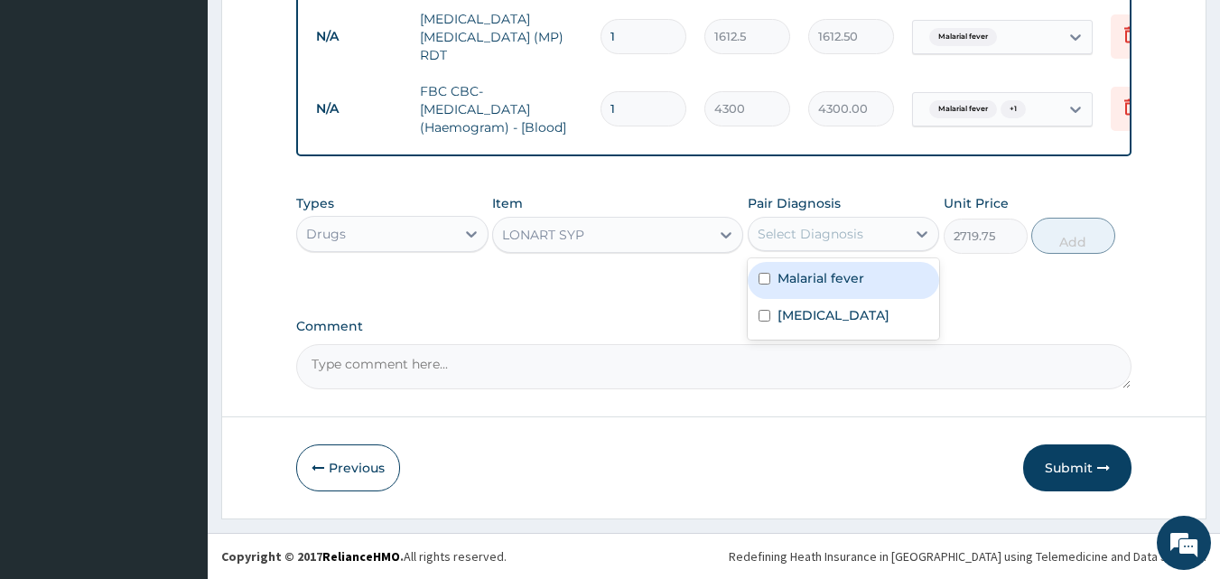
click at [844, 247] on div "Select Diagnosis" at bounding box center [828, 233] width 158 height 29
click at [852, 280] on label "Malarial fever" at bounding box center [820, 278] width 87 height 18
checkbox input "true"
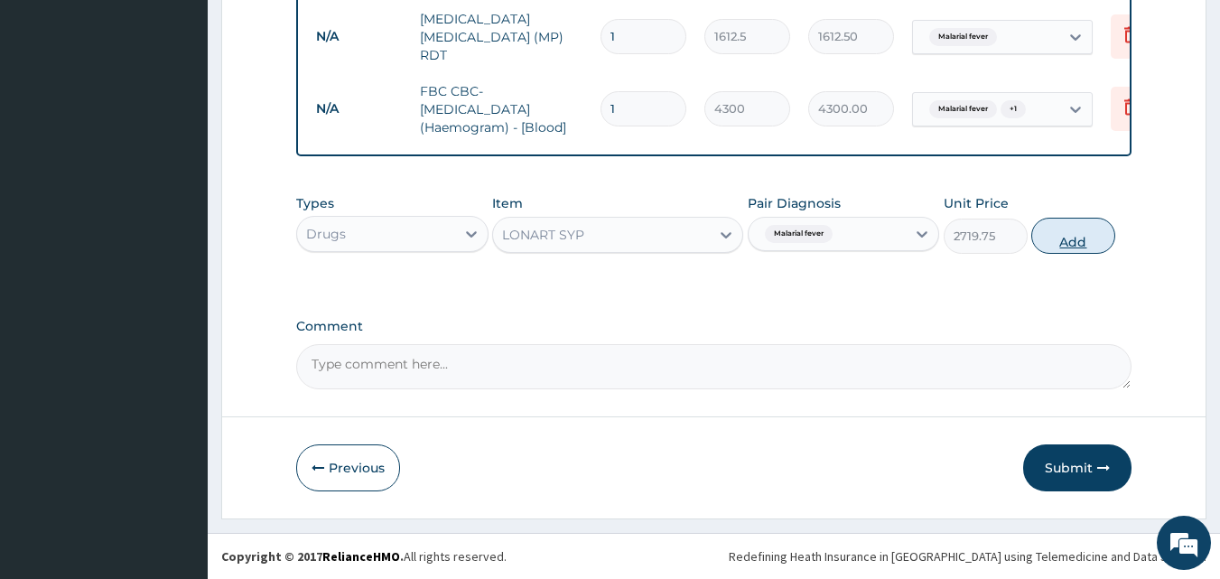
click at [1048, 237] on button "Add" at bounding box center [1073, 236] width 84 height 36
type input "0"
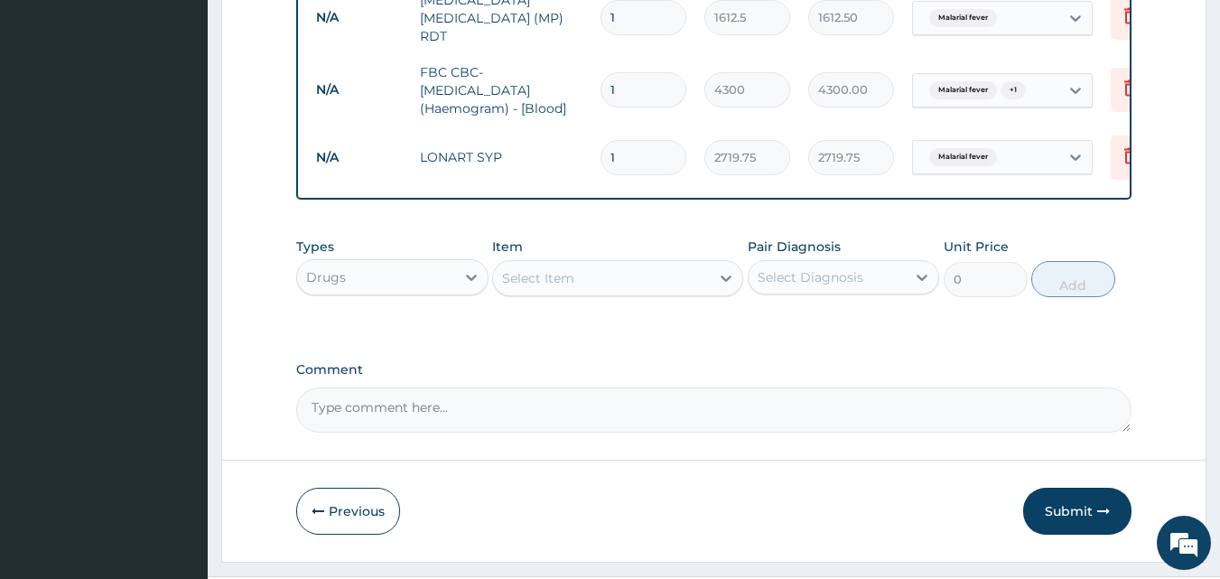
scroll to position [920, 0]
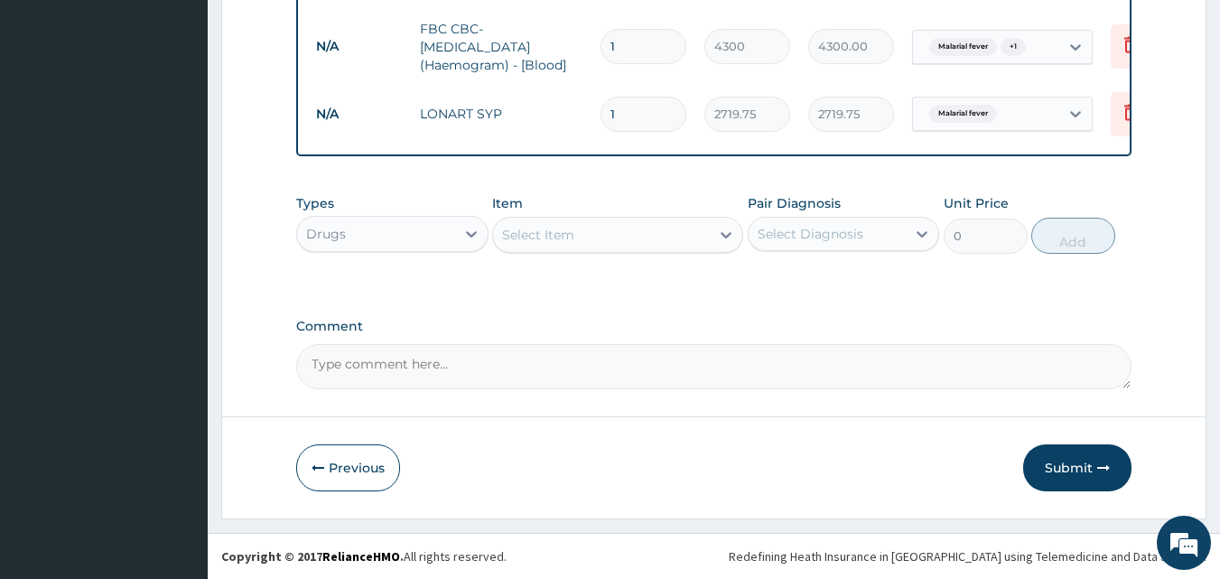
click at [572, 237] on div "Select Item" at bounding box center [538, 235] width 72 height 18
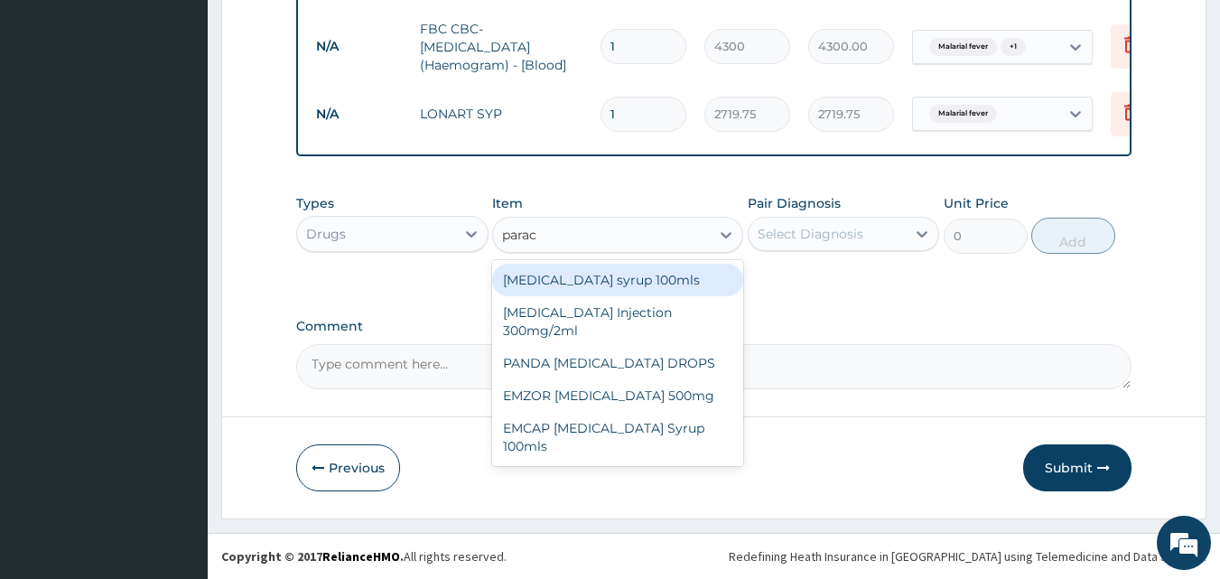
type input "parace"
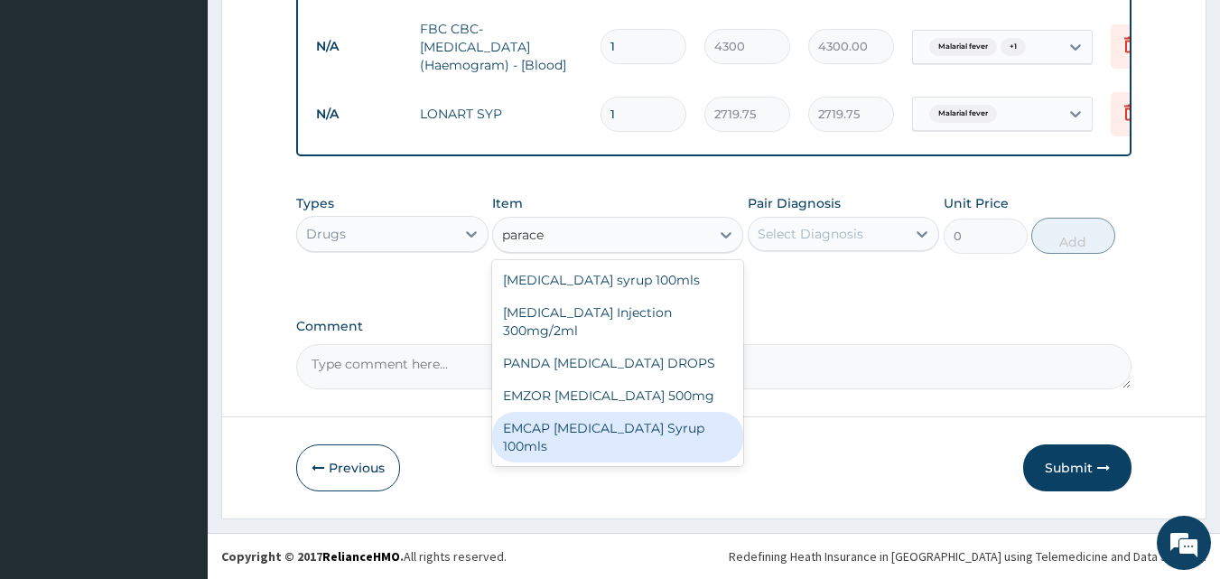
click at [677, 433] on div "EMCAP [MEDICAL_DATA] Syrup 100mls" at bounding box center [617, 437] width 251 height 51
type input "591.25"
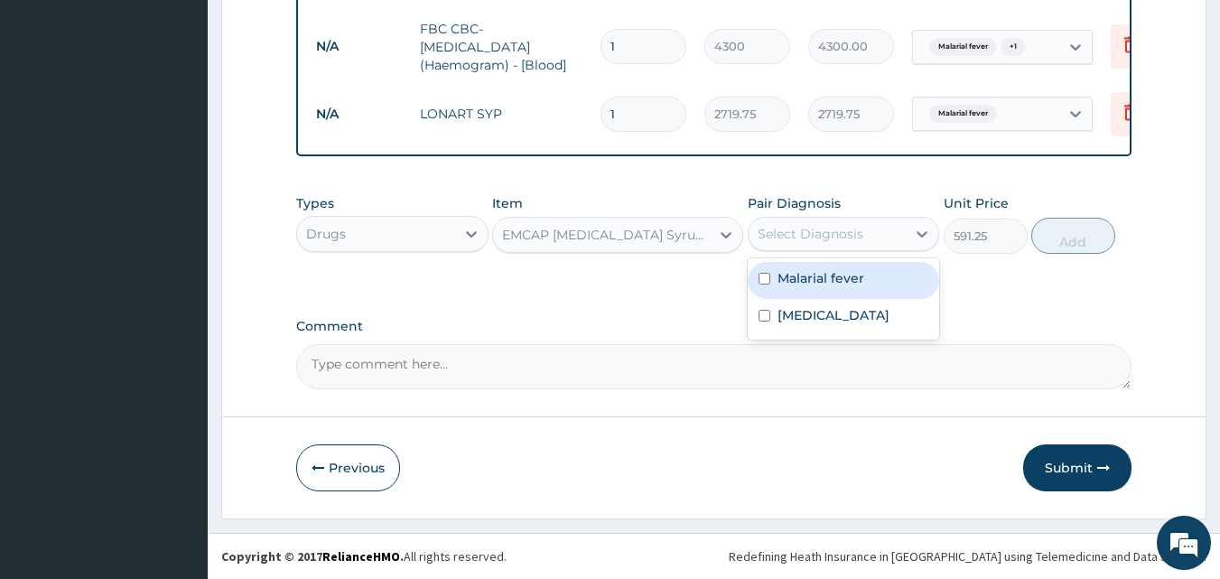
click at [902, 237] on div "Select Diagnosis" at bounding box center [828, 233] width 158 height 29
click at [850, 282] on label "Malarial fever" at bounding box center [820, 278] width 87 height 18
checkbox input "true"
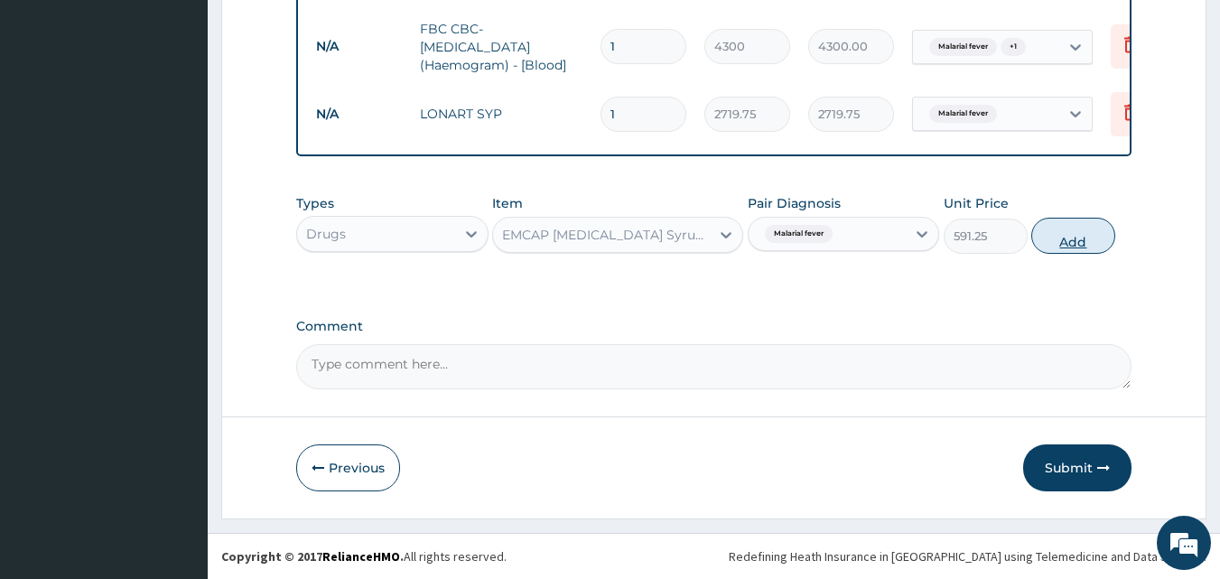
click at [1054, 245] on button "Add" at bounding box center [1073, 236] width 84 height 36
type input "0"
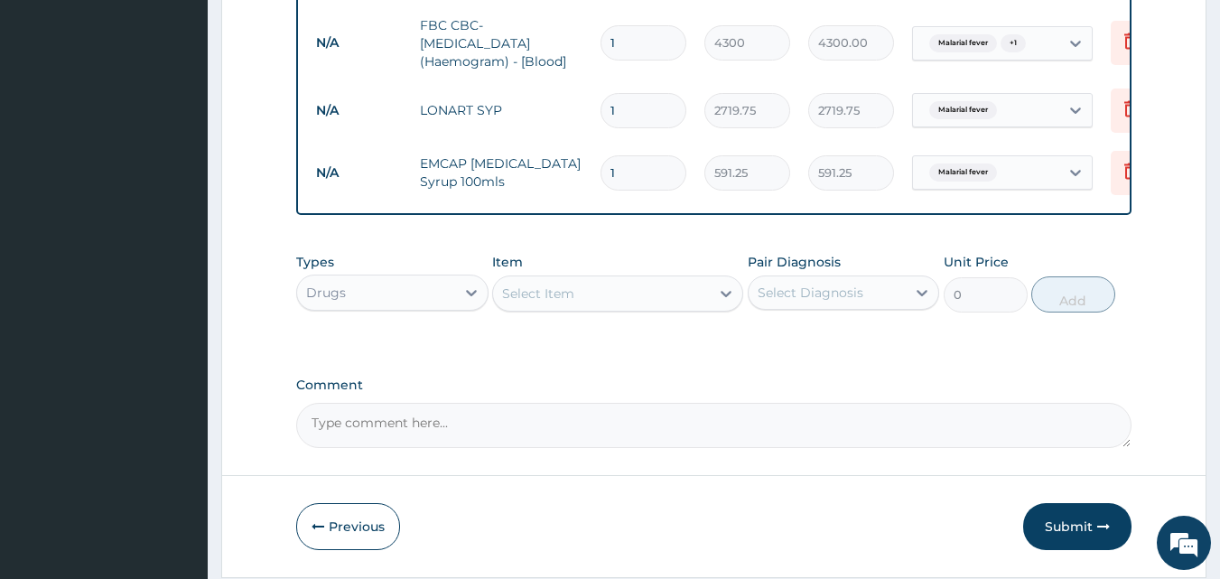
click at [676, 302] on div "Select Item" at bounding box center [601, 293] width 217 height 29
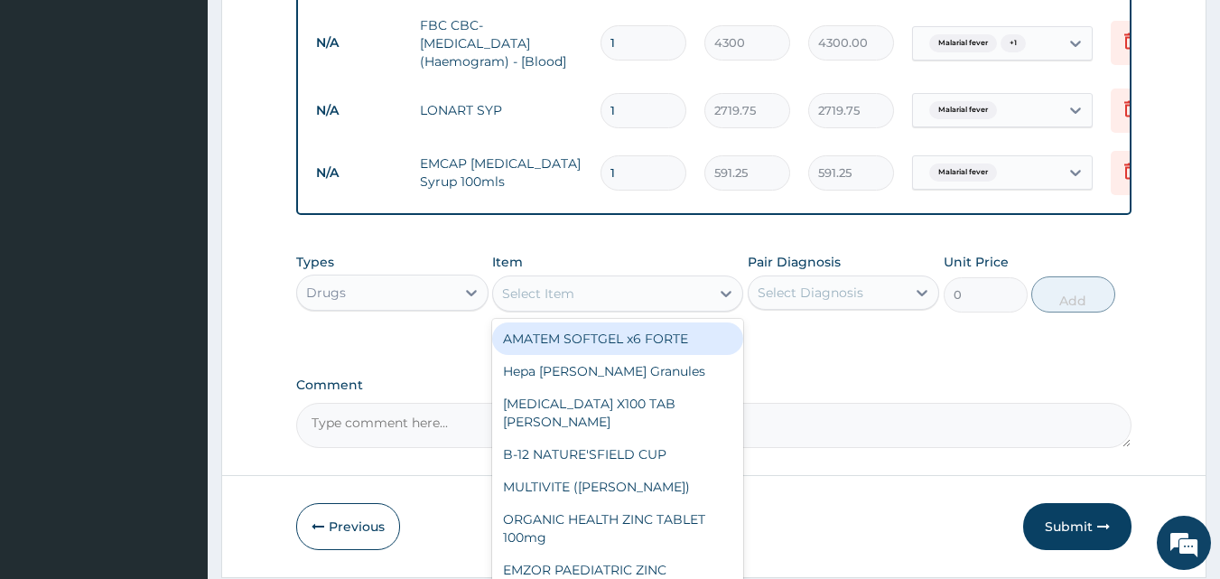
click at [610, 294] on div "Select Item" at bounding box center [601, 293] width 217 height 29
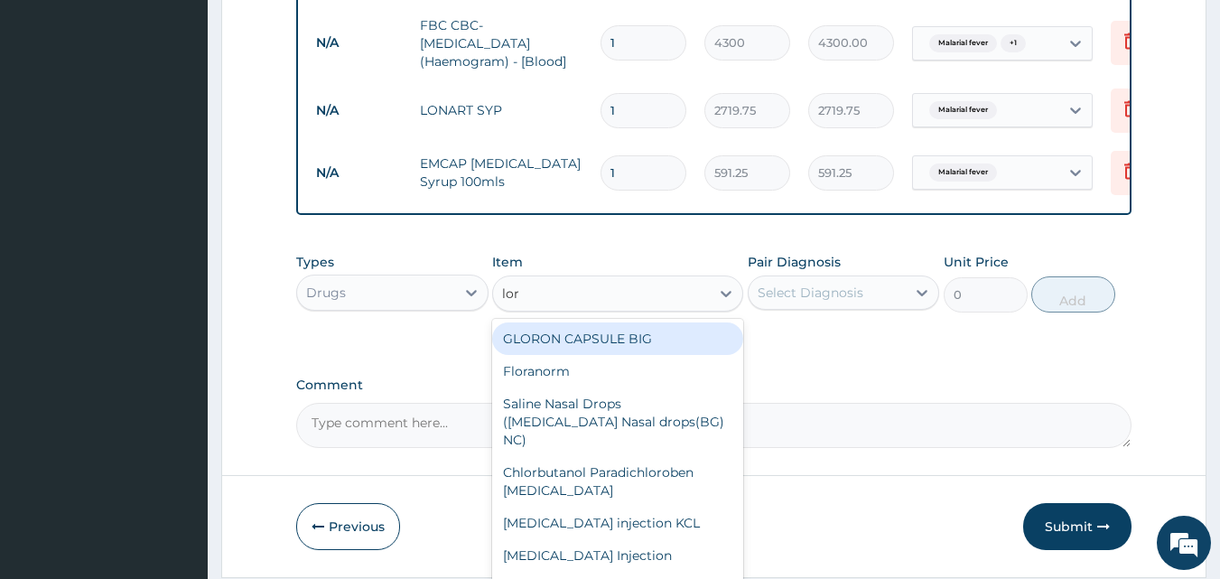
type input "lora"
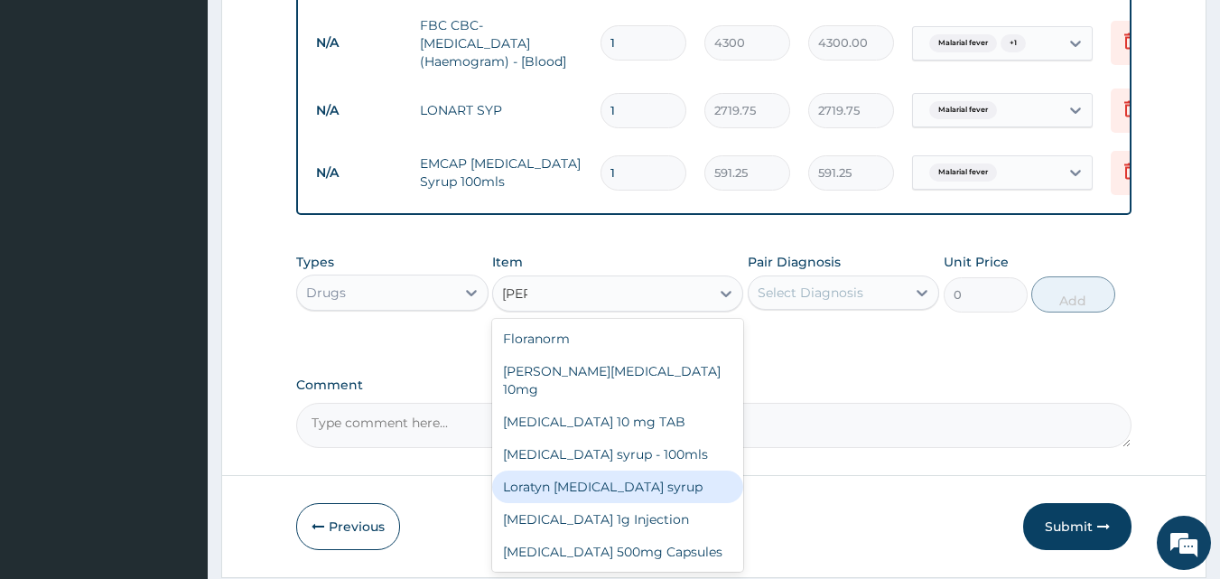
click at [647, 479] on div "Loratyn Loratadine syrup" at bounding box center [617, 486] width 251 height 33
type input "1182.5"
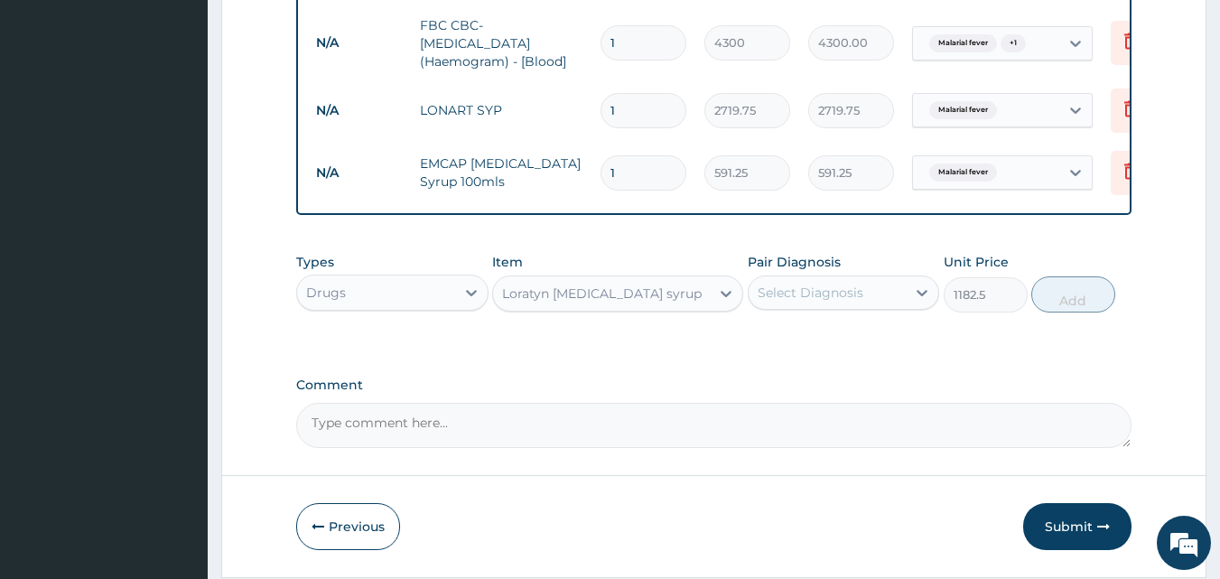
click at [881, 300] on div "Select Diagnosis" at bounding box center [828, 292] width 158 height 29
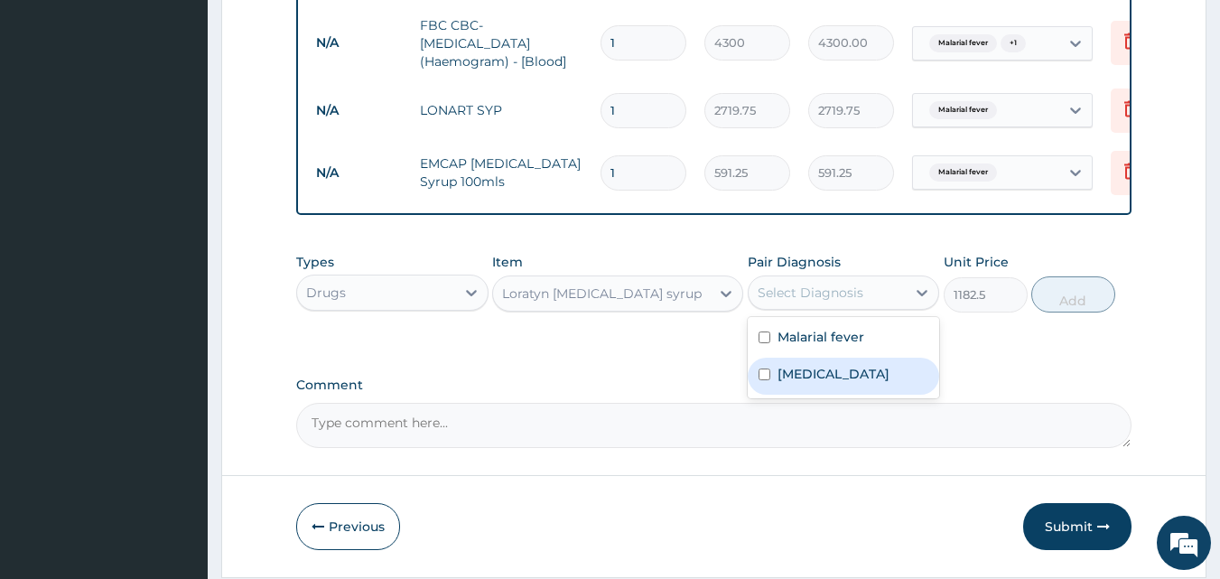
click at [831, 383] on label "Upper respiratory infection" at bounding box center [833, 374] width 112 height 18
checkbox input "true"
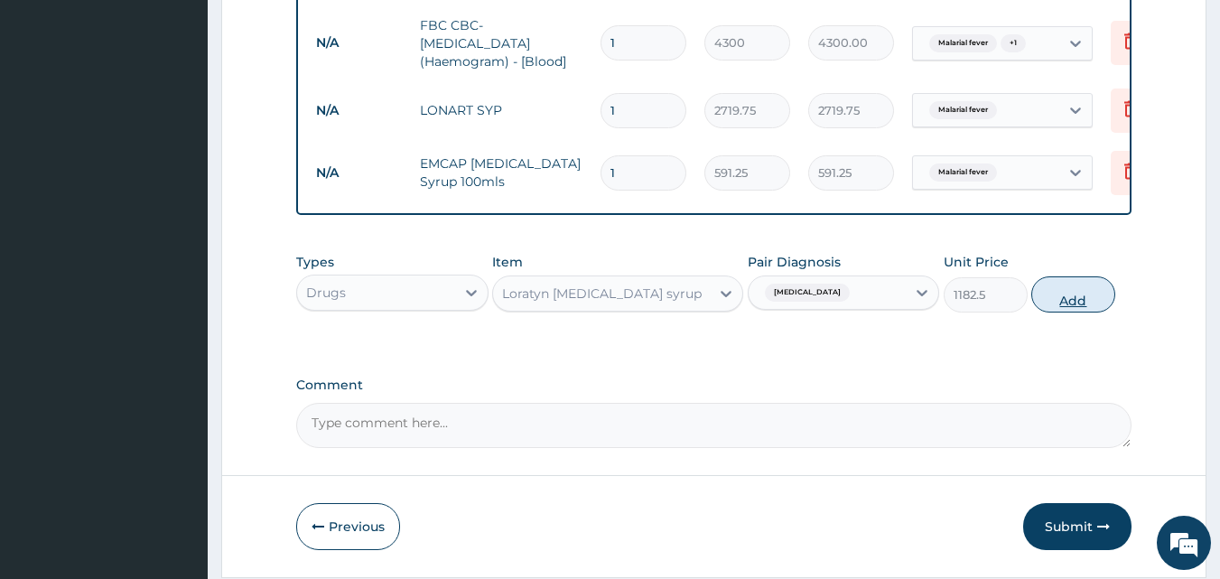
click at [1050, 297] on button "Add" at bounding box center [1073, 294] width 84 height 36
type input "0"
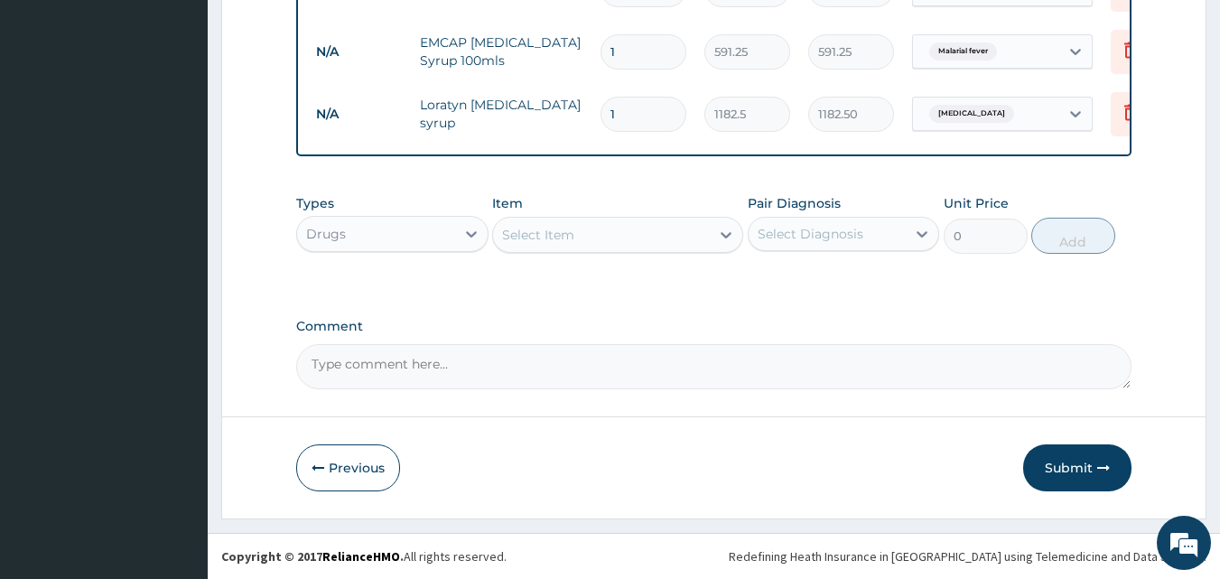
scroll to position [1045, 0]
click at [523, 240] on div "Select Item" at bounding box center [538, 235] width 72 height 18
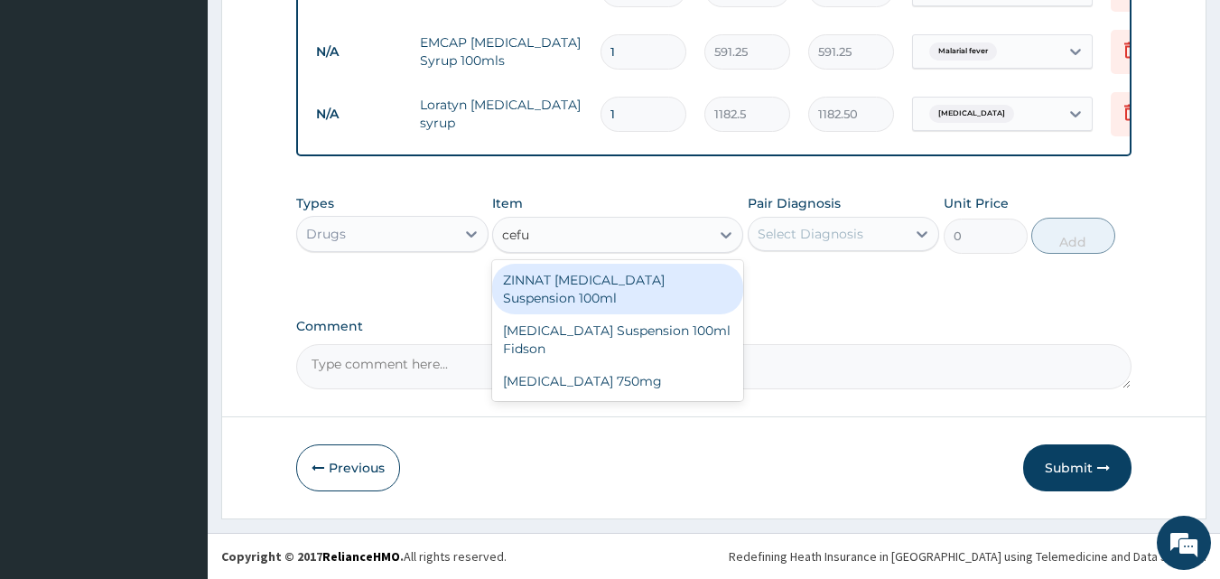
type input "cefur"
click at [681, 295] on div "ZINNAT CEFUROXIME Suspension 100ml" at bounding box center [617, 289] width 251 height 51
type input "8868.75"
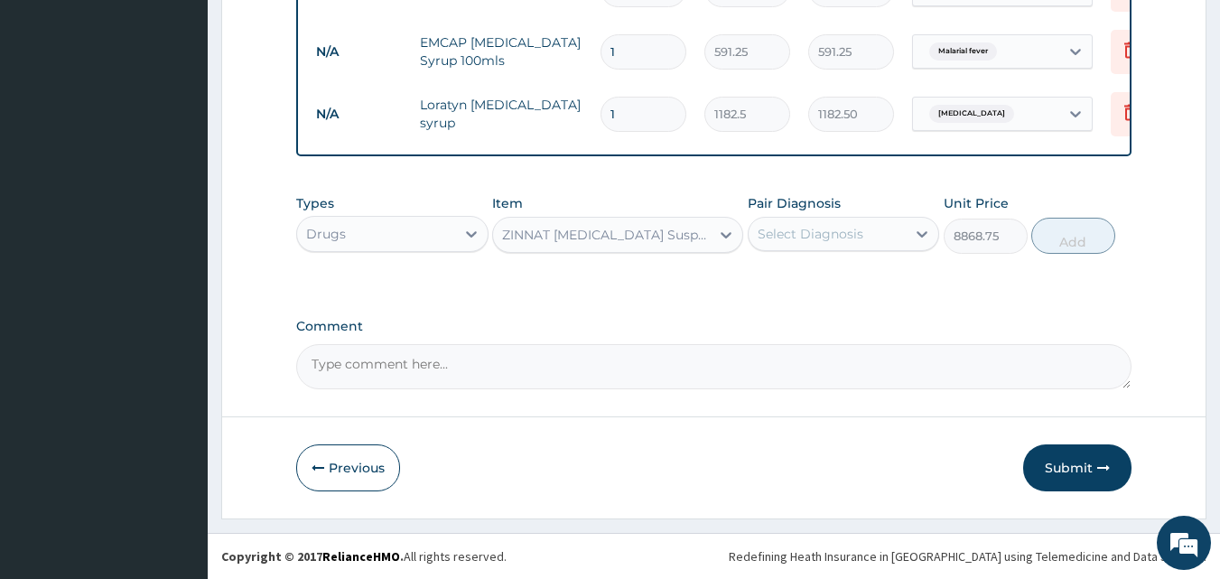
click at [803, 238] on div "Select Diagnosis" at bounding box center [811, 234] width 106 height 18
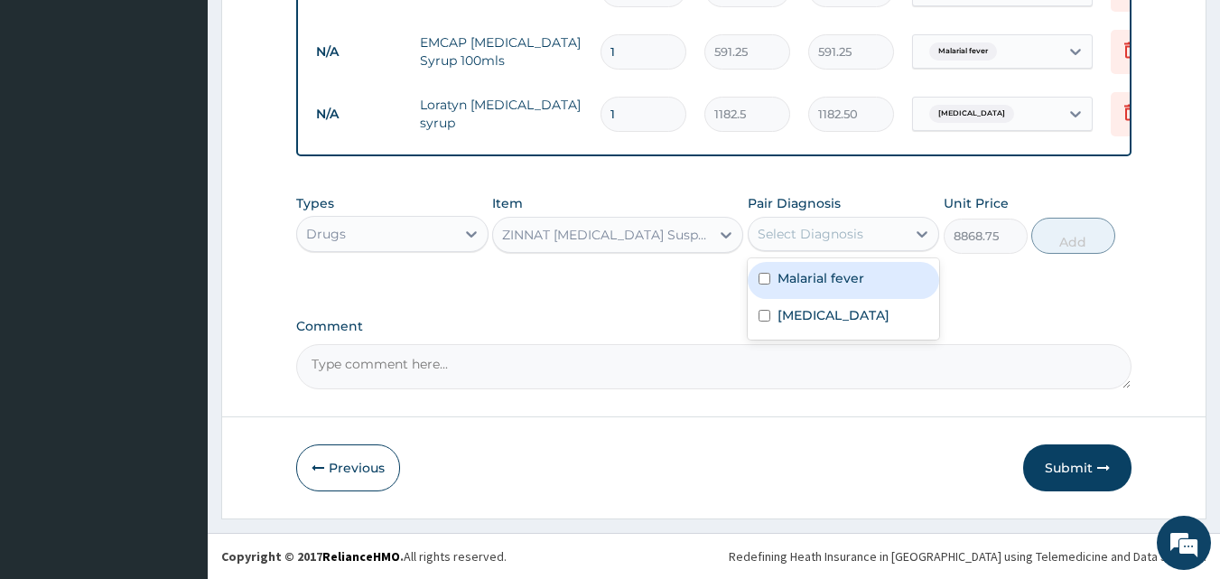
drag, startPoint x: 803, startPoint y: 289, endPoint x: 798, endPoint y: 301, distance: 12.6
click at [802, 291] on div "Malarial fever" at bounding box center [844, 280] width 192 height 37
checkbox input "true"
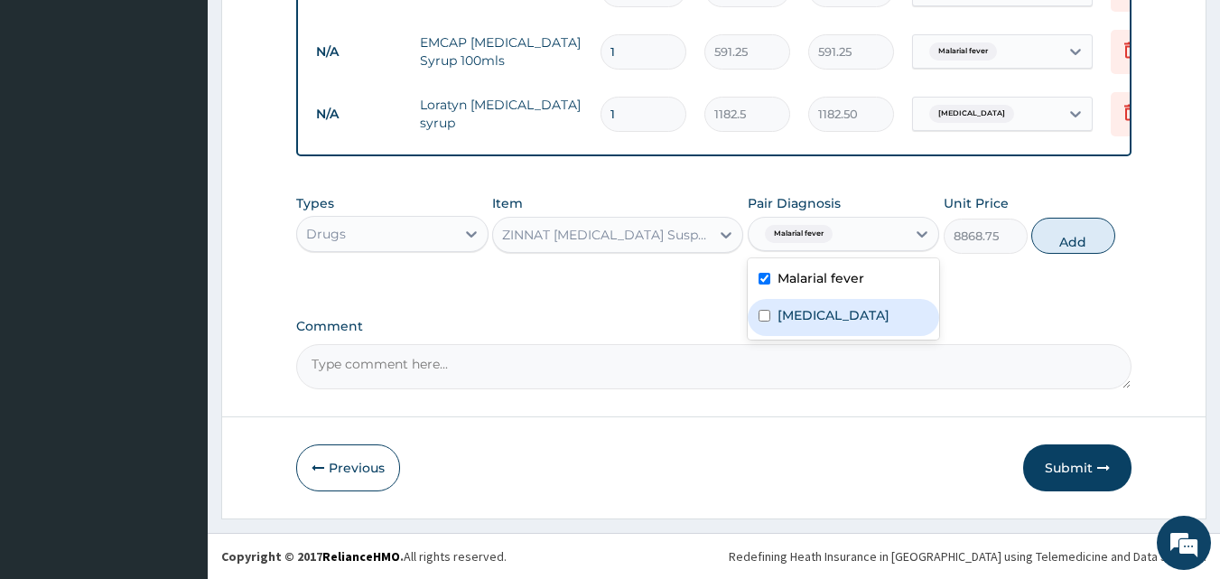
click at [798, 323] on label "Upper respiratory infection" at bounding box center [833, 315] width 112 height 18
checkbox input "true"
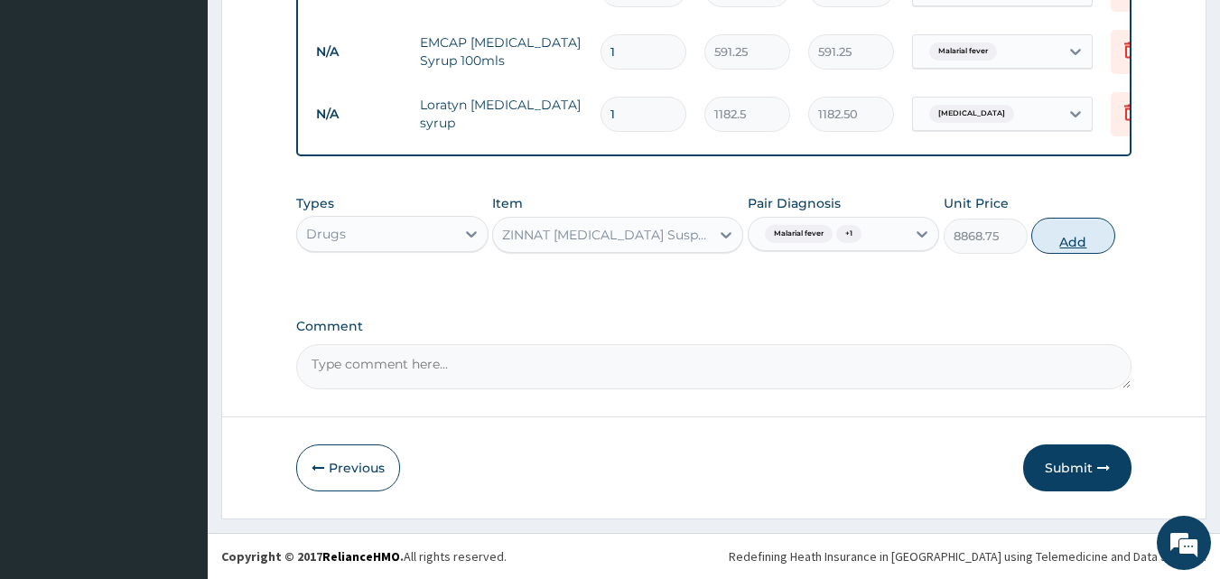
click at [1067, 236] on button "Add" at bounding box center [1073, 236] width 84 height 36
type input "0"
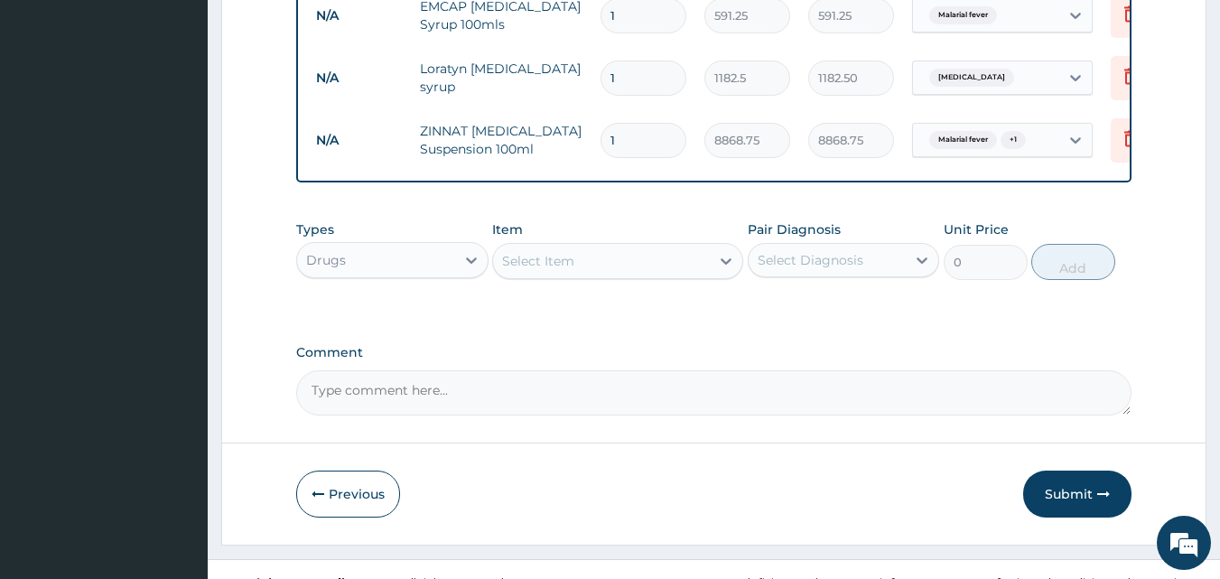
scroll to position [1107, 0]
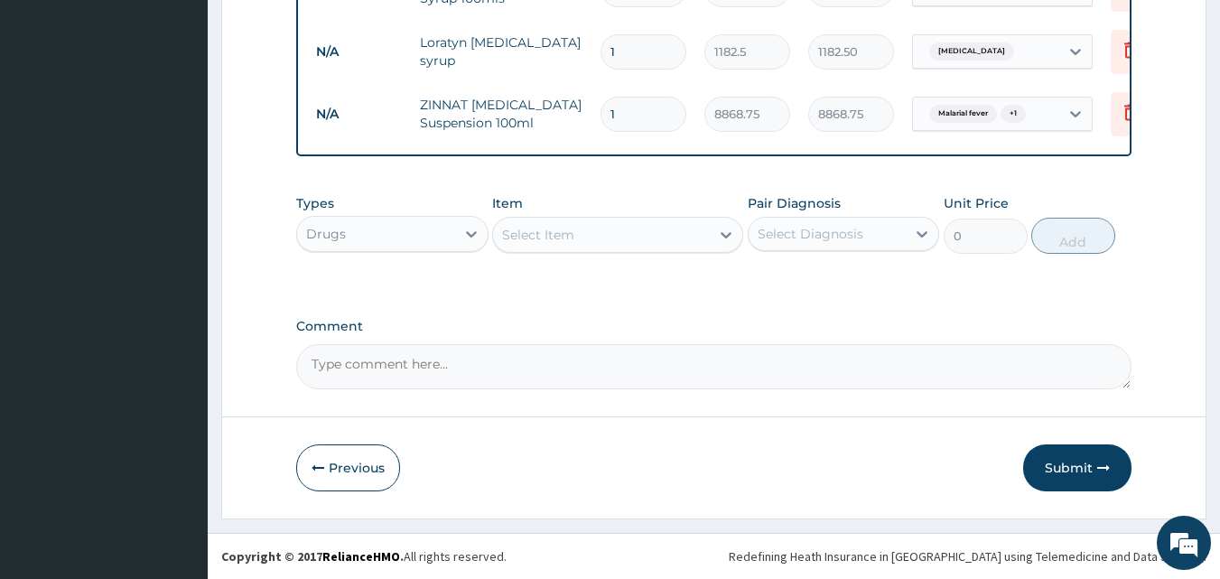
click at [498, 354] on textarea "Comment" at bounding box center [714, 366] width 836 height 45
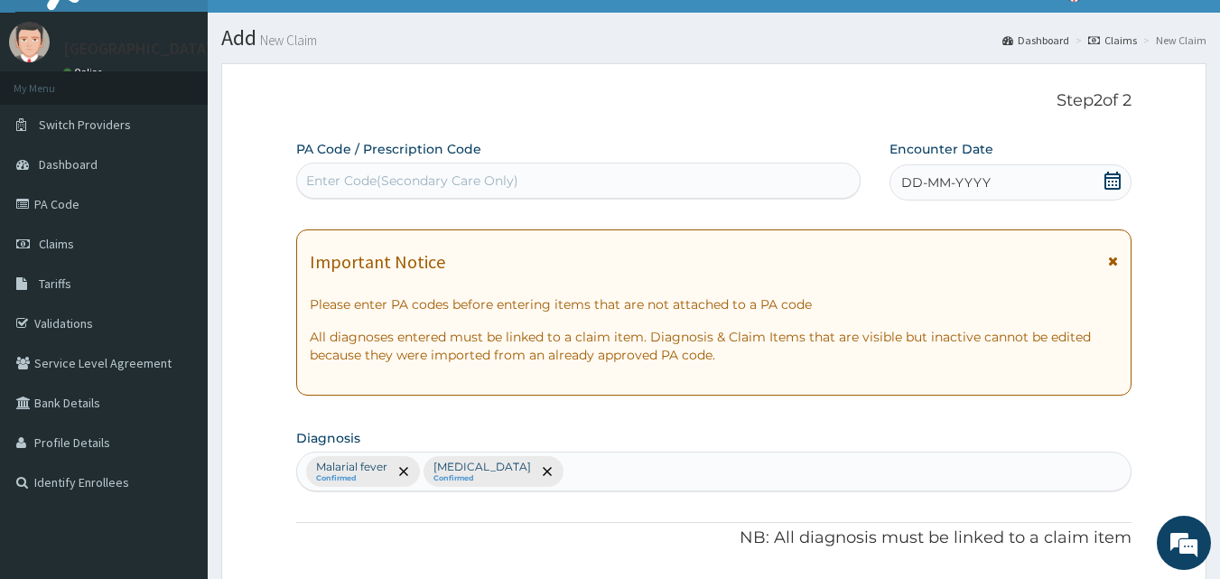
scroll to position [23, 0]
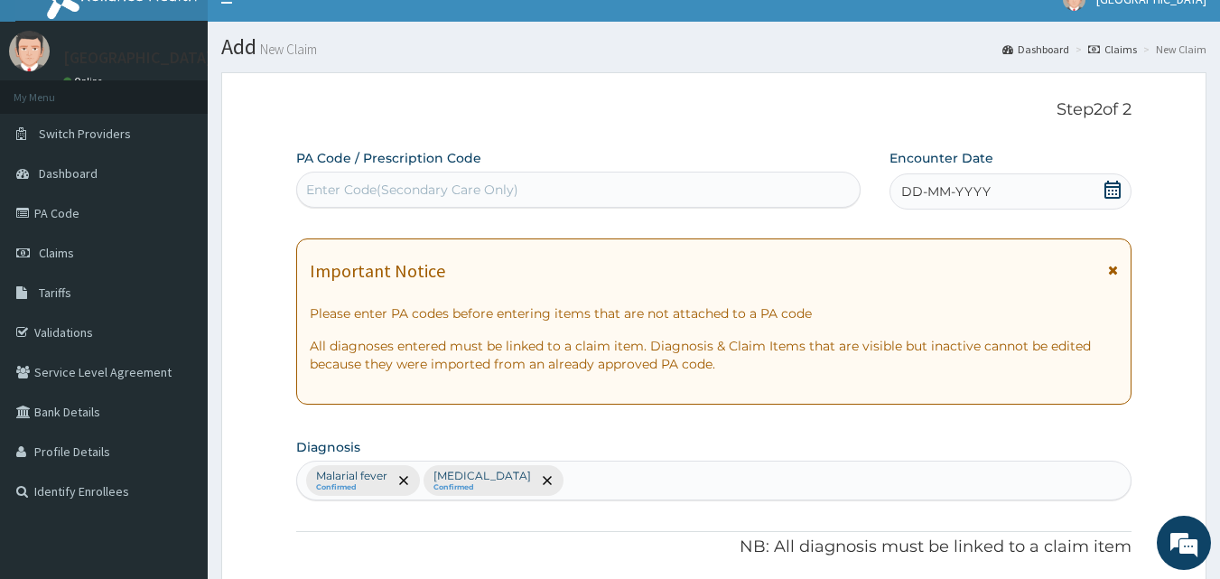
type textarea "severe urti"
click at [1112, 193] on icon at bounding box center [1112, 190] width 18 height 18
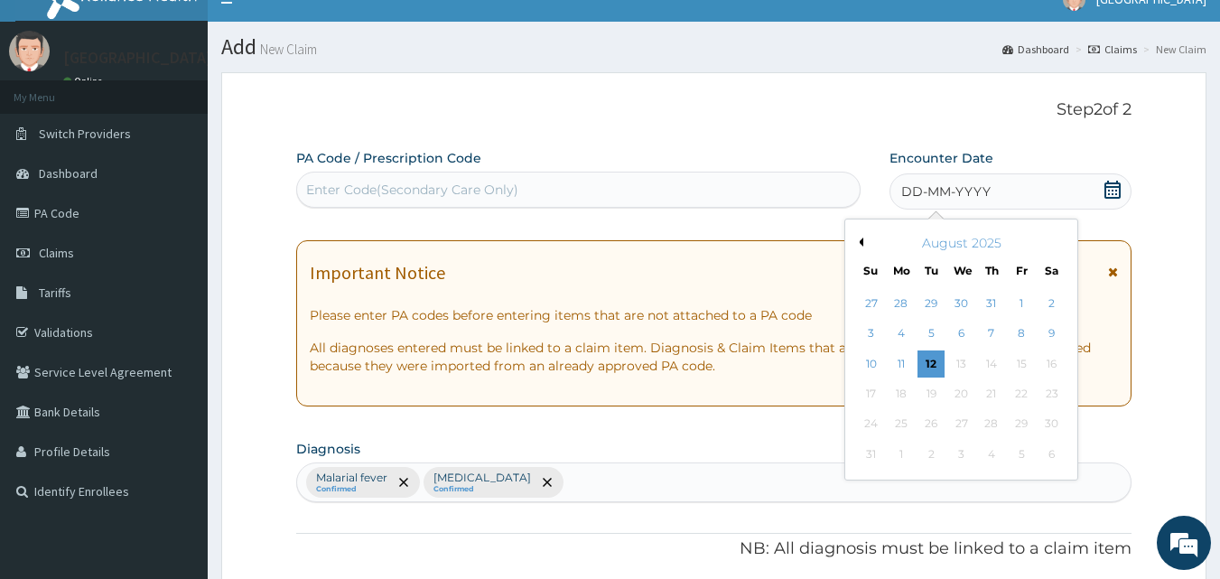
click at [930, 365] on div "12" at bounding box center [931, 363] width 27 height 27
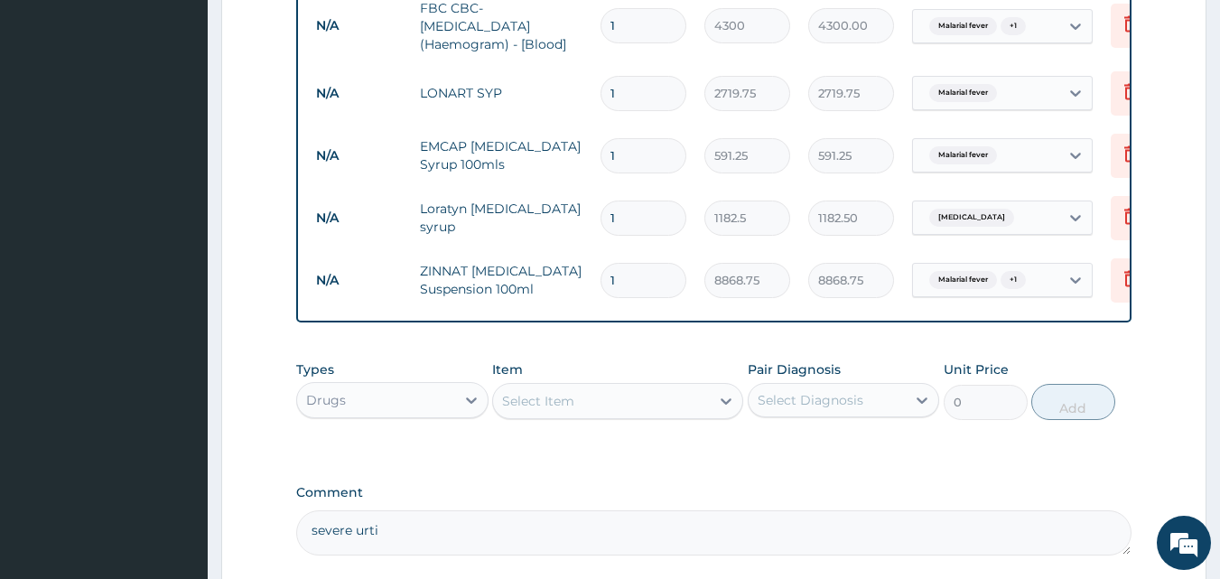
scroll to position [1107, 0]
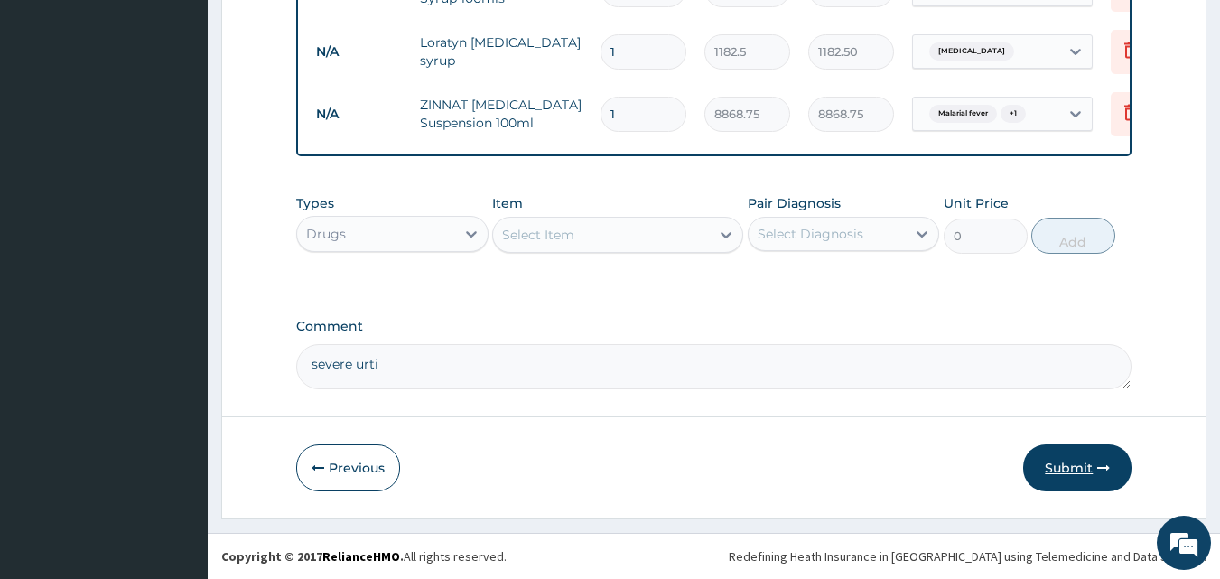
click at [1078, 465] on button "Submit" at bounding box center [1077, 467] width 108 height 47
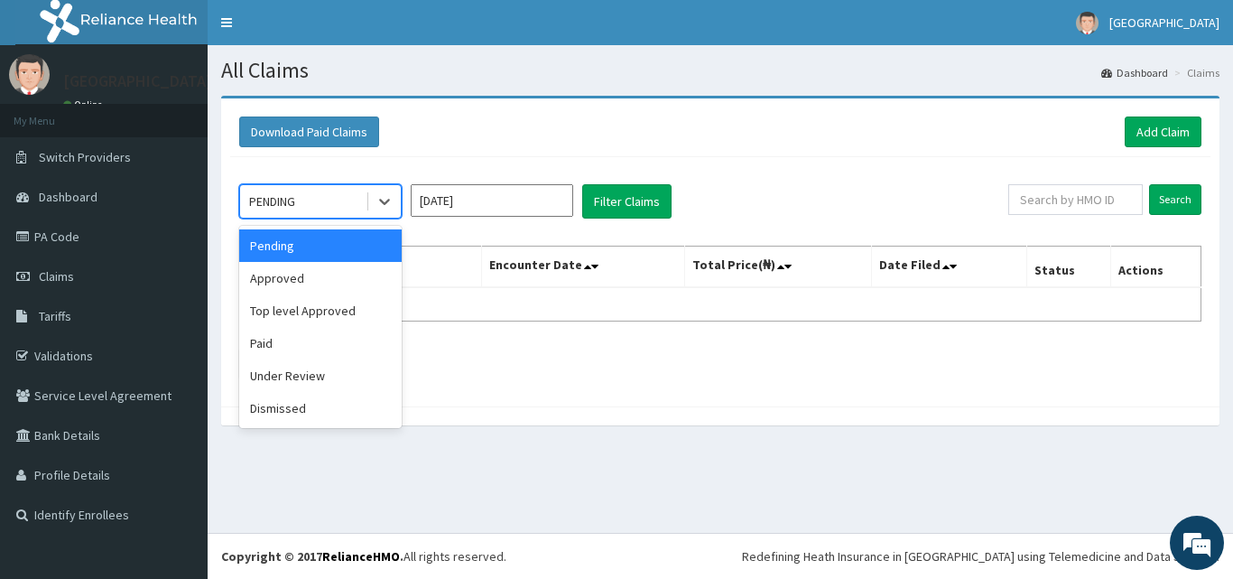
drag, startPoint x: 381, startPoint y: 207, endPoint x: 375, endPoint y: 258, distance: 51.9
click at [376, 209] on icon at bounding box center [385, 201] width 18 height 18
click at [310, 378] on div "Under Review" at bounding box center [320, 375] width 163 height 33
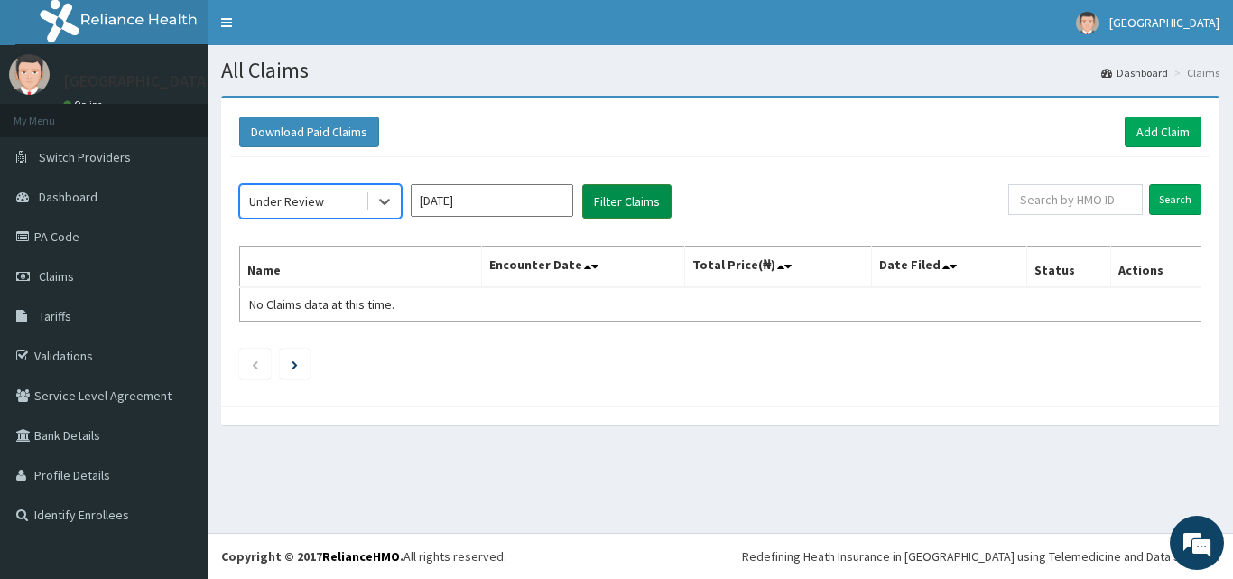
click at [609, 209] on button "Filter Claims" at bounding box center [626, 201] width 89 height 34
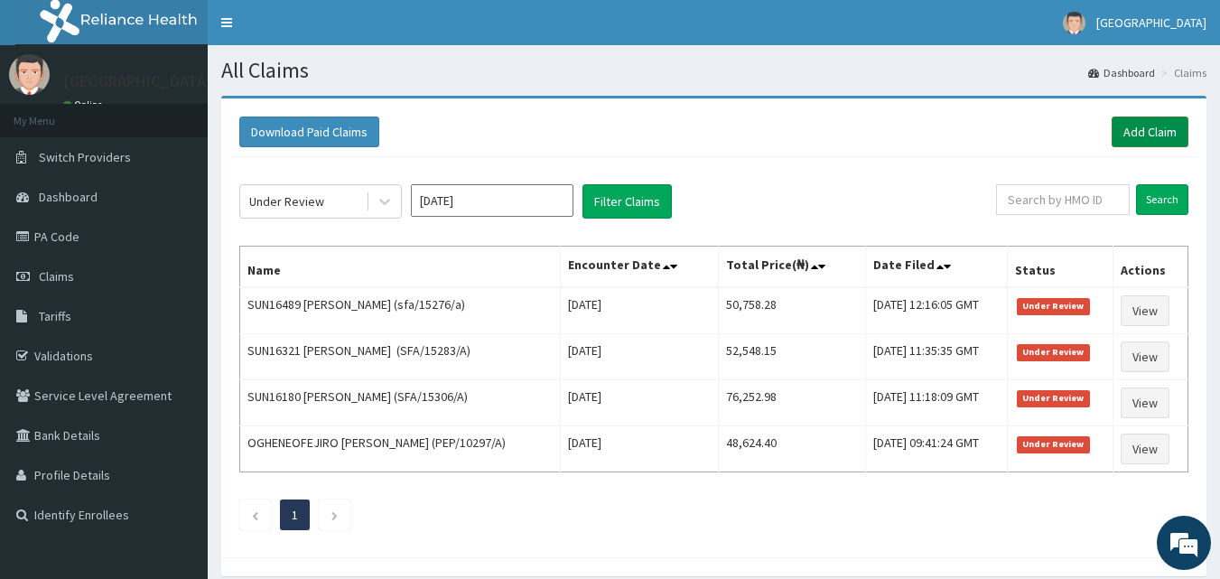
click at [1140, 134] on link "Add Claim" at bounding box center [1150, 131] width 77 height 31
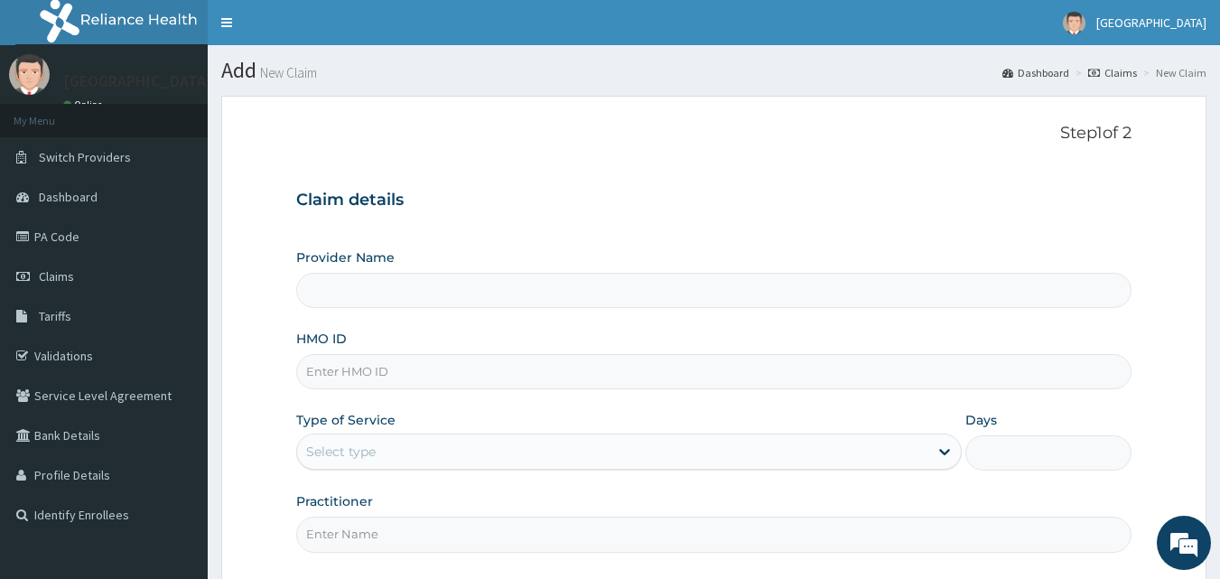
type input "Apex Health Specialist Hospital"
click at [350, 385] on input "HMO ID" at bounding box center [714, 371] width 836 height 35
type input "jnl/10036/a"
click at [338, 453] on div "Select type" at bounding box center [341, 451] width 70 height 18
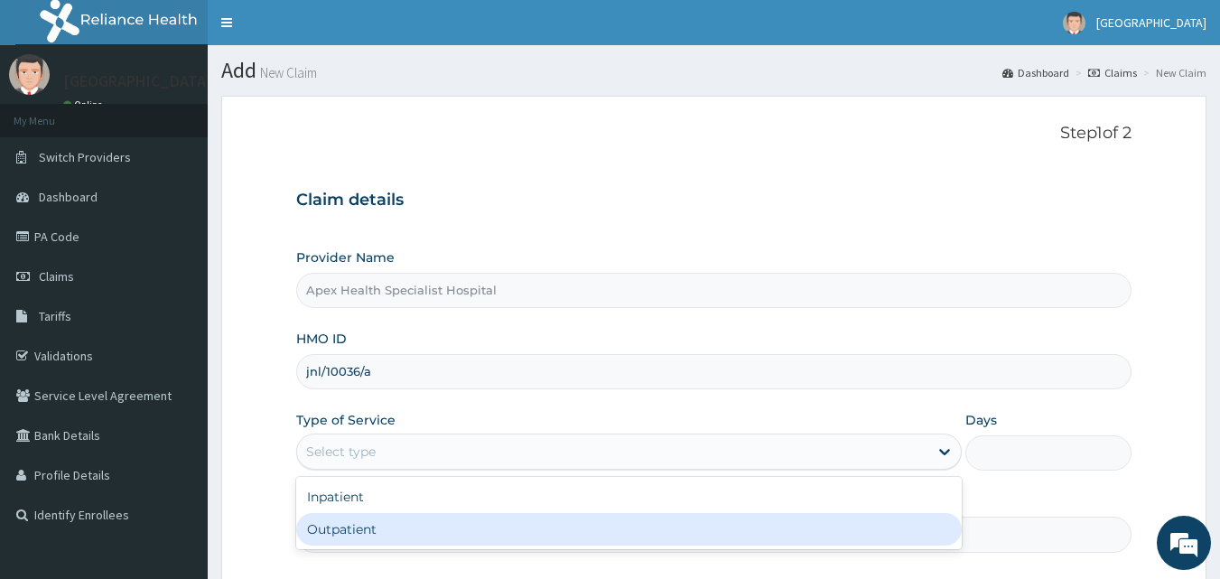
click at [367, 535] on div "Outpatient" at bounding box center [628, 529] width 665 height 33
type input "1"
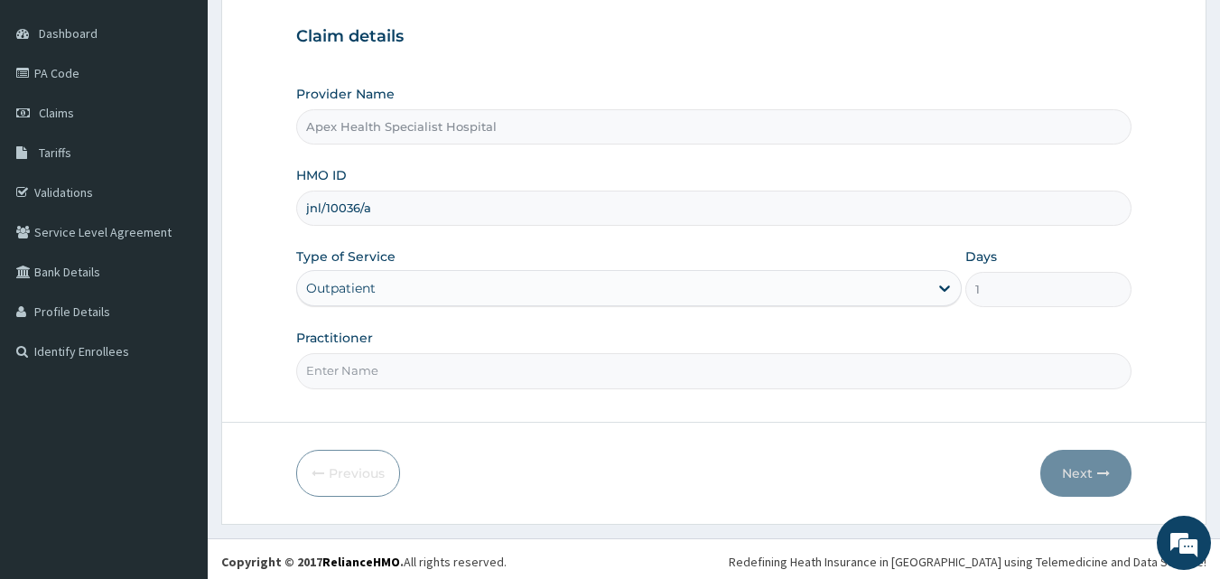
scroll to position [169, 0]
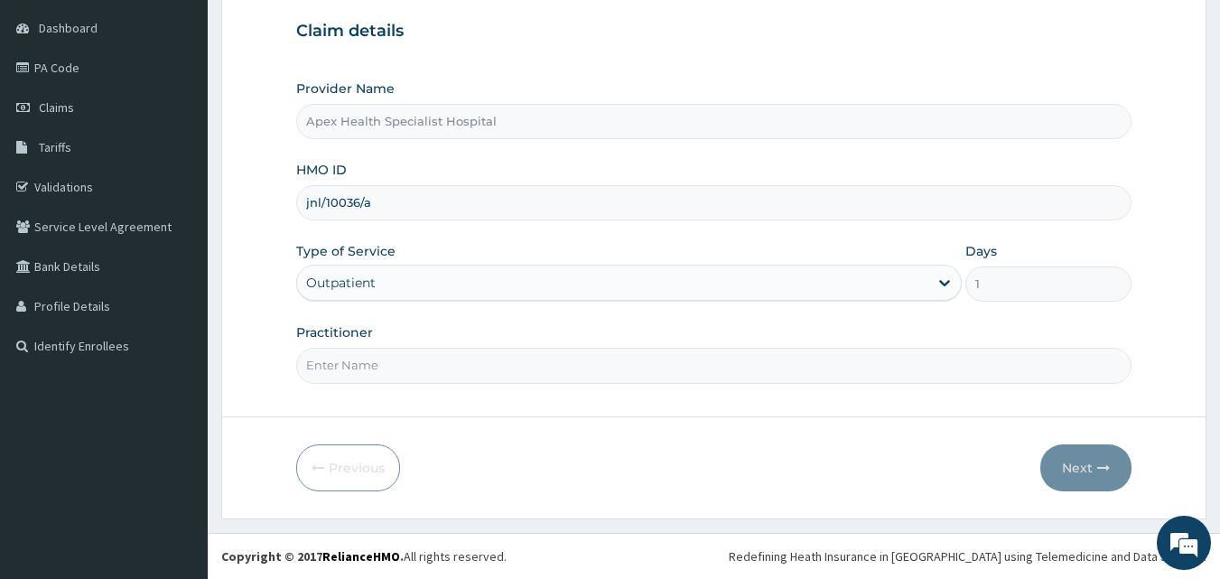
click at [354, 373] on input "Practitioner" at bounding box center [714, 365] width 836 height 35
type input "DR [PERSON_NAME]"
click at [1085, 471] on button "Next" at bounding box center [1085, 467] width 91 height 47
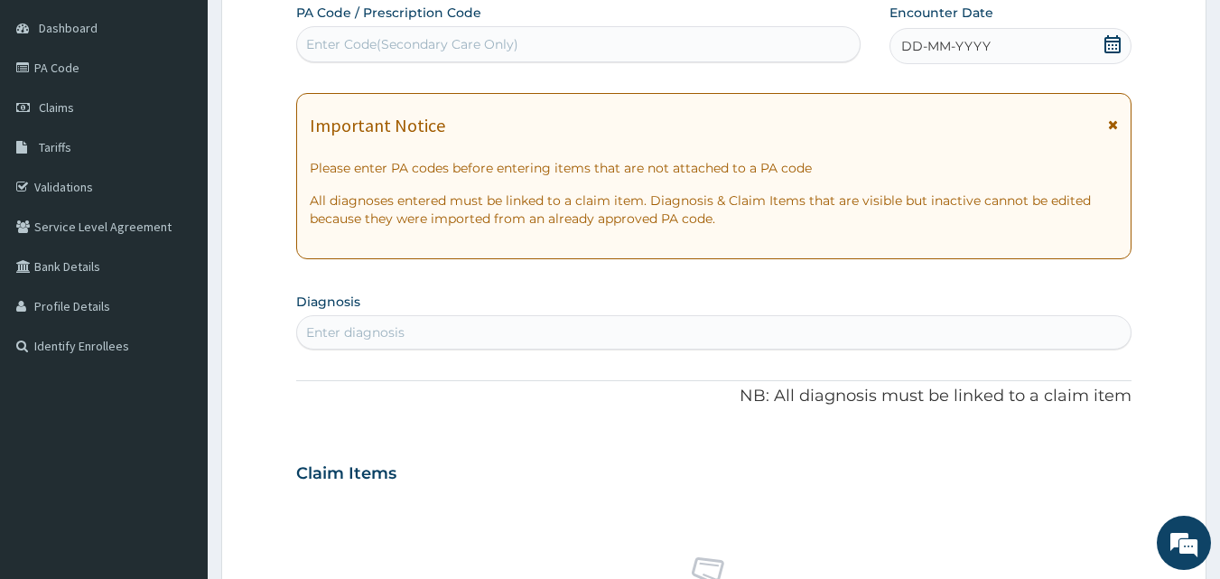
click at [405, 335] on div "Enter diagnosis" at bounding box center [714, 332] width 834 height 29
type input "gastr"
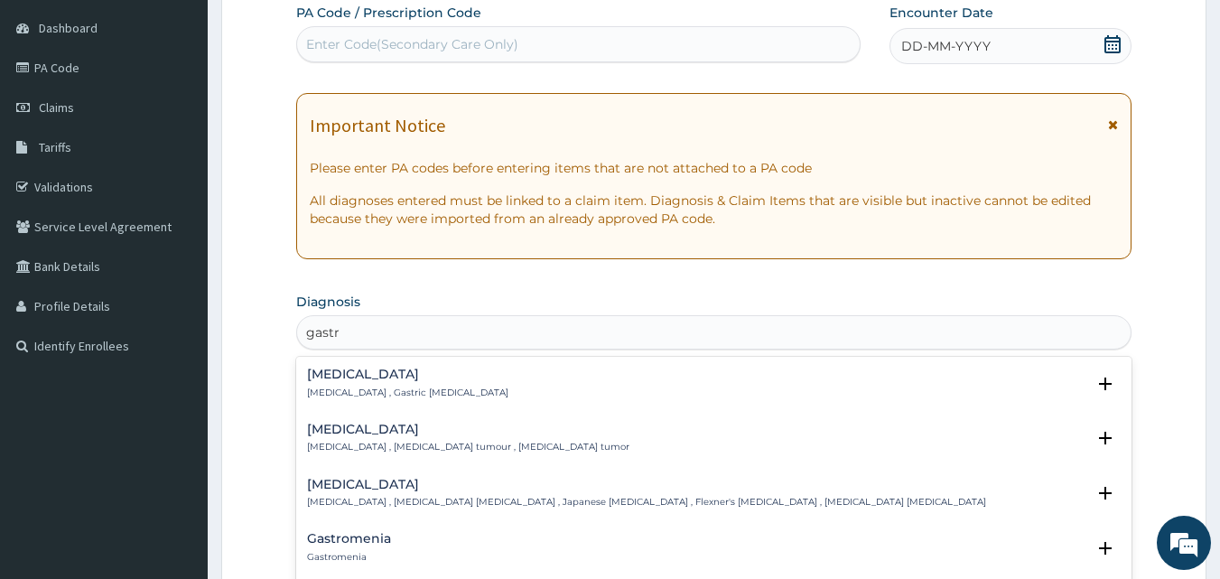
click at [342, 377] on h4 "[MEDICAL_DATA]" at bounding box center [407, 375] width 201 height 14
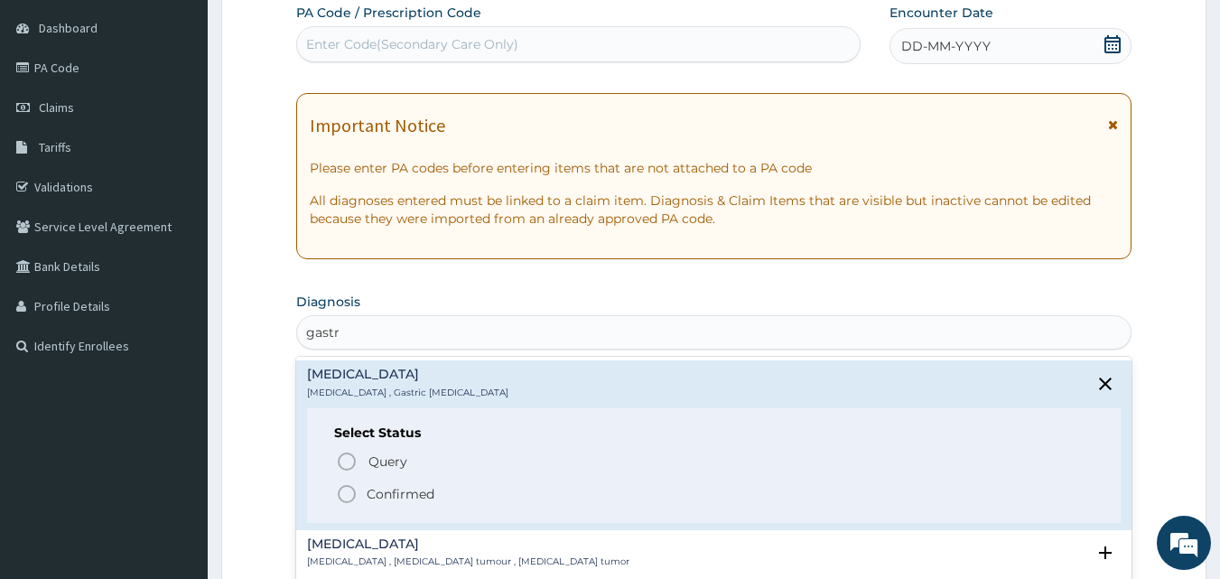
click at [346, 497] on icon "status option filled" at bounding box center [347, 494] width 22 height 22
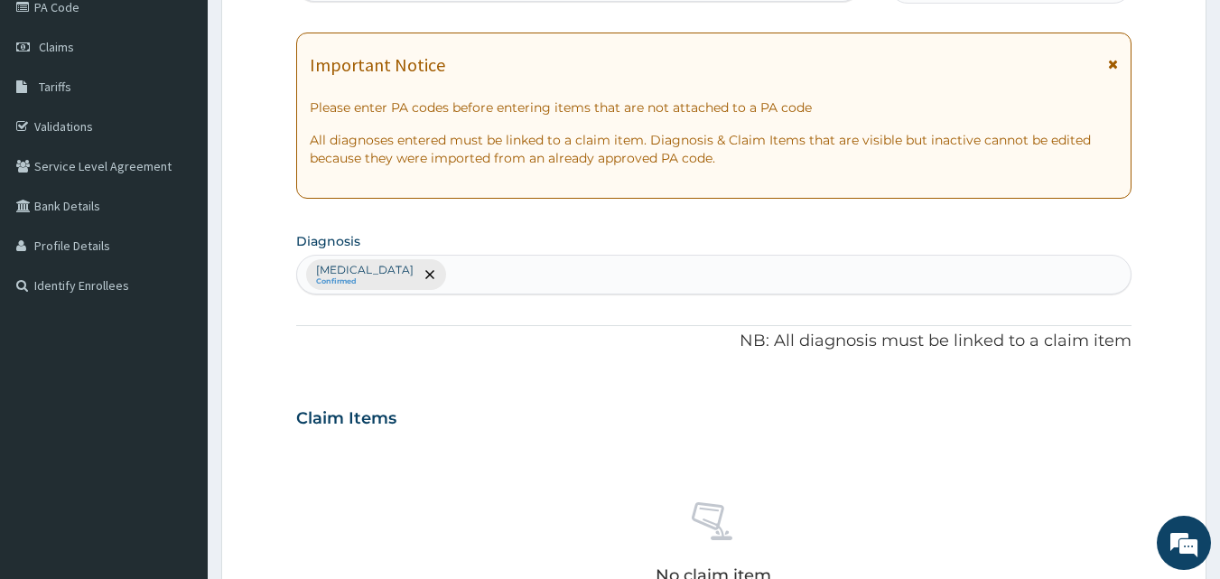
scroll to position [259, 0]
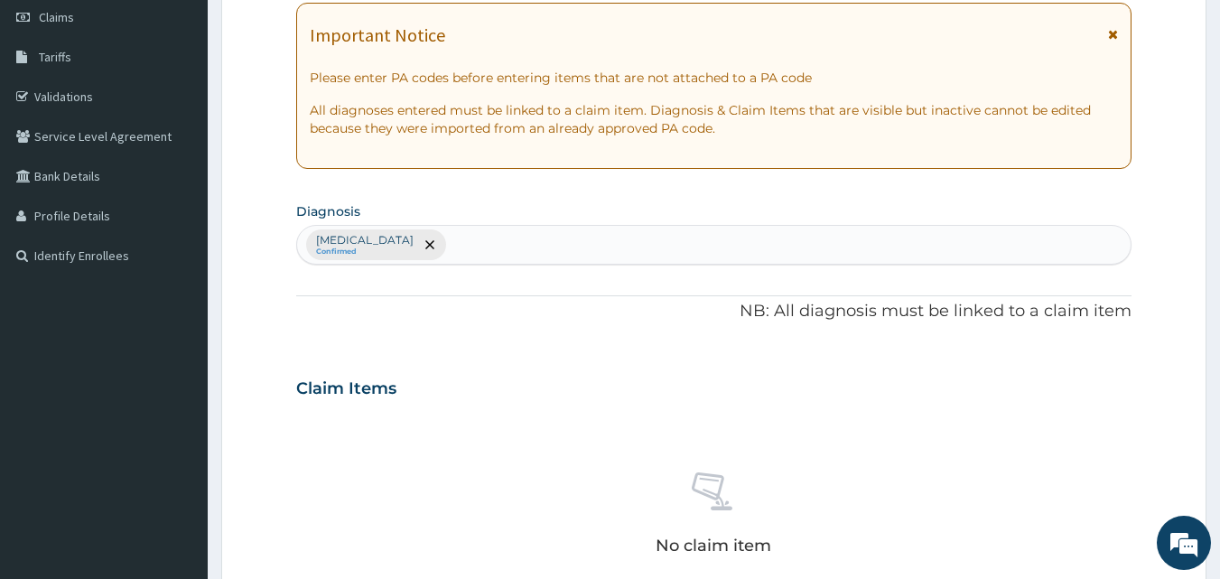
click at [422, 243] on div "[MEDICAL_DATA] Confirmed" at bounding box center [714, 245] width 834 height 38
click at [433, 253] on div "[MEDICAL_DATA] Confirmed" at bounding box center [714, 245] width 834 height 38
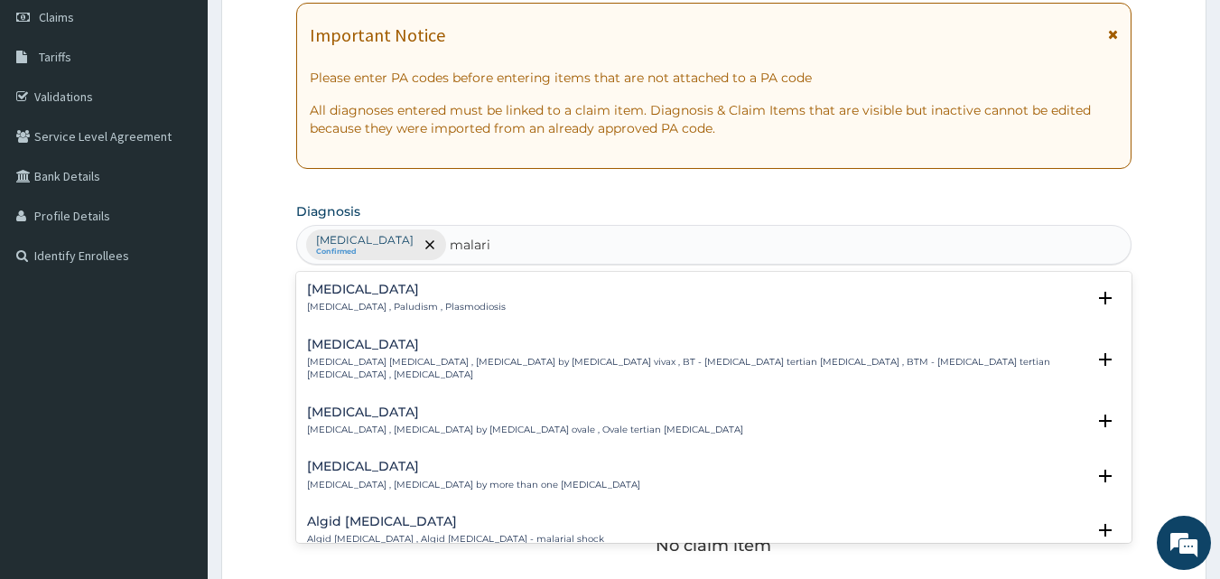
type input "[MEDICAL_DATA]"
click at [329, 286] on h4 "[MEDICAL_DATA]" at bounding box center [406, 290] width 199 height 14
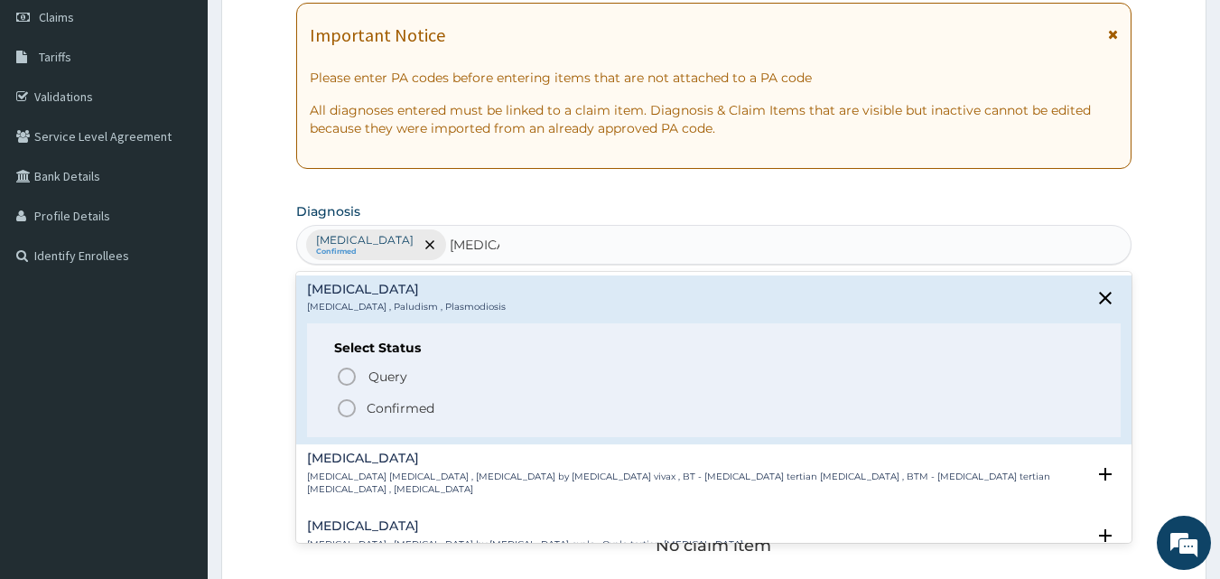
click at [345, 410] on icon "status option filled" at bounding box center [347, 408] width 22 height 22
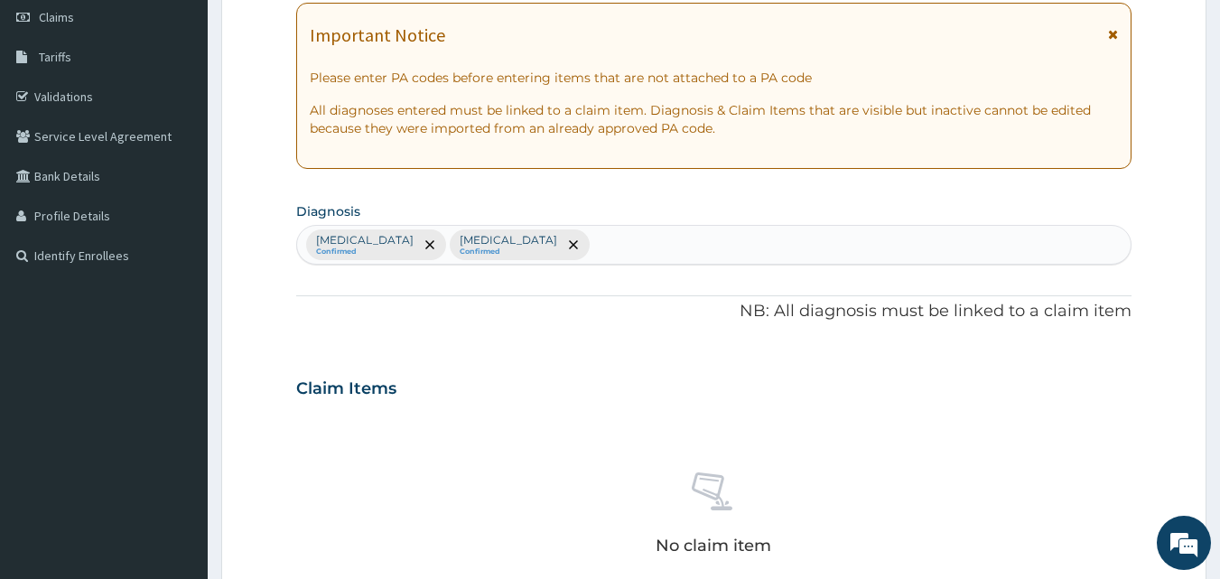
click at [593, 250] on input "text" at bounding box center [594, 245] width 2 height 18
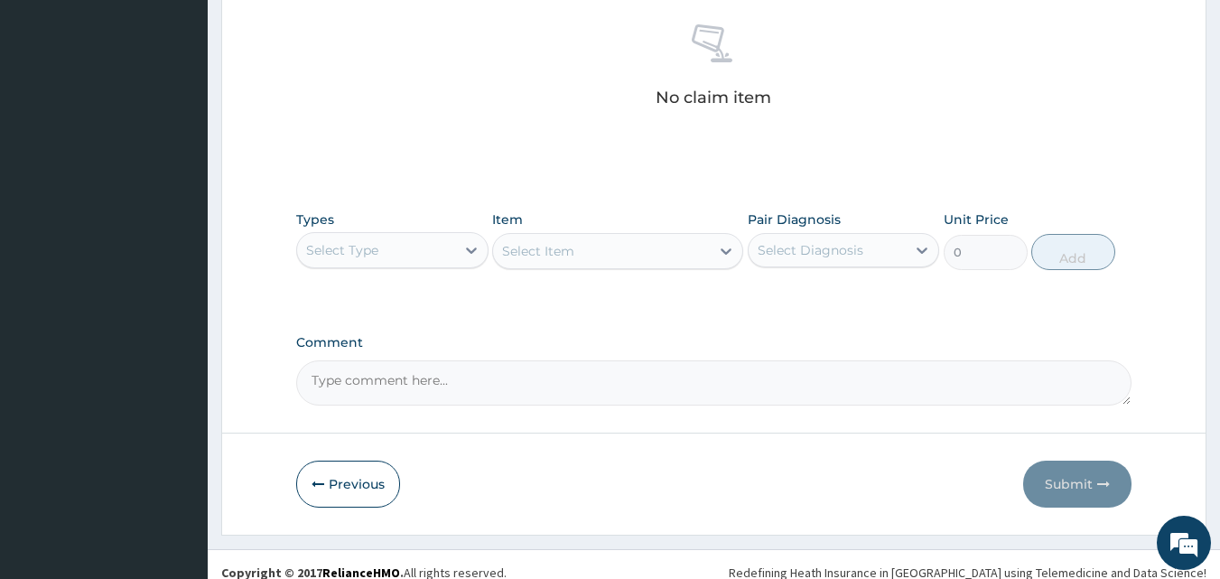
scroll to position [723, 0]
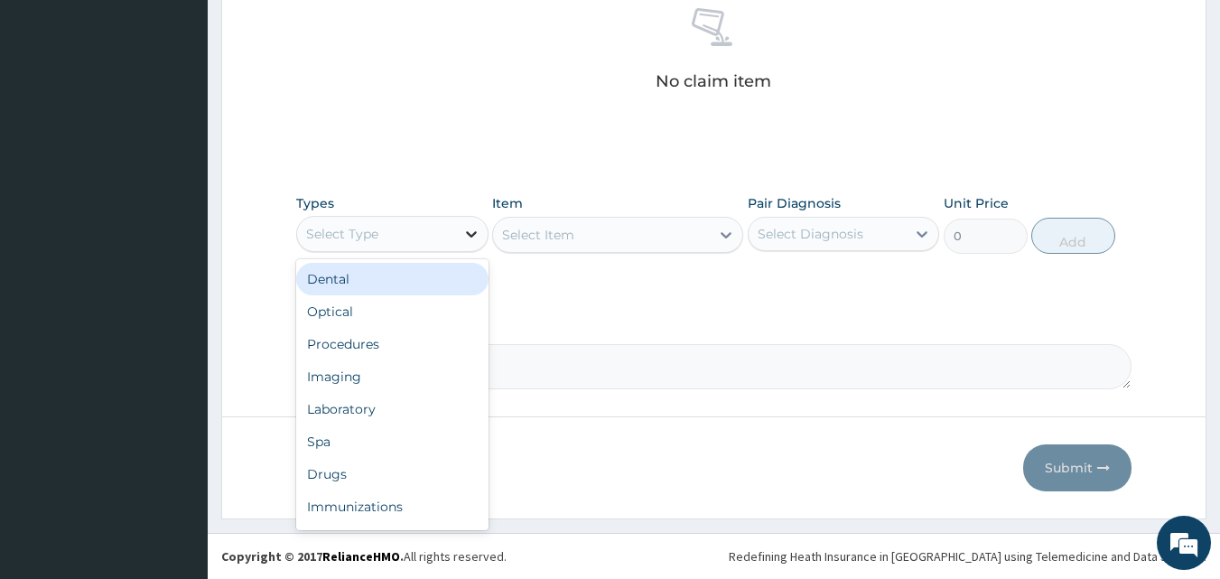
drag, startPoint x: 459, startPoint y: 239, endPoint x: 453, endPoint y: 303, distance: 64.3
click at [458, 240] on div at bounding box center [471, 234] width 33 height 33
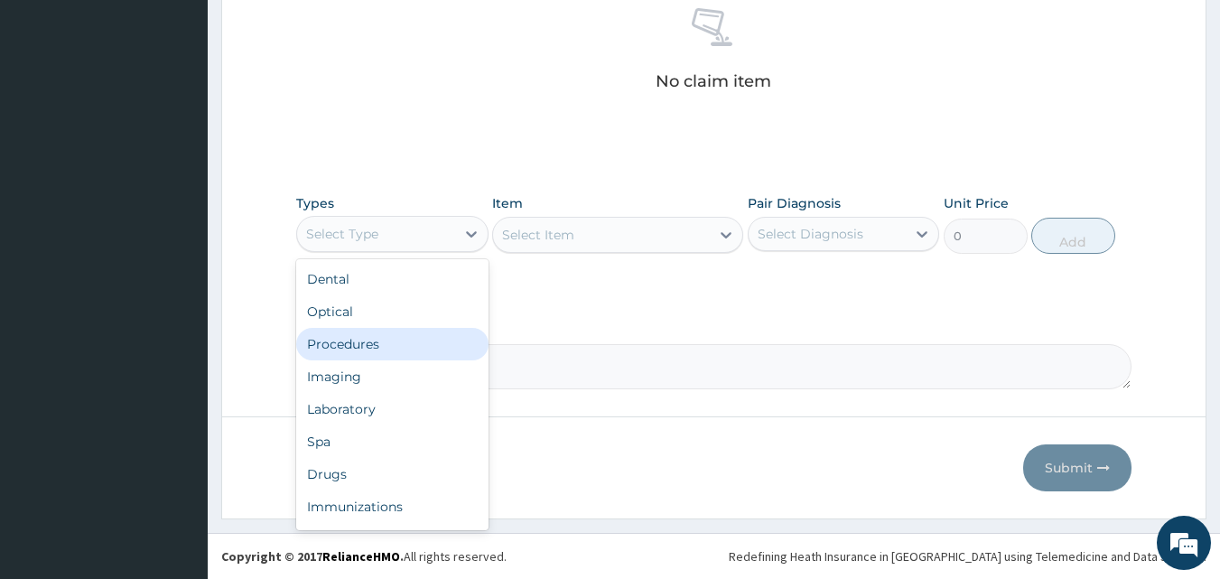
drag, startPoint x: 410, startPoint y: 352, endPoint x: 519, endPoint y: 287, distance: 127.1
click at [413, 351] on div "Procedures" at bounding box center [392, 344] width 192 height 33
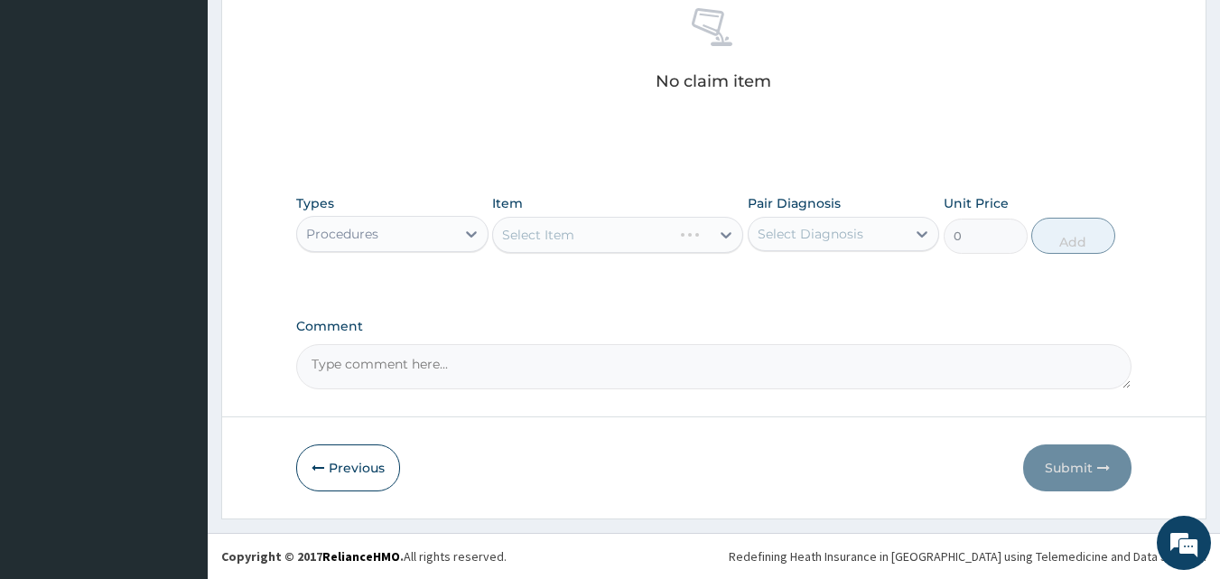
click at [526, 247] on div "Select Item" at bounding box center [617, 235] width 251 height 36
click at [526, 243] on div "Select Item" at bounding box center [617, 235] width 251 height 36
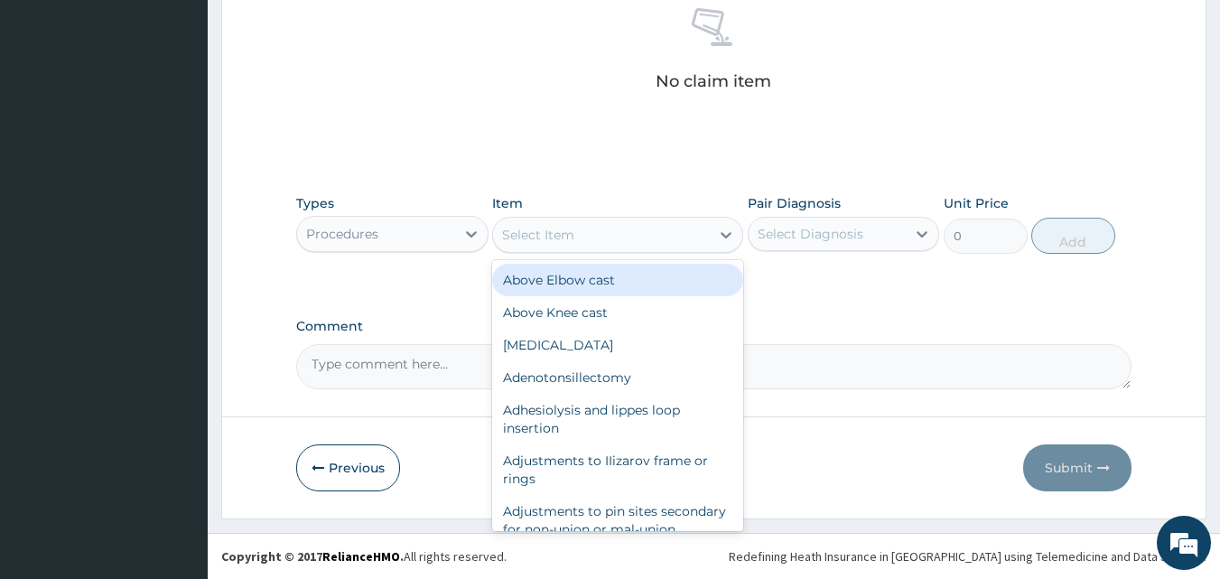
click at [521, 235] on div "Select Item" at bounding box center [538, 235] width 72 height 18
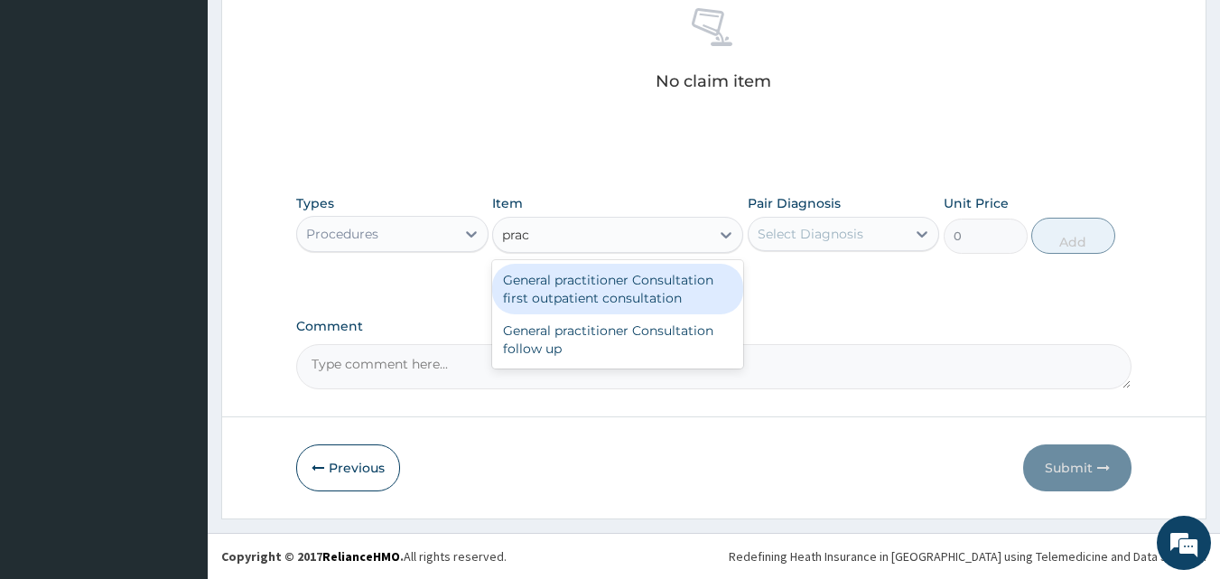
type input "pract"
click at [564, 281] on div "General practitioner Consultation first outpatient consultation" at bounding box center [617, 289] width 251 height 51
type input "3547.5"
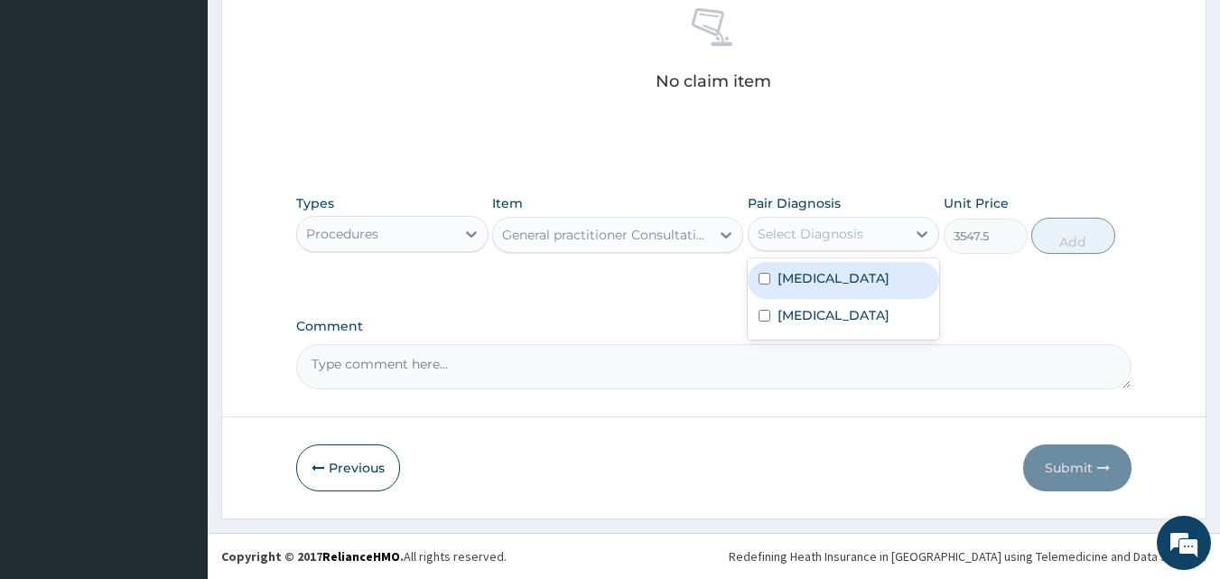
drag, startPoint x: 891, startPoint y: 246, endPoint x: 874, endPoint y: 256, distance: 20.3
click at [891, 247] on div "Select Diagnosis" at bounding box center [828, 233] width 158 height 29
click at [853, 279] on div "Gastritis" at bounding box center [844, 280] width 192 height 37
checkbox input "true"
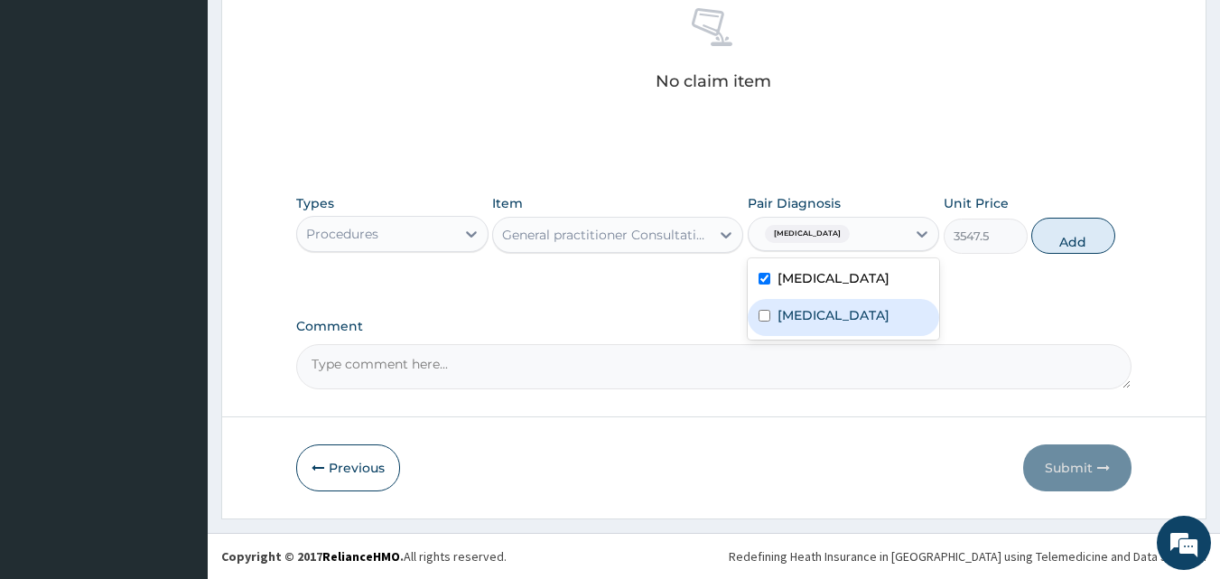
click at [871, 314] on div "Malaria" at bounding box center [844, 317] width 192 height 37
checkbox input "true"
click at [1047, 240] on button "Add" at bounding box center [1073, 236] width 84 height 36
type input "0"
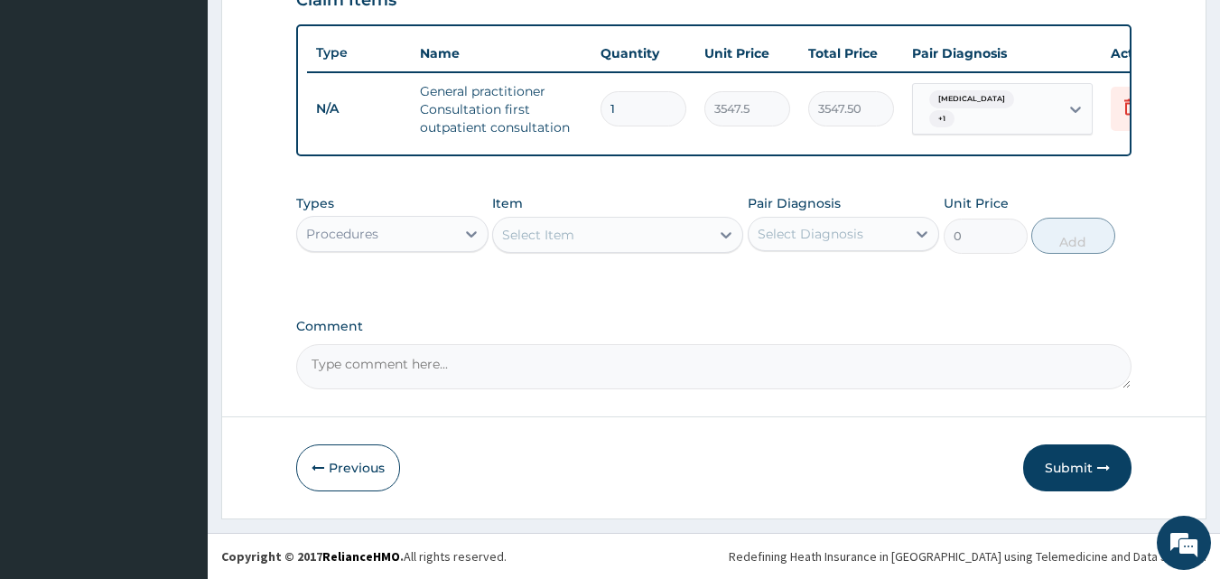
scroll to position [661, 0]
click at [519, 231] on div "Select Item" at bounding box center [538, 235] width 72 height 18
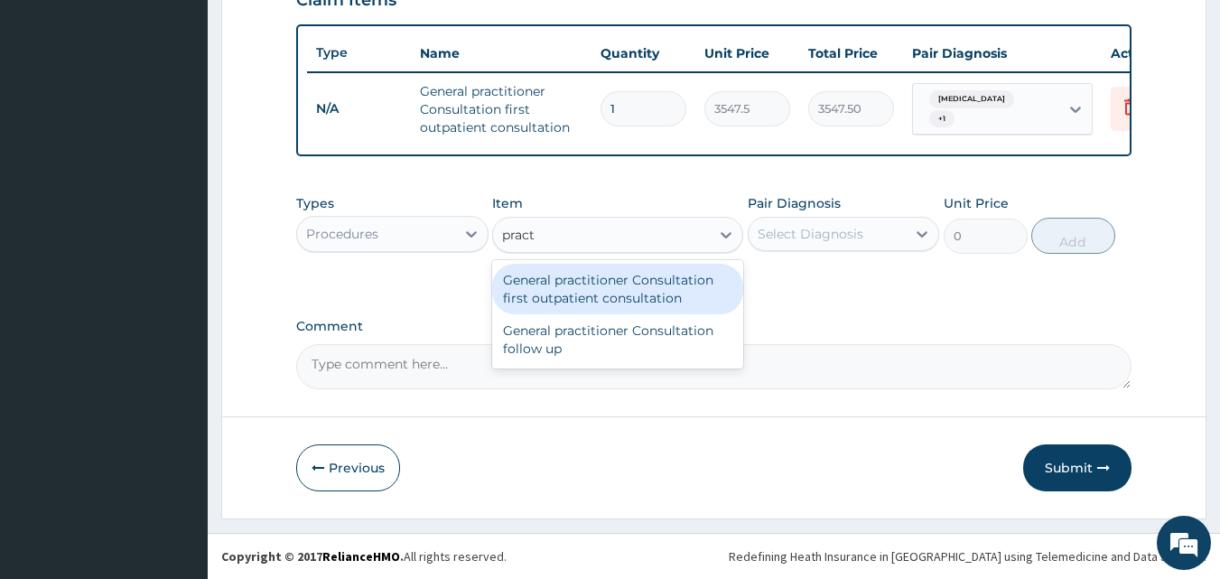
type input "practi"
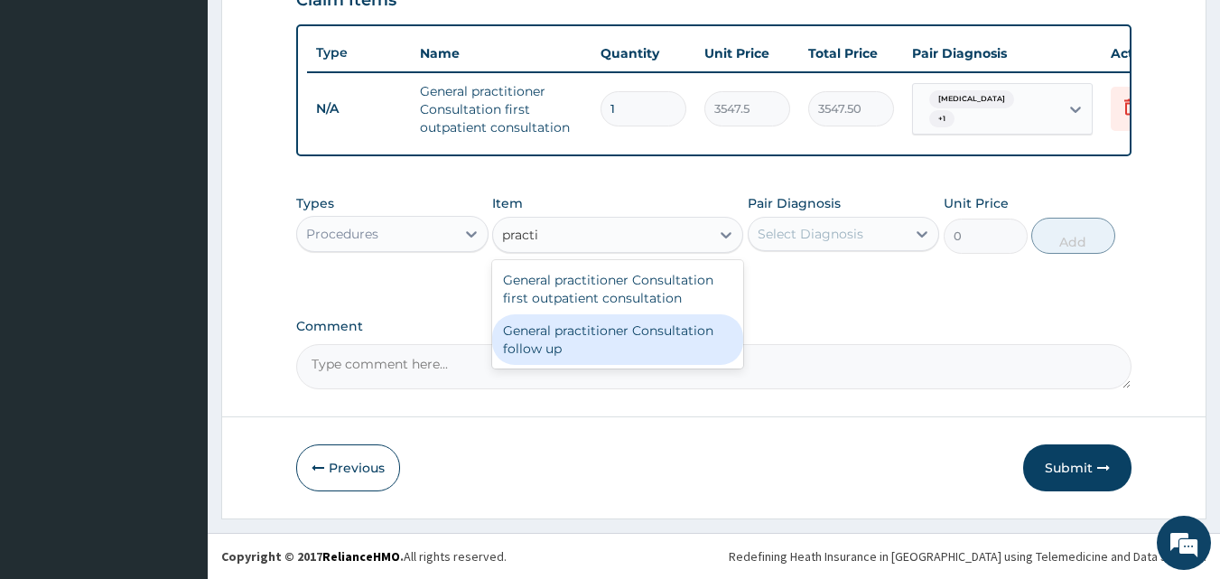
click at [630, 336] on div "General practitioner Consultation follow up" at bounding box center [617, 339] width 251 height 51
type input "2365"
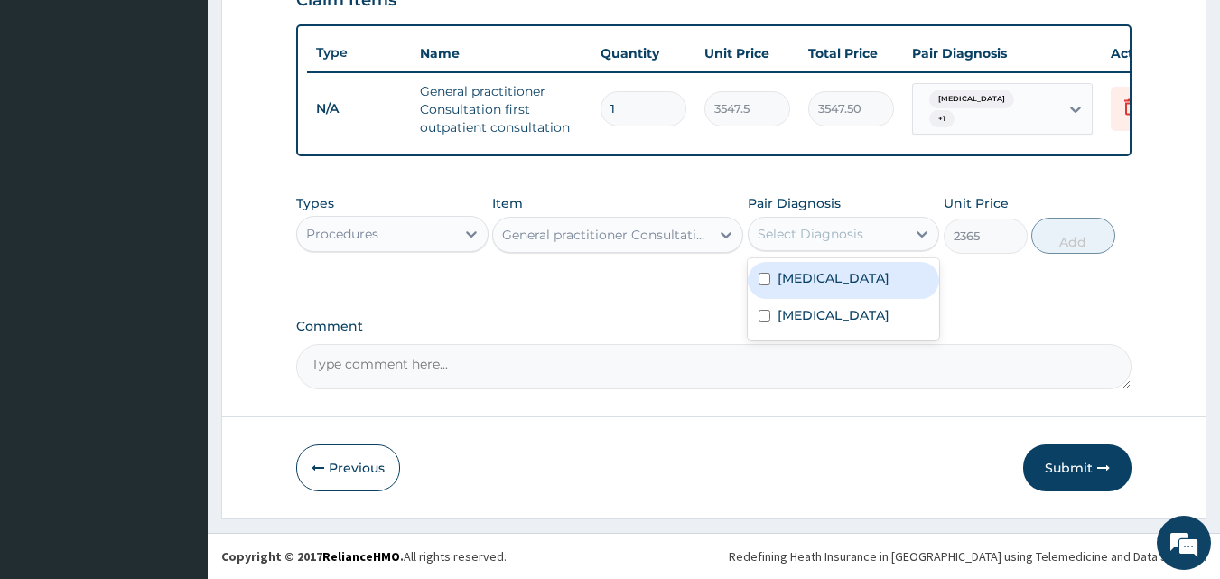
drag, startPoint x: 861, startPoint y: 237, endPoint x: 861, endPoint y: 315, distance: 77.7
click at [861, 240] on div "Select Diagnosis" at bounding box center [828, 233] width 158 height 29
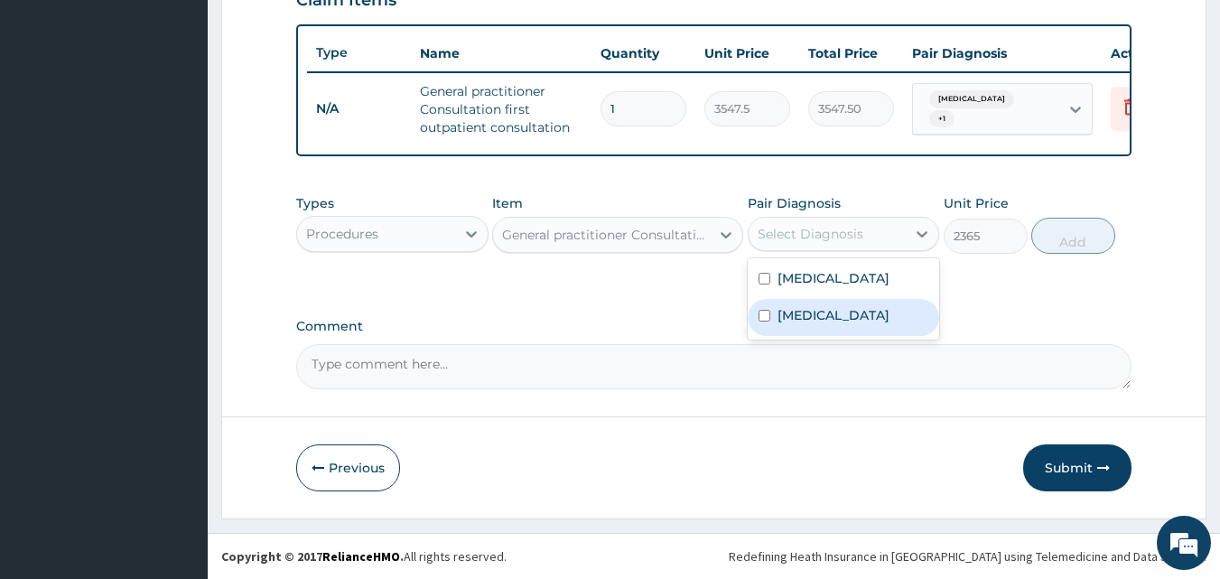
click at [856, 333] on div "Gastritis Malaria" at bounding box center [844, 298] width 192 height 81
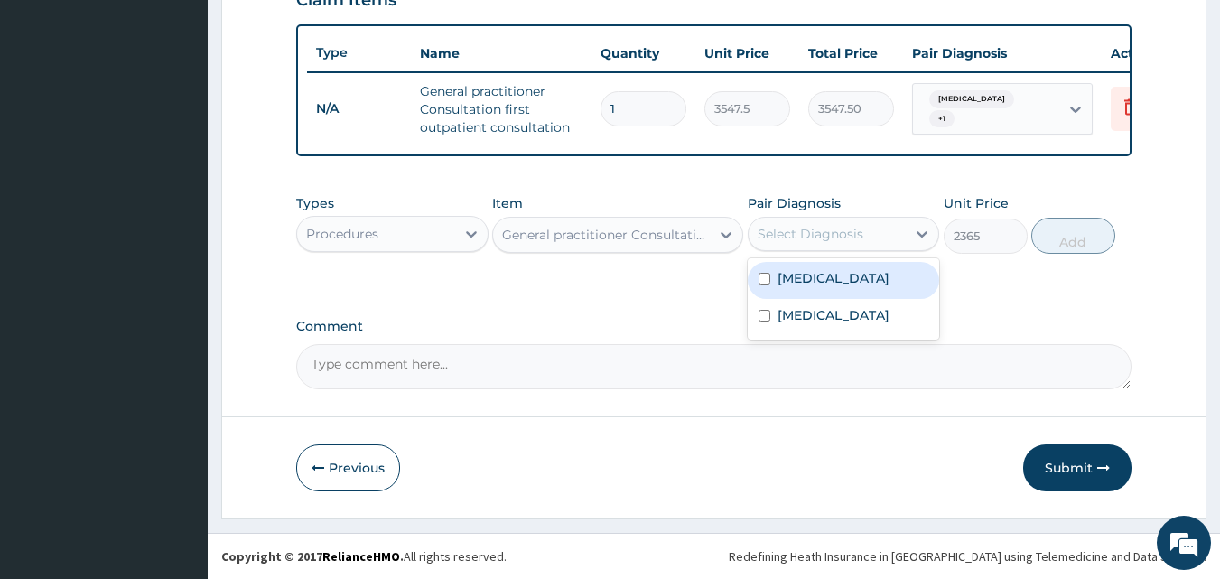
click at [860, 288] on div "Gastritis" at bounding box center [844, 280] width 192 height 37
checkbox input "true"
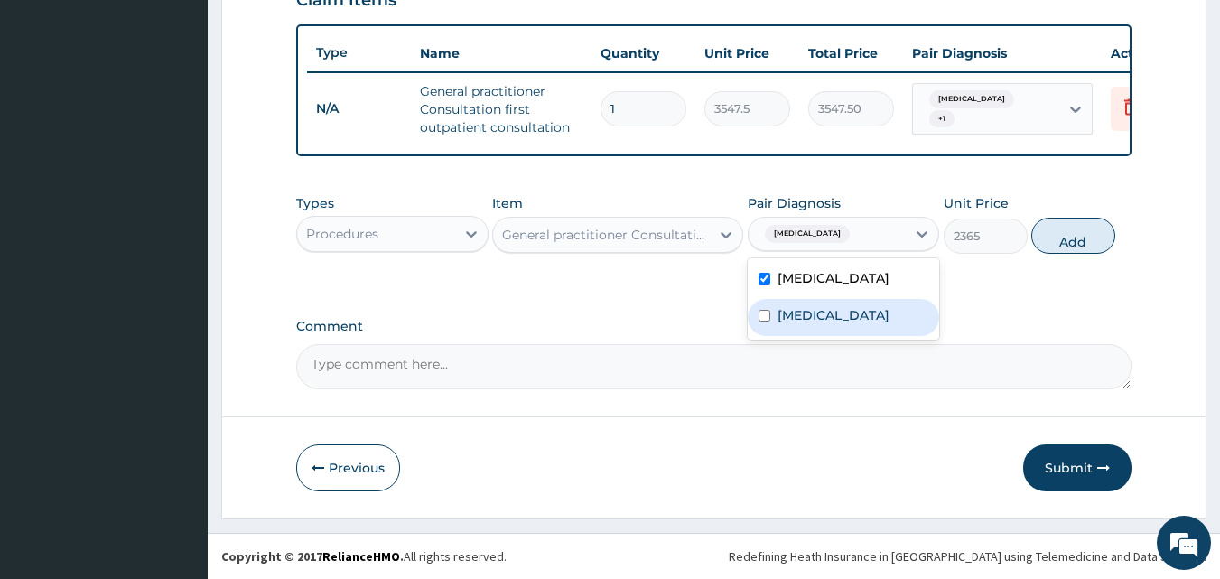
click at [841, 314] on div "Malaria" at bounding box center [844, 317] width 192 height 37
checkbox input "true"
click at [1048, 242] on button "Add" at bounding box center [1073, 236] width 84 height 36
type input "0"
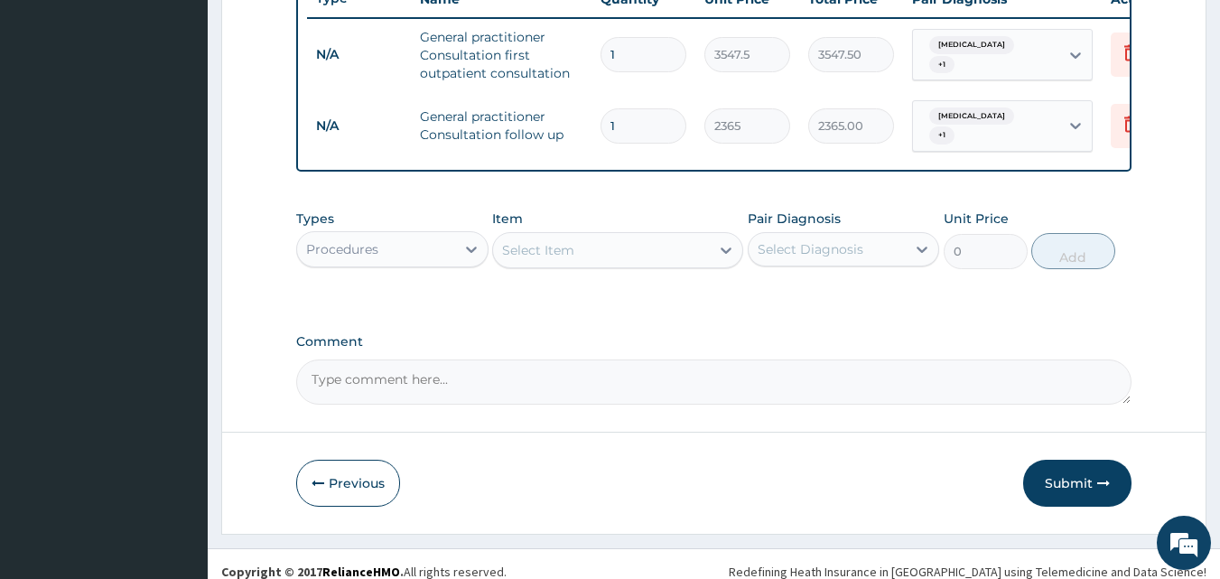
scroll to position [723, 0]
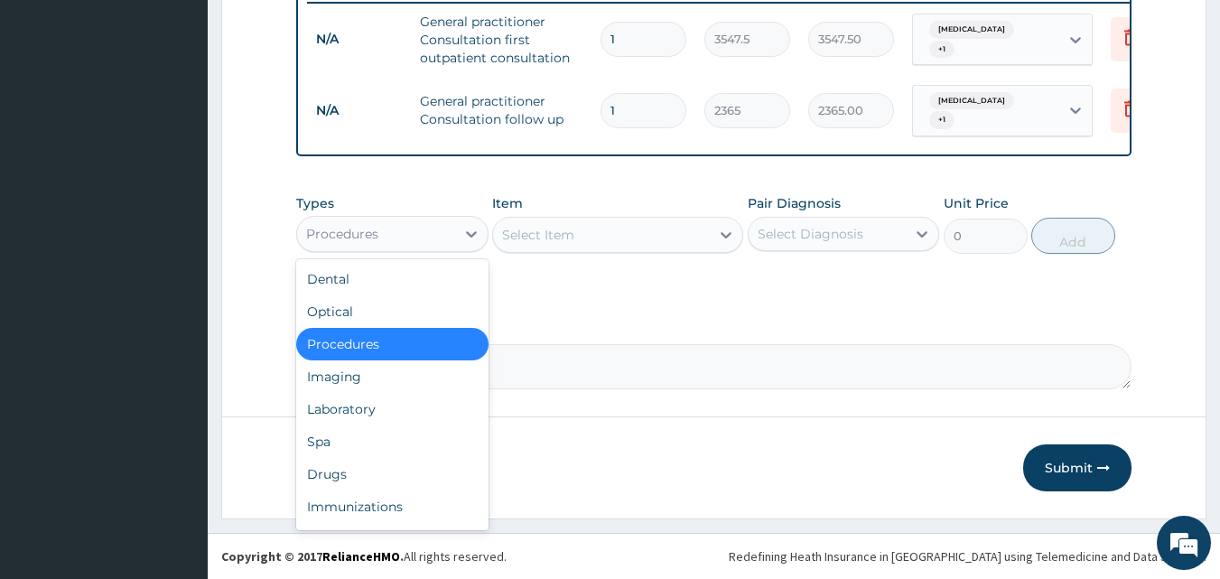
drag, startPoint x: 436, startPoint y: 238, endPoint x: 388, endPoint y: 340, distance: 112.7
click at [433, 244] on div "Procedures" at bounding box center [376, 233] width 158 height 29
click at [367, 415] on div "Laboratory" at bounding box center [392, 409] width 192 height 33
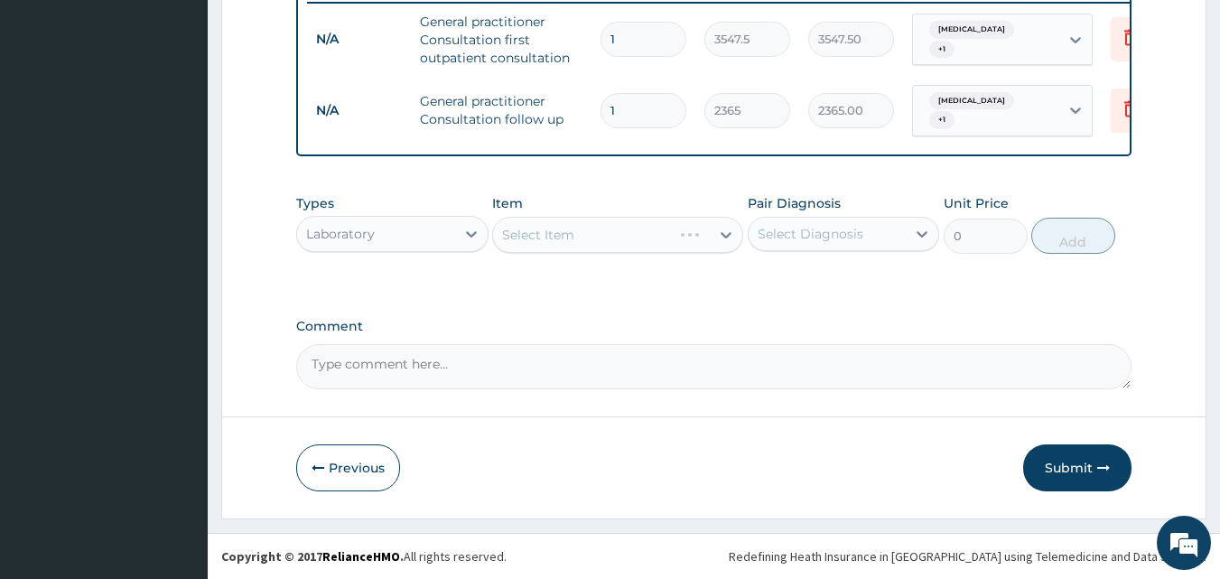
click at [539, 234] on div "Select Item" at bounding box center [617, 235] width 251 height 36
click at [525, 240] on div "Select Item" at bounding box center [617, 235] width 251 height 36
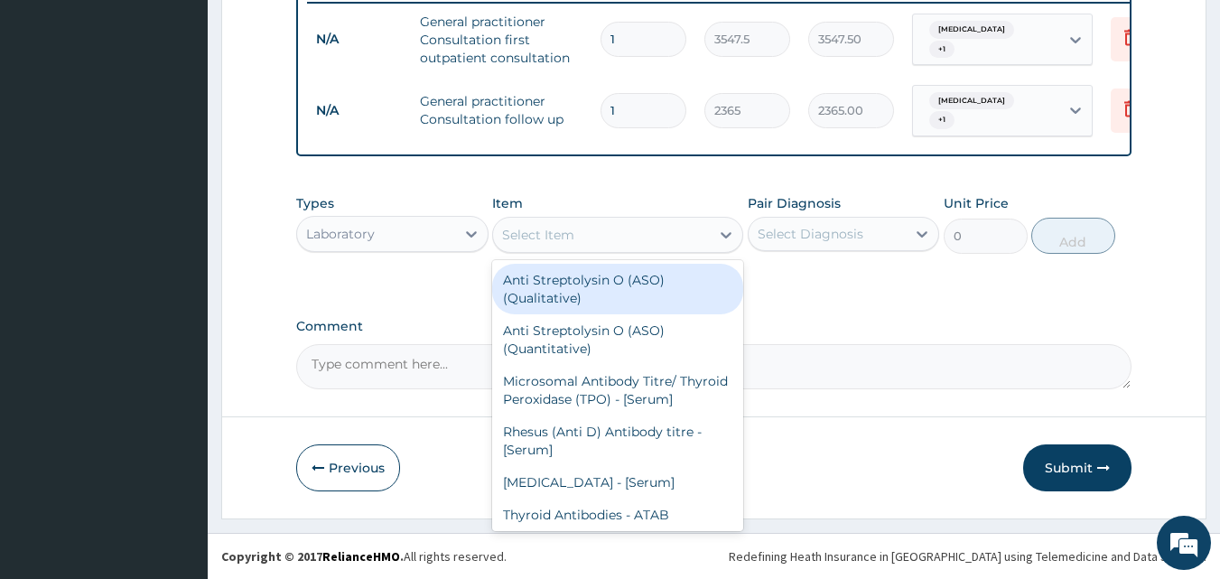
click at [520, 240] on div "Select Item" at bounding box center [538, 235] width 72 height 18
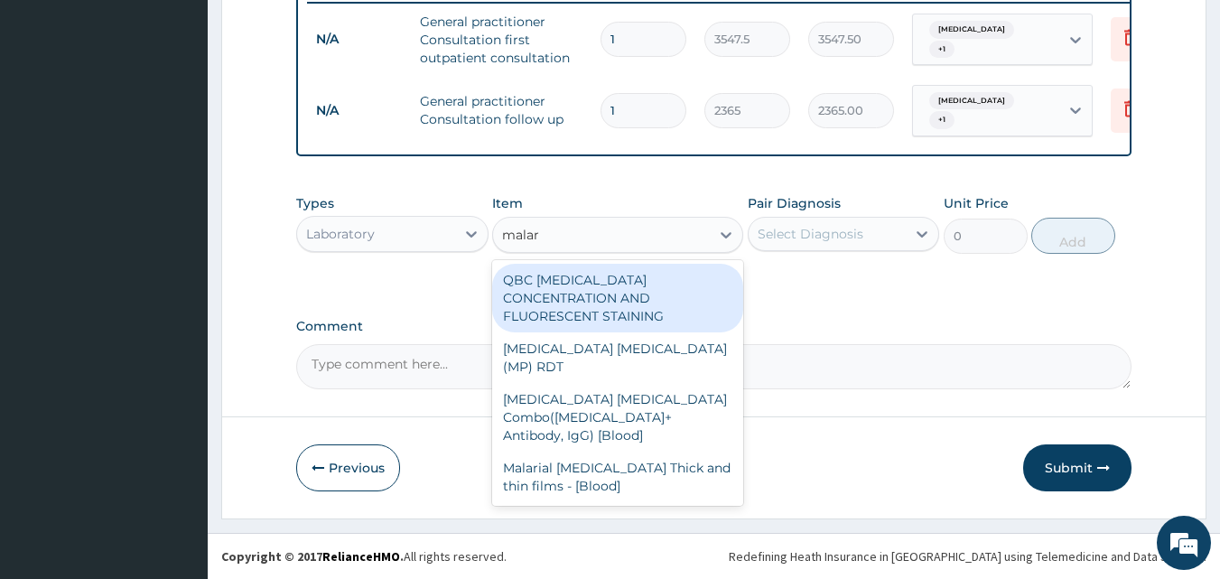
type input "malari"
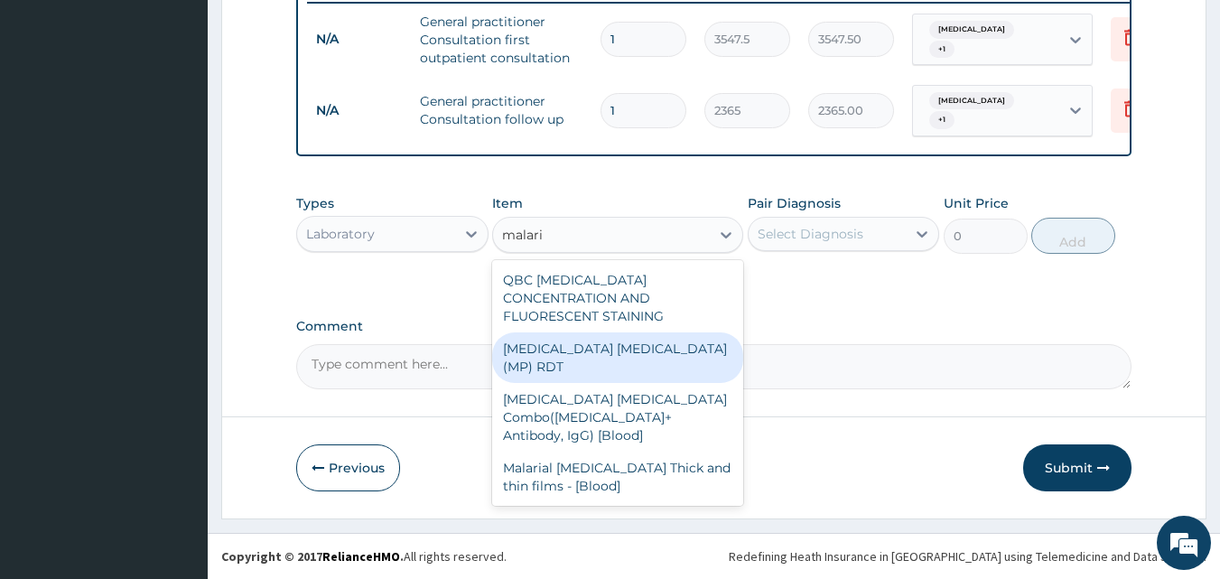
click at [638, 334] on div "MALARIA PARASITE (MP) RDT" at bounding box center [617, 357] width 251 height 51
type input "1612.5"
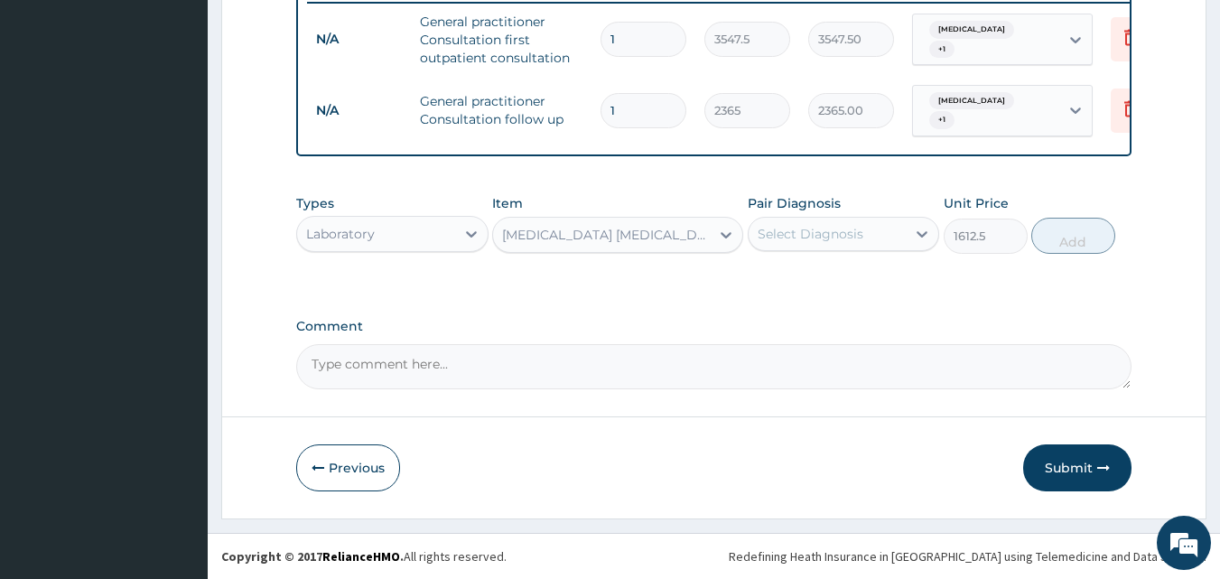
drag, startPoint x: 840, startPoint y: 239, endPoint x: 840, endPoint y: 253, distance: 13.5
click at [840, 243] on div "Select Diagnosis" at bounding box center [828, 233] width 158 height 29
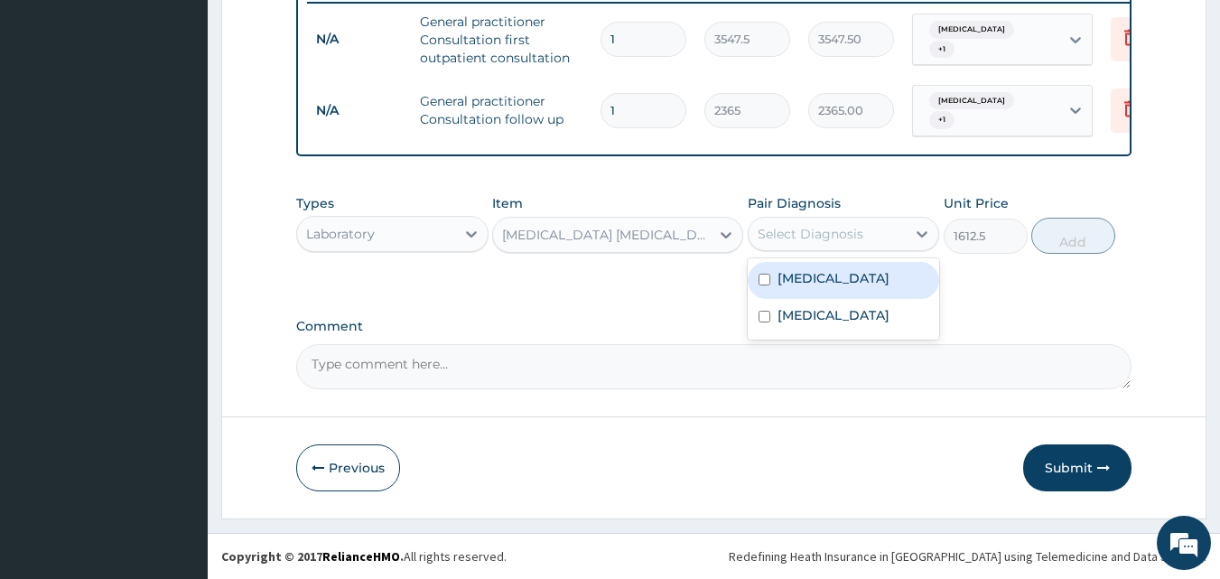
drag, startPoint x: 839, startPoint y: 285, endPoint x: 817, endPoint y: 307, distance: 30.6
click at [839, 286] on div "Gastritis" at bounding box center [844, 280] width 192 height 37
checkbox input "true"
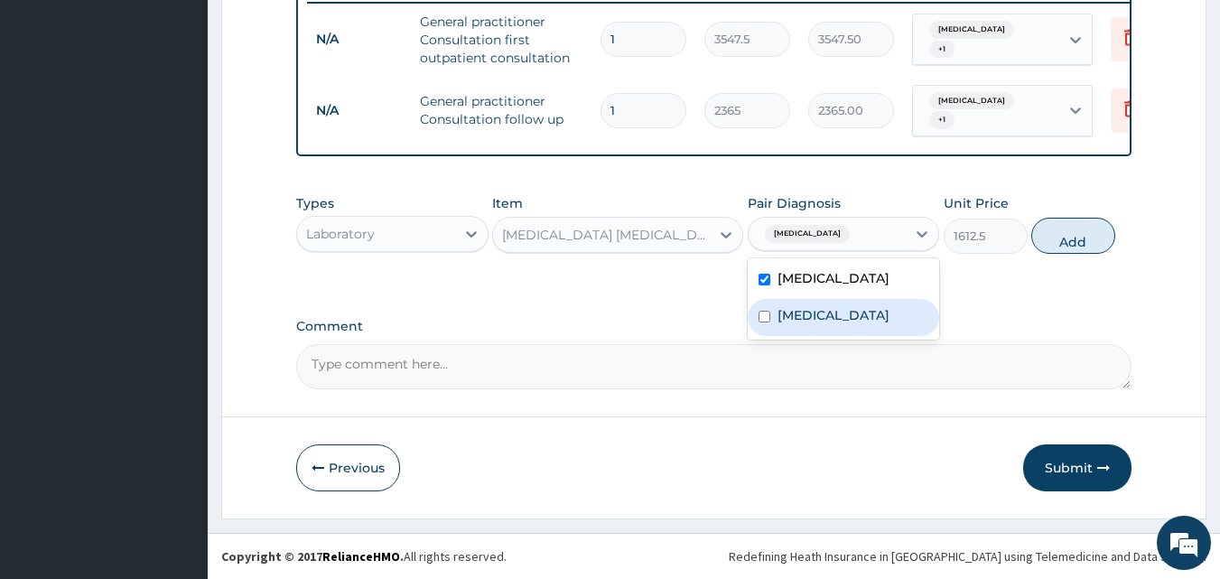
click at [817, 314] on label "Malaria" at bounding box center [833, 315] width 112 height 18
checkbox input "true"
click at [1079, 237] on button "Add" at bounding box center [1073, 236] width 84 height 36
type input "0"
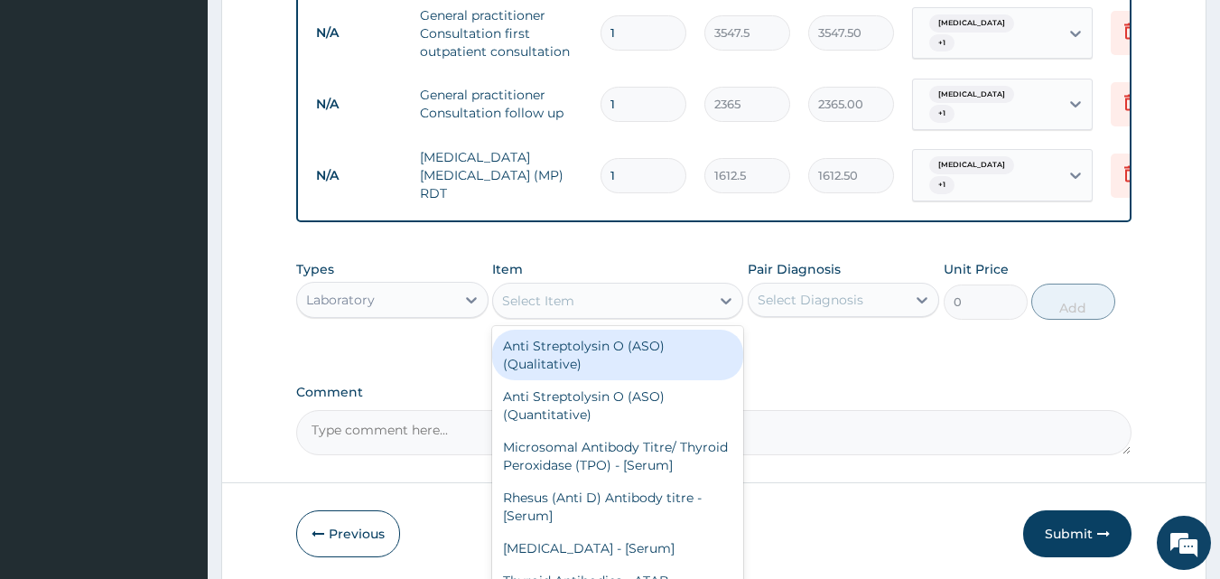
click at [591, 298] on div "Select Item" at bounding box center [601, 300] width 217 height 29
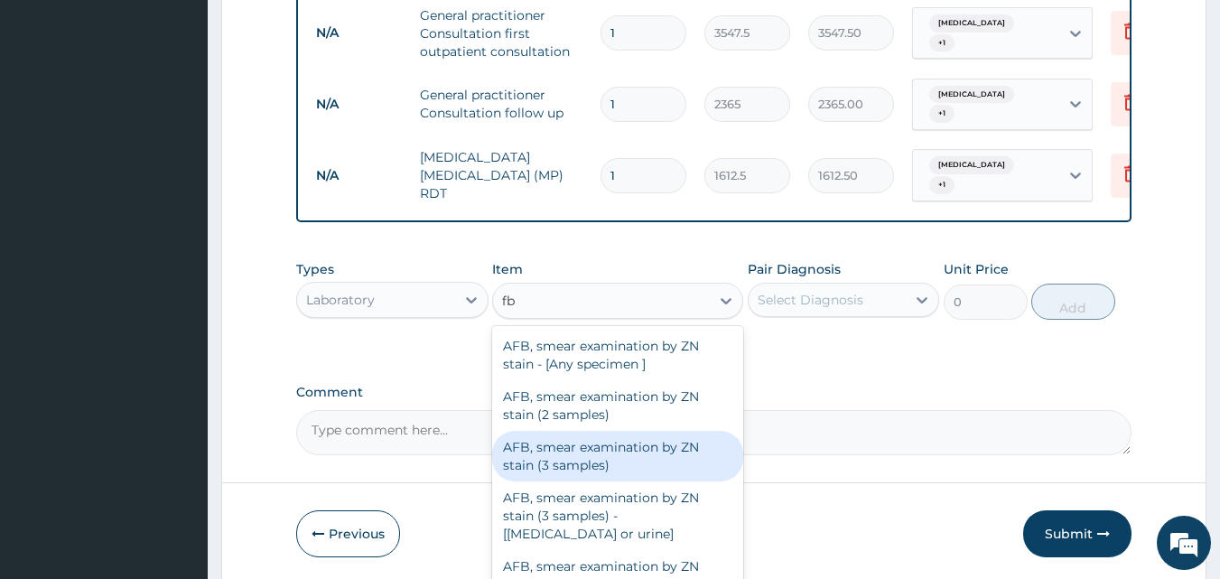
type input "fbc"
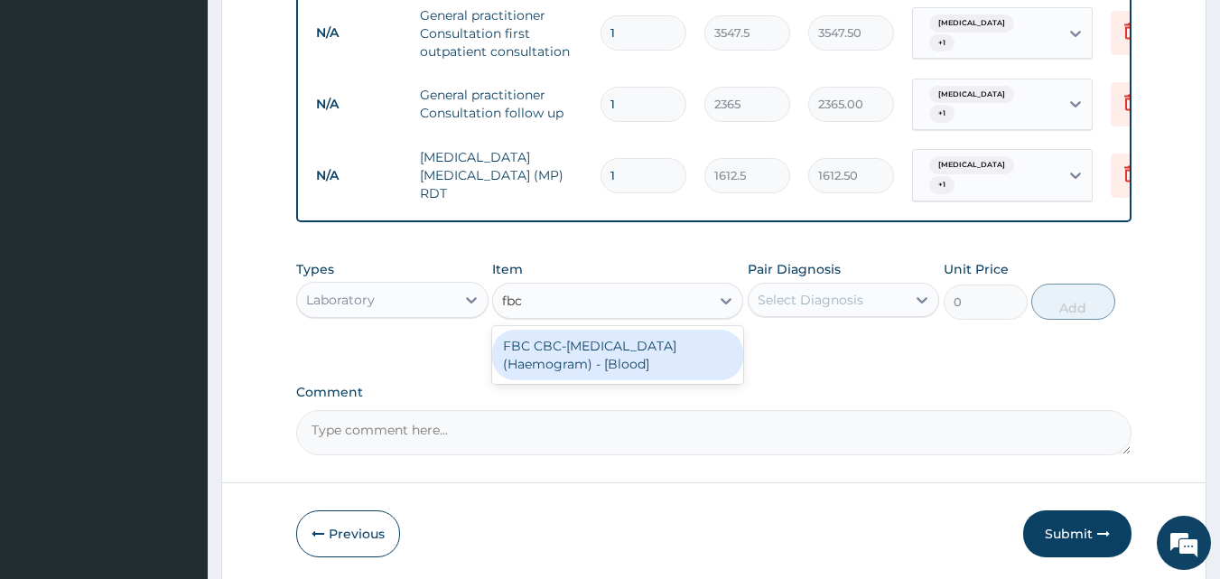
drag, startPoint x: 634, startPoint y: 354, endPoint x: 626, endPoint y: 367, distance: 15.0
click at [628, 363] on div "FBC CBC-Complete Blood Count (Haemogram) - [Blood]" at bounding box center [617, 355] width 251 height 51
type input "4300"
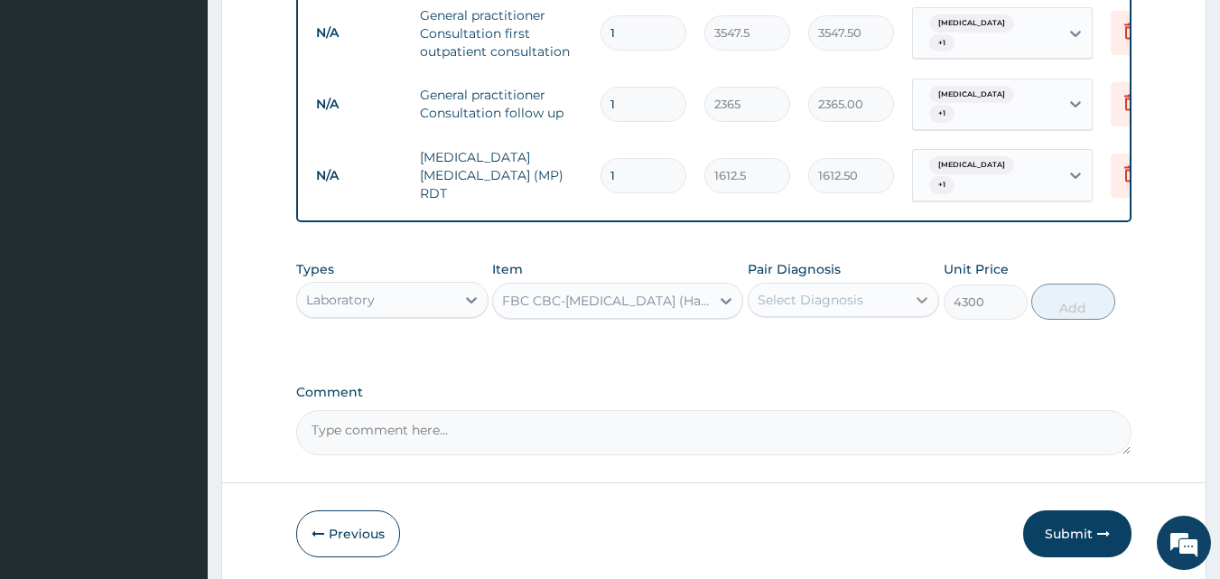
click at [908, 291] on div at bounding box center [922, 300] width 33 height 33
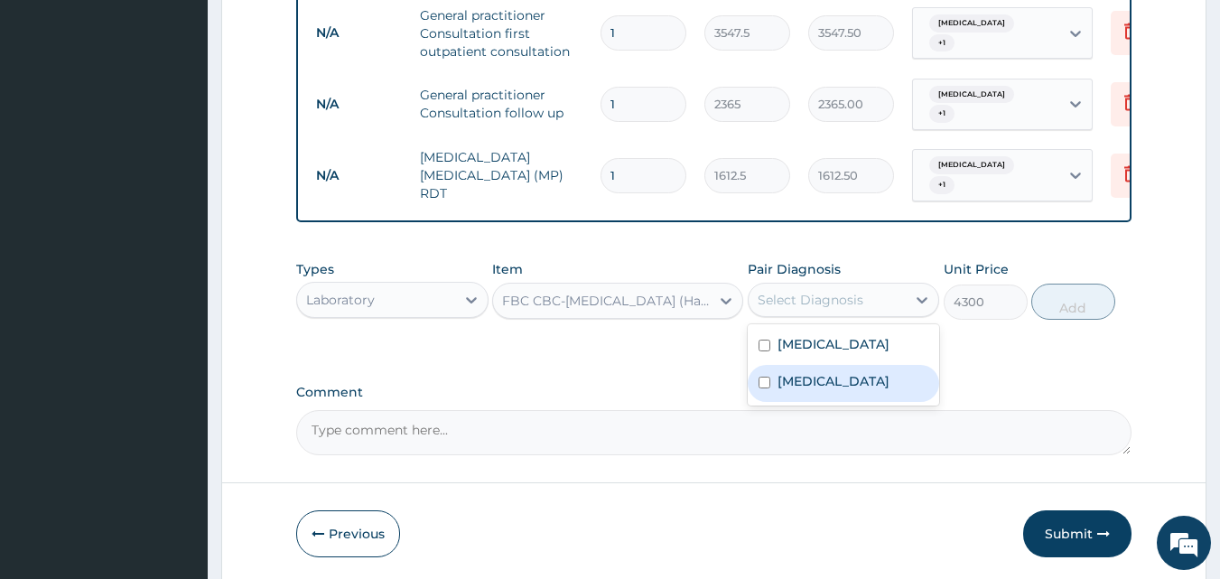
click at [885, 376] on div "Malaria" at bounding box center [844, 383] width 192 height 37
checkbox input "true"
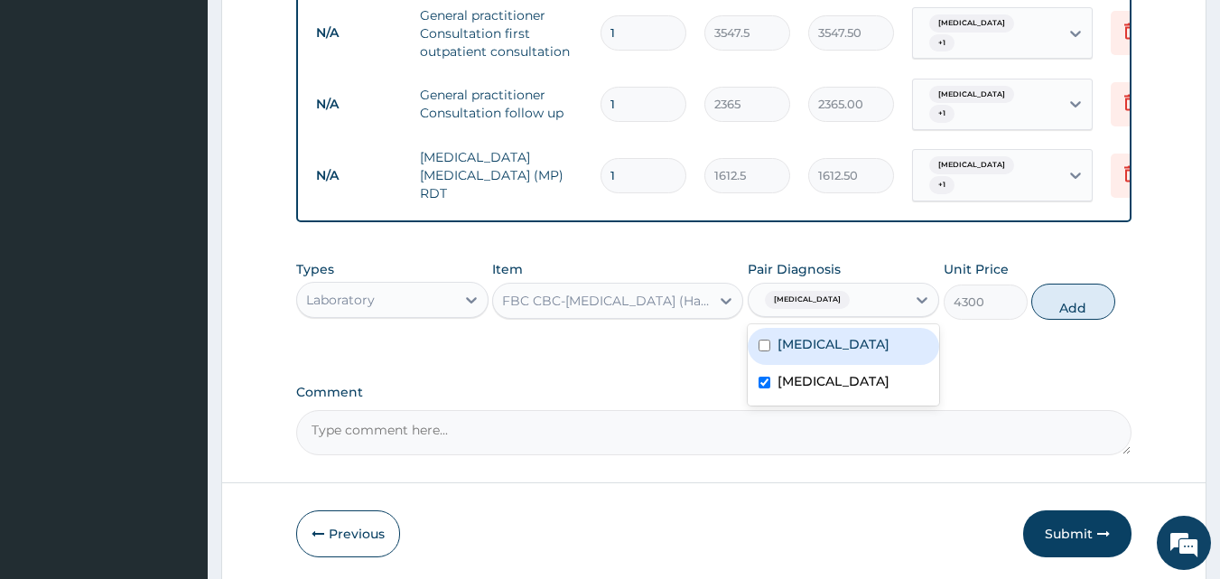
click at [898, 347] on div "Gastritis" at bounding box center [844, 346] width 192 height 37
checkbox input "true"
click at [1060, 309] on button "Add" at bounding box center [1073, 302] width 84 height 36
type input "0"
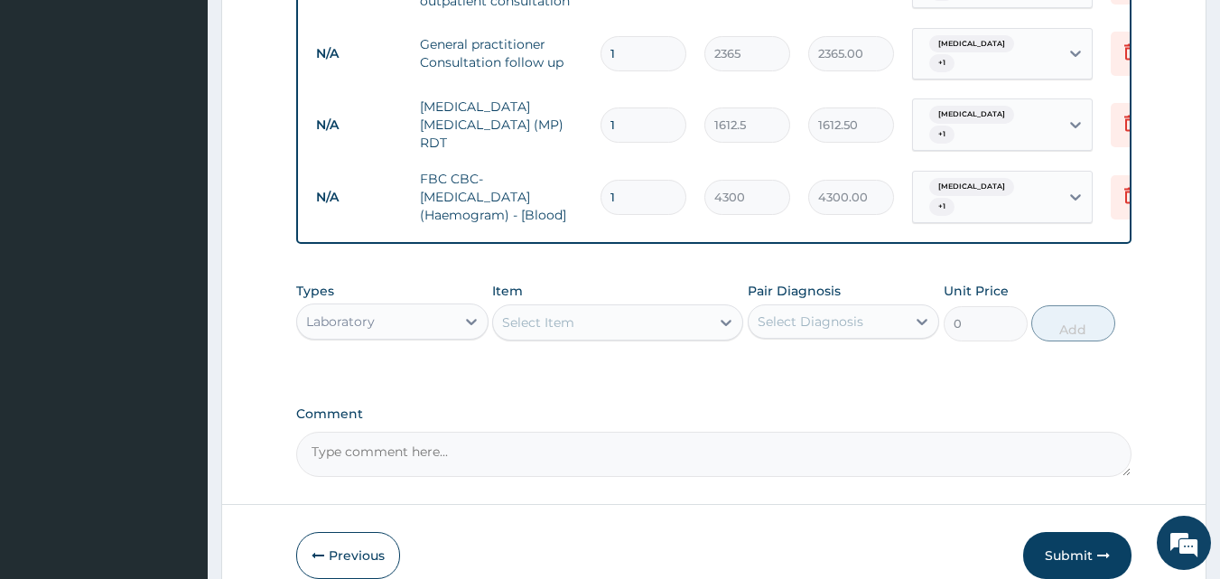
scroll to position [858, 0]
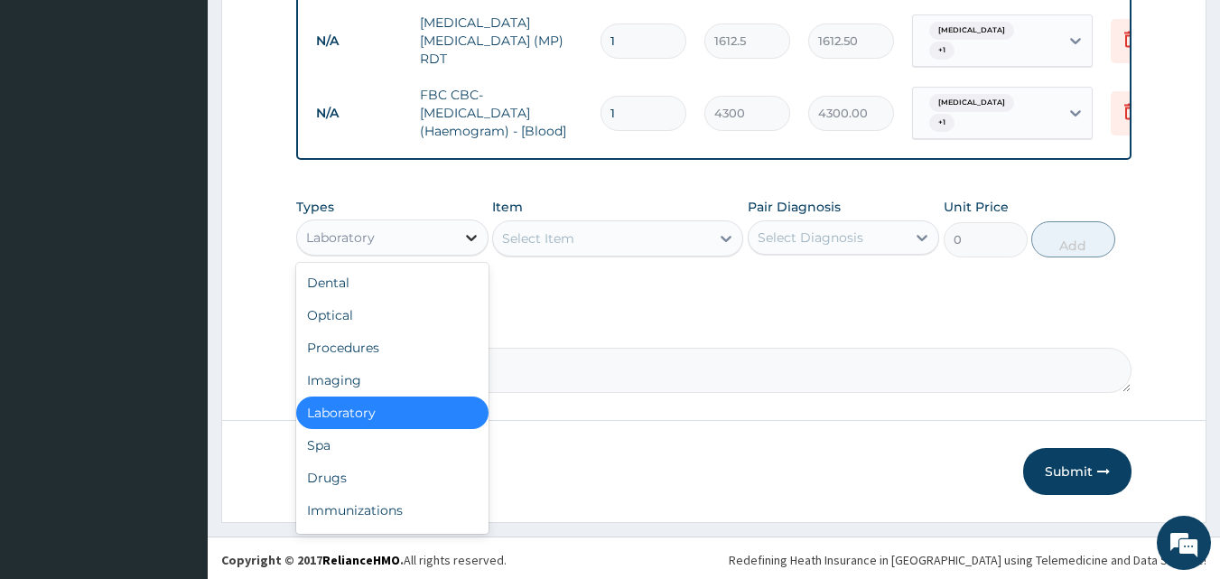
click at [465, 235] on icon at bounding box center [471, 237] width 18 height 18
click at [358, 481] on div "Drugs" at bounding box center [392, 477] width 192 height 33
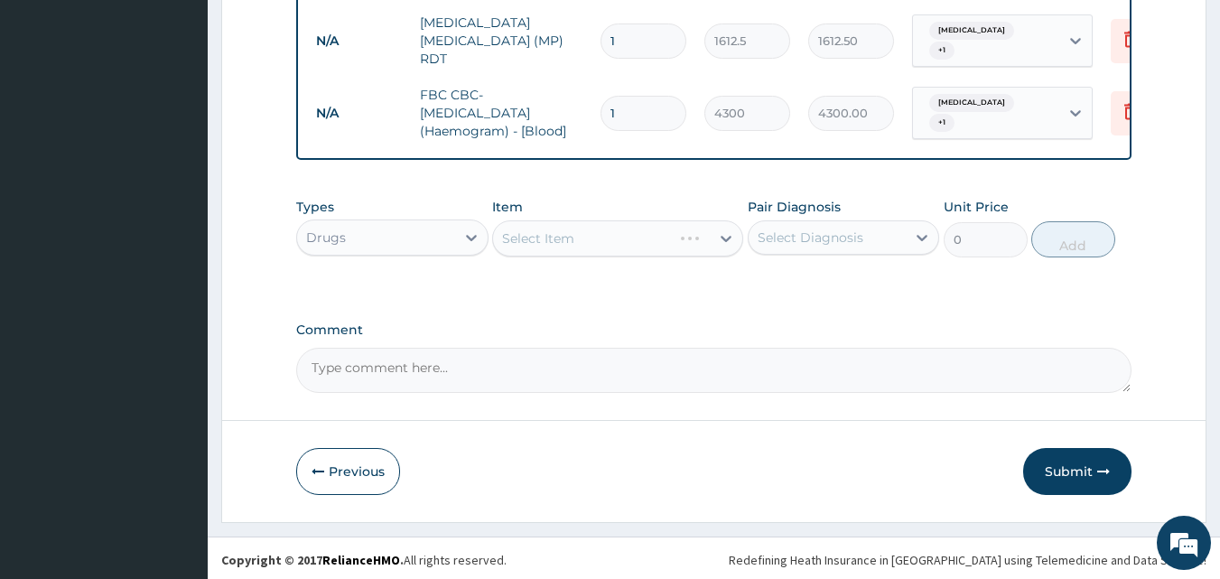
click at [503, 234] on div "Select Item" at bounding box center [617, 238] width 251 height 36
click at [512, 243] on div "Select Item" at bounding box center [617, 238] width 251 height 36
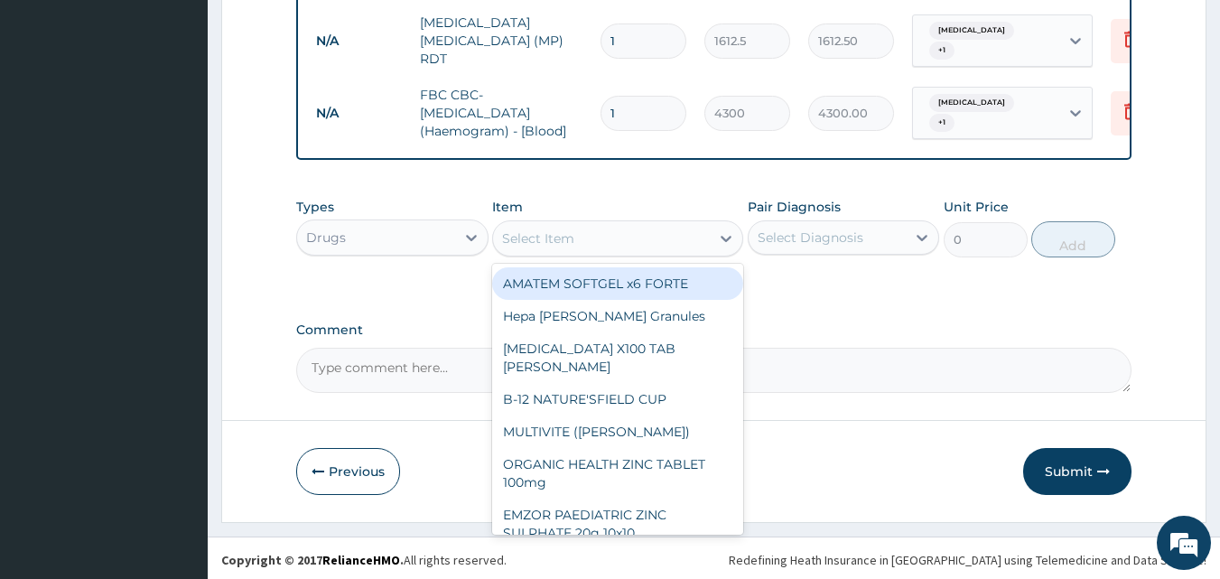
click at [519, 241] on div "Select Item" at bounding box center [538, 238] width 72 height 18
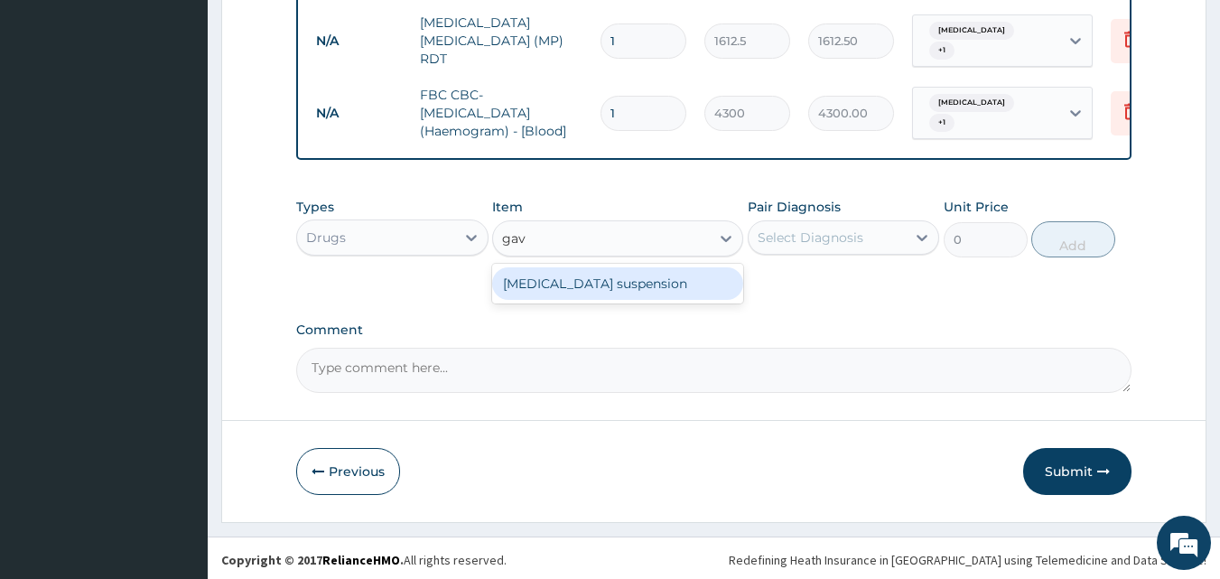
type input "gavi"
click at [585, 284] on div "Gaviscon suspension" at bounding box center [617, 283] width 251 height 33
type input "8514"
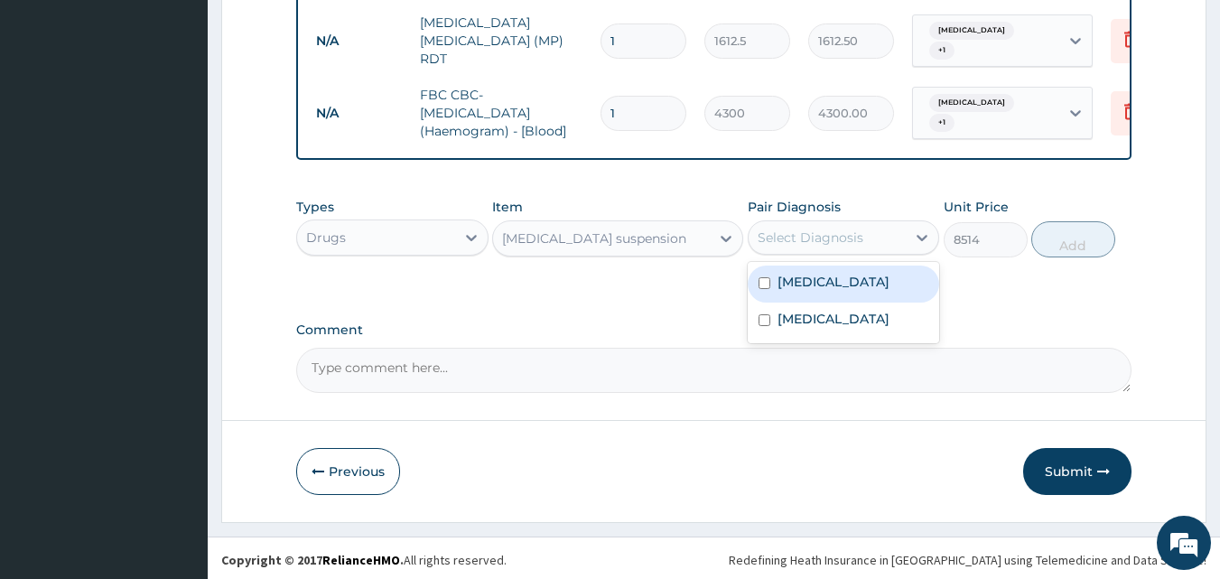
drag, startPoint x: 889, startPoint y: 235, endPoint x: 863, endPoint y: 282, distance: 53.3
click at [888, 236] on div "Select Diagnosis" at bounding box center [828, 237] width 158 height 29
click at [865, 275] on div "Gastritis" at bounding box center [844, 283] width 192 height 37
checkbox input "true"
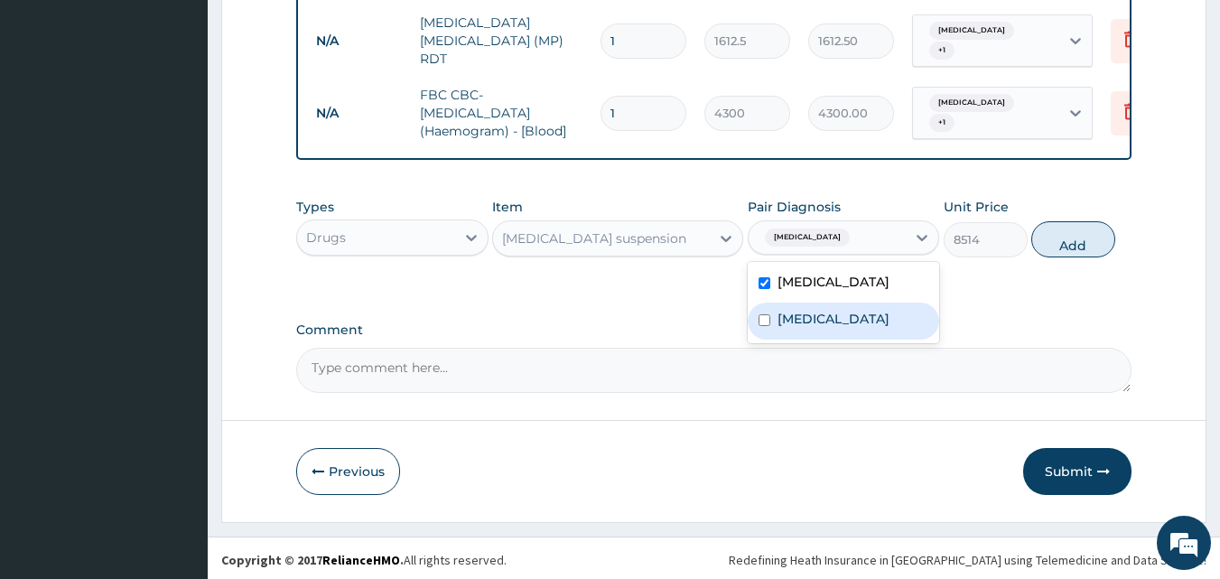
click at [847, 315] on div "Malaria" at bounding box center [844, 320] width 192 height 37
drag, startPoint x: 892, startPoint y: 316, endPoint x: 1005, endPoint y: 288, distance: 116.3
click at [893, 316] on div "Malaria" at bounding box center [844, 320] width 192 height 37
checkbox input "false"
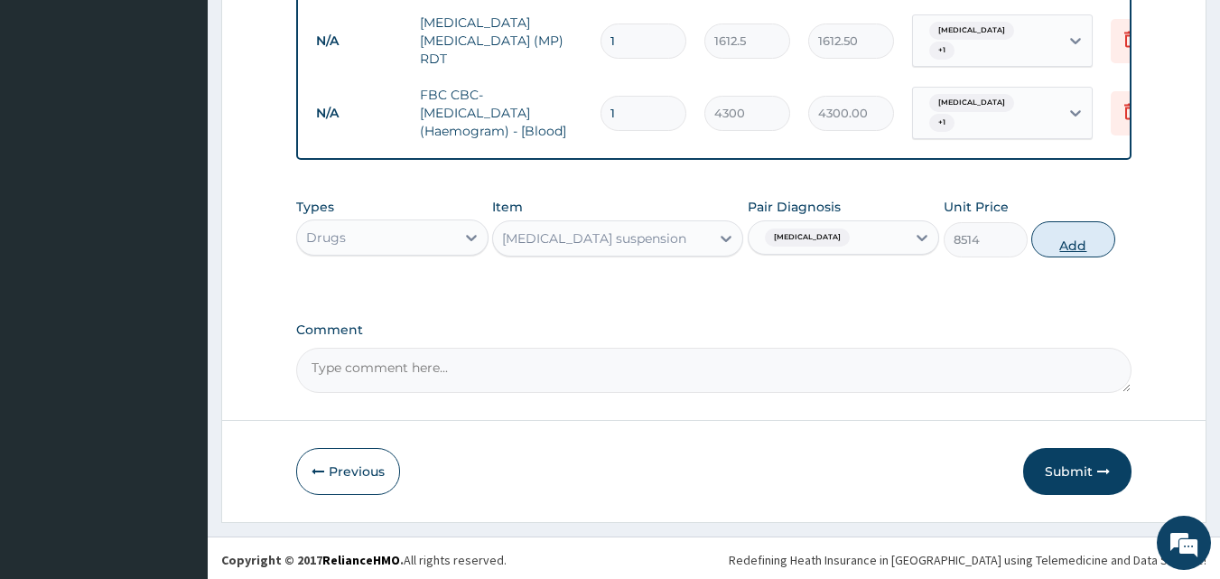
click at [1066, 237] on button "Add" at bounding box center [1073, 239] width 84 height 36
type input "0"
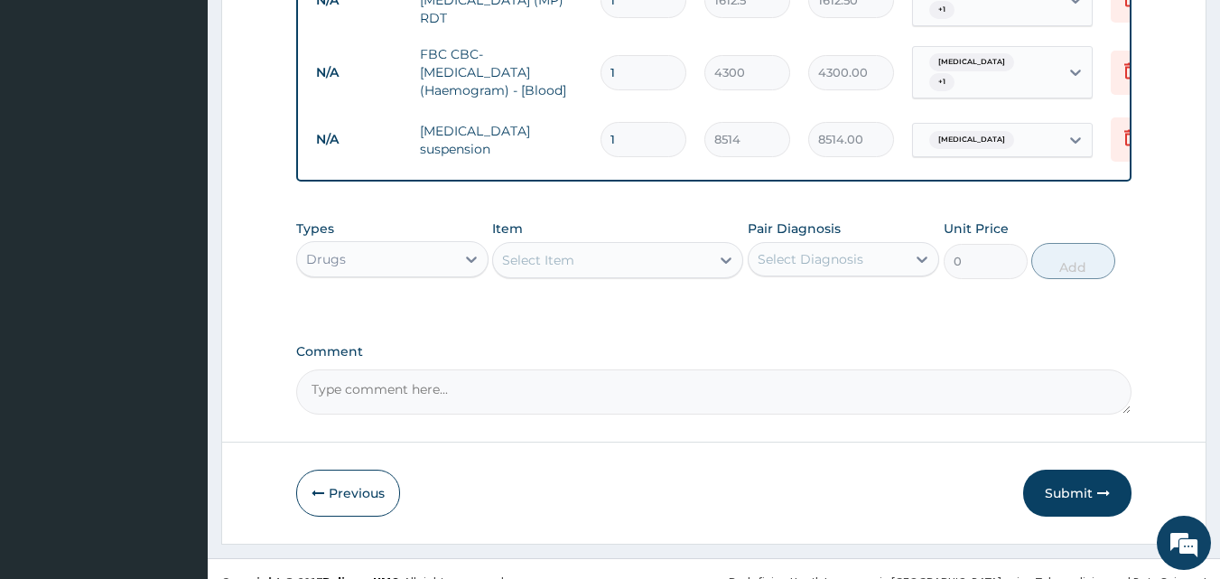
scroll to position [920, 0]
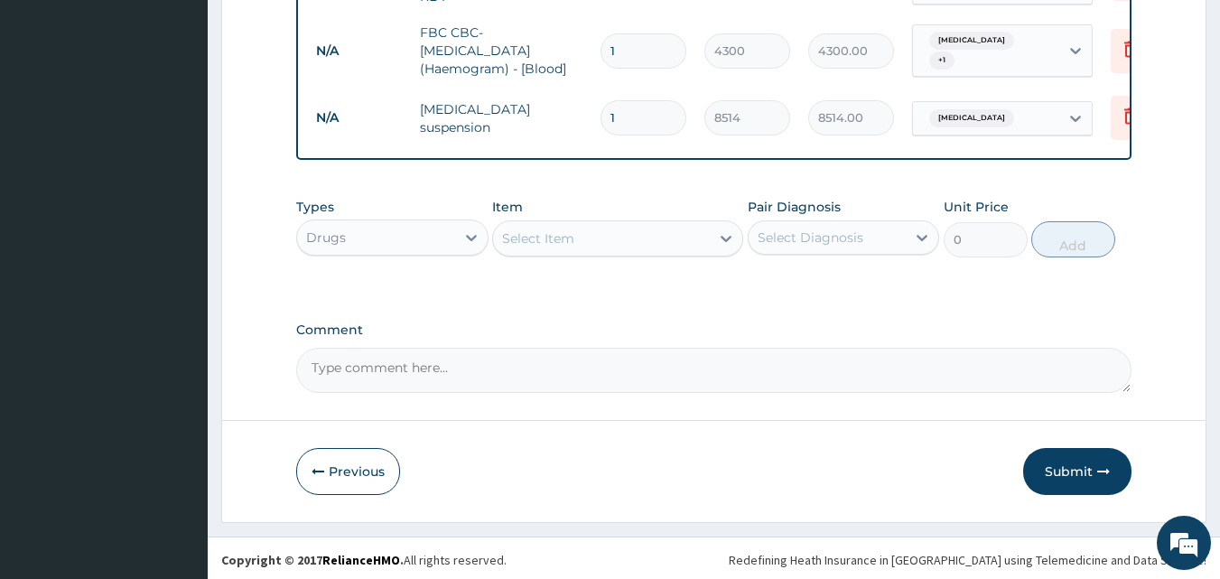
click at [562, 238] on div "Select Item" at bounding box center [538, 238] width 72 height 18
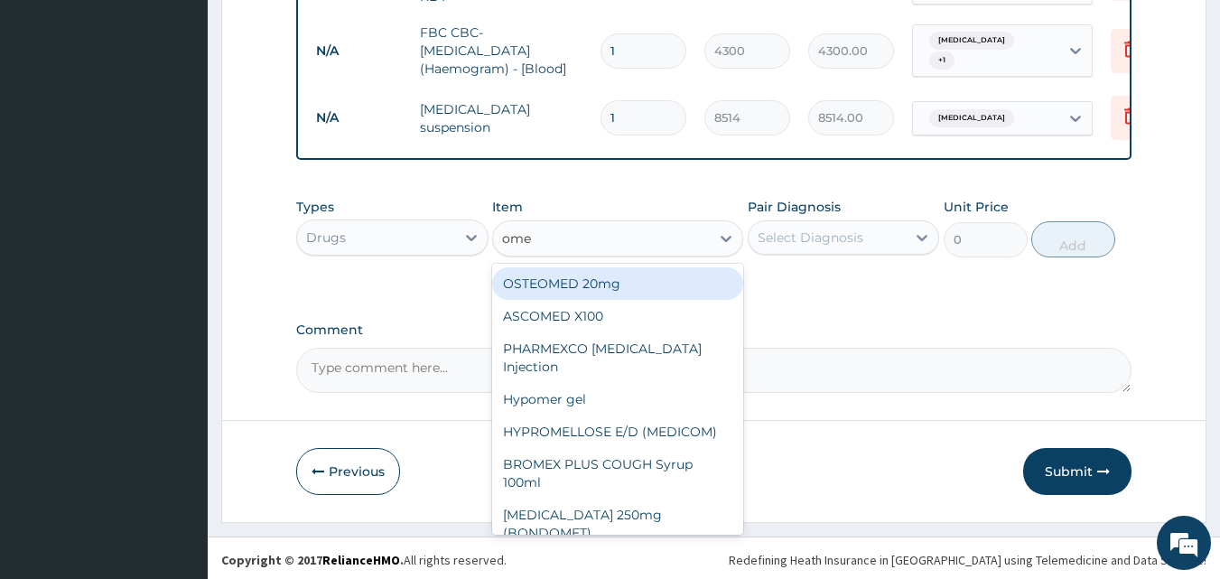
type input "omep"
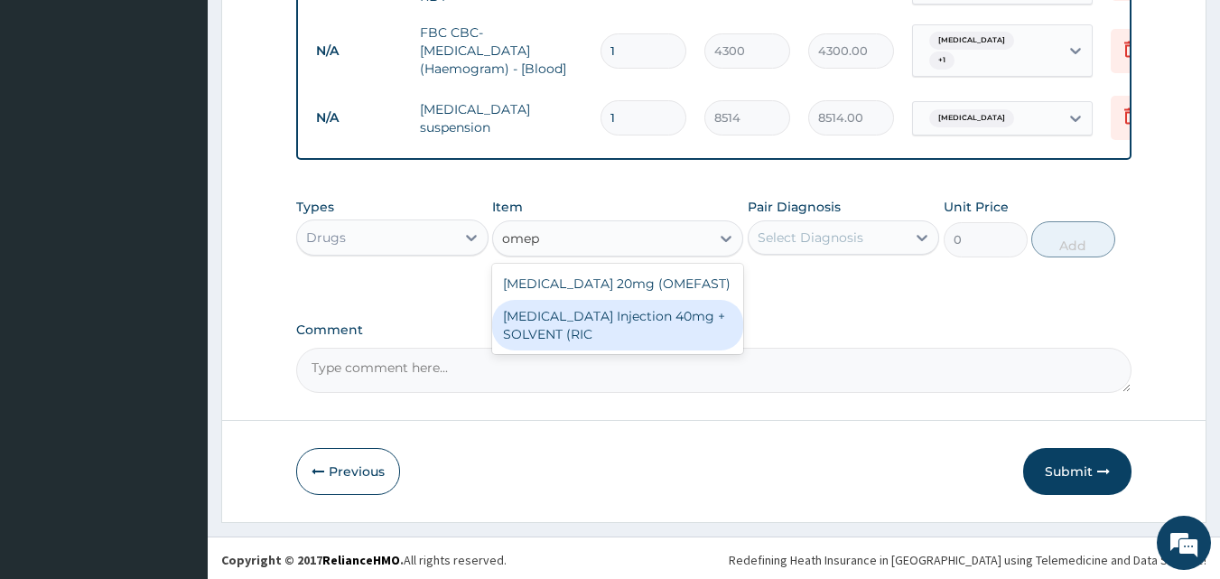
click at [660, 327] on div "OMEPRAZOLE Injection 40mg + SOLVENT (RIC" at bounding box center [617, 325] width 251 height 51
type input "1537.25"
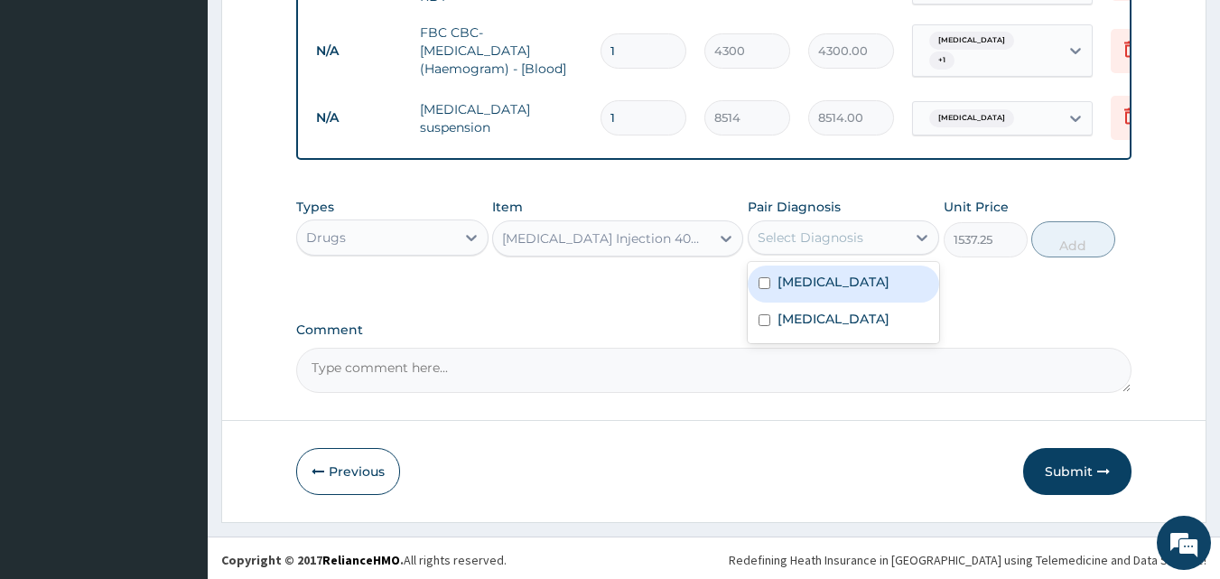
click at [848, 247] on div "Select Diagnosis" at bounding box center [828, 237] width 158 height 29
click at [838, 282] on div "Gastritis" at bounding box center [844, 283] width 192 height 37
checkbox input "true"
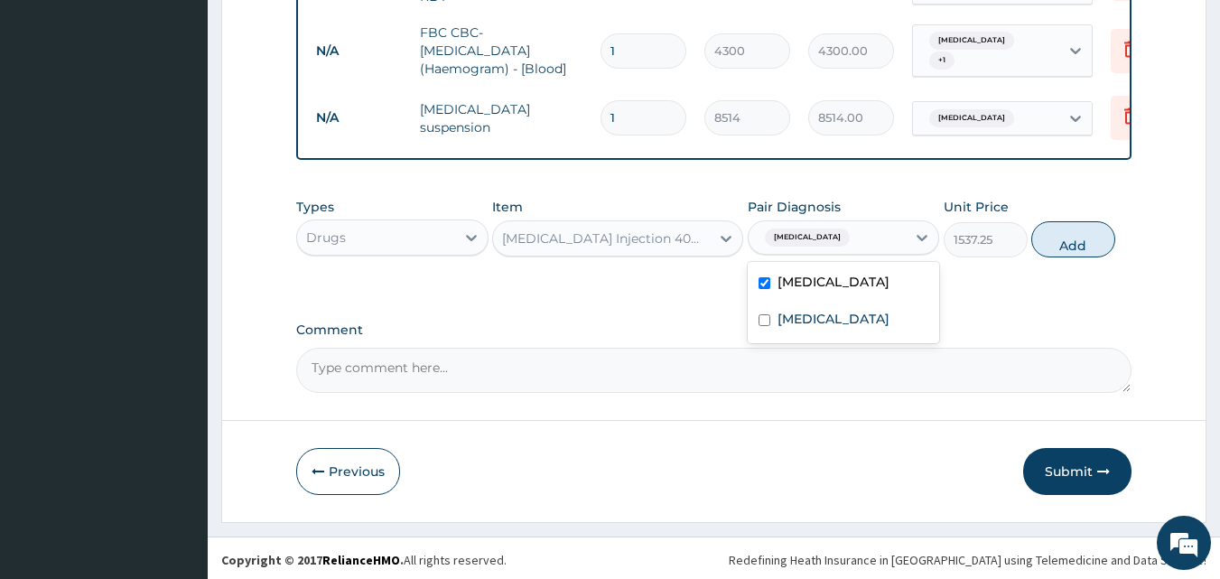
drag, startPoint x: 1093, startPoint y: 237, endPoint x: 1089, endPoint y: 247, distance: 9.7
click at [1091, 241] on button "Add" at bounding box center [1073, 239] width 84 height 36
type input "0"
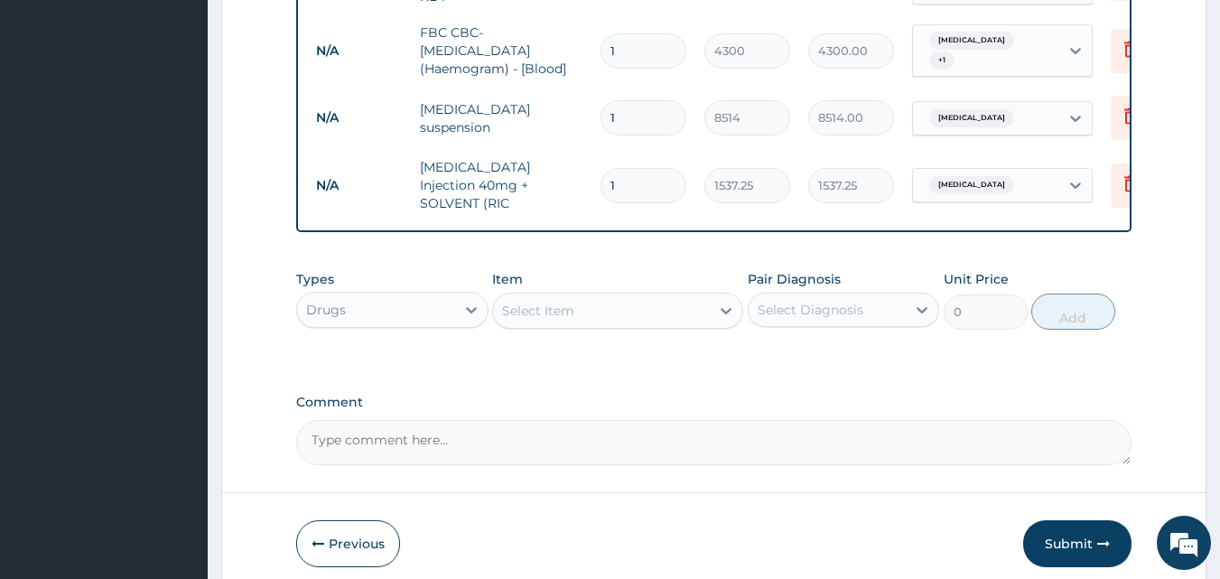
click at [567, 437] on textarea "Comment" at bounding box center [714, 442] width 836 height 45
type textarea "epigastric pain"
click at [616, 168] on input "1" at bounding box center [643, 185] width 86 height 35
click at [542, 313] on div "Select Item" at bounding box center [617, 311] width 251 height 36
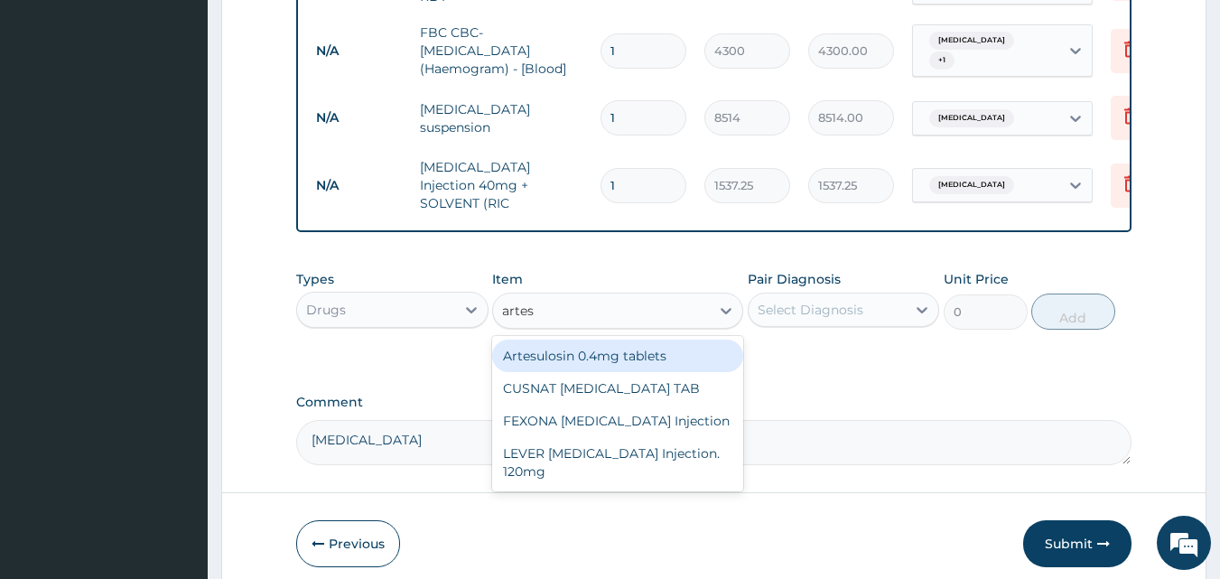
type input "artesu"
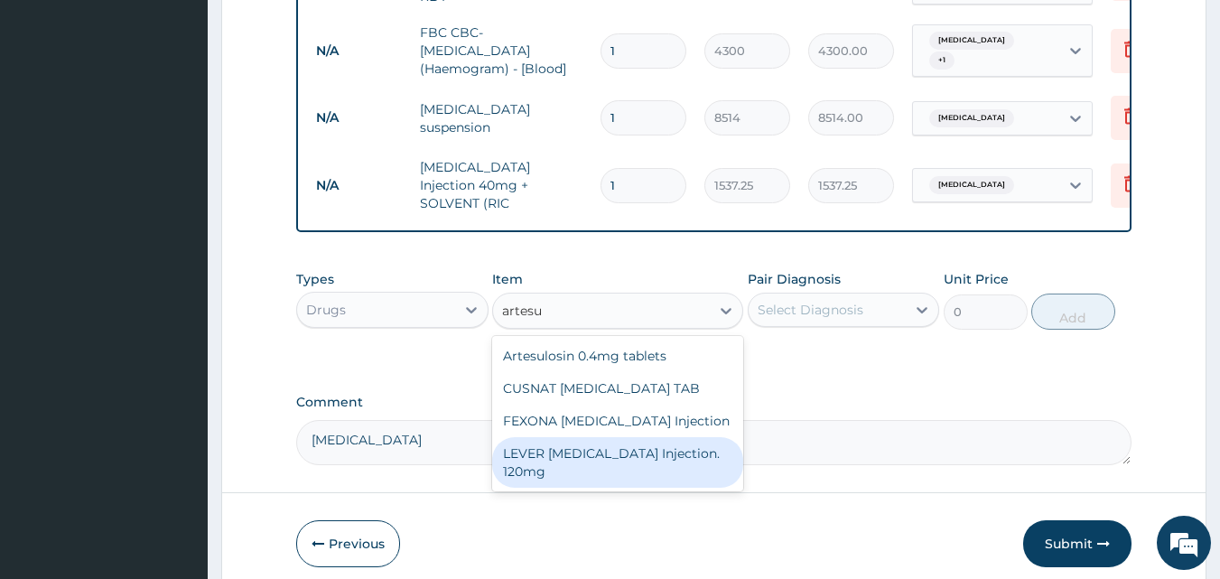
click at [647, 447] on div "LEVER ARTESUNATE Injection. 120mg" at bounding box center [617, 462] width 251 height 51
type input "2365"
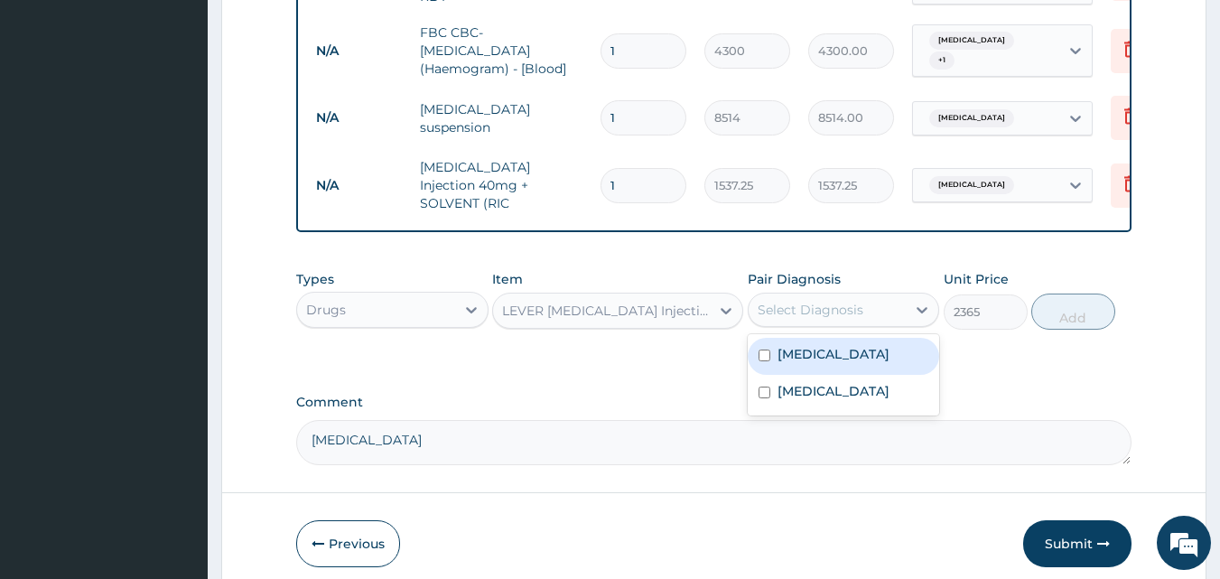
drag, startPoint x: 922, startPoint y: 302, endPoint x: 926, endPoint y: 379, distance: 77.8
click at [922, 305] on div at bounding box center [922, 309] width 33 height 33
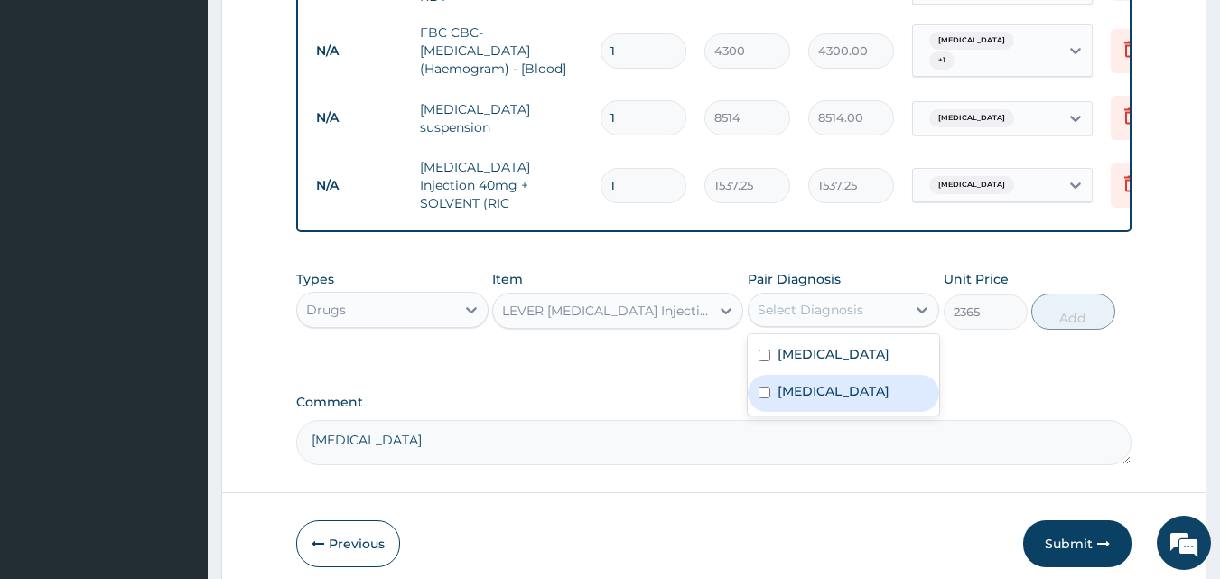
click at [887, 375] on div "Malaria" at bounding box center [844, 393] width 192 height 37
checkbox input "true"
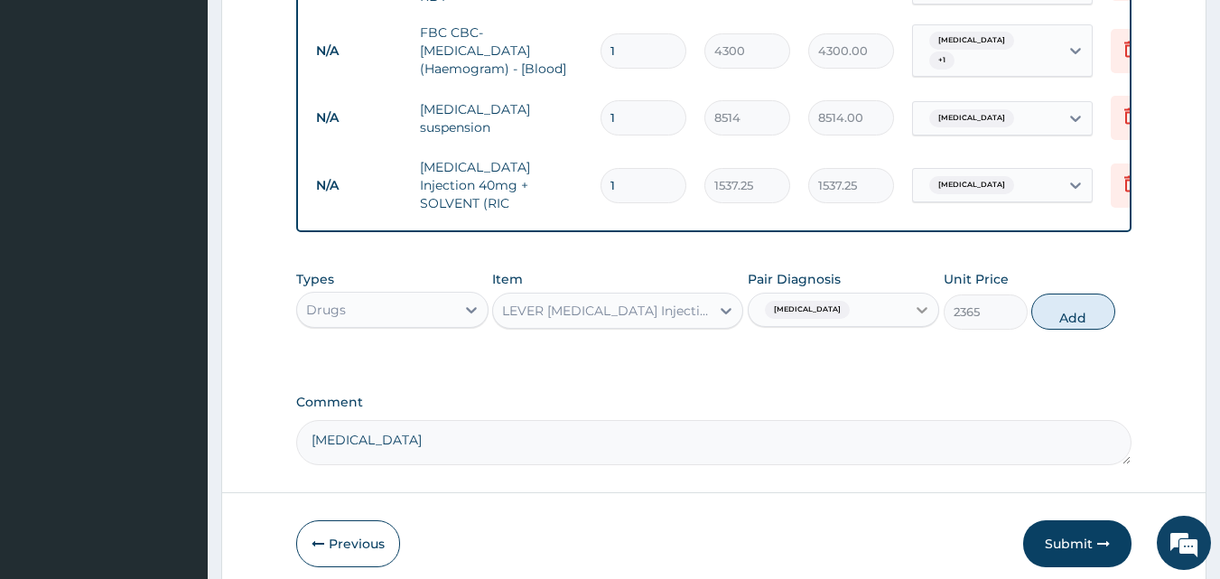
drag, startPoint x: 1074, startPoint y: 307, endPoint x: 907, endPoint y: 365, distance: 175.9
click at [1066, 311] on button "Add" at bounding box center [1073, 311] width 84 height 36
type input "0"
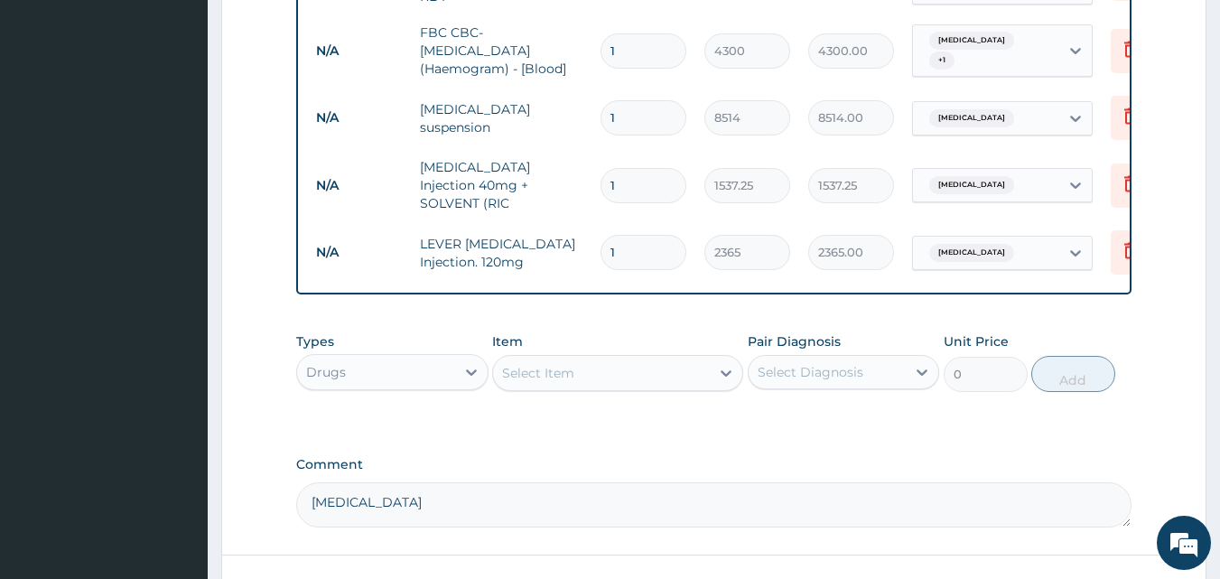
click at [627, 235] on input "1" at bounding box center [643, 252] width 86 height 35
type input "0.00"
type input "3"
type input "7095.00"
type input "3"
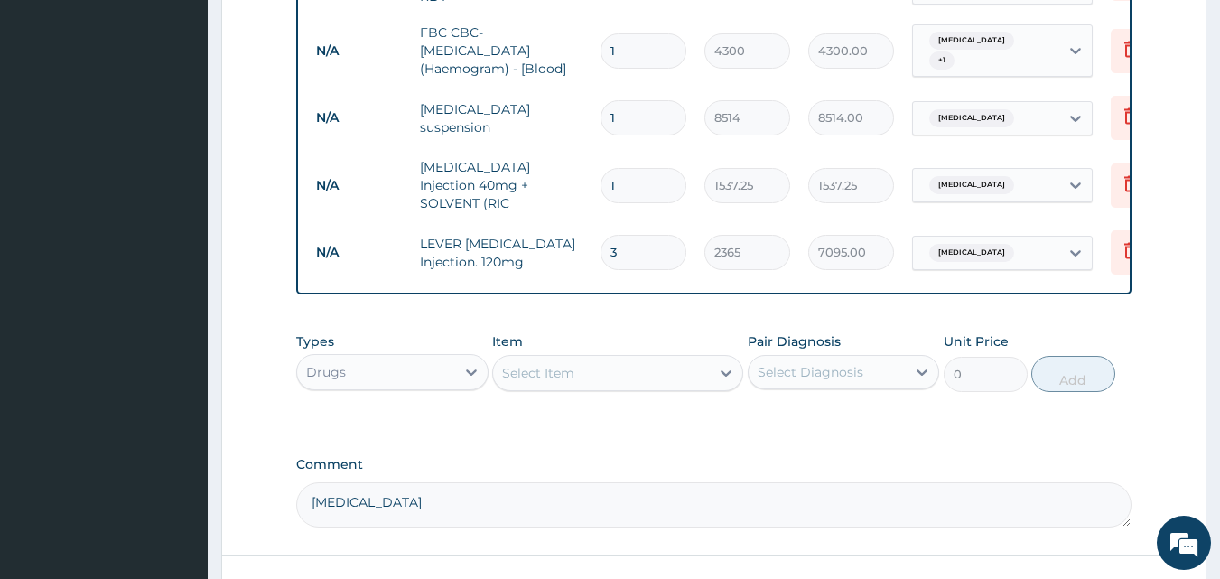
click at [544, 372] on div "Select Item" at bounding box center [601, 372] width 217 height 29
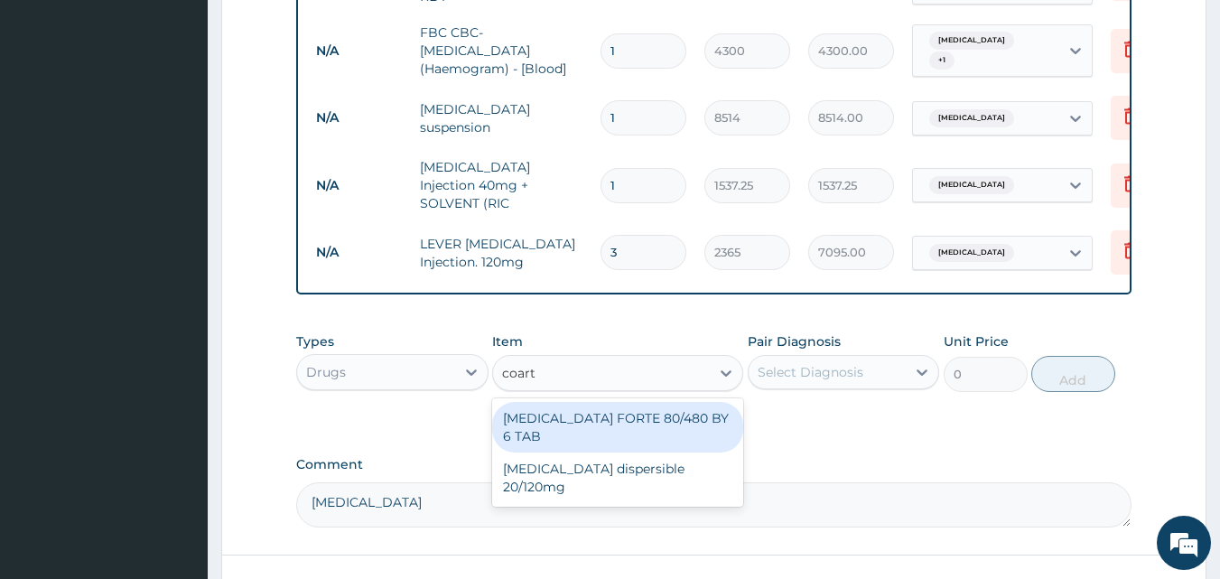
type input "coarte"
click at [651, 406] on div "COARTEM FORTE 80/480 BY 6 TAB" at bounding box center [617, 427] width 251 height 51
type input "449.35"
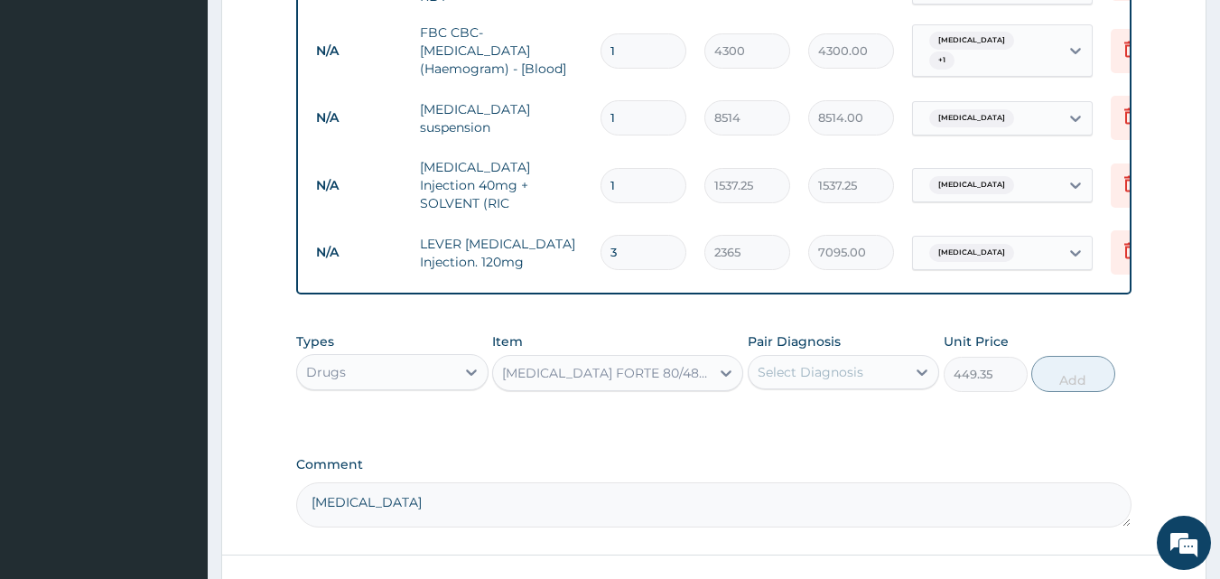
click at [875, 364] on div "Select Diagnosis" at bounding box center [828, 372] width 158 height 29
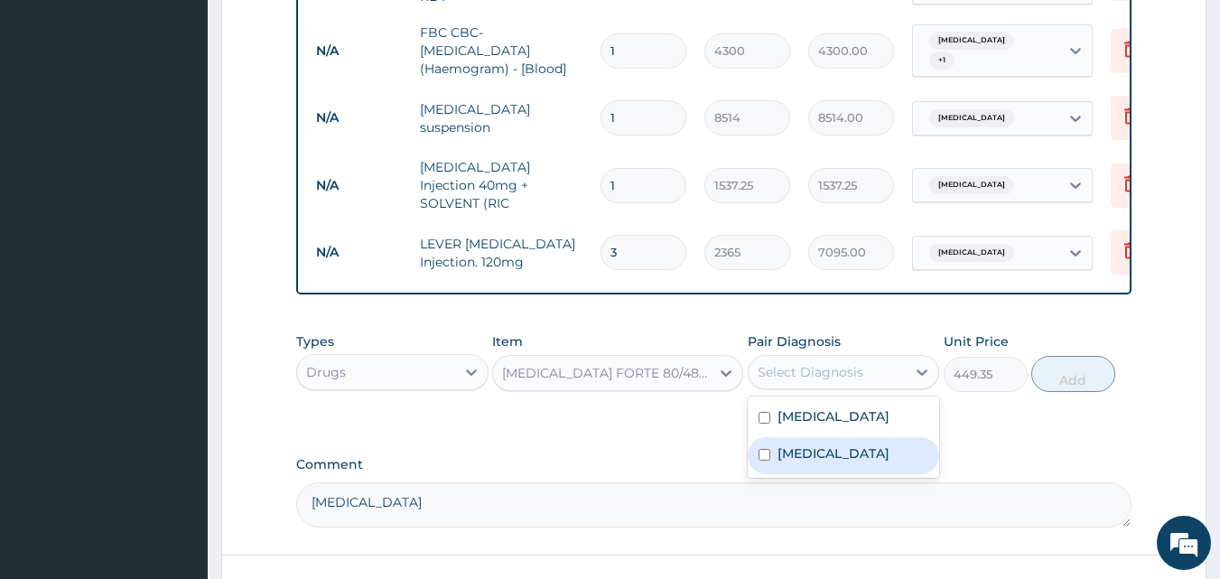
click at [818, 450] on div "Malaria" at bounding box center [844, 455] width 192 height 37
checkbox input "true"
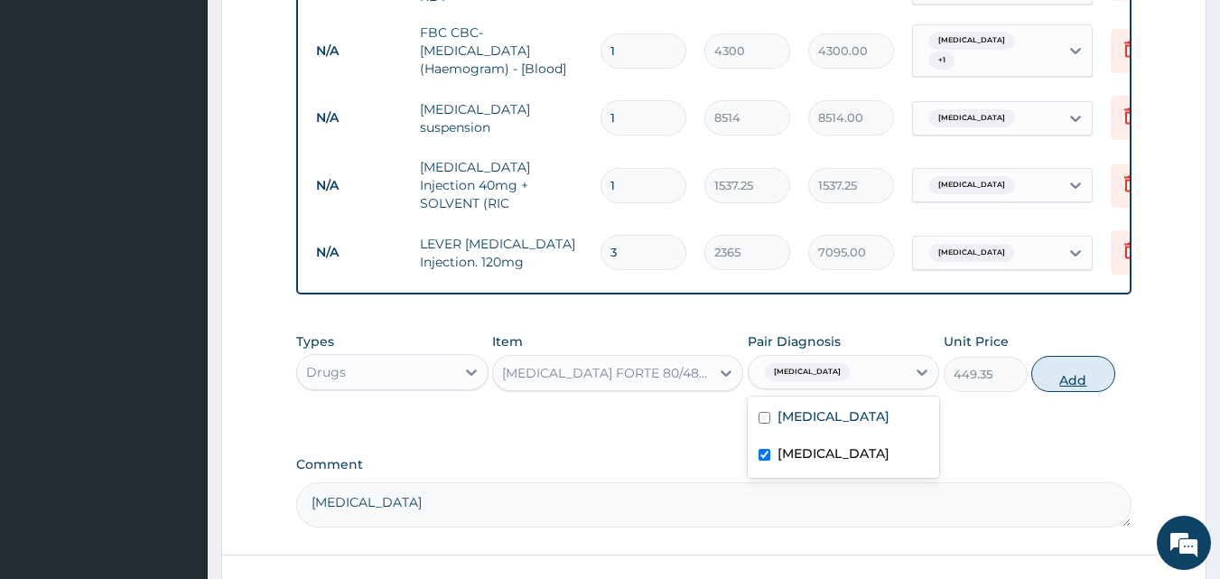
click at [1081, 369] on button "Add" at bounding box center [1073, 374] width 84 height 36
type input "0"
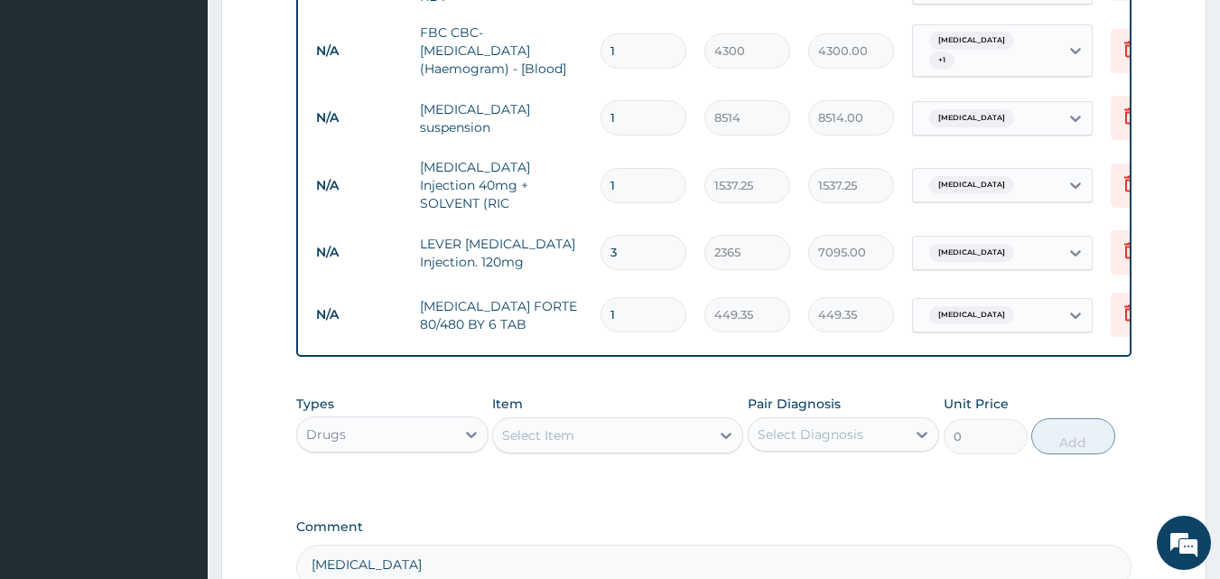
click at [624, 297] on input "1" at bounding box center [643, 314] width 86 height 35
type input "0.00"
type input "6"
type input "2696.10"
type input "6"
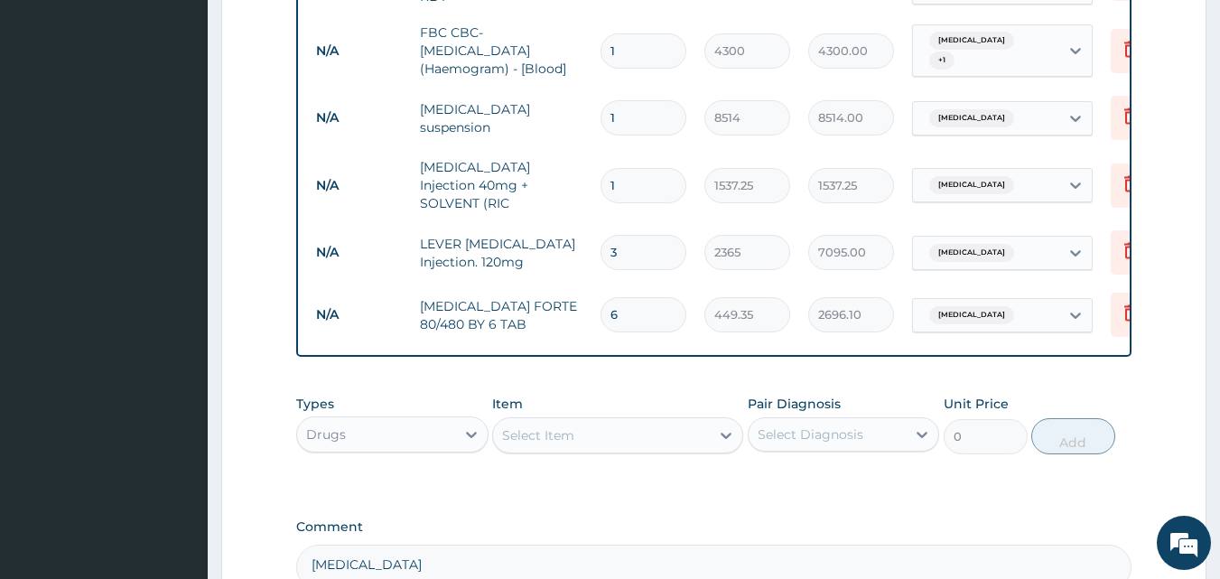
click at [549, 426] on div "Select Item" at bounding box center [538, 435] width 72 height 18
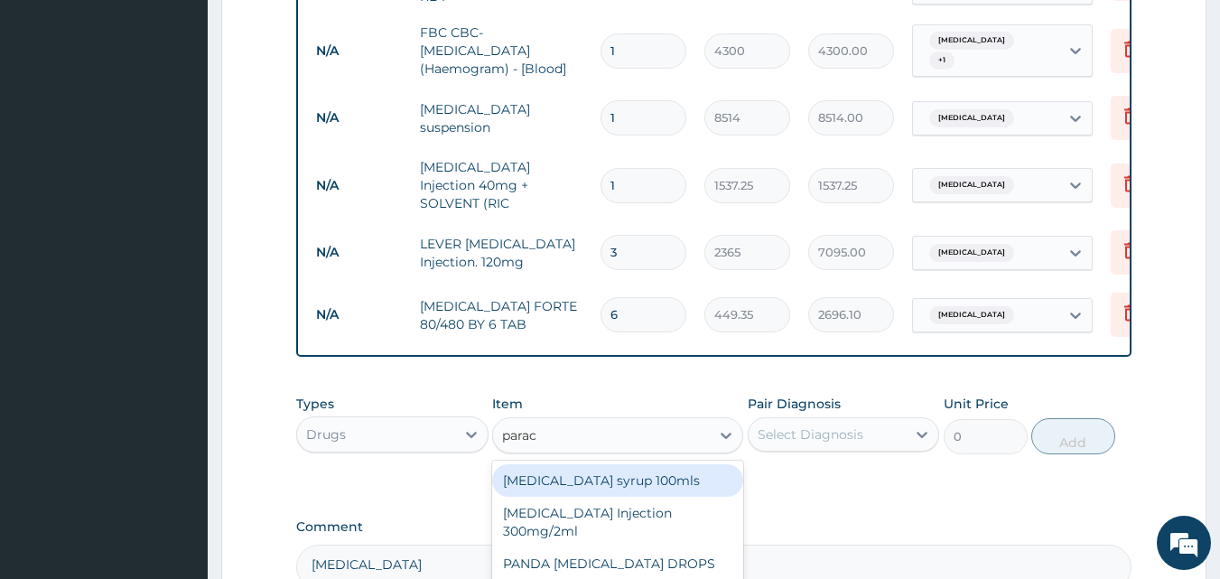
type input "parace"
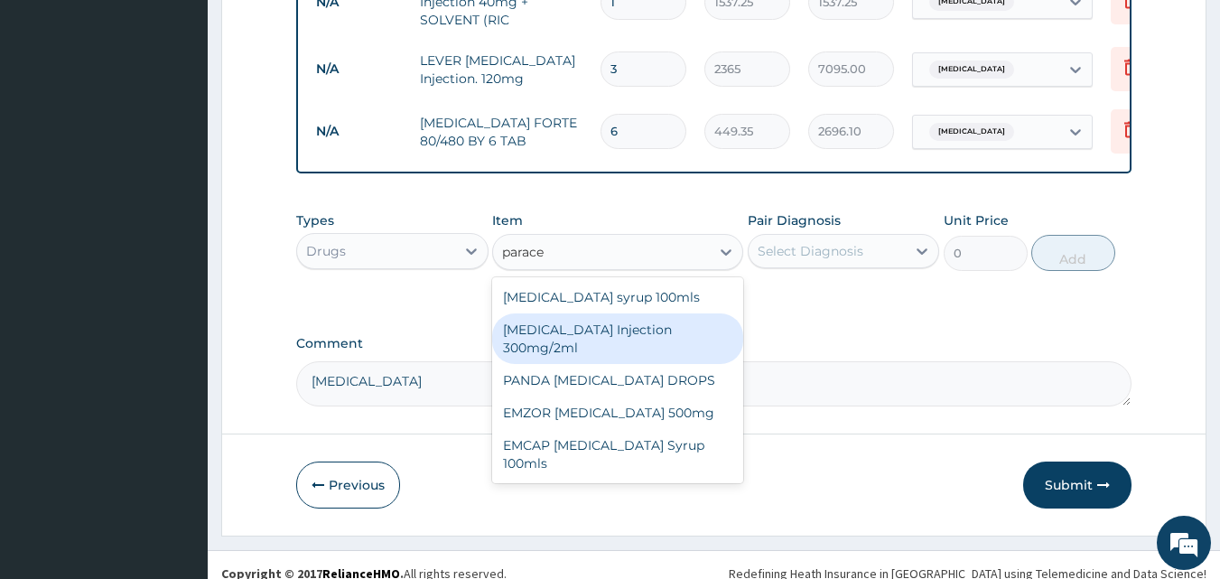
scroll to position [1107, 0]
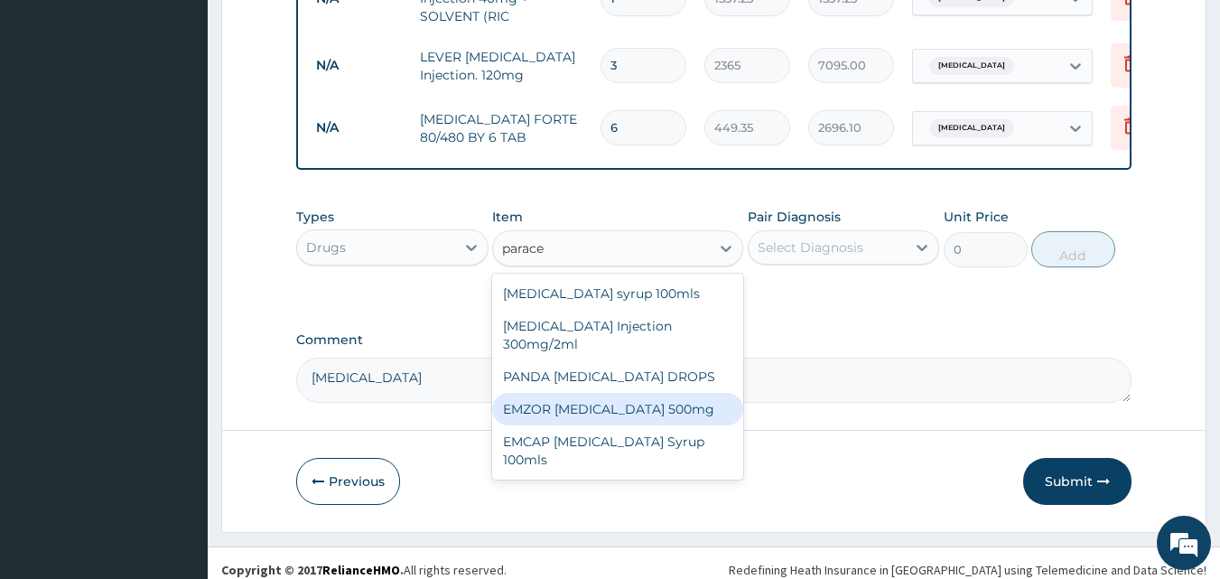
click at [675, 402] on div "EMZOR PARACETAMOL 500mg" at bounding box center [617, 409] width 251 height 33
type input "23.65"
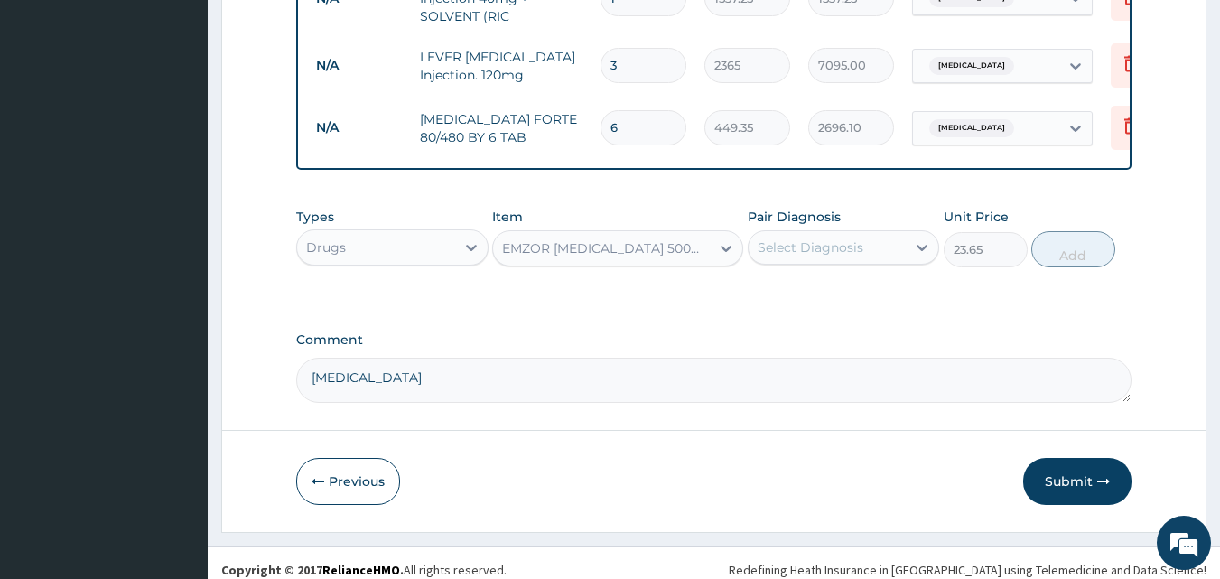
drag, startPoint x: 870, startPoint y: 242, endPoint x: 873, endPoint y: 252, distance: 10.3
click at [871, 245] on div "Select Diagnosis" at bounding box center [828, 247] width 158 height 29
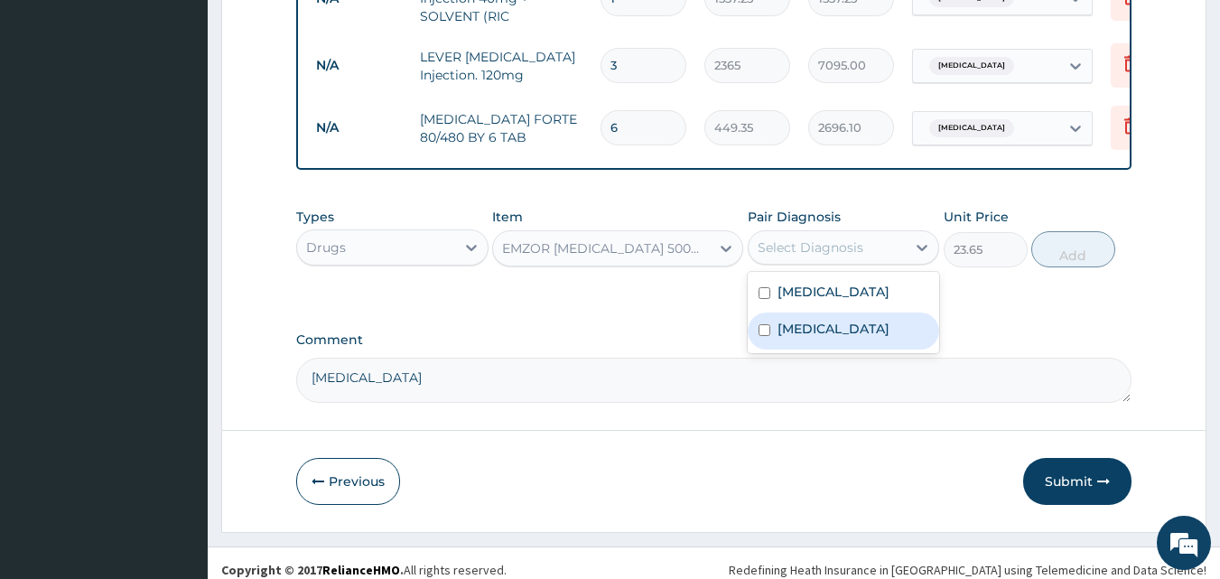
click at [864, 312] on div "Malaria" at bounding box center [844, 330] width 192 height 37
checkbox input "true"
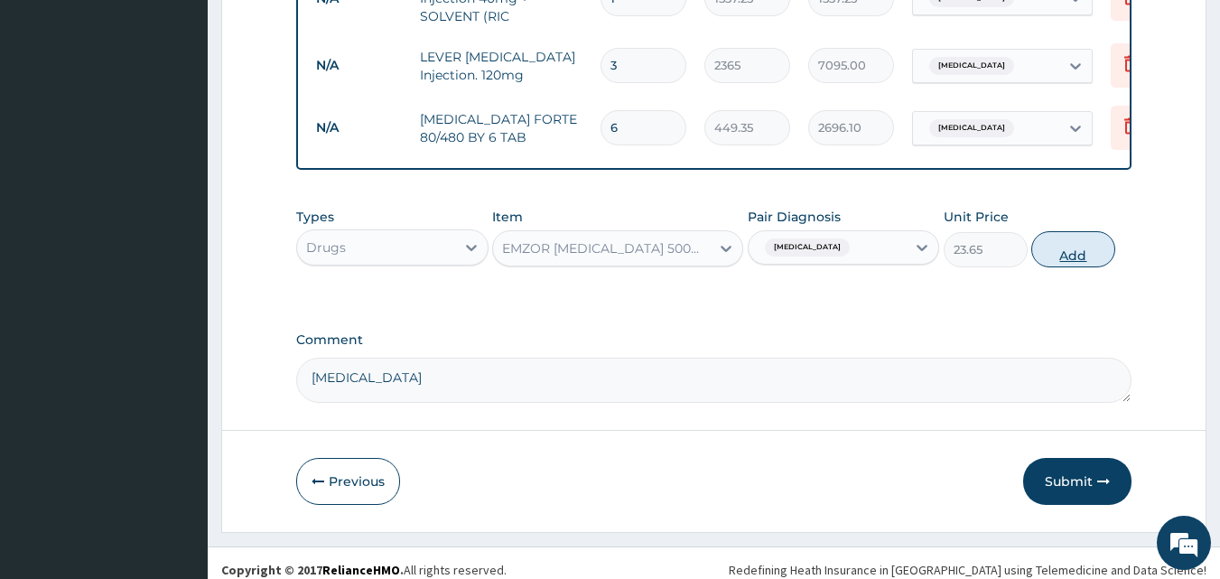
click at [1051, 239] on button "Add" at bounding box center [1073, 249] width 84 height 36
type input "0"
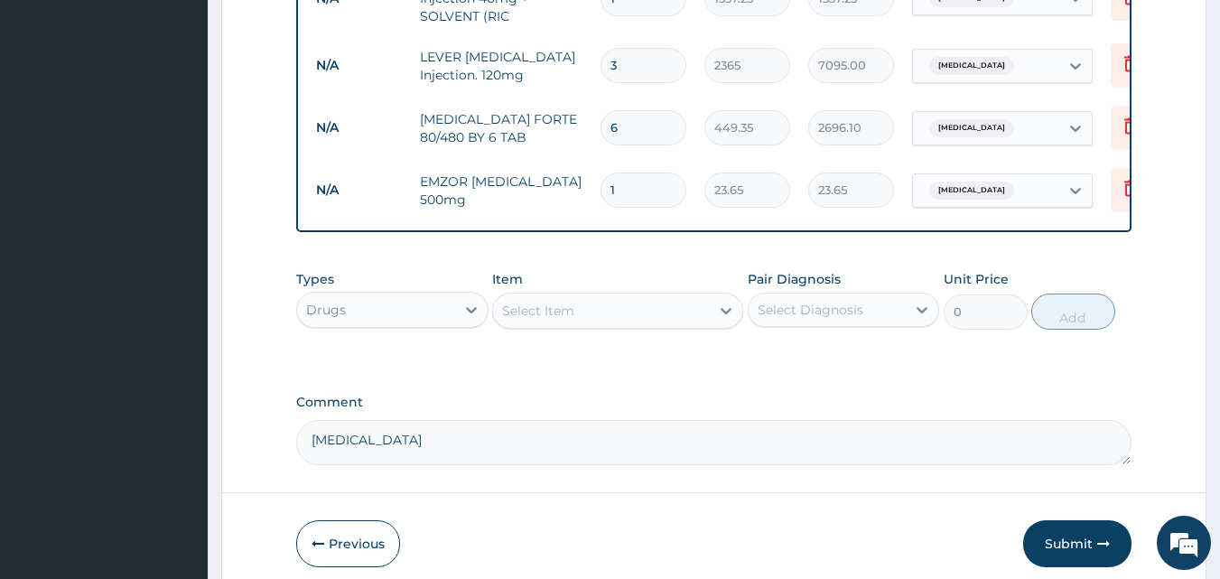
click at [629, 172] on input "1" at bounding box center [643, 189] width 86 height 35
type input "18"
type input "425.70"
type input "18"
click at [563, 302] on div "Select Item" at bounding box center [538, 311] width 72 height 18
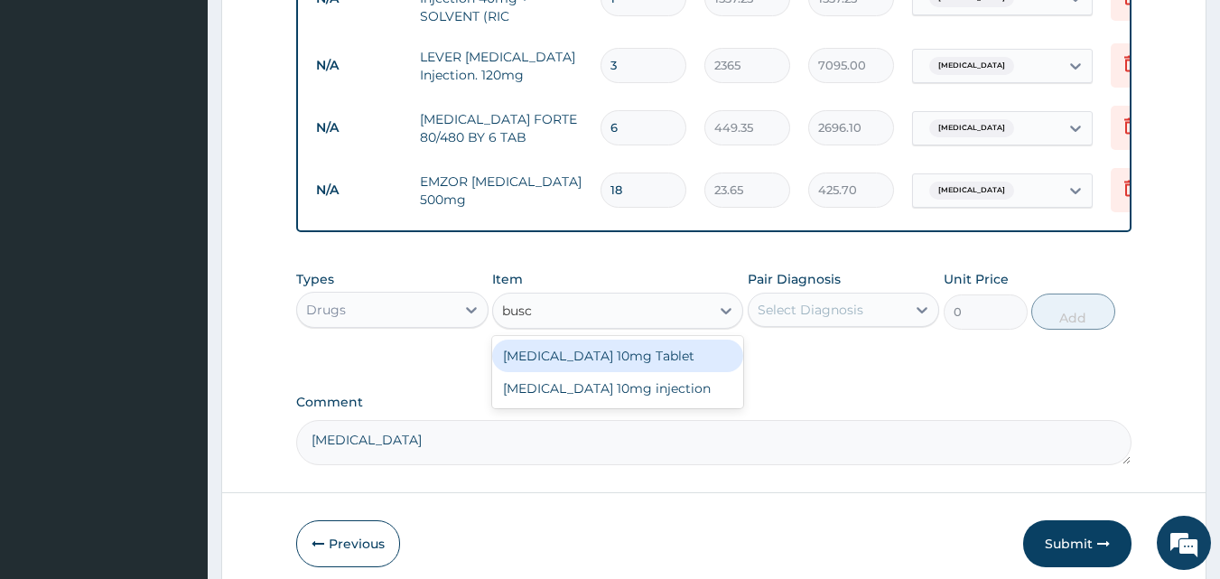
type input "busco"
click at [659, 352] on div "Buscopan 10mg Tablet" at bounding box center [617, 356] width 251 height 33
type input "41.3875"
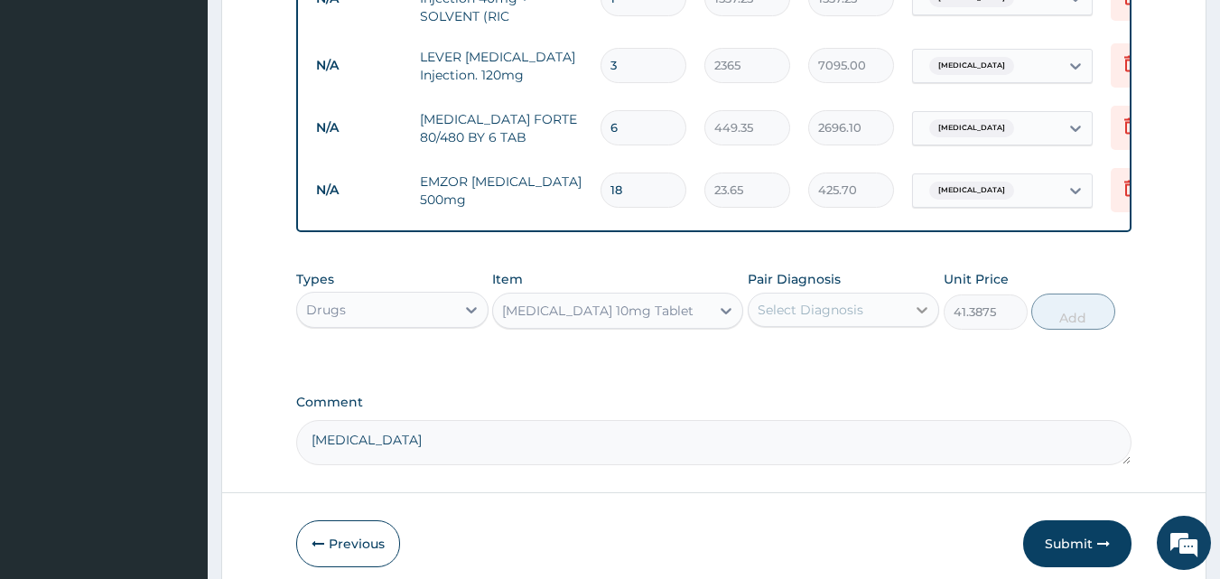
click at [927, 301] on icon at bounding box center [922, 310] width 18 height 18
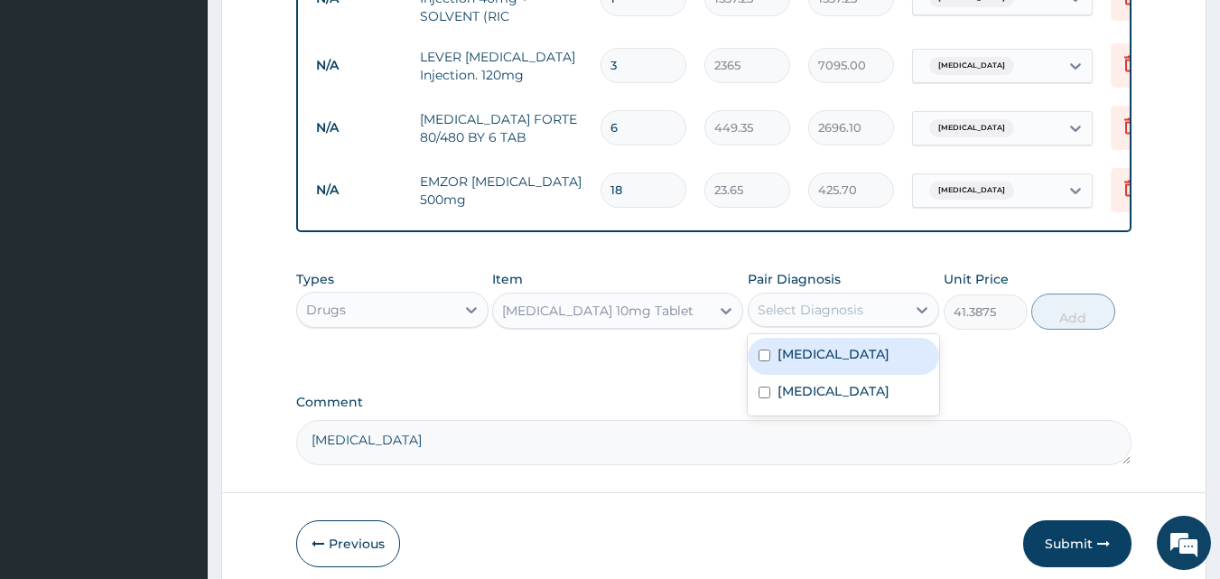
click at [860, 350] on div "Gastritis" at bounding box center [844, 356] width 192 height 37
checkbox input "true"
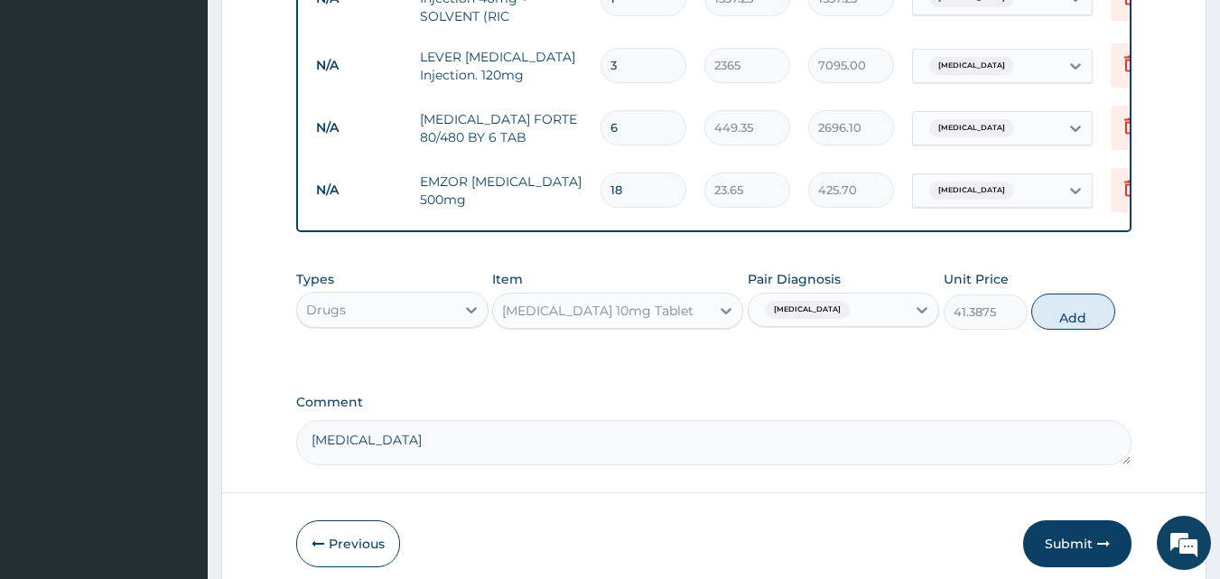
drag, startPoint x: 1100, startPoint y: 282, endPoint x: 1076, endPoint y: 282, distance: 23.5
click at [1088, 293] on button "Add" at bounding box center [1073, 311] width 84 height 36
type input "0"
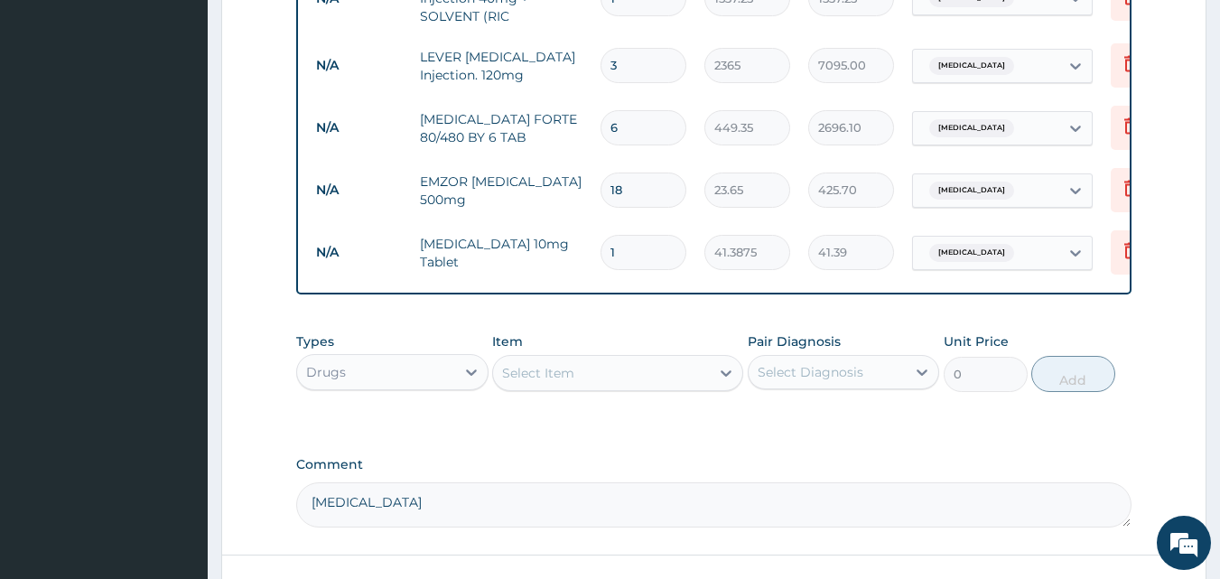
drag, startPoint x: 449, startPoint y: 500, endPoint x: 460, endPoint y: 494, distance: 12.5
click at [452, 498] on textarea "epigastric pain" at bounding box center [714, 504] width 836 height 45
type textarea "epigastric pain , a known pudx patient"
click at [616, 235] on input "1" at bounding box center [643, 252] width 86 height 35
type input "0.00"
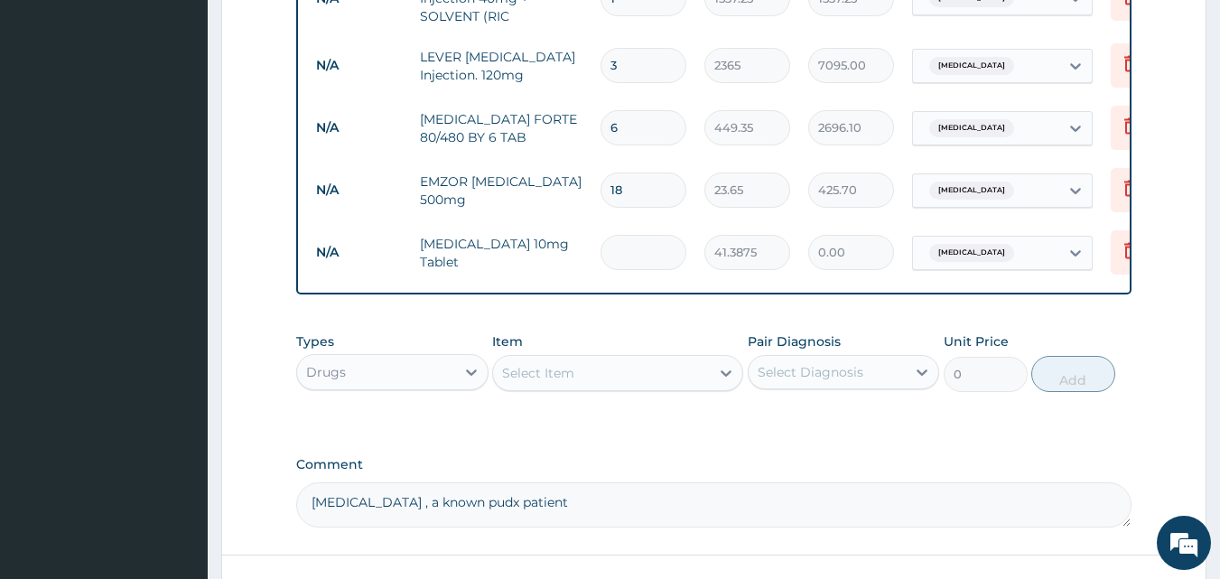
type input "6"
type input "248.33"
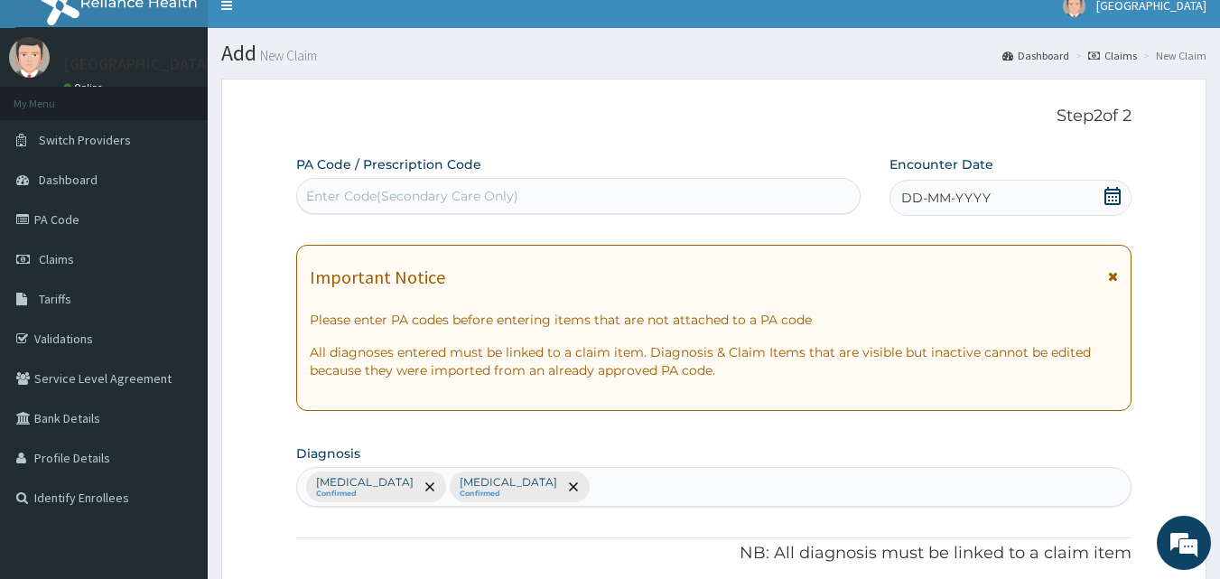
scroll to position [0, 0]
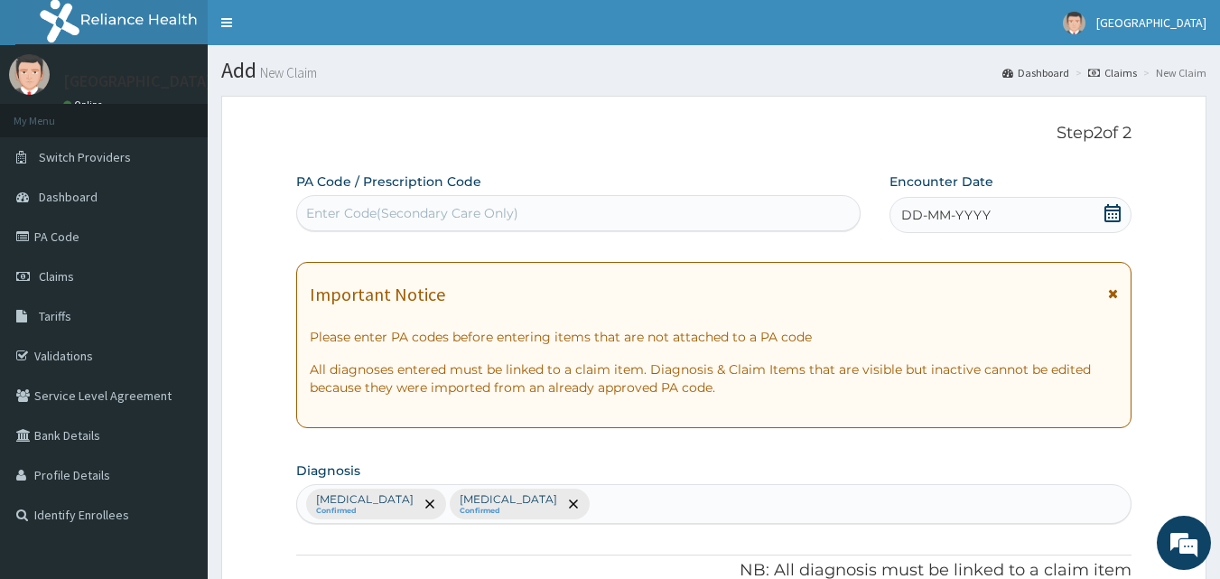
type input "6"
click at [1112, 213] on icon at bounding box center [1112, 213] width 16 height 18
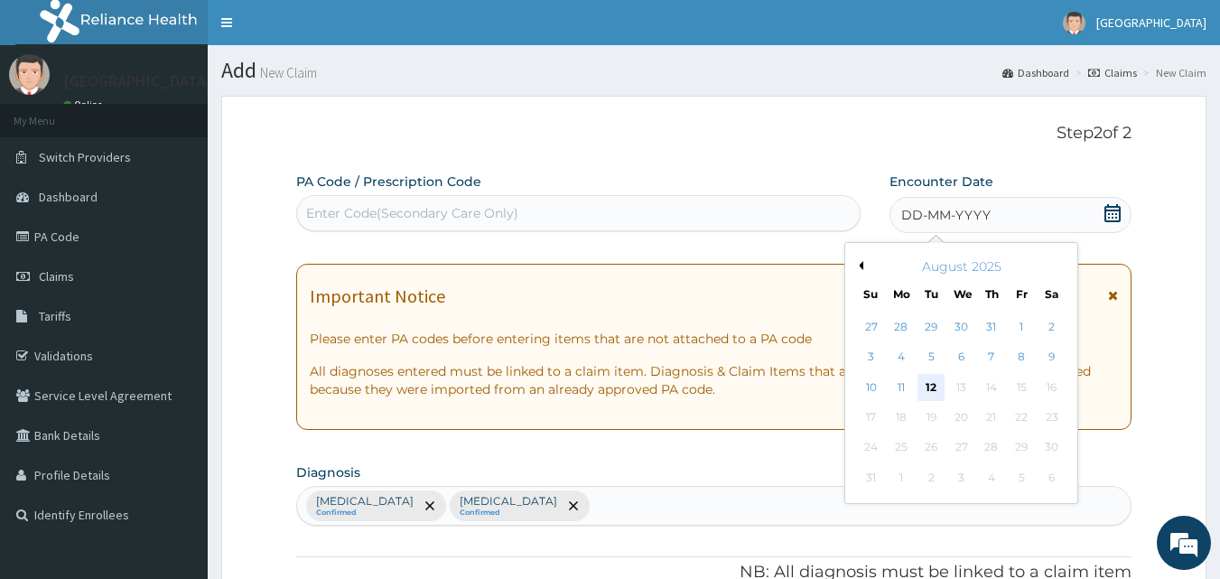
click at [932, 381] on div "12" at bounding box center [931, 387] width 27 height 27
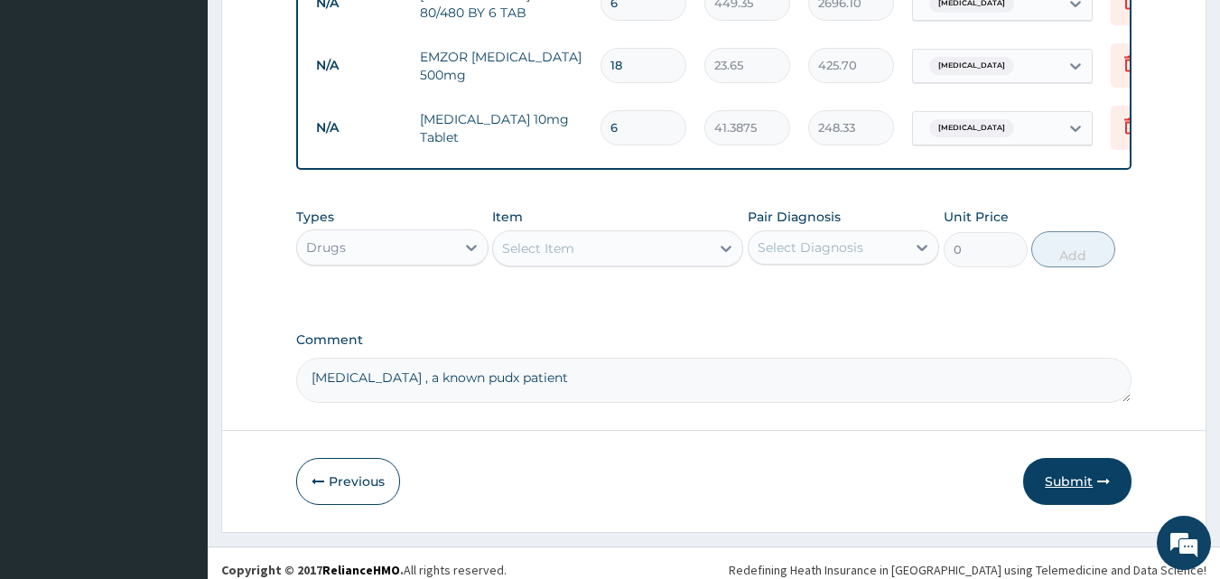
click at [1061, 467] on button "Submit" at bounding box center [1077, 481] width 108 height 47
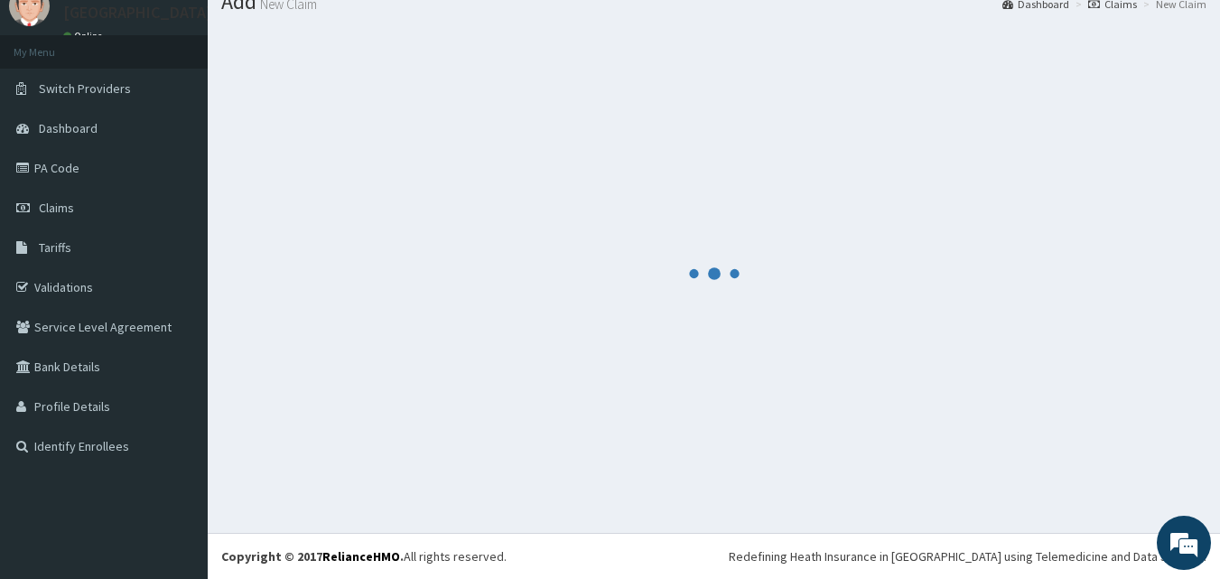
scroll to position [1232, 0]
